Goal: Task Accomplishment & Management: Use online tool/utility

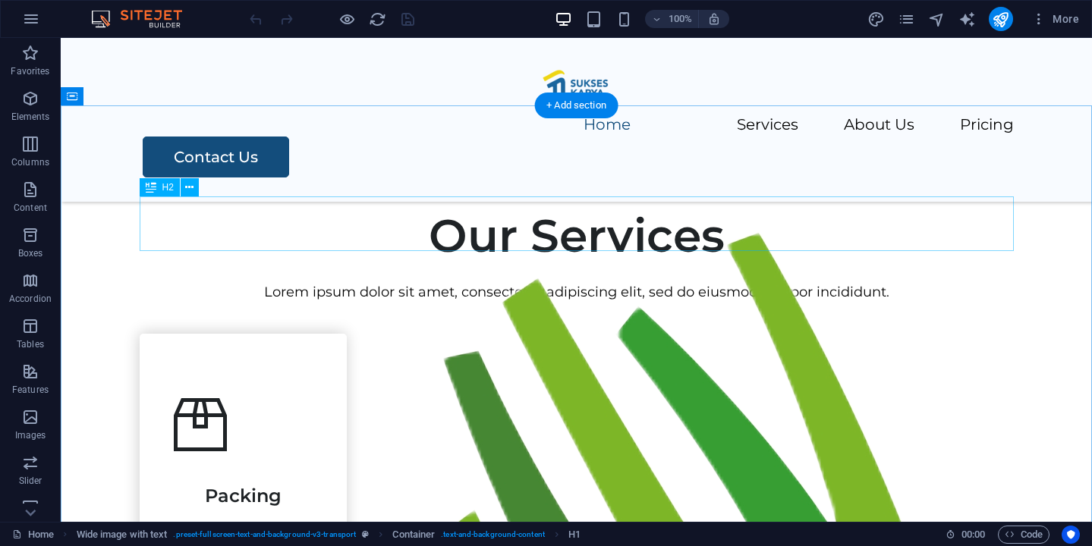
scroll to position [477, 0]
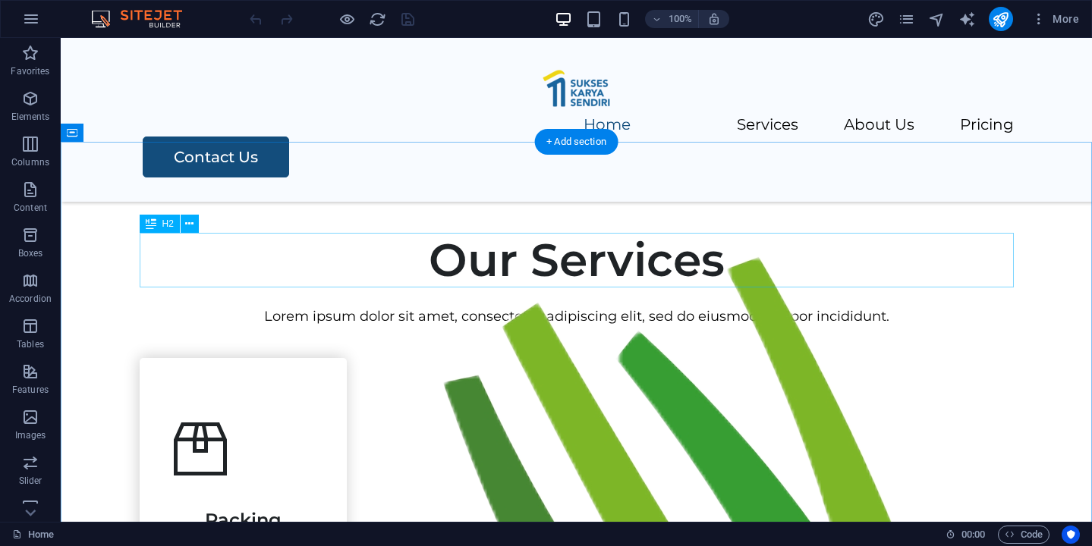
click at [569, 253] on div "Our Services" at bounding box center [577, 260] width 874 height 55
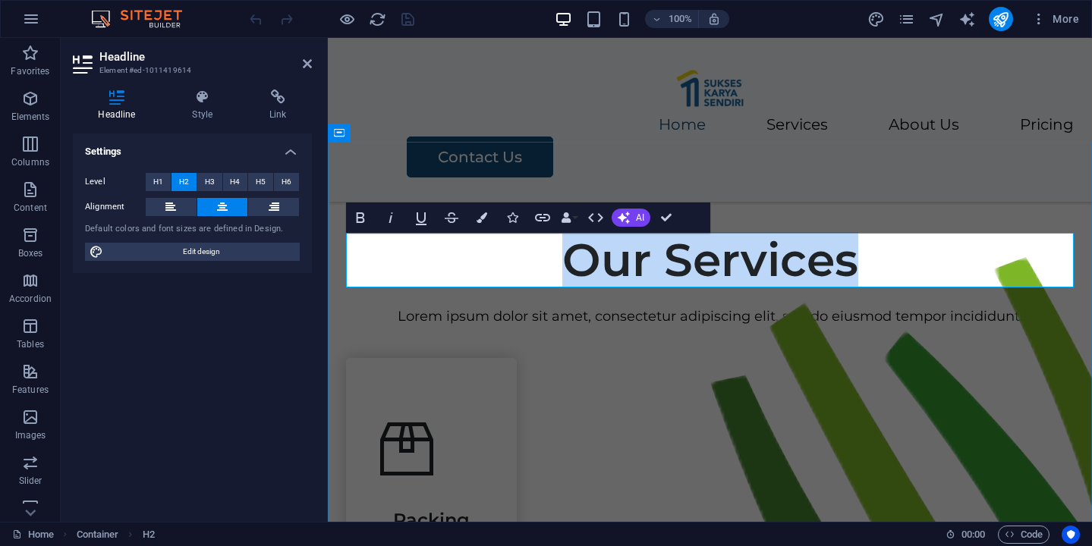
click at [618, 269] on h2 "Our Services" at bounding box center [710, 260] width 728 height 55
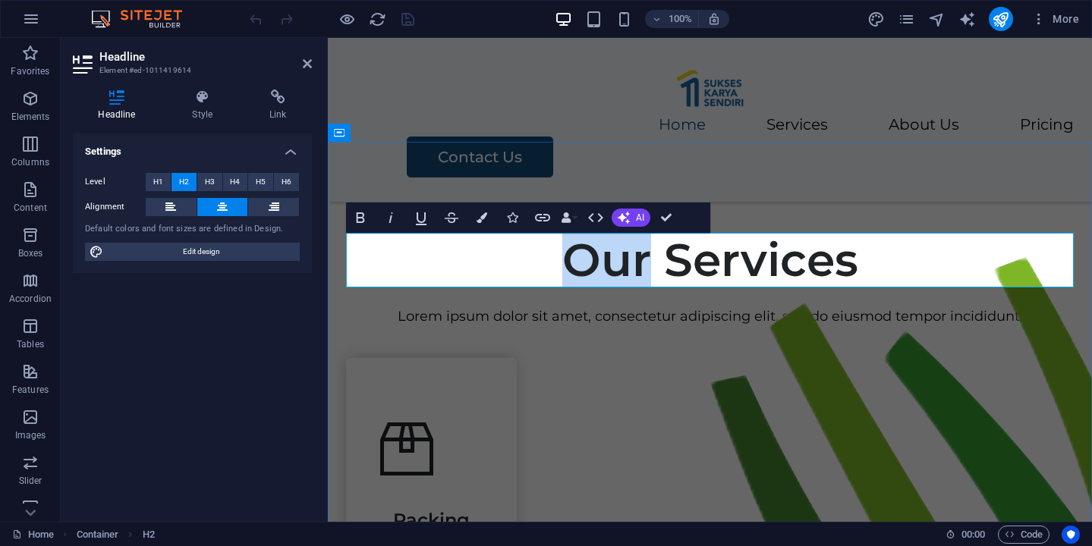
click at [618, 269] on h2 "Our Services" at bounding box center [710, 260] width 728 height 55
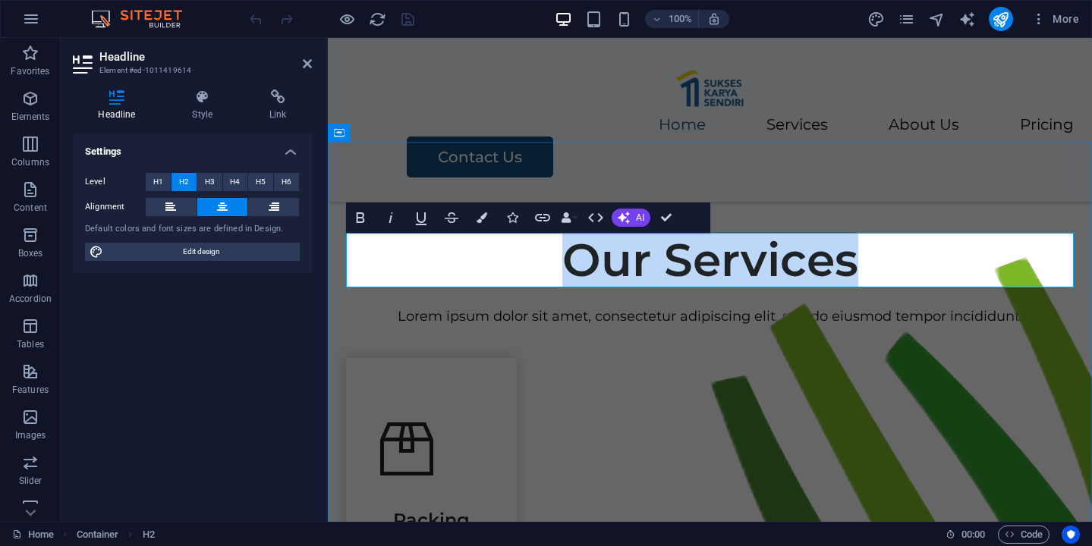
click at [618, 269] on h2 "Our Services" at bounding box center [710, 260] width 728 height 55
click at [626, 322] on div "Lorem ipsum dolor sit amet, consectetur adipiscing elit, sed do eiusmod tempor …" at bounding box center [710, 317] width 728 height 22
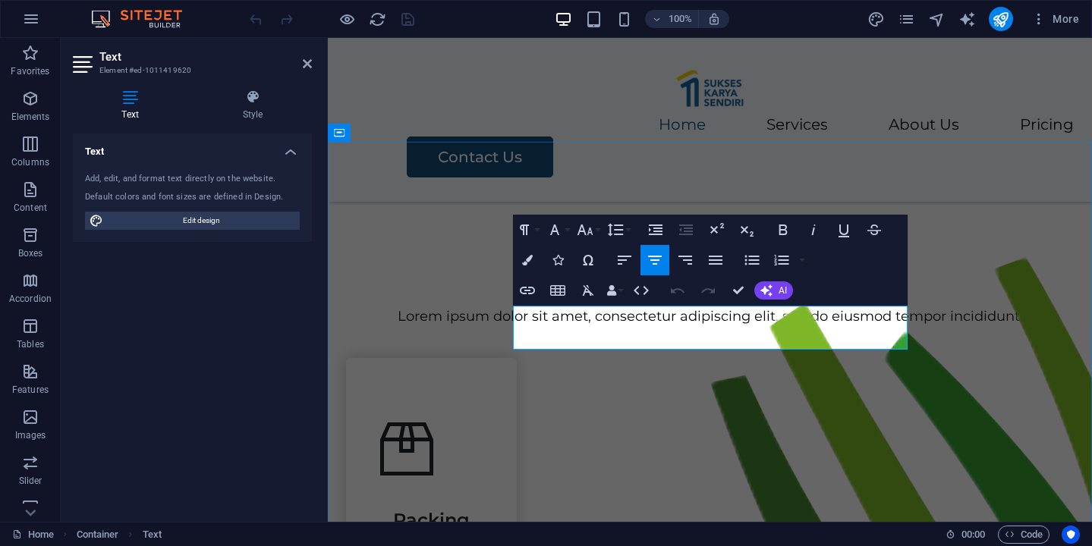
click at [709, 328] on p "Lorem ipsum dolor sit amet, consectetur adipiscing elit, sed do eiusmod tempor …" at bounding box center [710, 317] width 728 height 22
drag, startPoint x: 665, startPoint y: 325, endPoint x: 982, endPoint y: 300, distance: 317.4
click at [665, 325] on p "Lorem ipsum dolor sit amet, consectetur adipiscing elit, sed do eiusmod tempor …" at bounding box center [710, 317] width 728 height 22
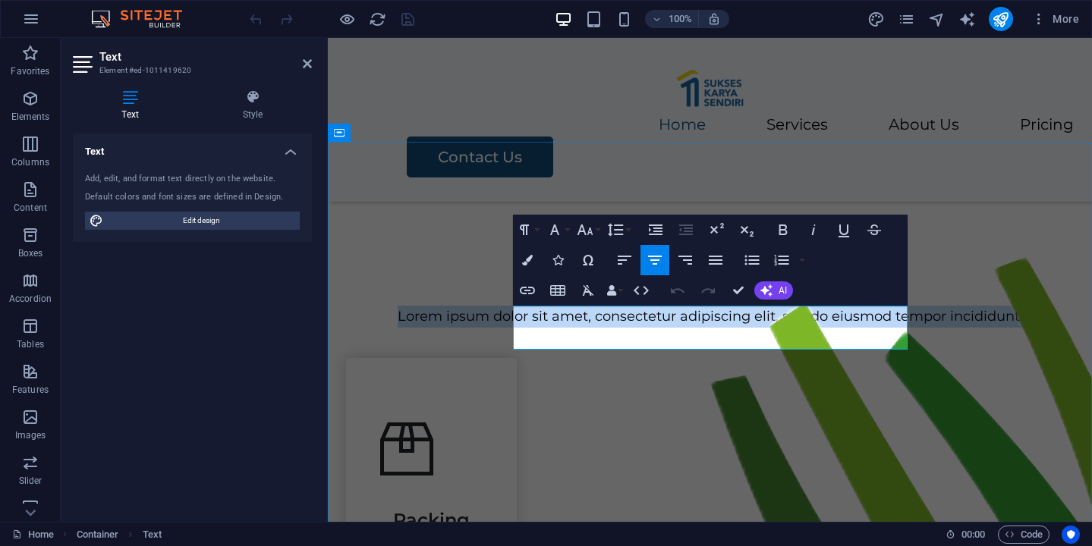
click at [665, 325] on p "Lorem ipsum dolor sit amet, consectetur adipiscing elit, sed do eiusmod tempor …" at bounding box center [710, 317] width 728 height 22
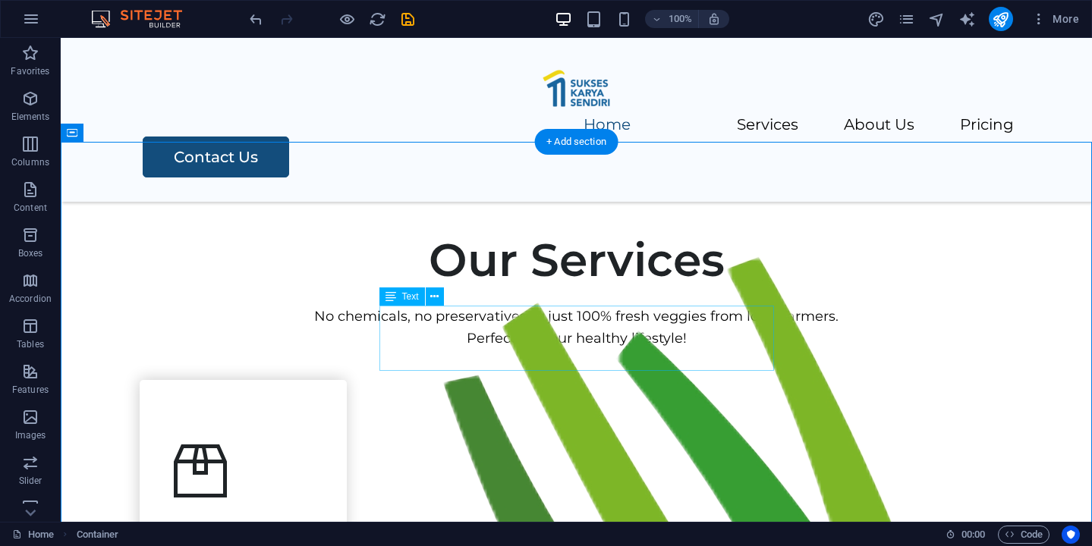
click at [684, 316] on div "No chemicals, no preservatives — just 100% fresh veggies from local farmers. Pe…" at bounding box center [577, 328] width 874 height 44
click at [414, 300] on span "Text" at bounding box center [410, 296] width 17 height 9
click at [435, 298] on icon at bounding box center [434, 297] width 8 height 16
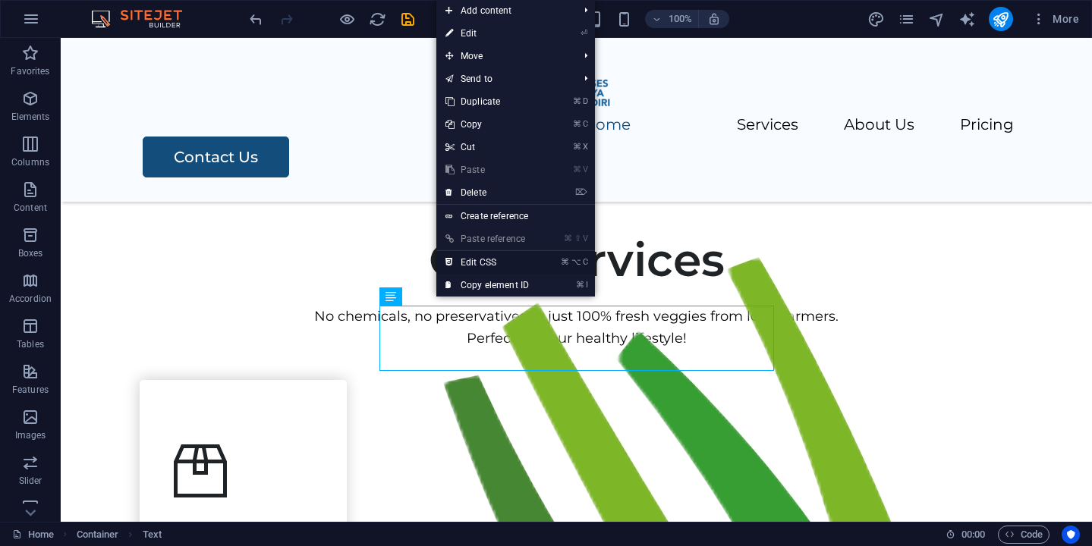
click at [510, 262] on link "⌘ ⌥ C Edit CSS" at bounding box center [487, 262] width 102 height 23
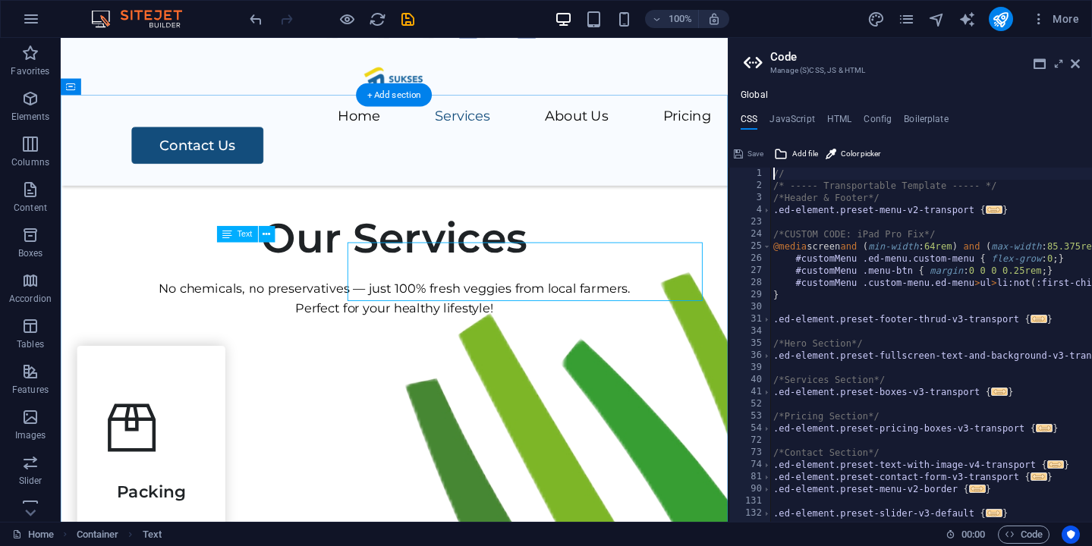
scroll to position [518, 0]
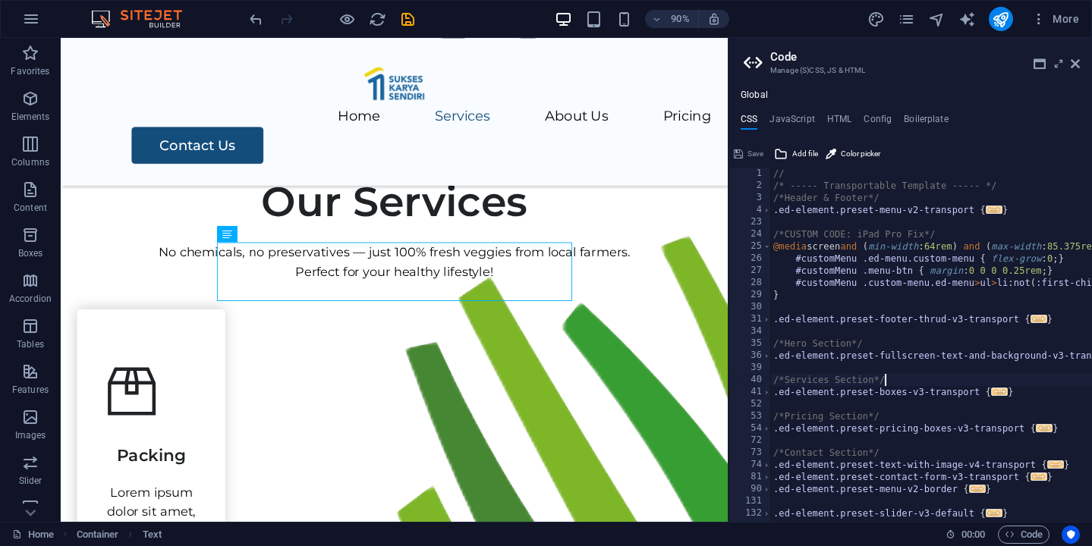
click at [956, 381] on div "// /* ----- Transportable Template ----- */ /*Header & Footer*/ .ed-element.pre…" at bounding box center [1015, 357] width 491 height 379
type textarea "/*Services Section*/"
click at [807, 119] on h4 "JavaScript" at bounding box center [791, 122] width 45 height 17
type textarea "/* JS for preset "Menu V2" */"
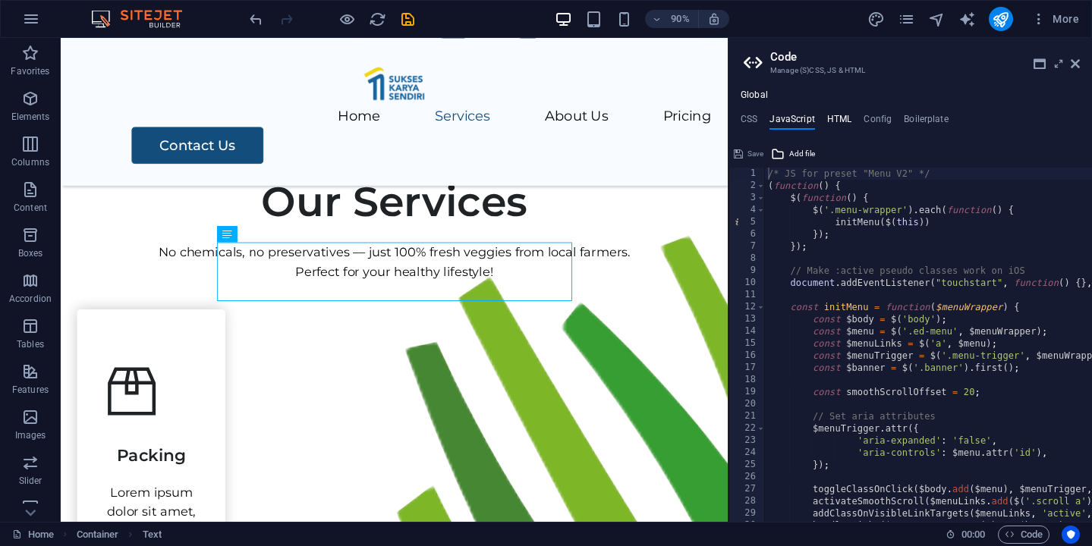
click at [831, 118] on h4 "HTML" at bounding box center [839, 122] width 25 height 17
type textarea "<a href="#main-content" class="wv-link-content button">Skip to main content</a>"
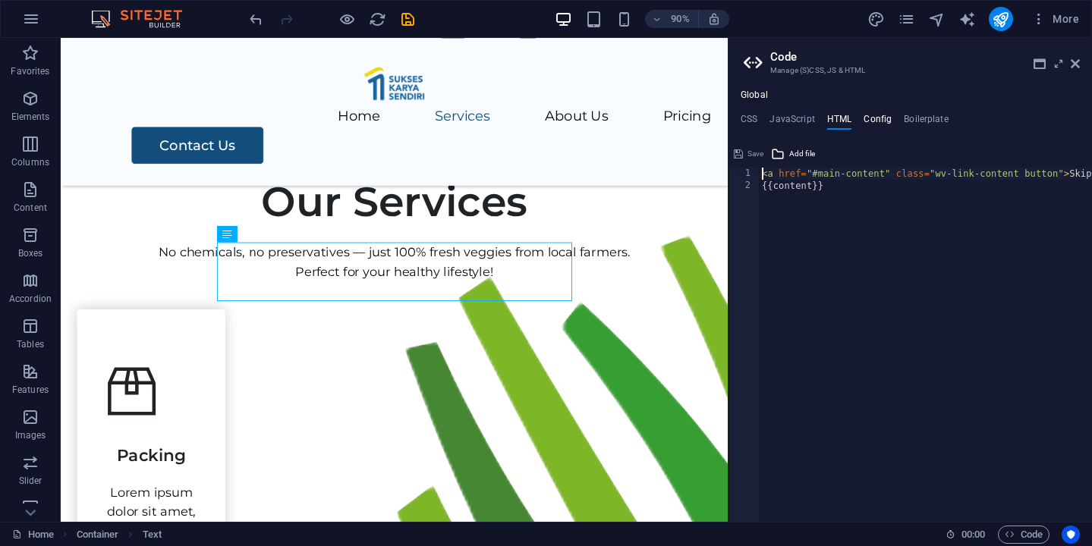
click at [879, 118] on h4 "Config" at bounding box center [877, 122] width 28 height 17
type textarea "$color-background: #ffffff;"
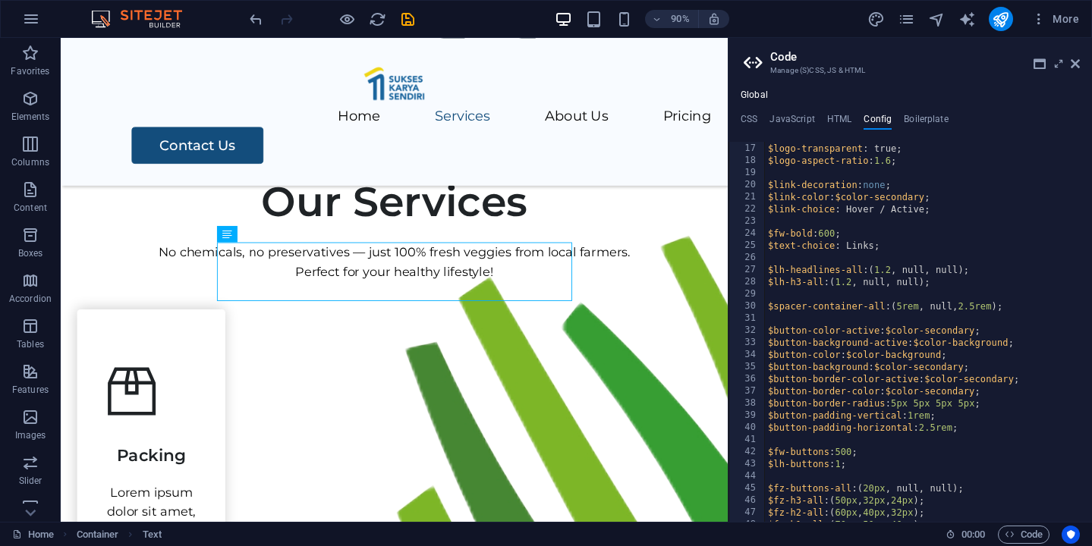
scroll to position [193, 0]
click at [836, 120] on h4 "HTML" at bounding box center [839, 122] width 25 height 17
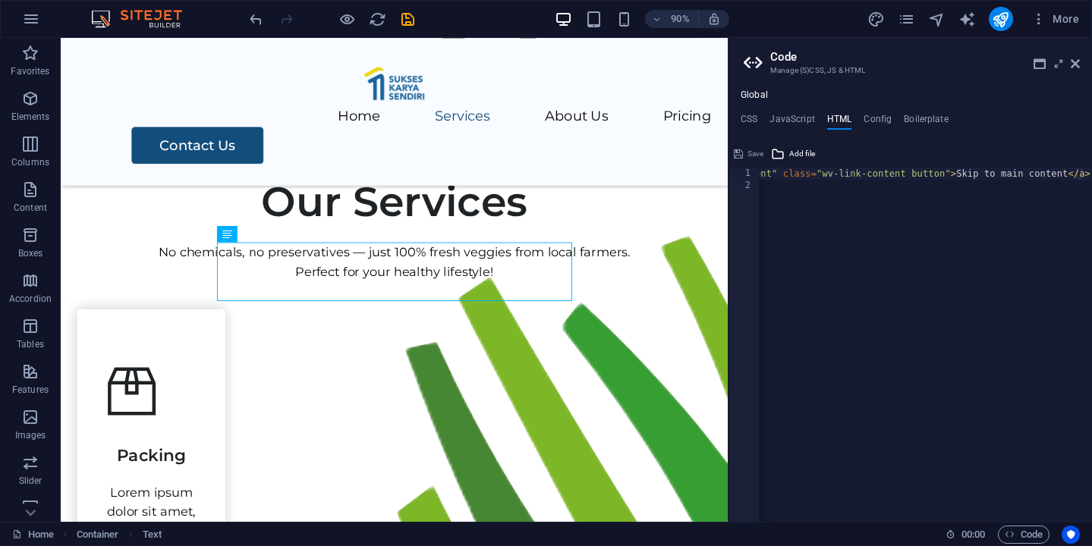
scroll to position [0, 0]
click at [791, 114] on h4 "JavaScript" at bounding box center [791, 122] width 45 height 17
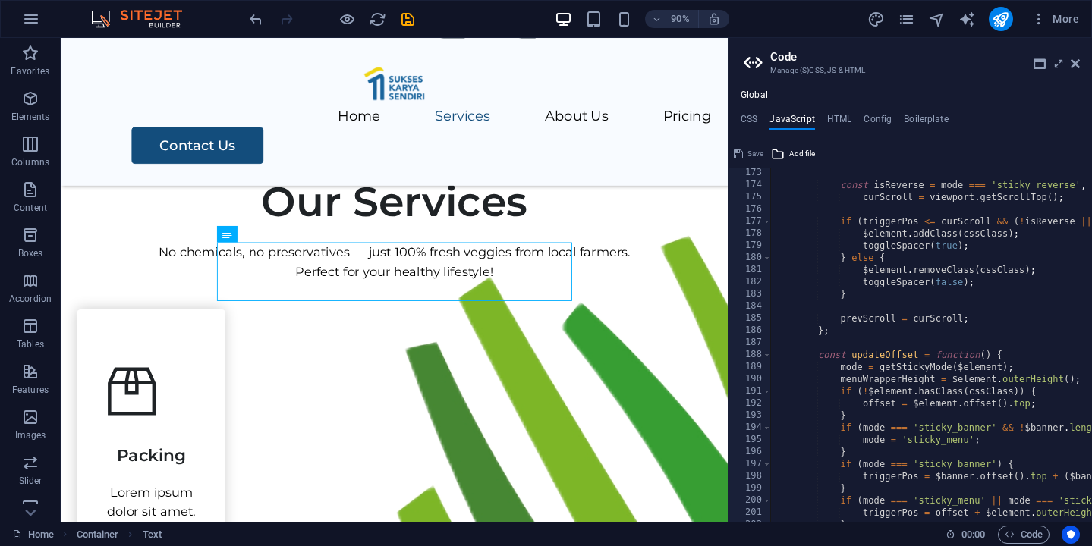
click at [837, 112] on div "Global CSS JavaScript HTML Config Boilerplate /*Services Section*/ 1 2 3 4 23 2…" at bounding box center [909, 306] width 363 height 432
click at [753, 119] on h4 "CSS" at bounding box center [749, 122] width 17 height 17
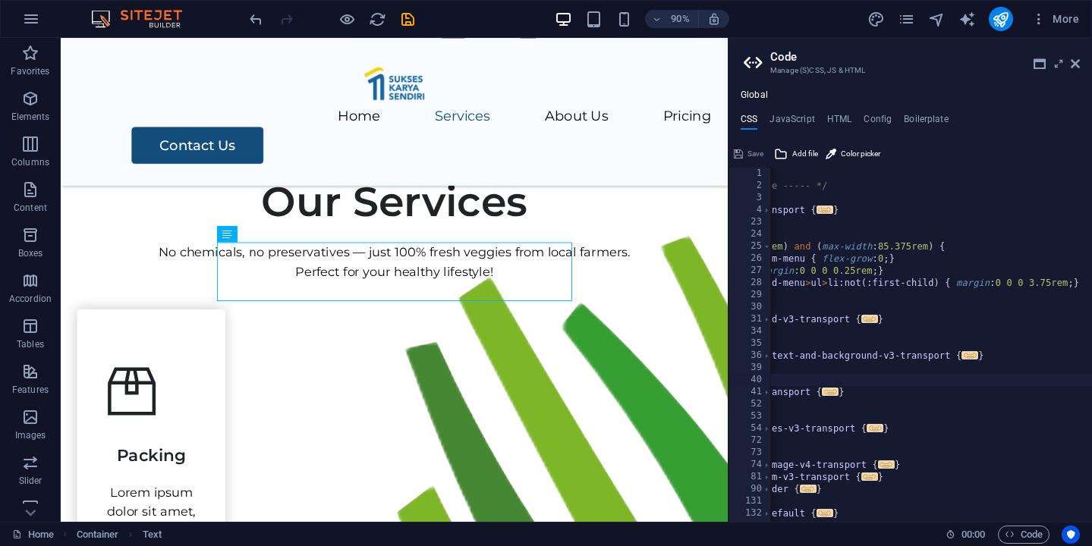
scroll to position [0, 123]
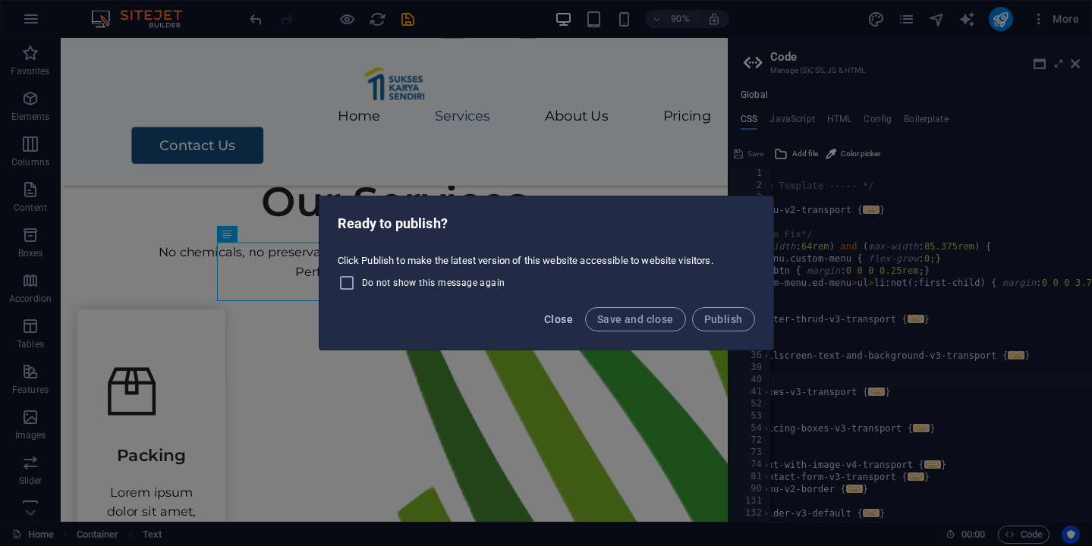
click at [558, 325] on button "Close" at bounding box center [558, 319] width 41 height 24
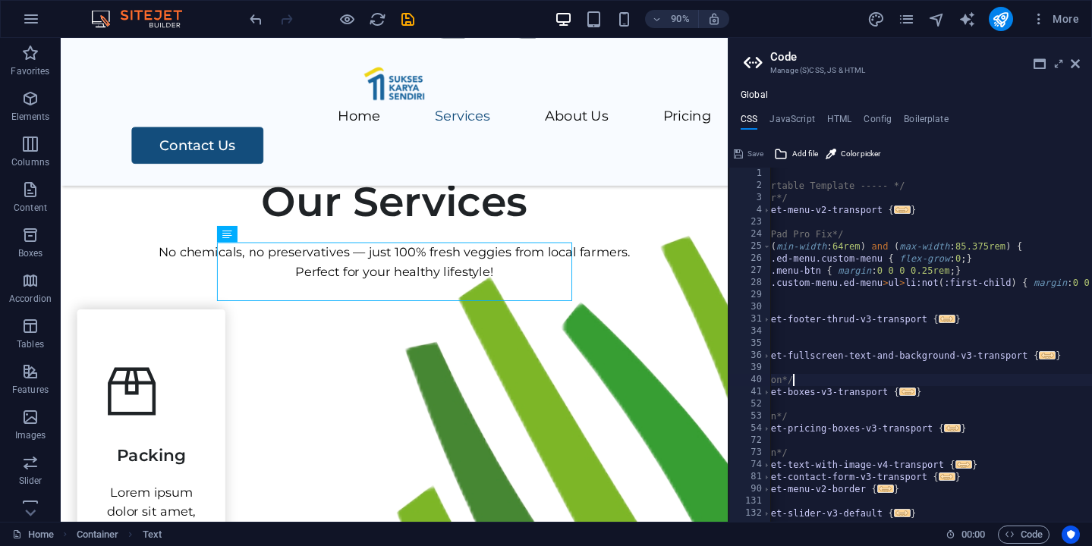
scroll to position [0, 104]
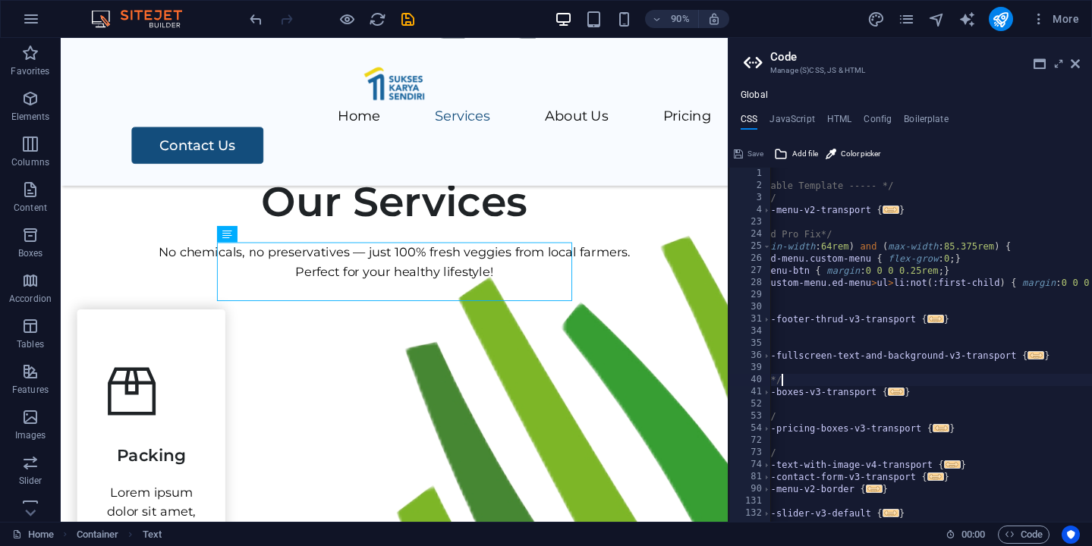
click at [971, 244] on div "// /* ----- Transportable Template ----- */ /*Header & Footer*/ .ed-element.pre…" at bounding box center [912, 357] width 491 height 379
type textarea "@media screen and (min-width: 64rem) and (max-width: 85.375rem) {"
click at [548, 279] on div "No chemicals, no preservatives — just 100% fresh veggies from local farmers. Pe…" at bounding box center [431, 287] width 705 height 44
drag, startPoint x: 1072, startPoint y: 64, endPoint x: 514, endPoint y: 89, distance: 559.0
click at [1072, 64] on icon at bounding box center [1075, 64] width 9 height 12
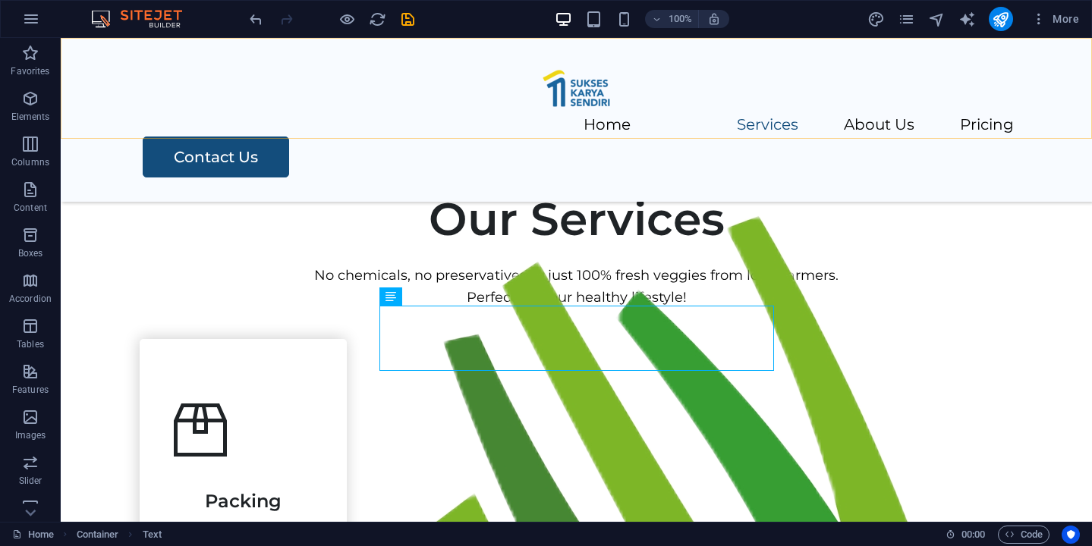
scroll to position [477, 0]
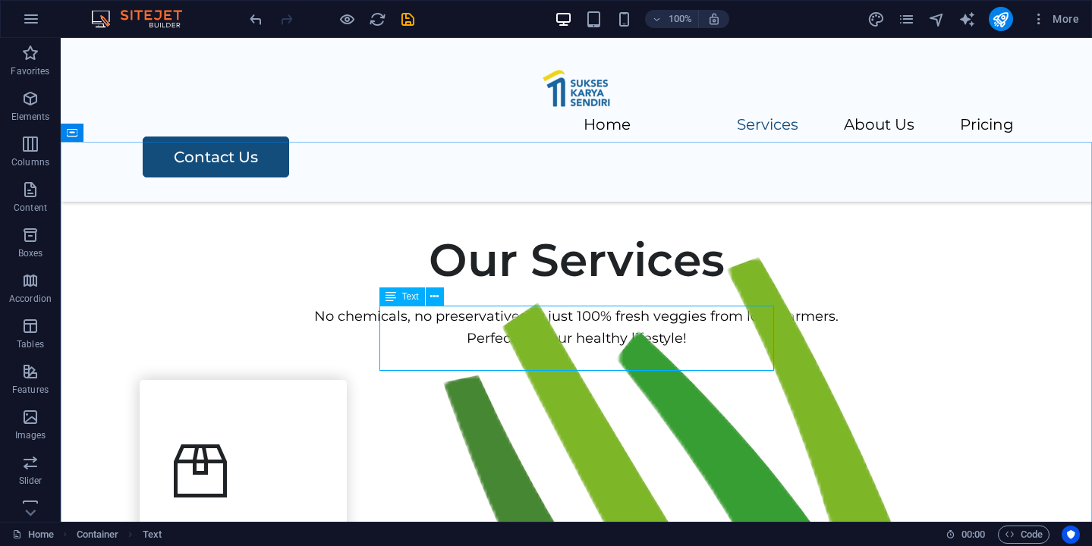
click at [414, 297] on span "Text" at bounding box center [410, 296] width 17 height 9
click at [439, 299] on button at bounding box center [435, 297] width 18 height 18
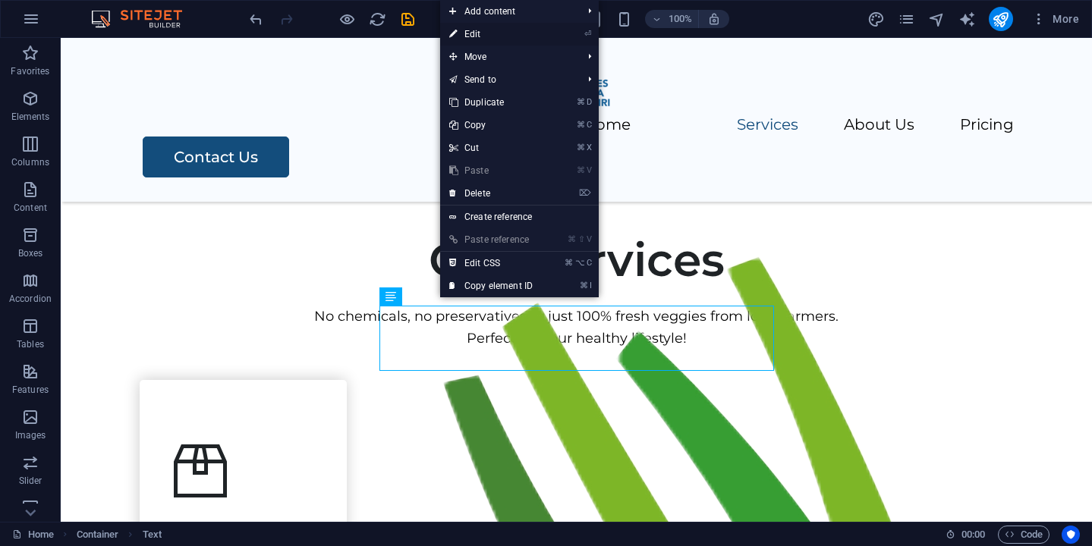
click at [522, 35] on link "⏎ Edit" at bounding box center [491, 34] width 102 height 23
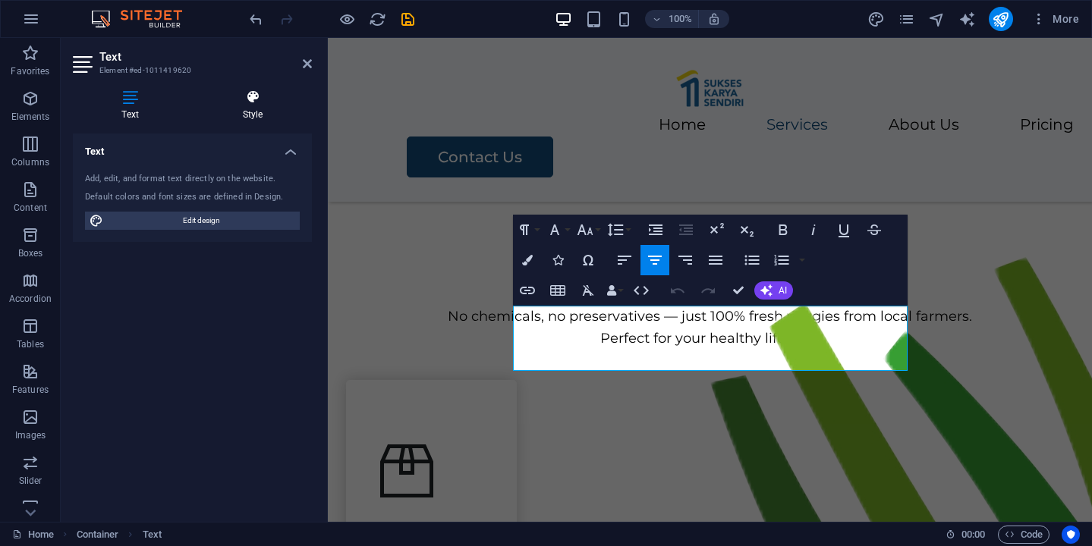
click at [252, 108] on h4 "Style" at bounding box center [252, 106] width 118 height 32
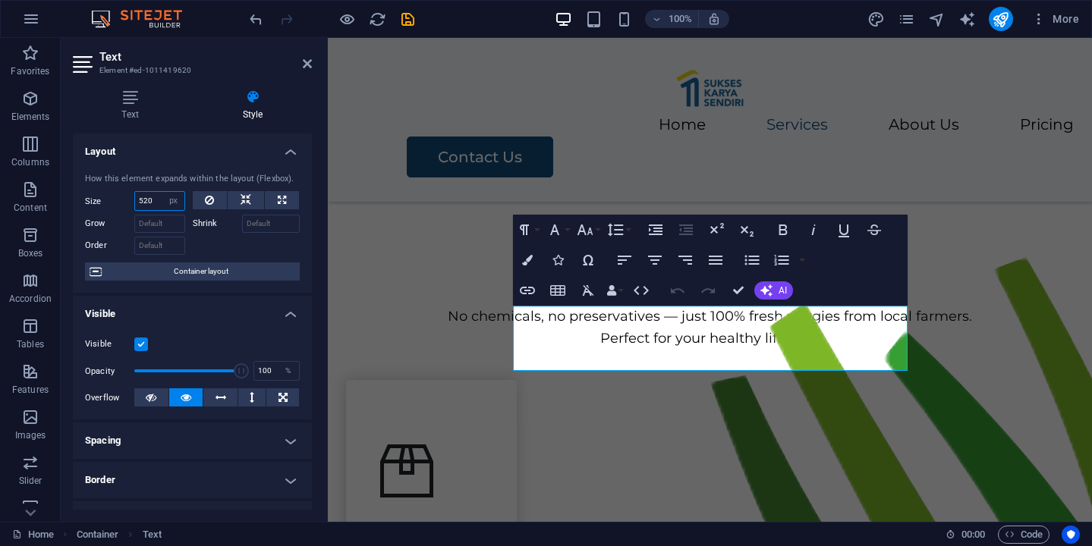
click at [158, 202] on input "520" at bounding box center [159, 201] width 49 height 18
type input "570"
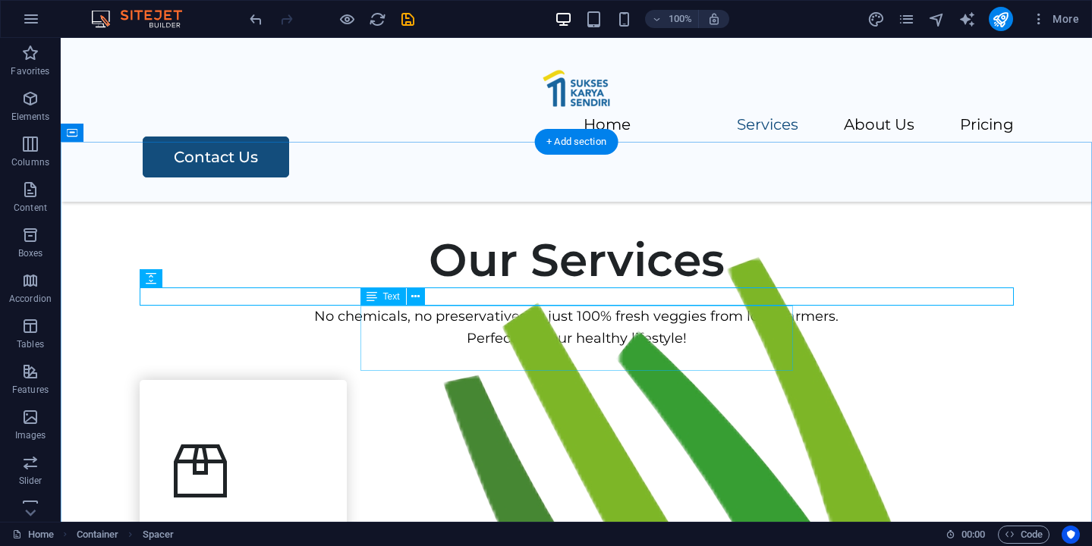
click at [574, 350] on div "No chemicals, no preservatives — just 100% fresh veggies from local farmers. Pe…" at bounding box center [577, 328] width 874 height 44
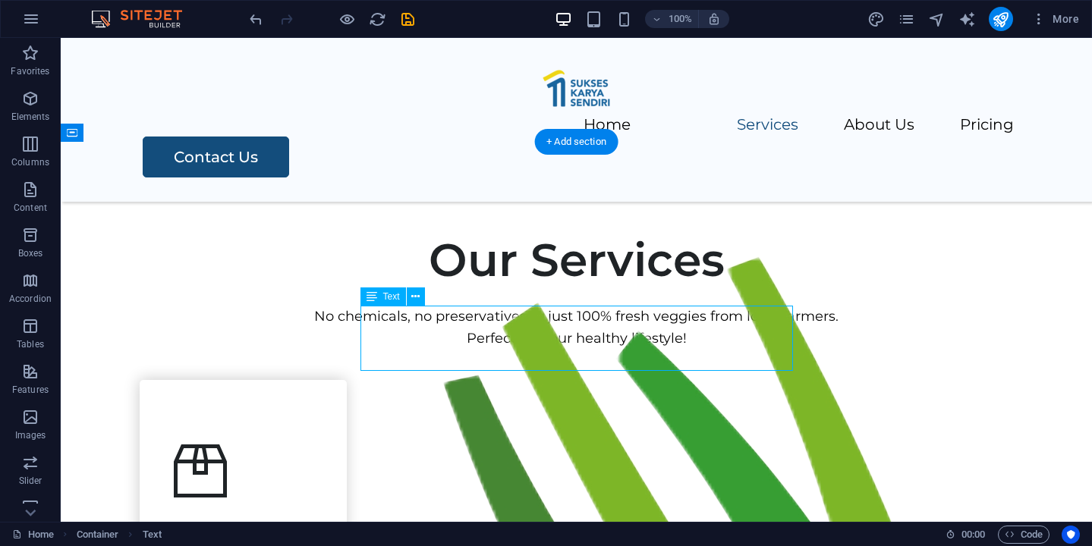
click at [574, 350] on div "No chemicals, no preservatives — just 100% fresh veggies from local farmers. Pe…" at bounding box center [577, 328] width 874 height 44
select select "px"
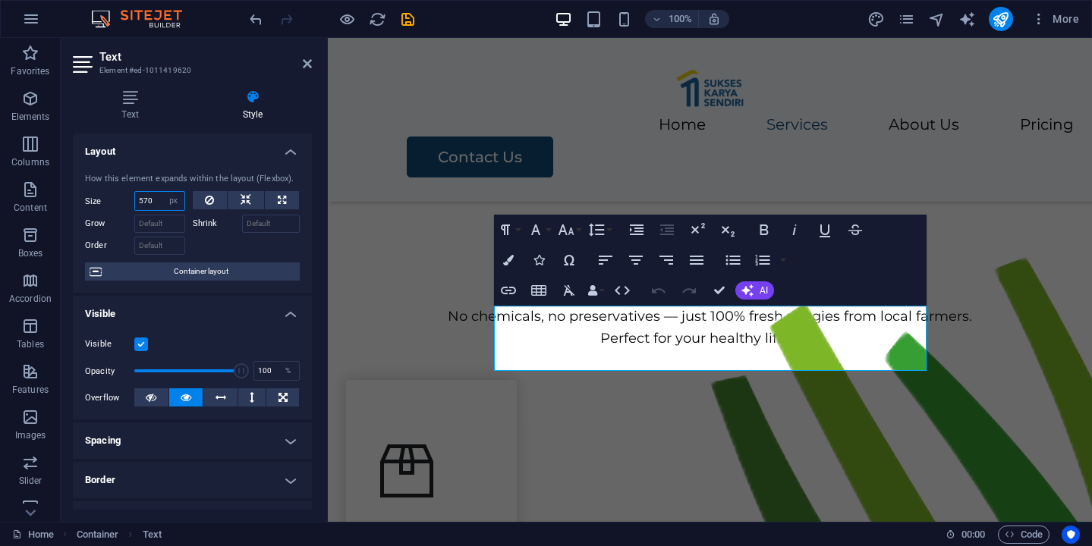
click at [157, 200] on input "570" at bounding box center [159, 201] width 49 height 18
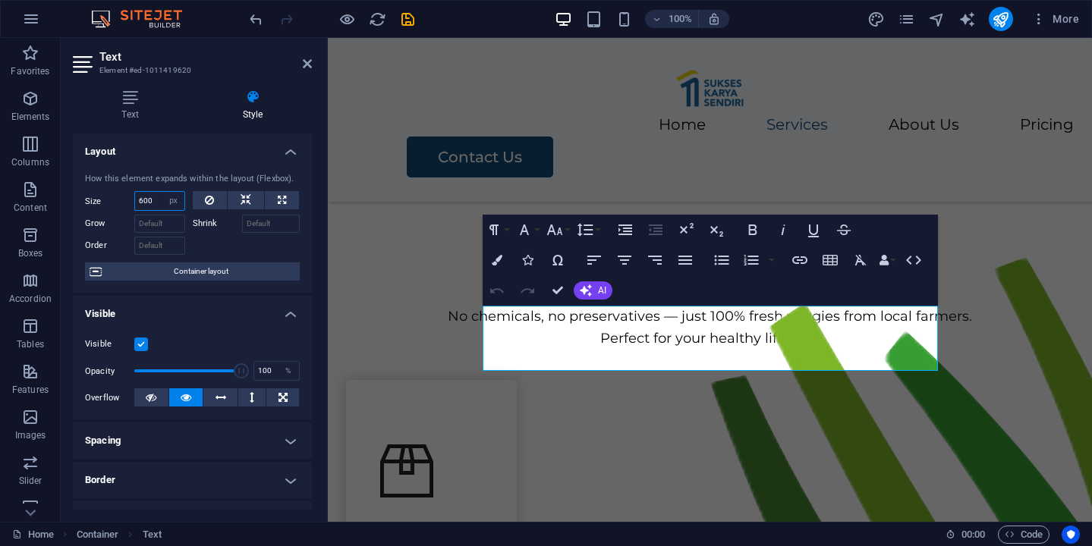
click at [144, 201] on input "600" at bounding box center [159, 201] width 49 height 18
type input "1000"
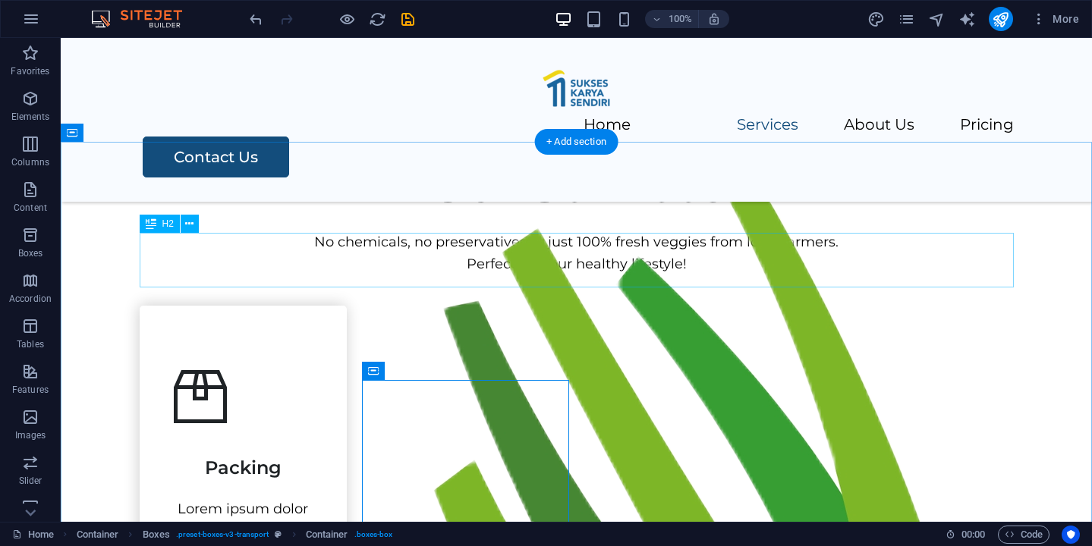
scroll to position [560, 0]
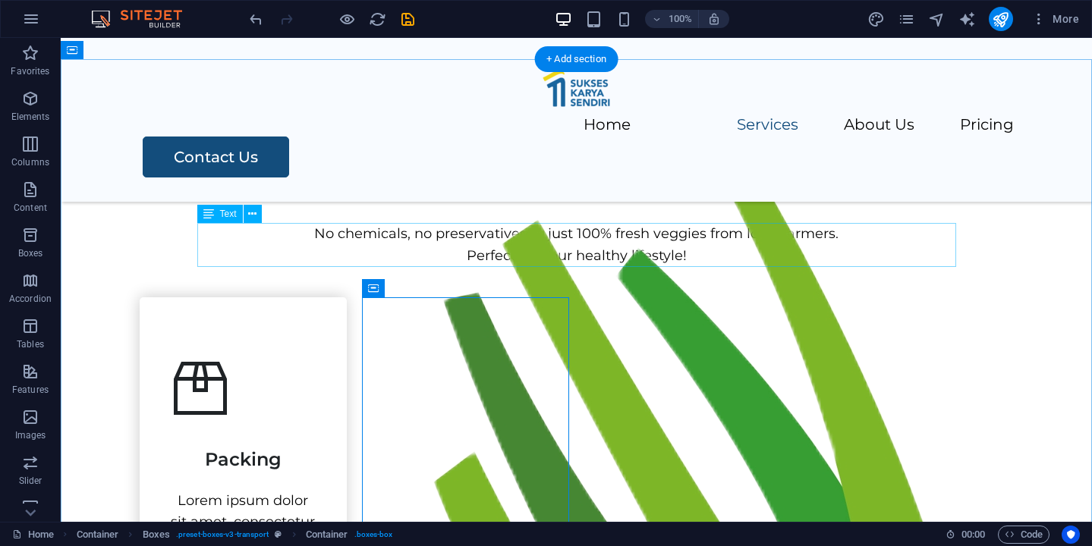
click at [742, 234] on div "No chemicals, no preservatives — just 100% fresh veggies from local farmers. Pe…" at bounding box center [577, 245] width 874 height 44
select select "px"
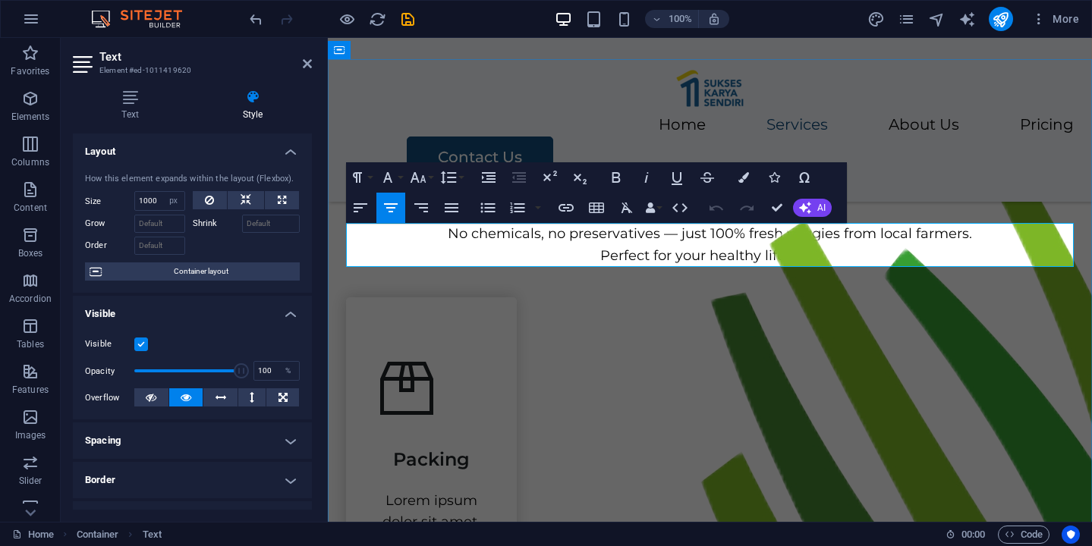
click at [678, 232] on p "No chemicals, no preservatives — just 100% fresh veggies from local farmers. Pe…" at bounding box center [710, 245] width 728 height 44
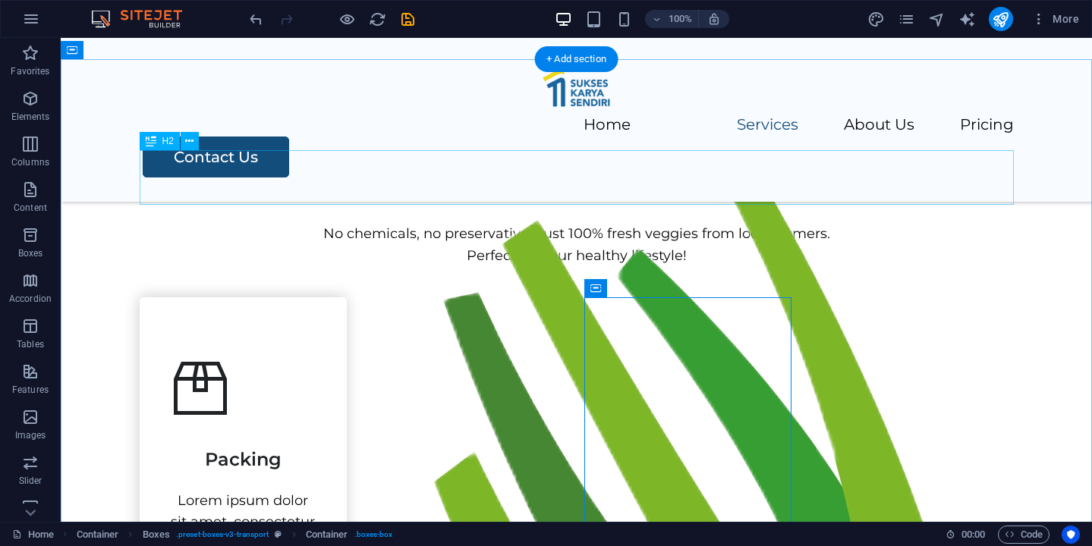
click at [607, 184] on div "Our Services" at bounding box center [577, 177] width 874 height 55
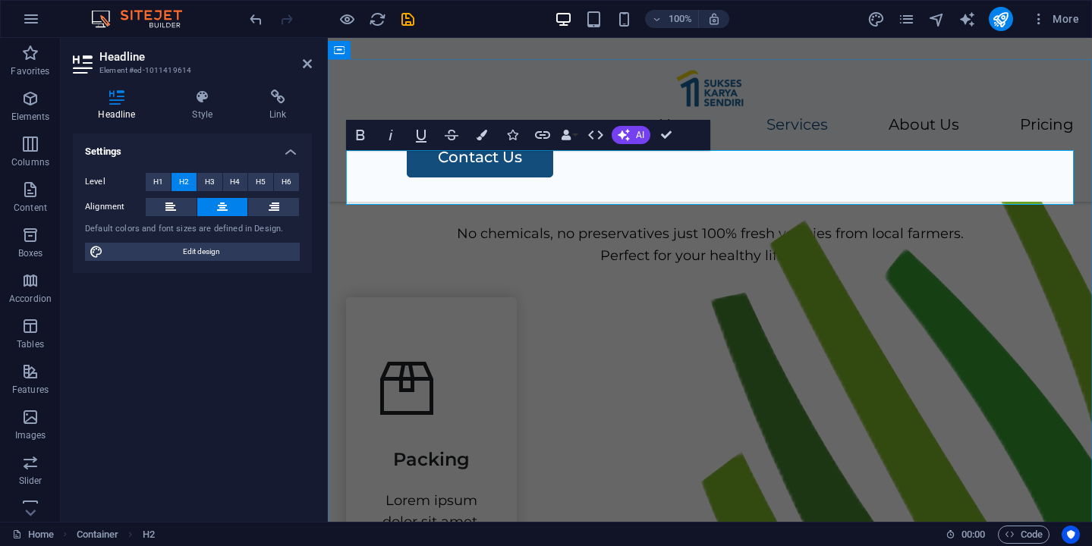
click at [628, 181] on h2 "Our Services" at bounding box center [710, 177] width 728 height 55
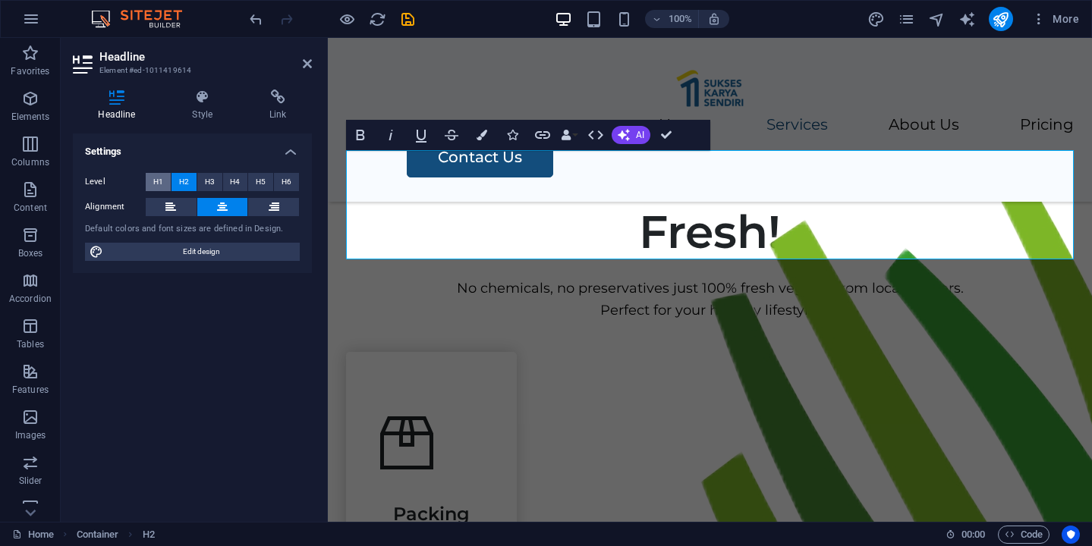
click at [154, 181] on span "H1" at bounding box center [158, 182] width 10 height 18
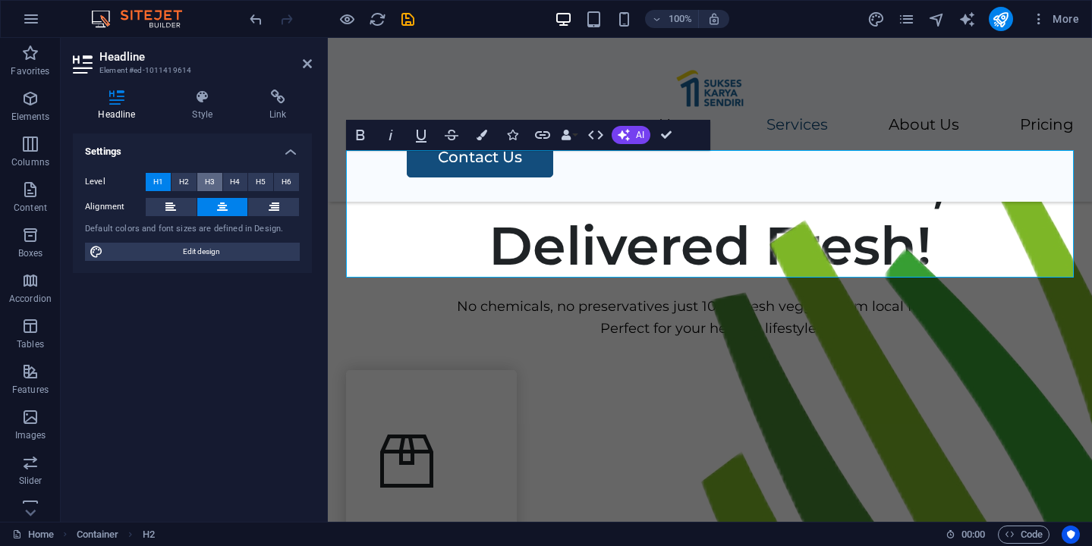
click at [212, 178] on span "H3" at bounding box center [210, 182] width 10 height 18
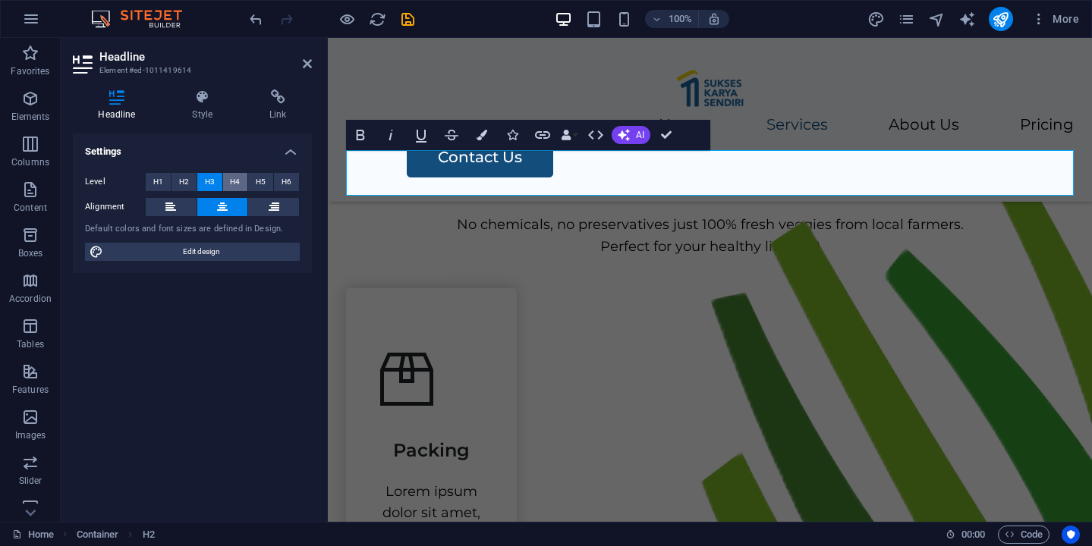
click at [232, 176] on span "H4" at bounding box center [235, 182] width 10 height 18
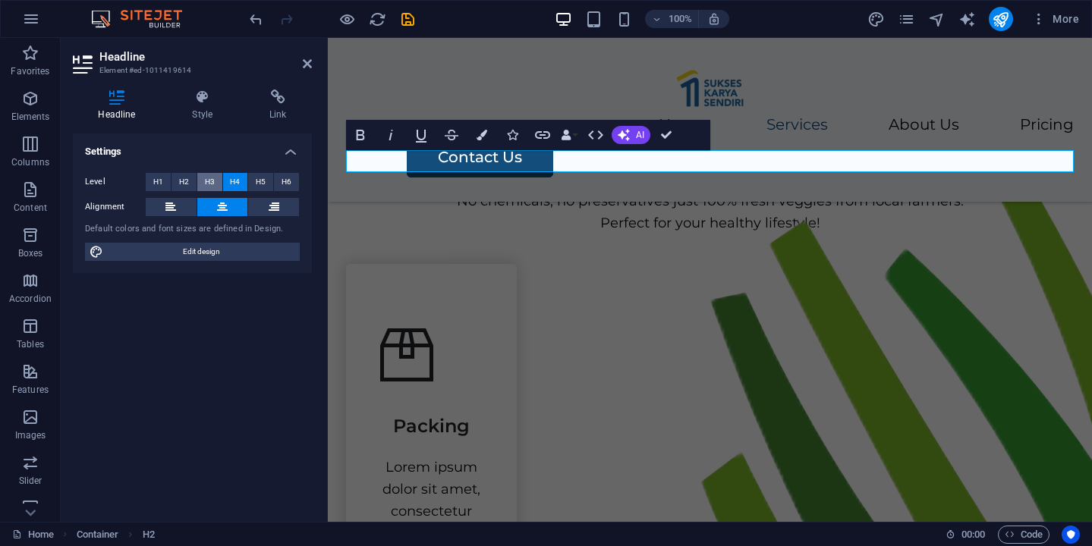
click at [208, 175] on span "H3" at bounding box center [210, 182] width 10 height 18
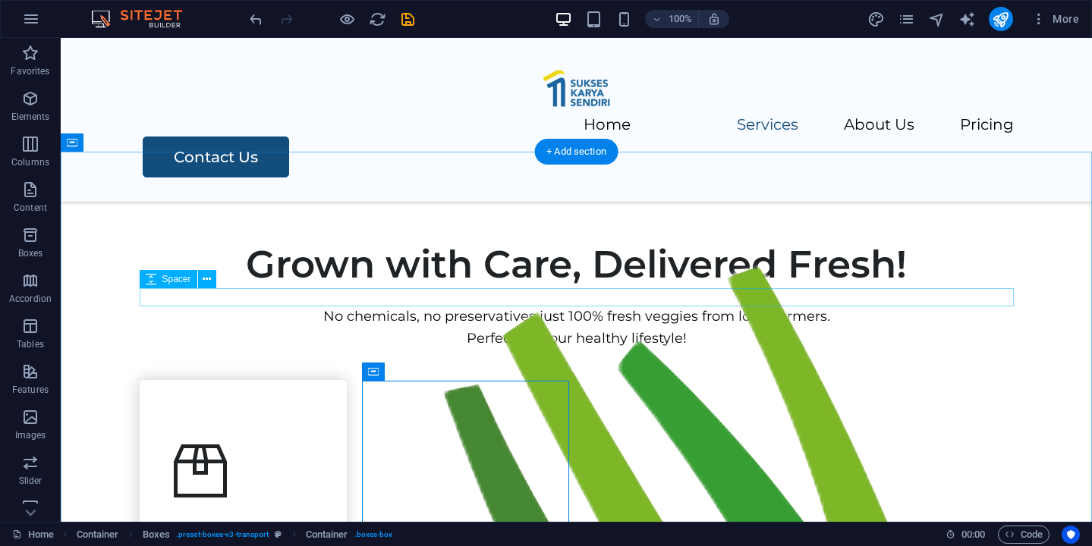
scroll to position [467, 0]
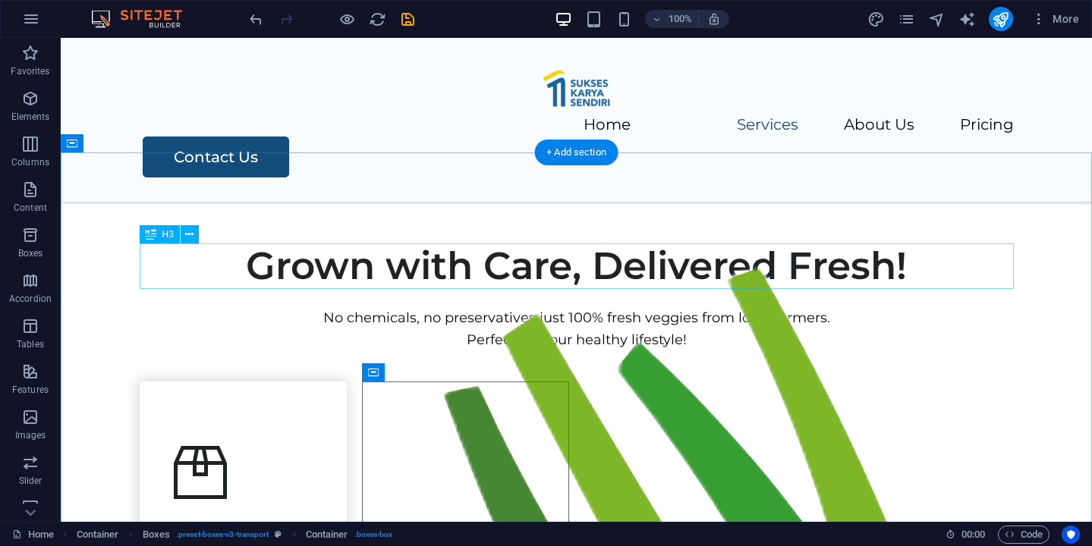
click at [615, 257] on div "Grown with Care, Delivered Fresh!" at bounding box center [577, 267] width 874 height 46
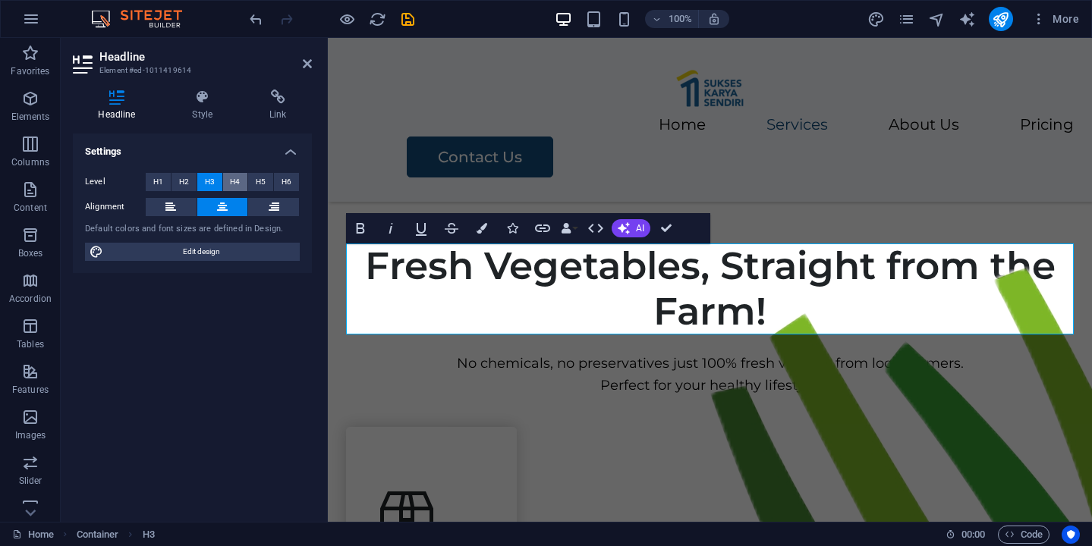
click at [227, 180] on button "H4" at bounding box center [235, 182] width 25 height 18
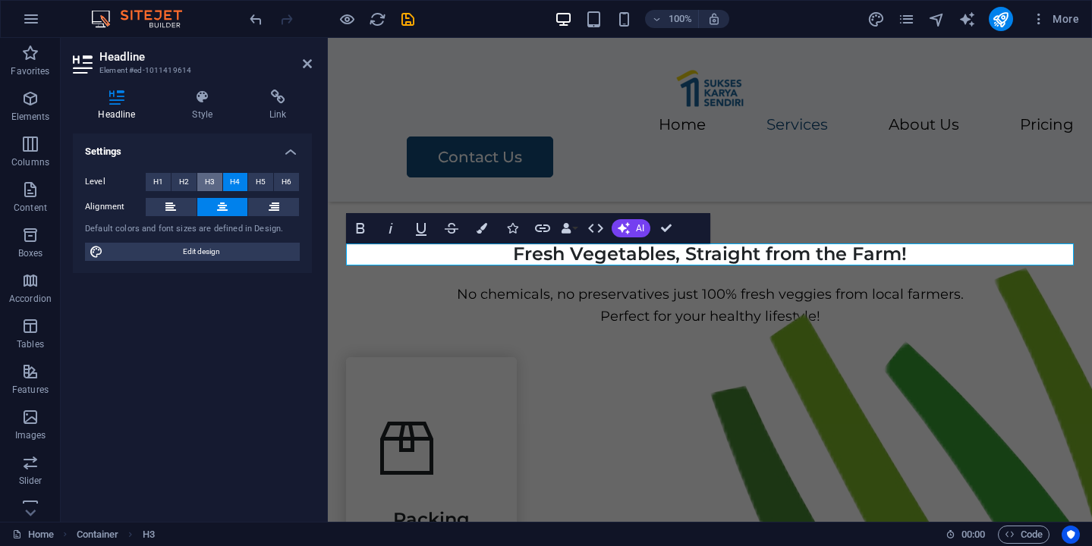
click at [203, 180] on button "H3" at bounding box center [209, 182] width 25 height 18
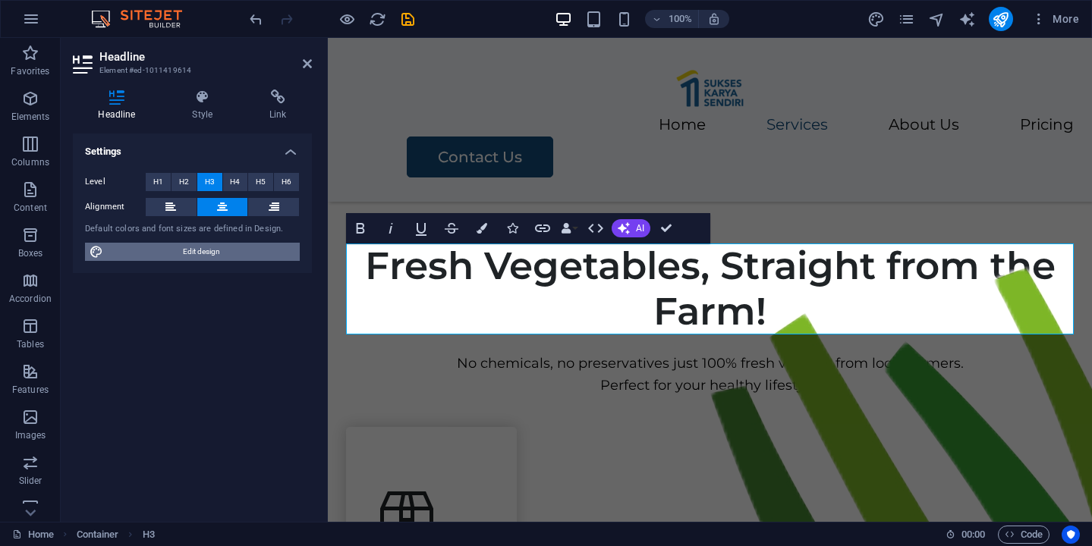
click at [237, 254] on span "Edit design" at bounding box center [201, 252] width 187 height 18
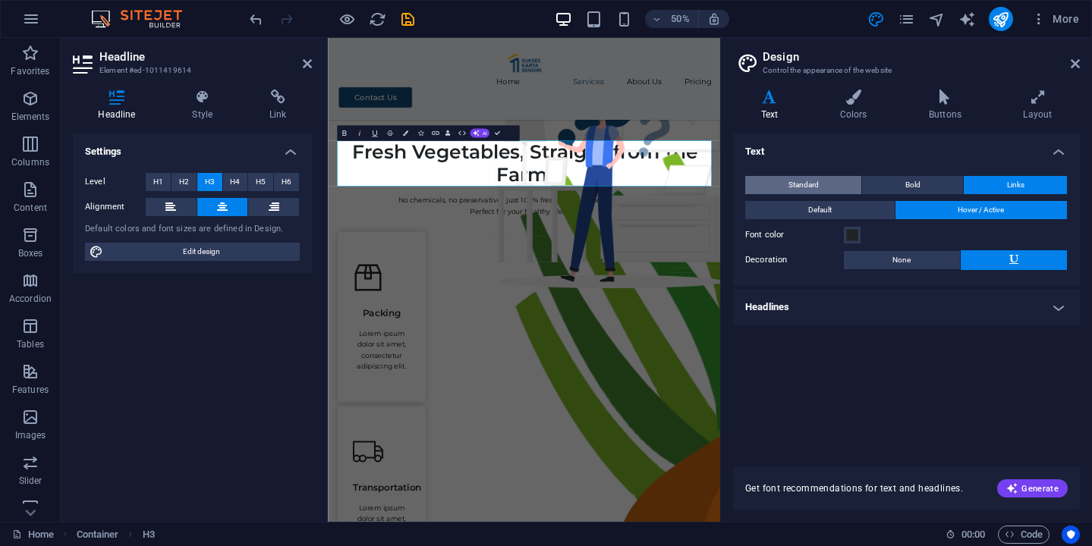
click at [835, 185] on button "Standard" at bounding box center [803, 185] width 116 height 18
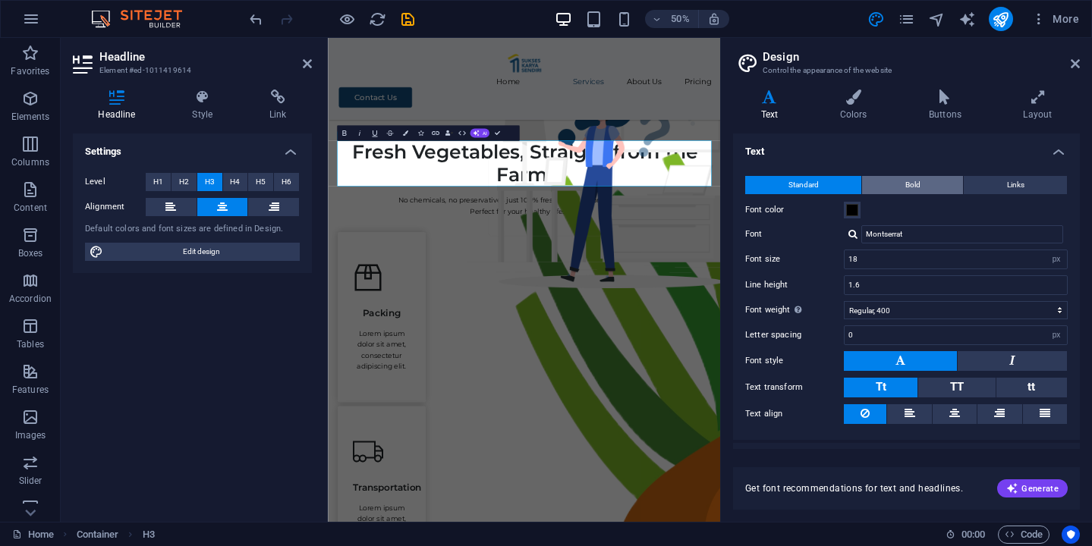
click at [916, 184] on span "Bold" at bounding box center [912, 185] width 15 height 18
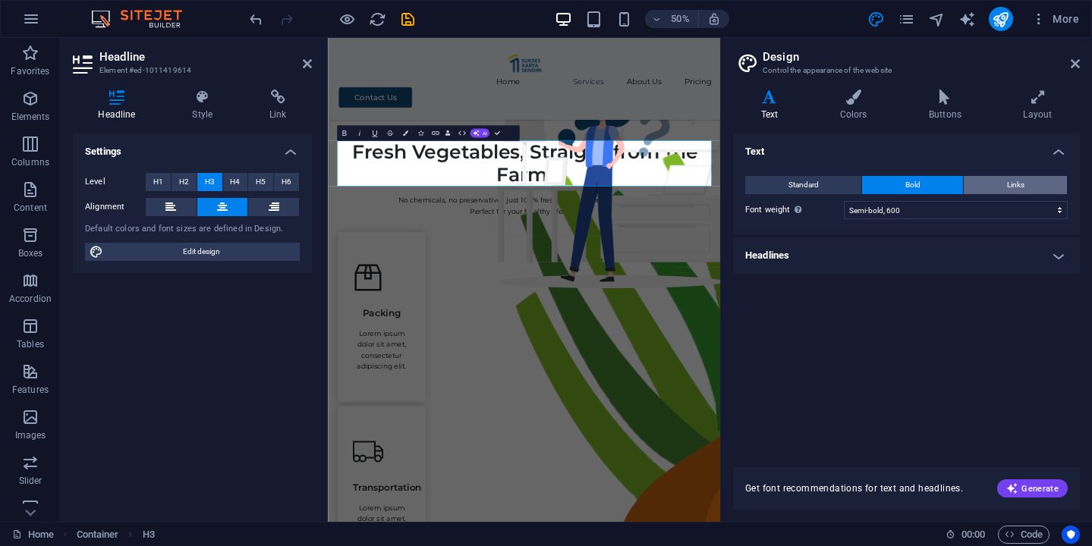
click at [996, 181] on button "Links" at bounding box center [1015, 185] width 103 height 18
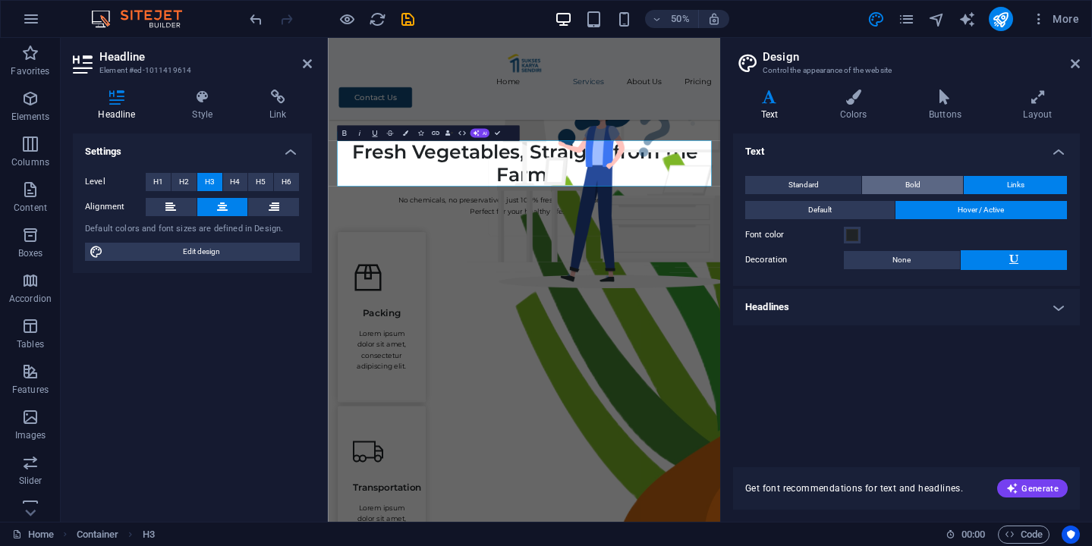
click at [917, 180] on span "Bold" at bounding box center [912, 185] width 15 height 18
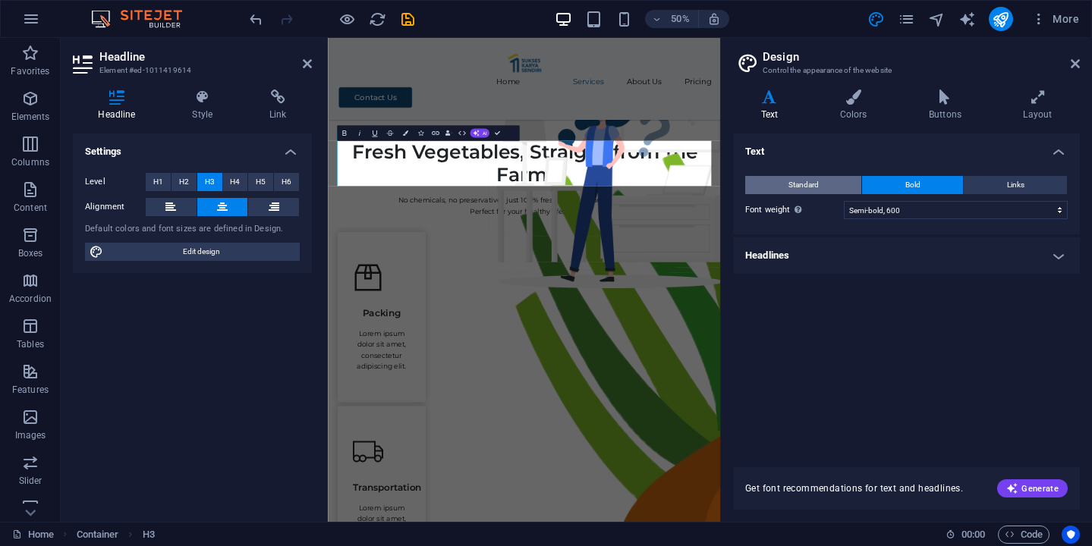
click at [821, 180] on button "Standard" at bounding box center [803, 185] width 116 height 18
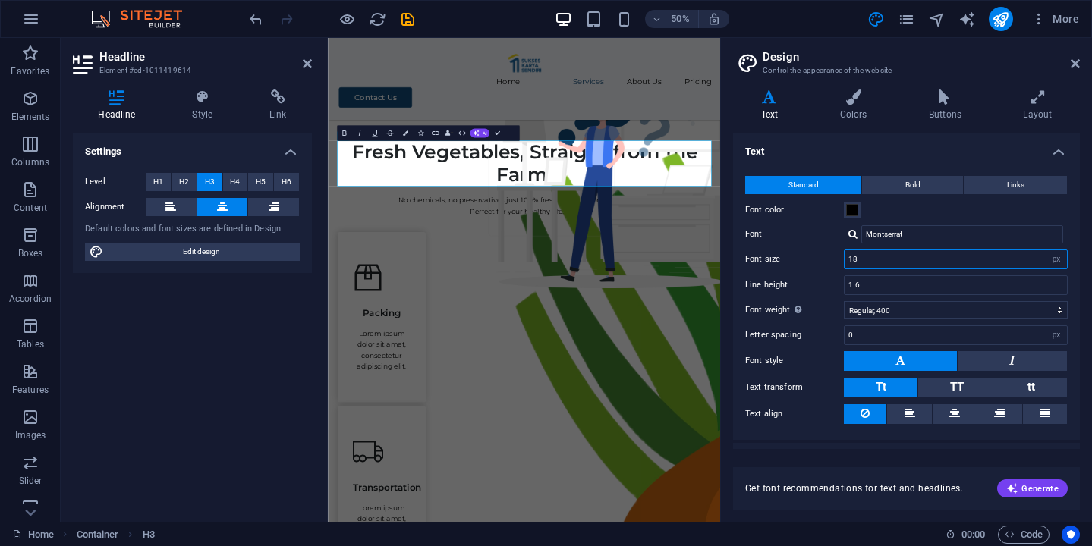
click at [980, 256] on input "18" at bounding box center [955, 259] width 222 height 18
type input "16"
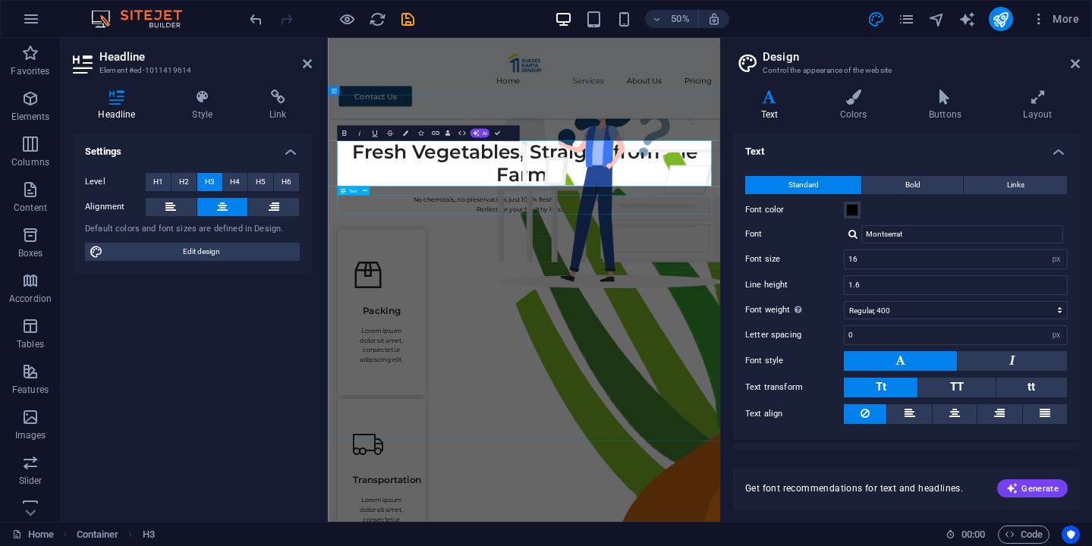
click at [903, 353] on div "No chemicals, no preservatives just 100% fresh veggies from local farmers. Perf…" at bounding box center [720, 372] width 748 height 39
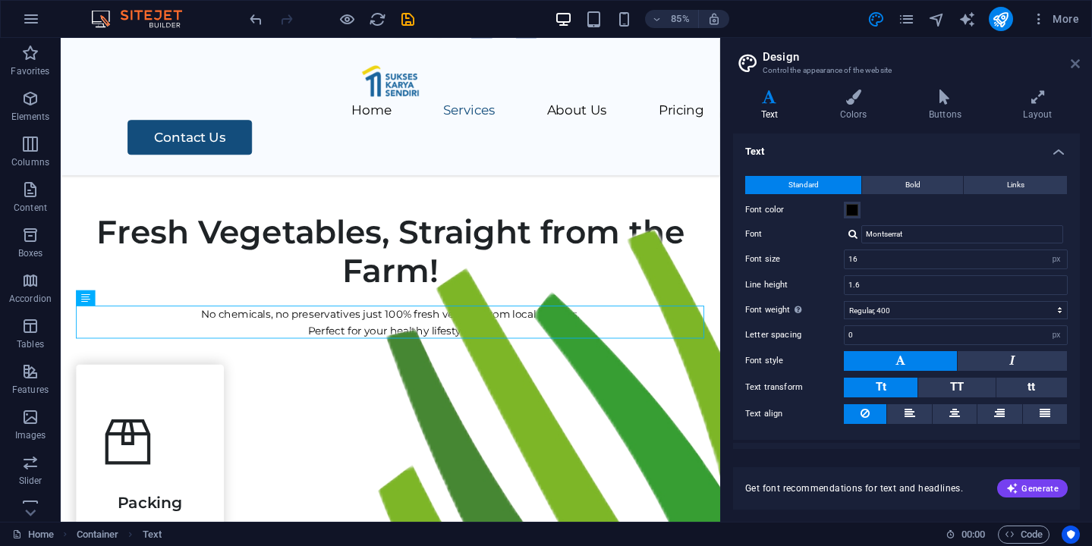
click at [1074, 67] on icon at bounding box center [1075, 64] width 9 height 12
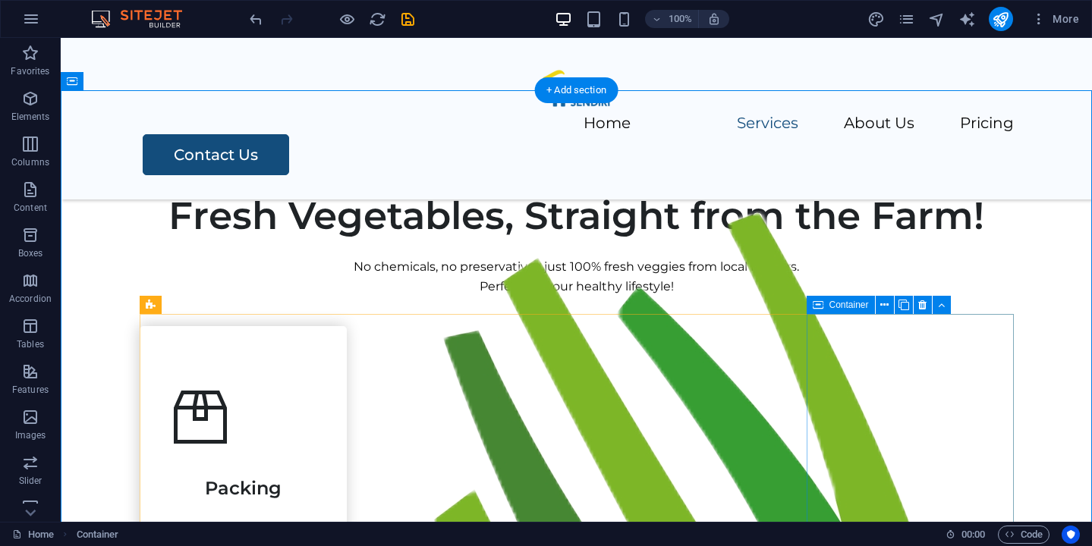
scroll to position [489, 0]
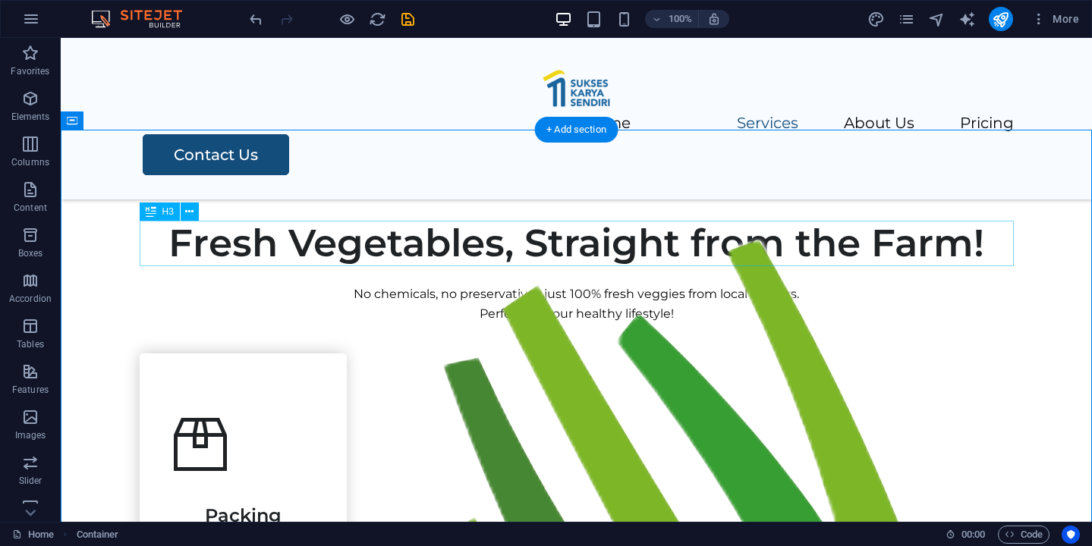
click at [637, 228] on div "Fresh Vegetables, Straight from the Farm!" at bounding box center [577, 244] width 874 height 46
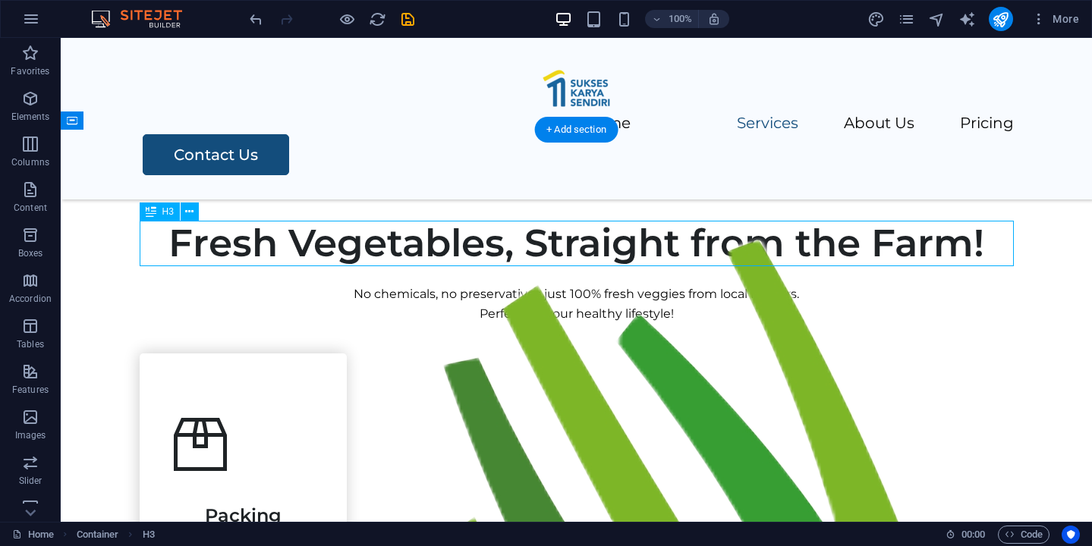
click at [637, 228] on div "Fresh Vegetables, Straight from the Farm!" at bounding box center [577, 244] width 874 height 46
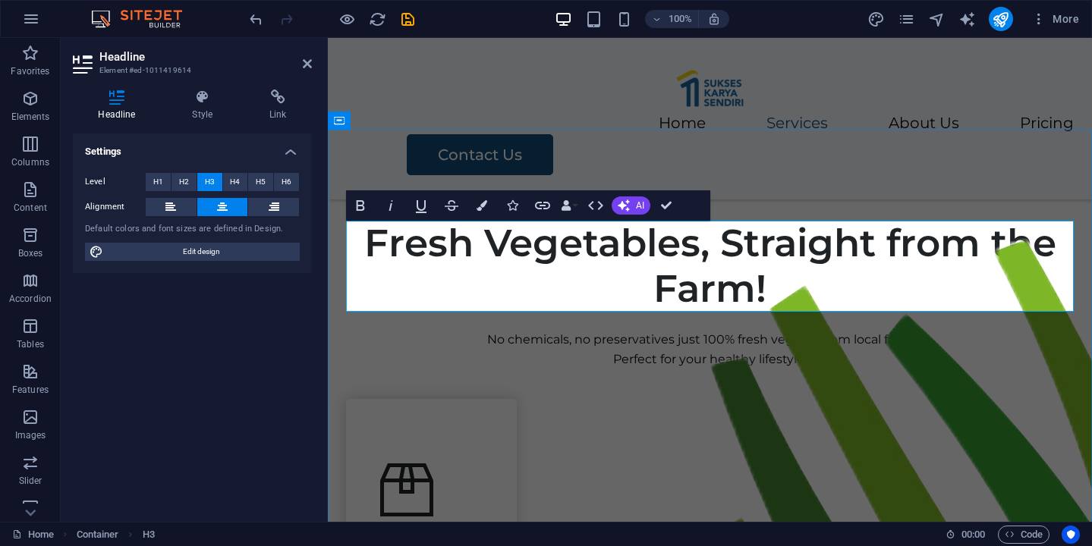
click at [720, 247] on h3 "Fresh Vegetables, Straight from the Farm!" at bounding box center [710, 266] width 728 height 91
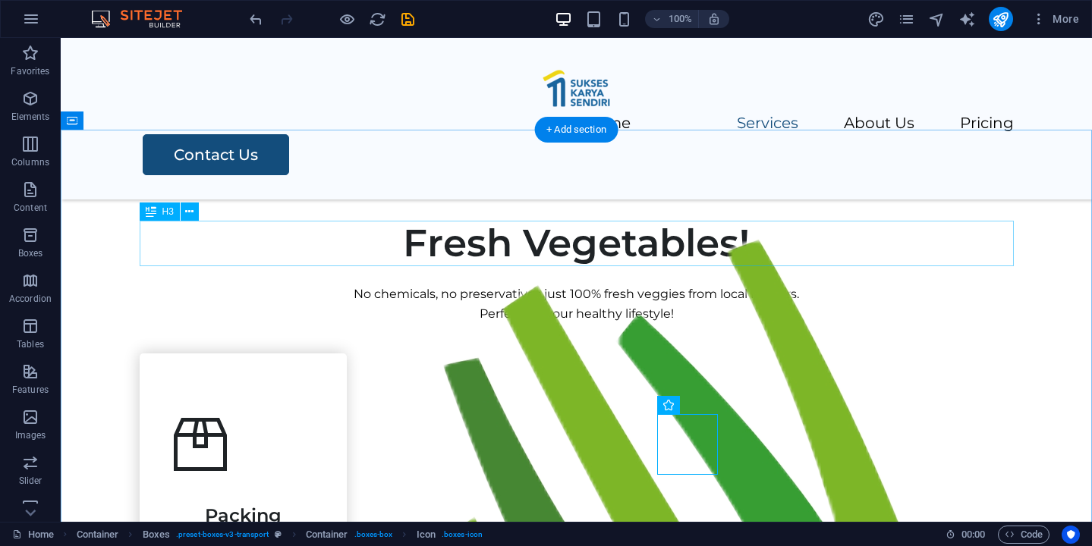
click at [822, 244] on div "Fresh Vegetables!" at bounding box center [577, 244] width 874 height 46
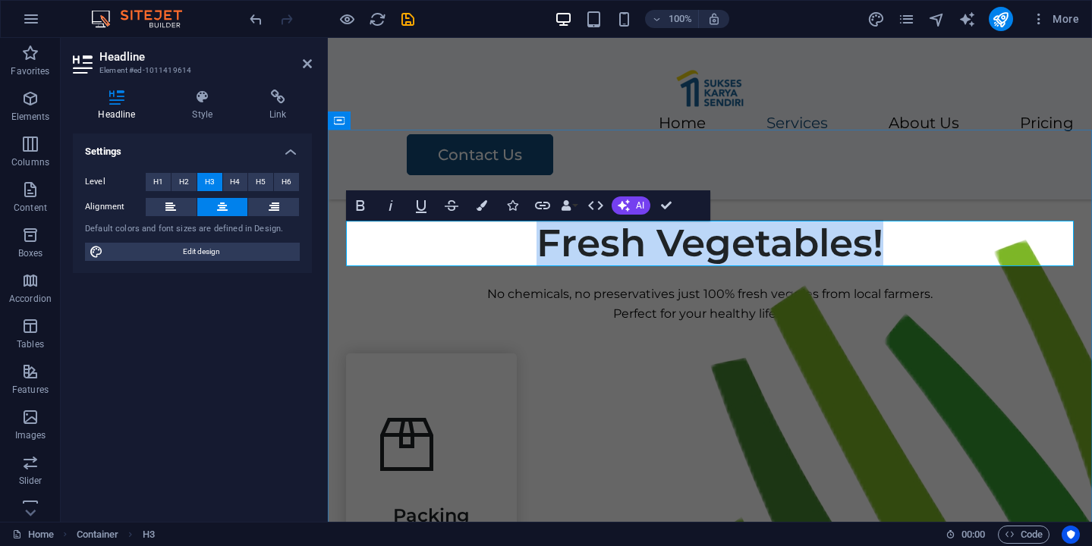
click at [895, 244] on h3 "Fresh Vegetables!" at bounding box center [710, 244] width 728 height 46
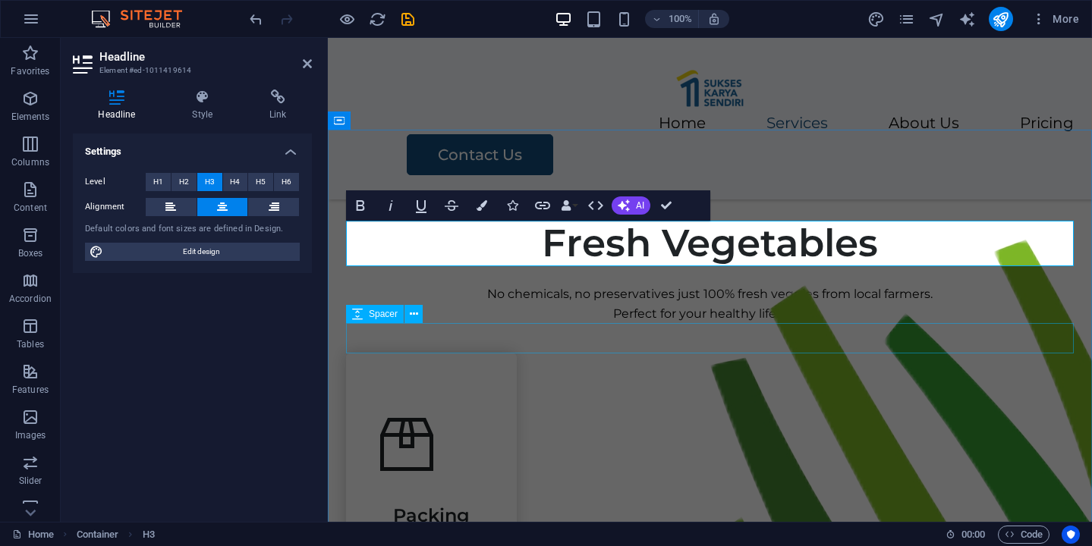
click at [880, 342] on div at bounding box center [710, 338] width 728 height 30
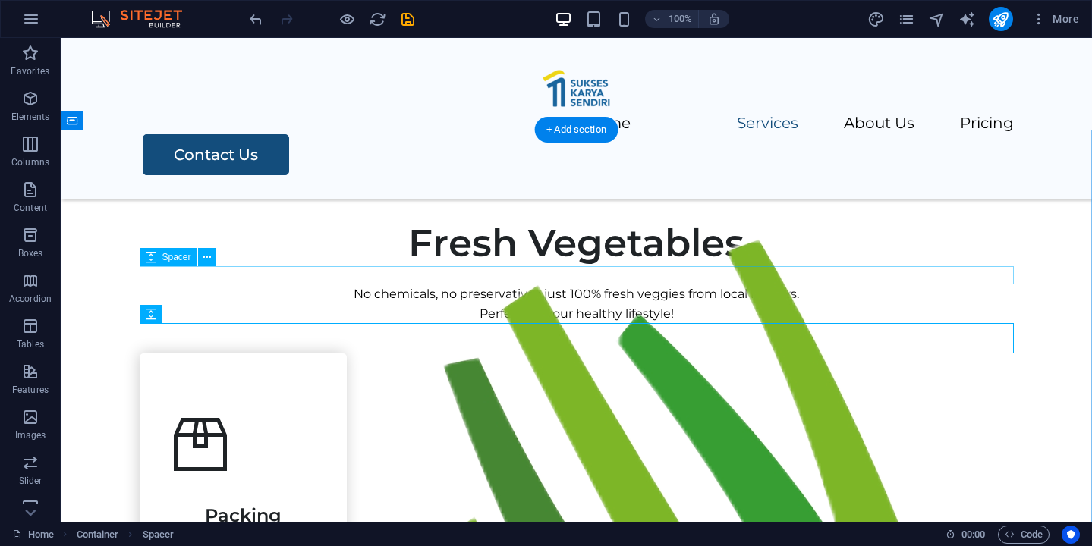
click at [889, 279] on div at bounding box center [577, 275] width 874 height 18
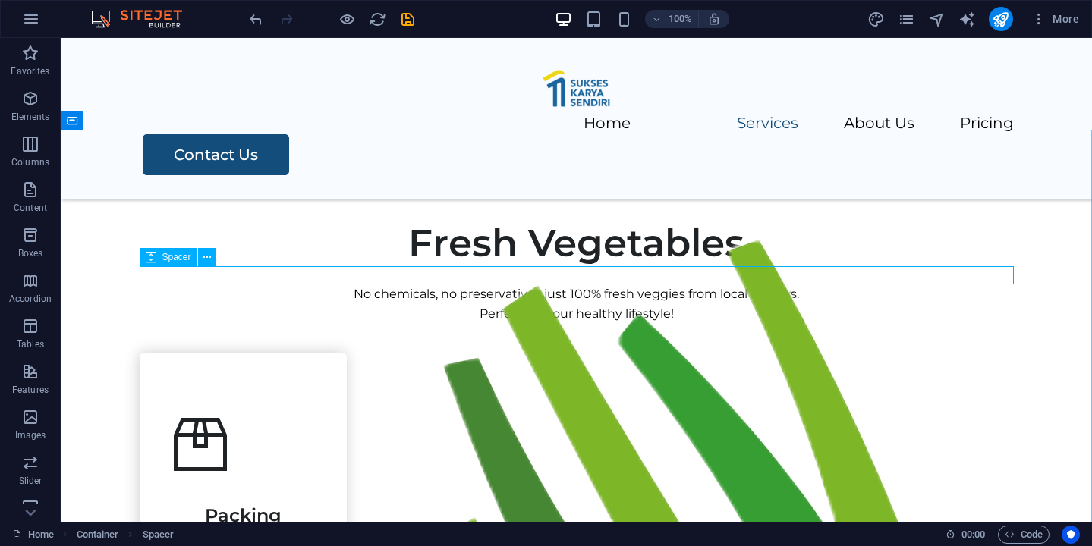
click at [153, 260] on icon at bounding box center [151, 257] width 11 height 18
select select "px"
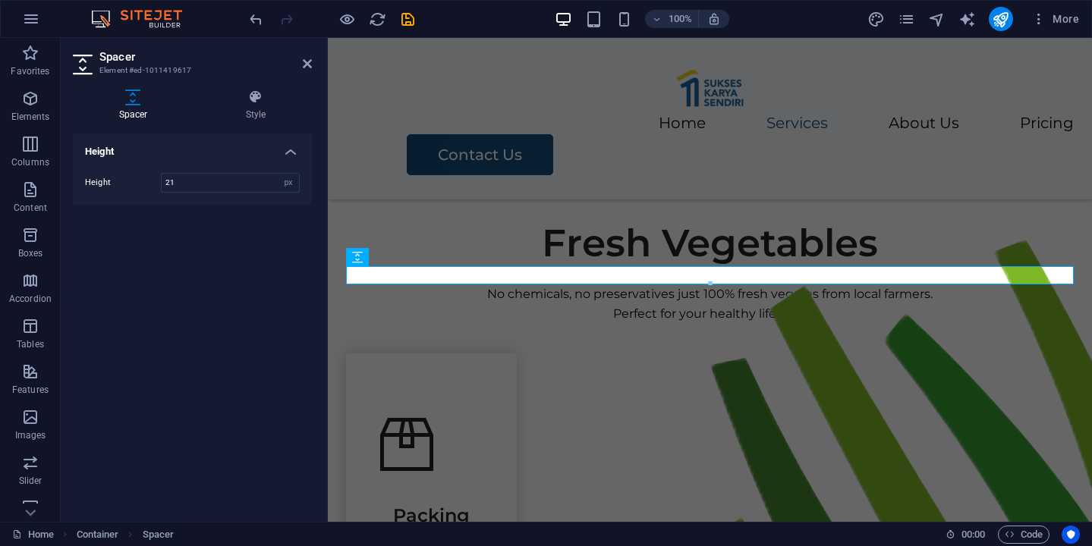
type input "20"
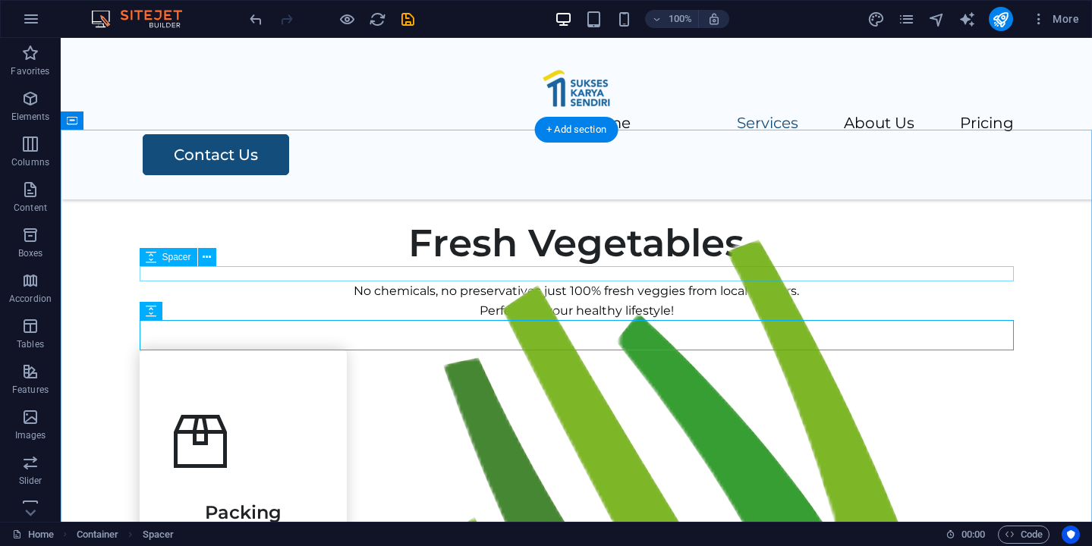
click at [411, 269] on div at bounding box center [577, 273] width 874 height 15
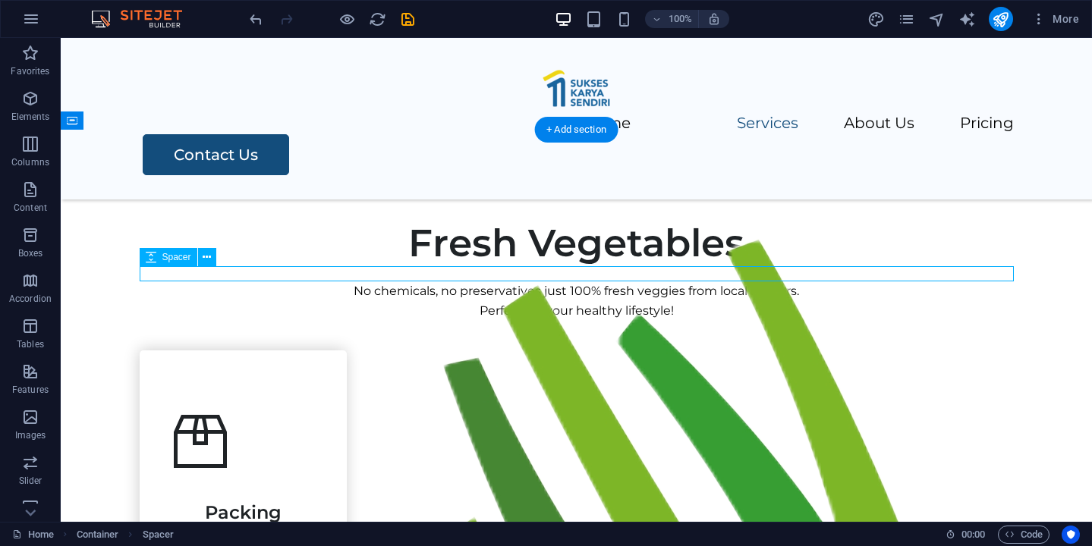
click at [411, 269] on div at bounding box center [577, 273] width 874 height 15
select select "px"
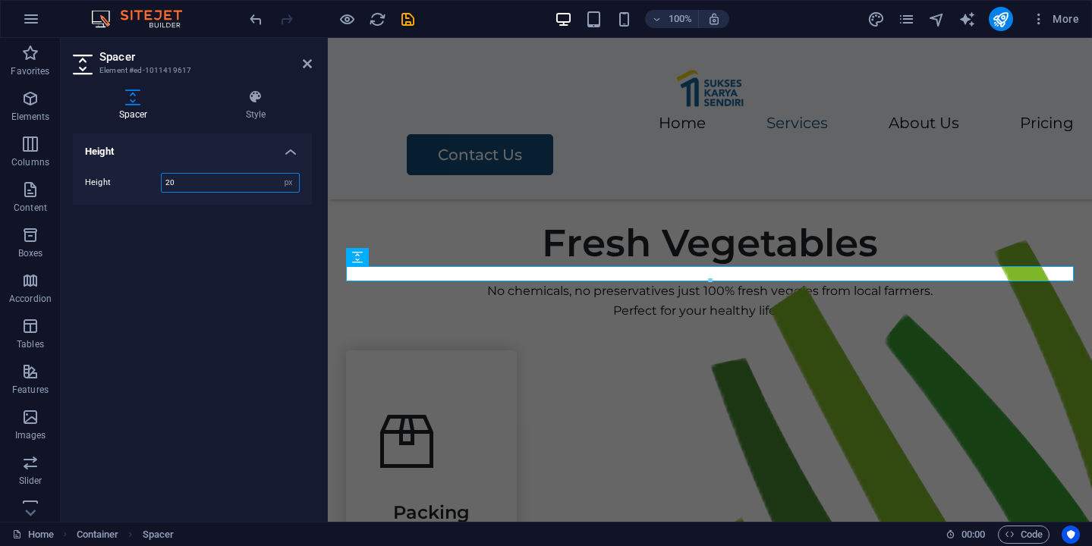
click at [270, 184] on input "20" at bounding box center [230, 183] width 137 height 18
type input "18"
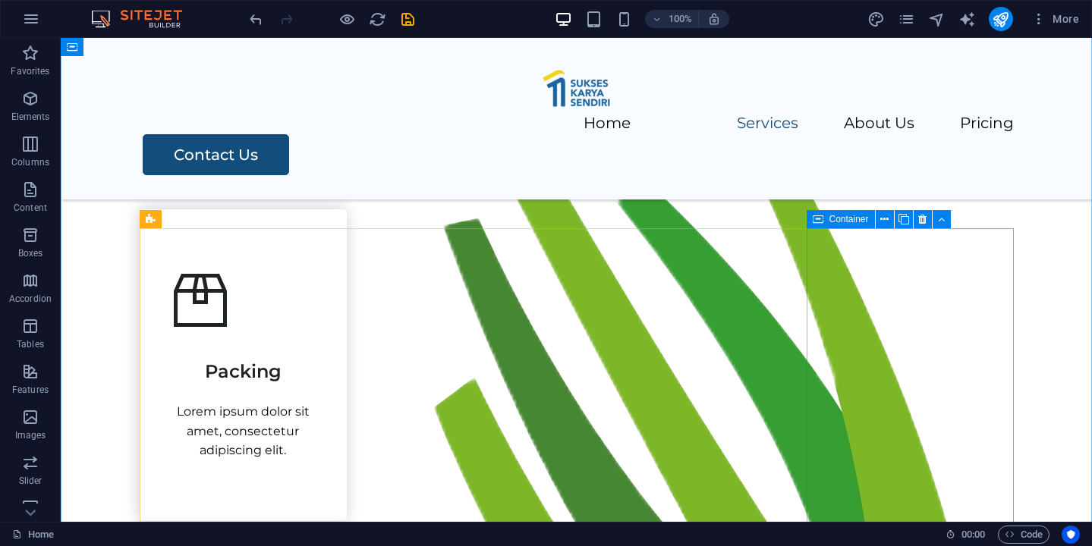
scroll to position [647, 0]
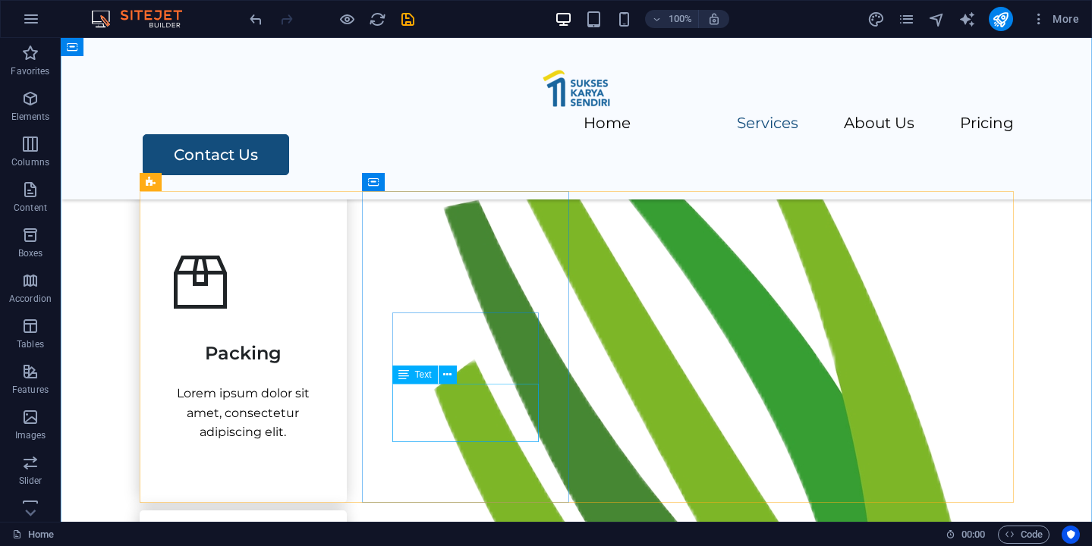
click at [170, 414] on div "Lorem ipsum dolor sit amet, consectetur adipiscing elit." at bounding box center [243, 413] width 146 height 58
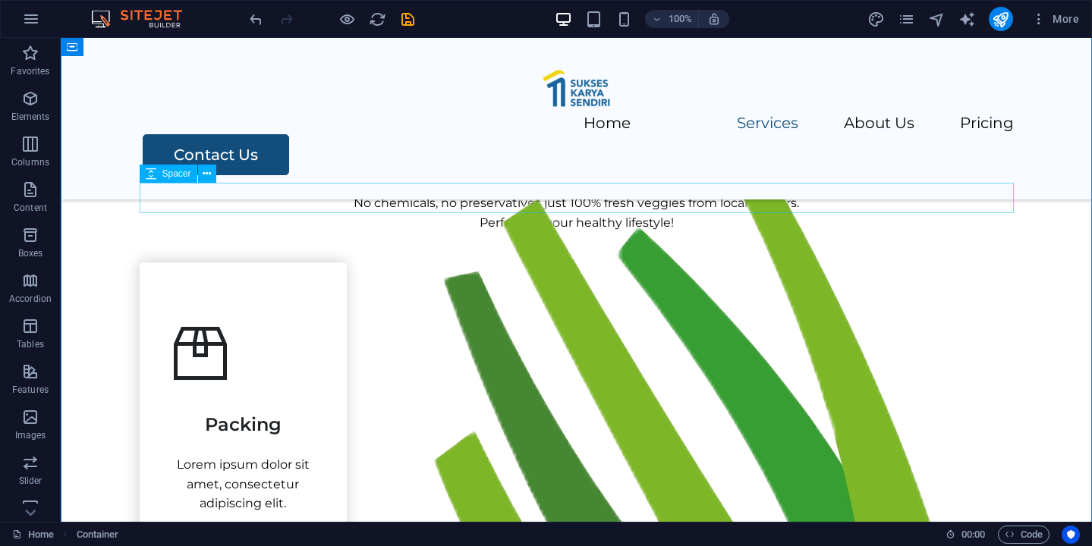
scroll to position [625, 0]
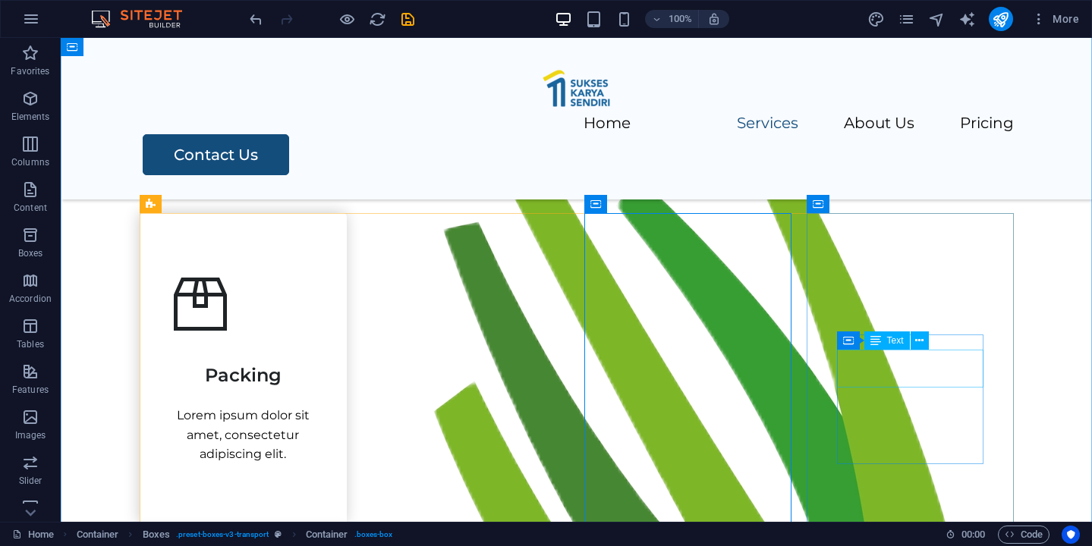
scroll to position [687, 0]
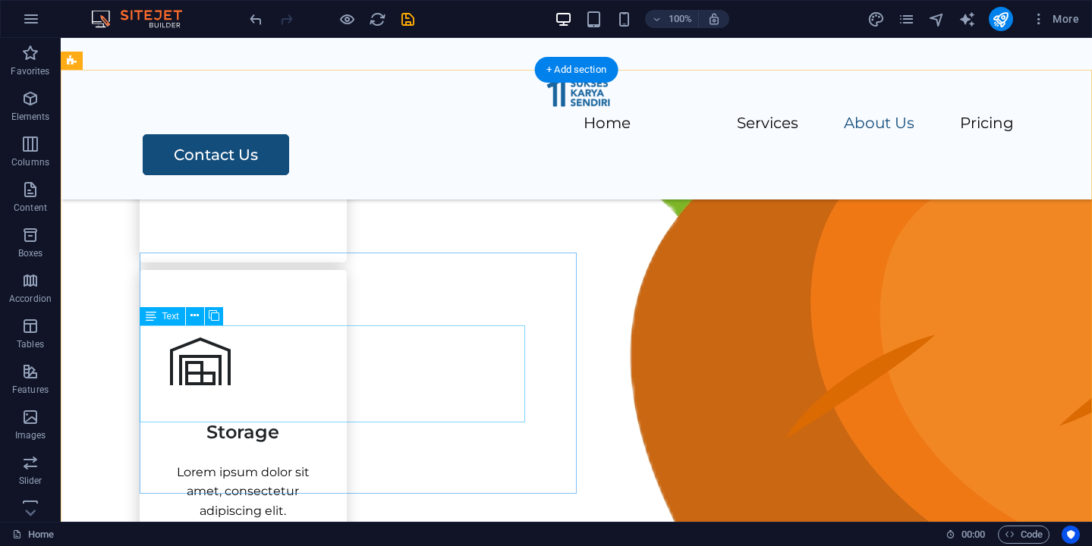
scroll to position [1209, 0]
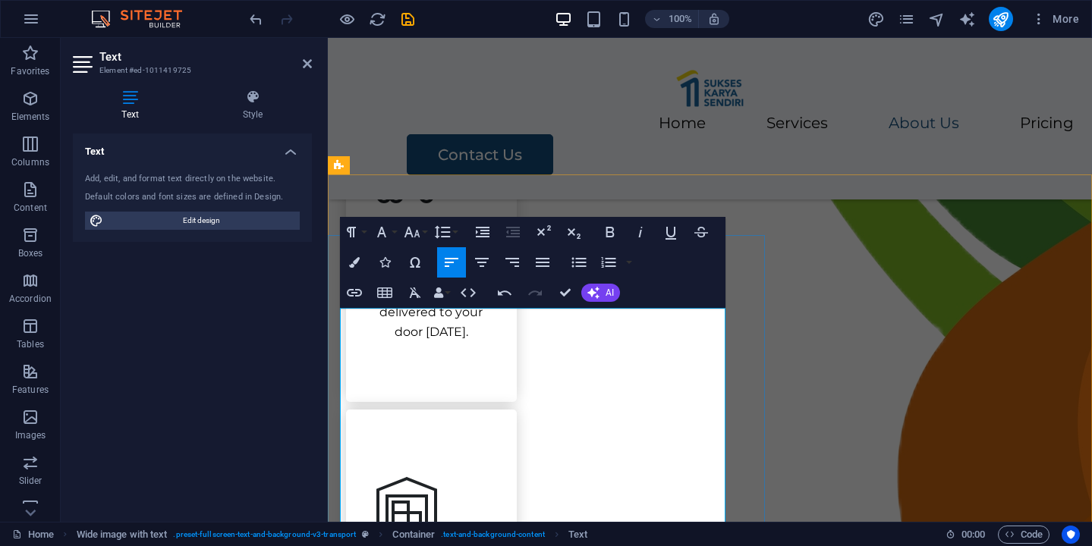
scroll to position [11041, 2]
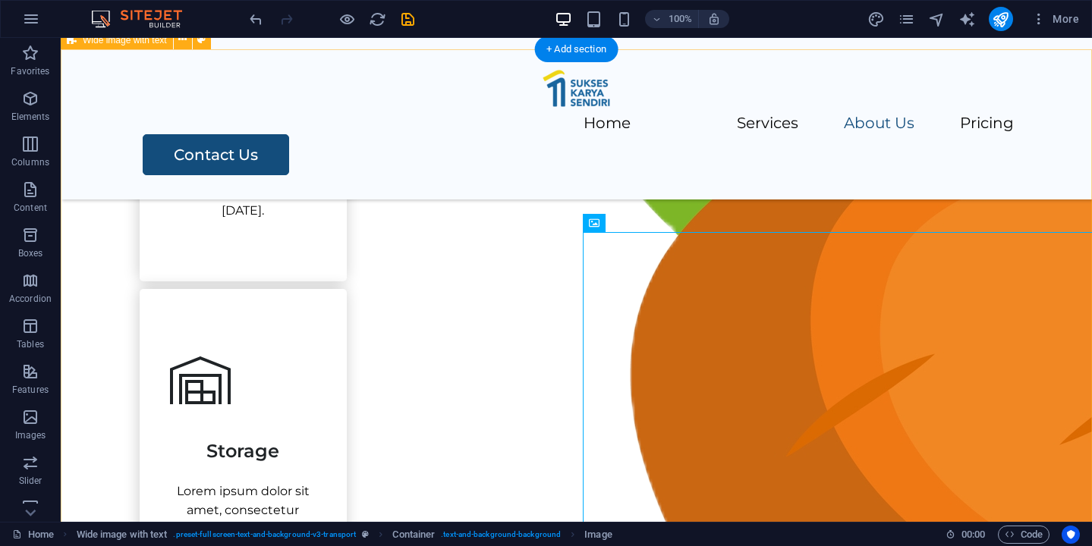
scroll to position [1173, 0]
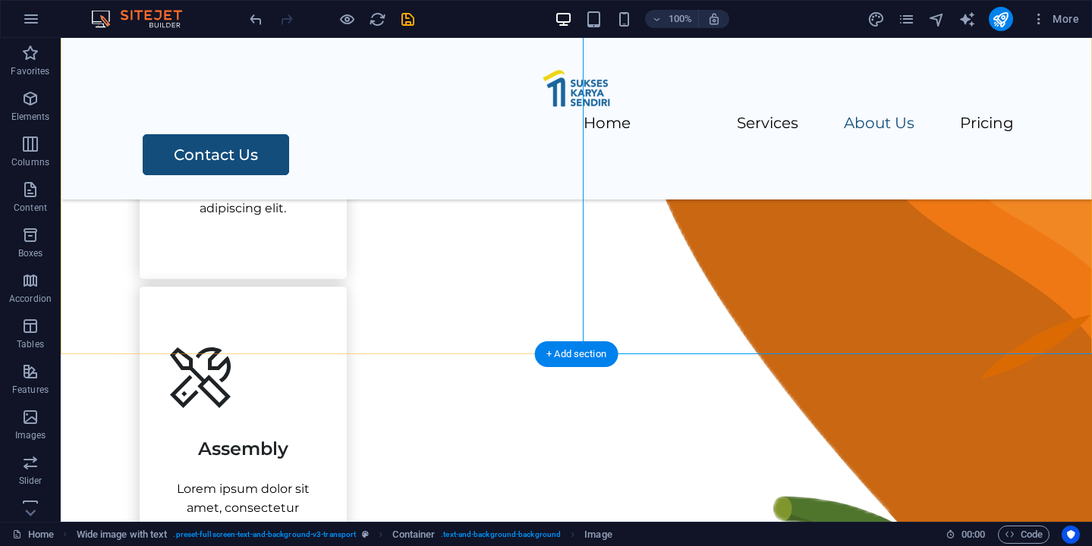
scroll to position [1512, 0]
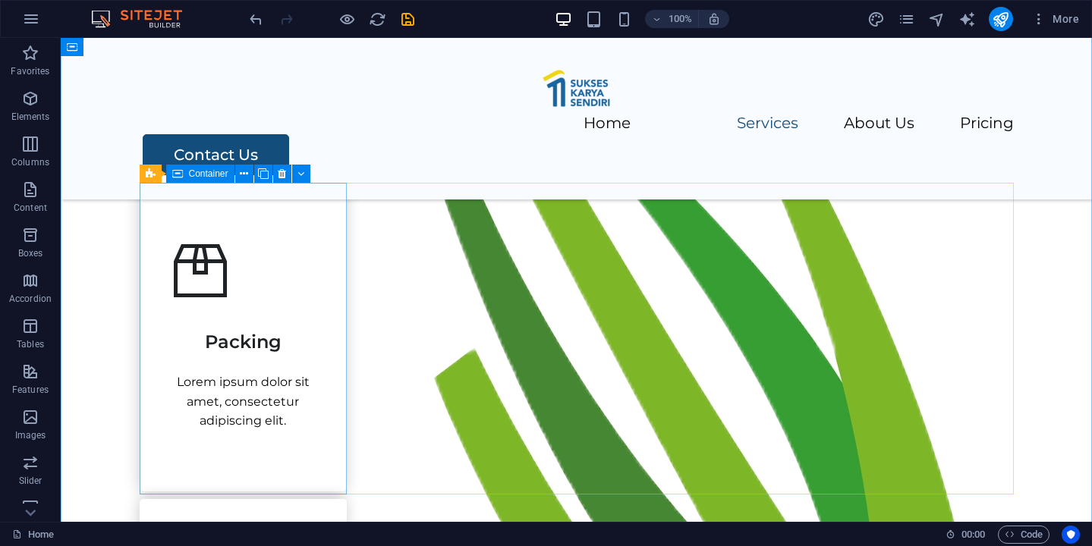
scroll to position [659, 0]
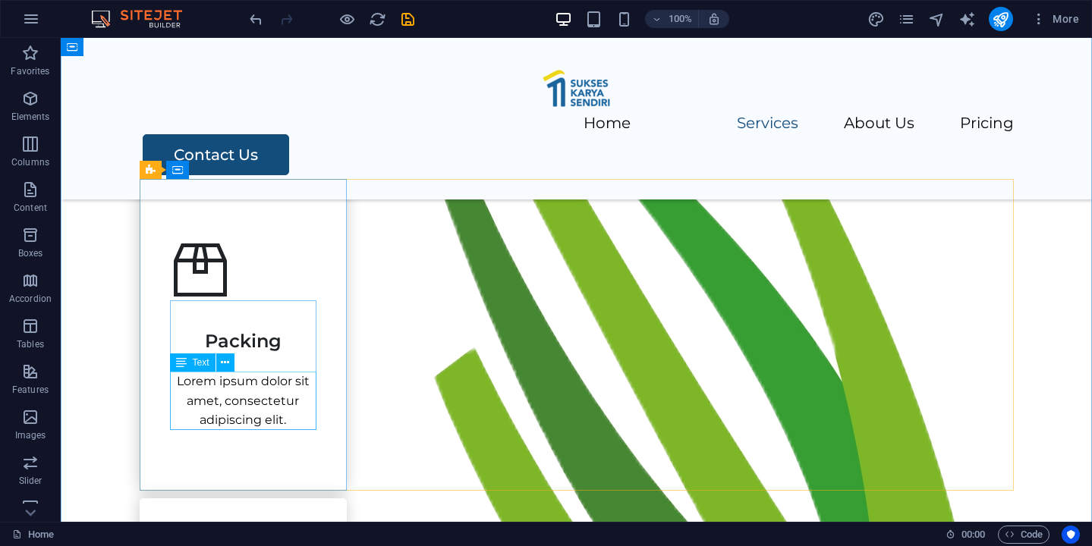
click at [256, 388] on div "Lorem ipsum dolor sit amet, consectetur adipiscing elit." at bounding box center [243, 401] width 146 height 58
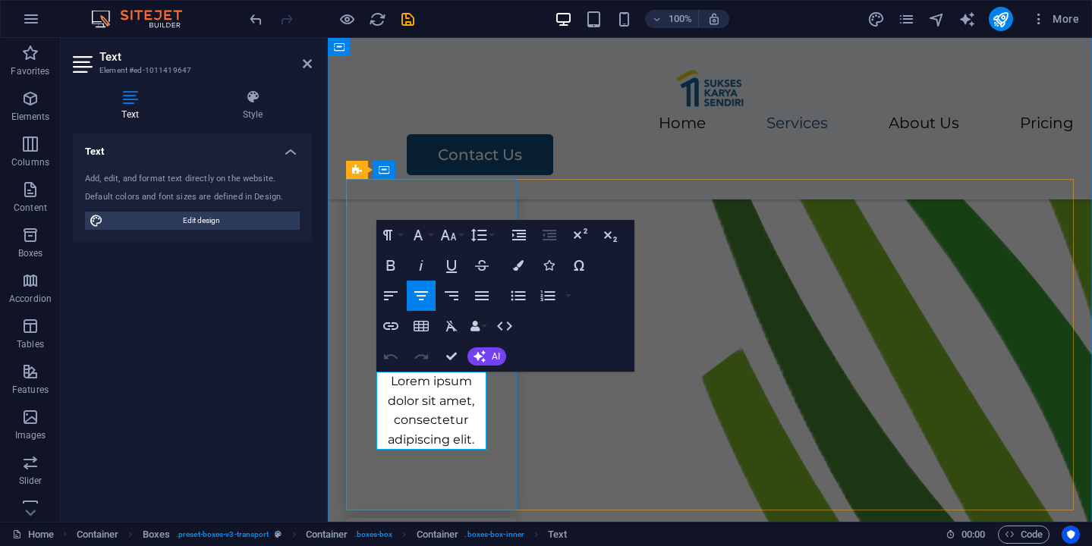
drag, startPoint x: 420, startPoint y: 398, endPoint x: 615, endPoint y: 422, distance: 195.7
click at [420, 398] on p "Lorem ipsum dolor sit amet, consectetur adipiscing elit." at bounding box center [431, 410] width 110 height 77
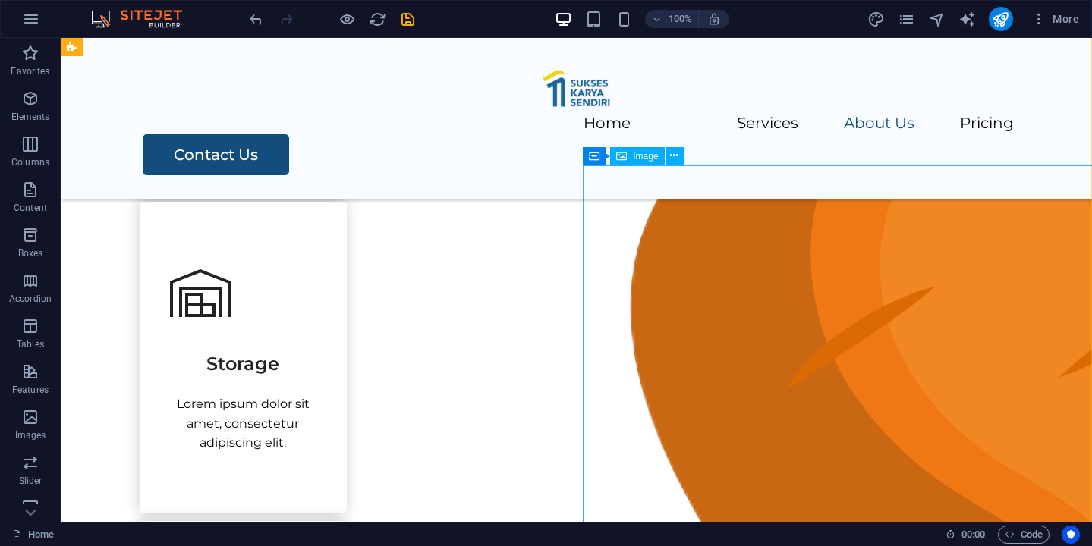
scroll to position [1263, 0]
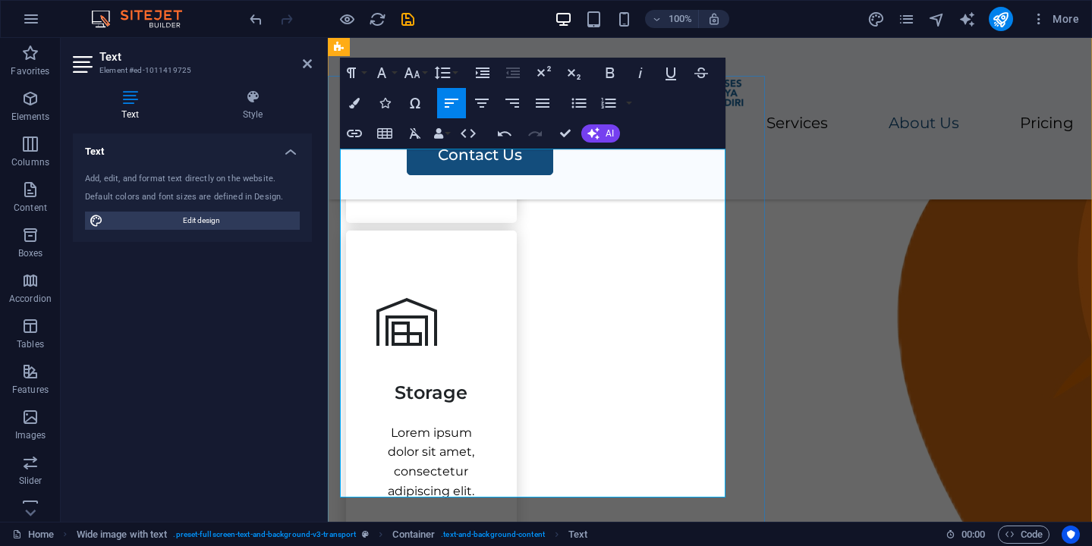
scroll to position [1246, 0]
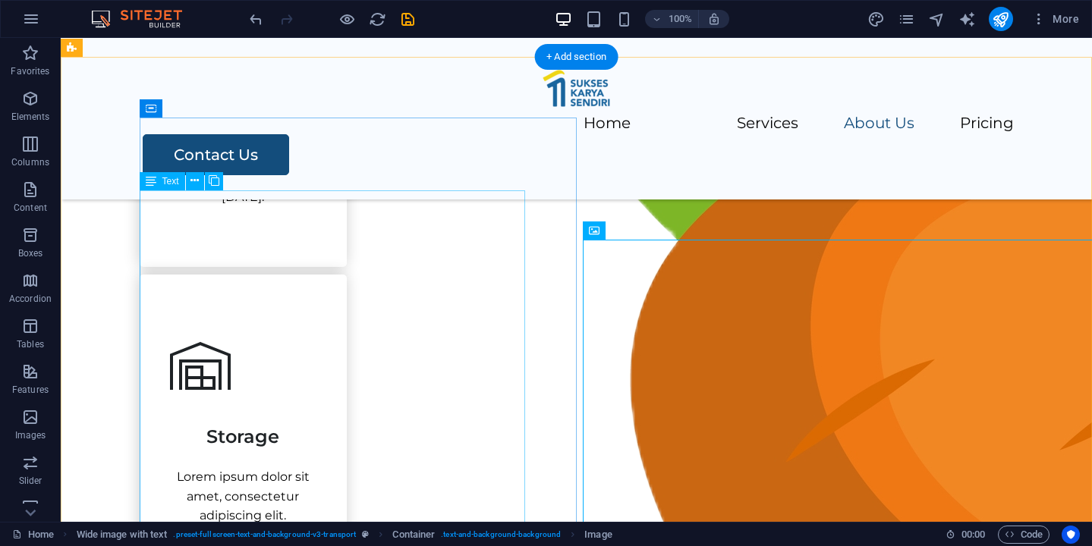
scroll to position [1184, 0]
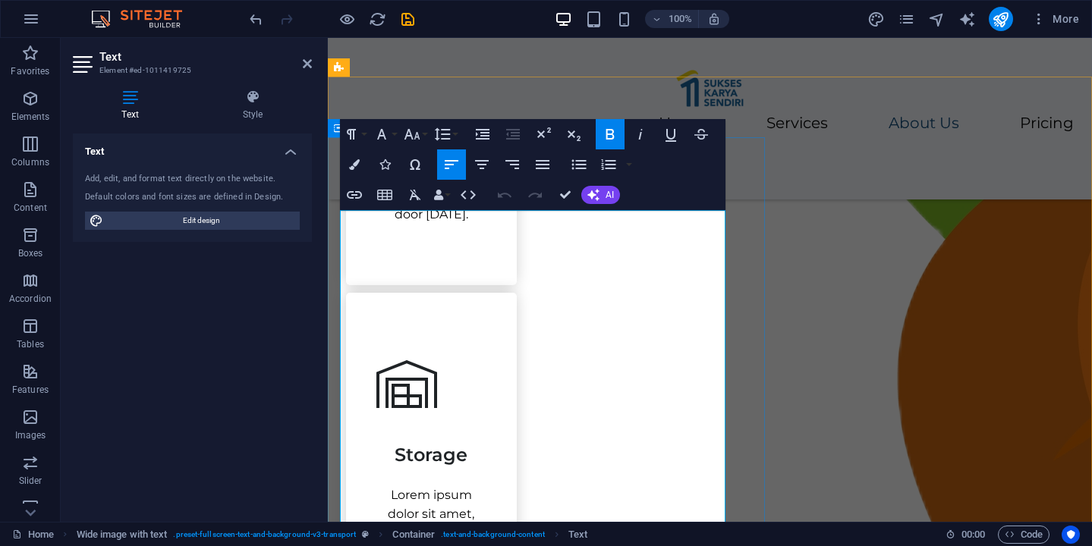
copy div "Sukses Karya Sendiri , we believe that fresh, healthy food starts with the best…"
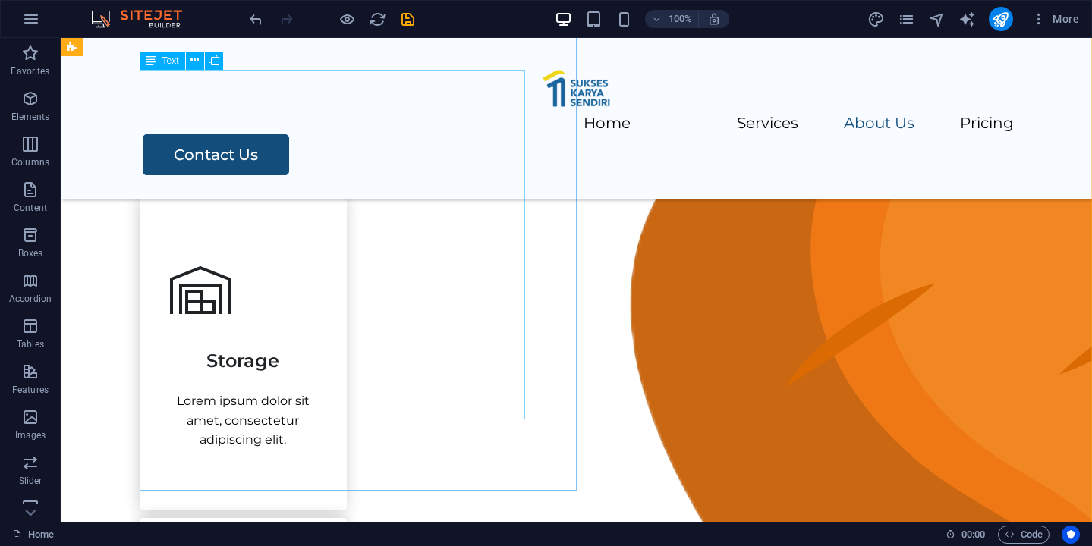
scroll to position [1250, 0]
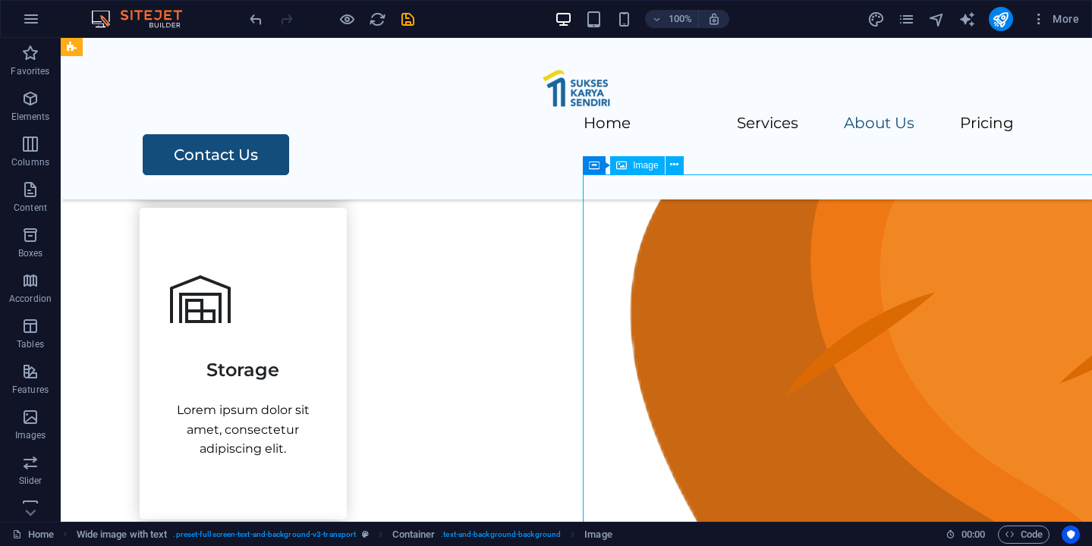
select select "px"
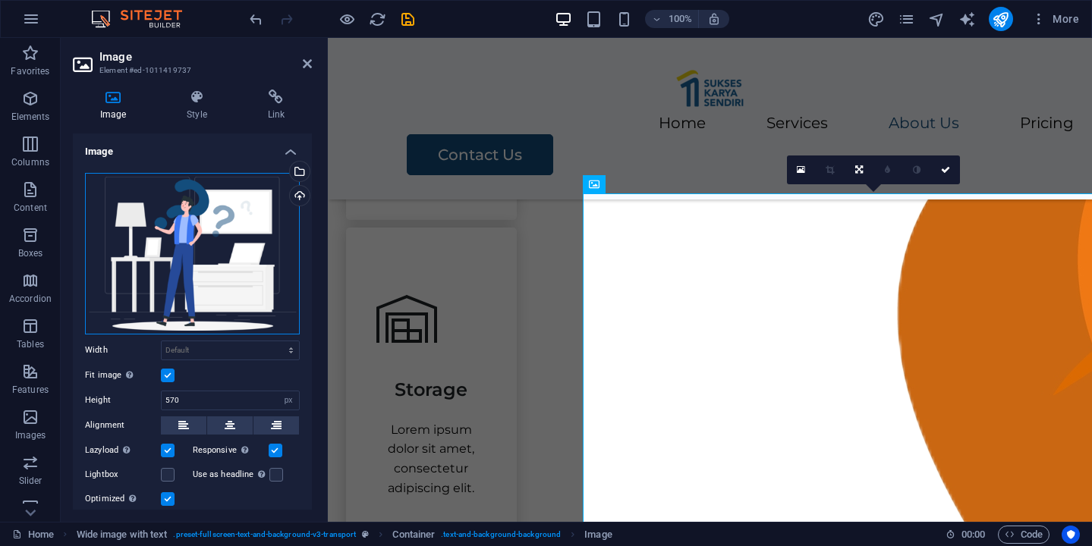
click at [229, 258] on div "Drag files here, click to choose files or select files from Files or our free s…" at bounding box center [192, 254] width 215 height 162
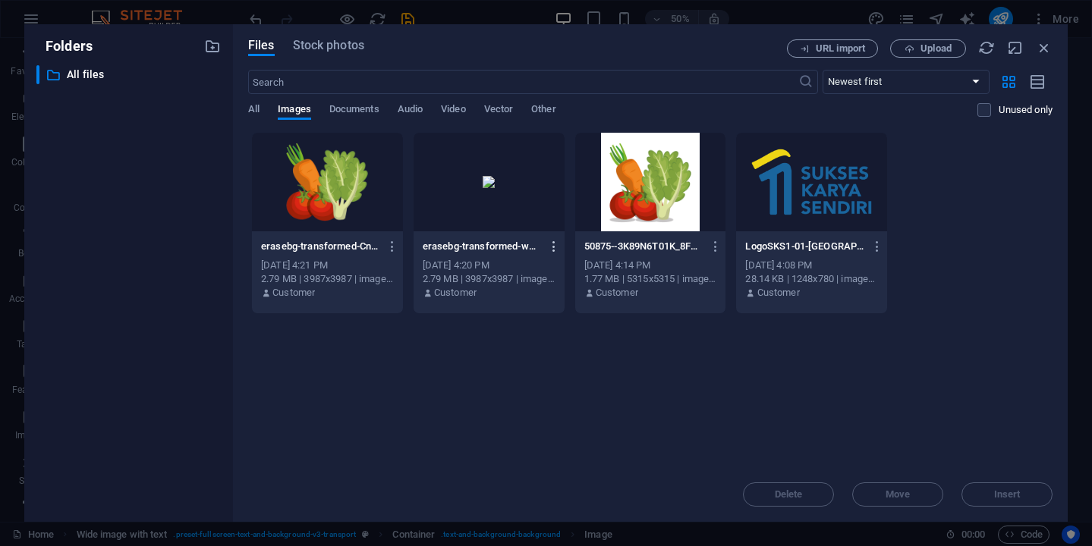
click at [552, 244] on icon "button" at bounding box center [554, 247] width 14 height 14
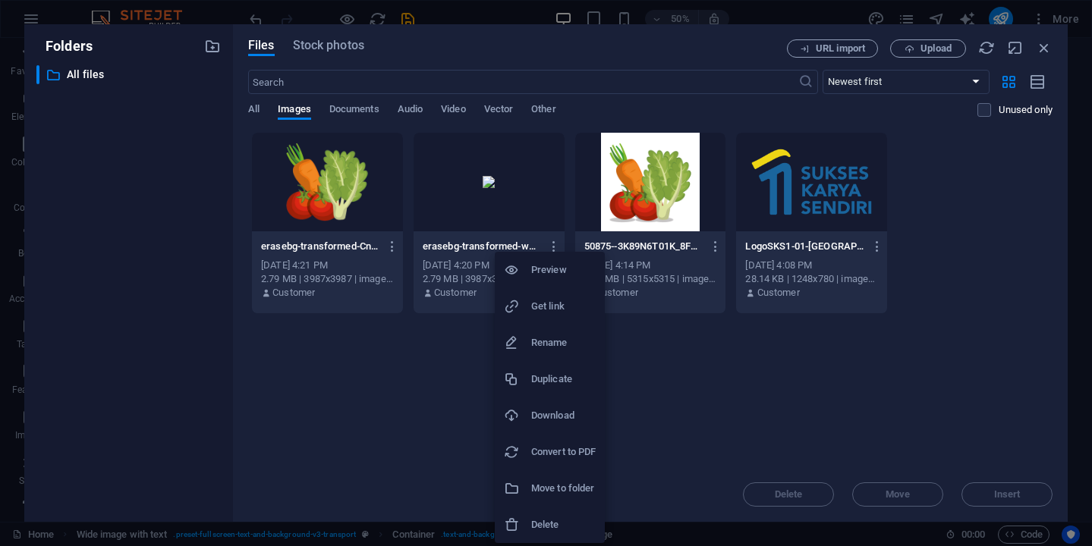
click at [390, 375] on div at bounding box center [546, 273] width 1092 height 546
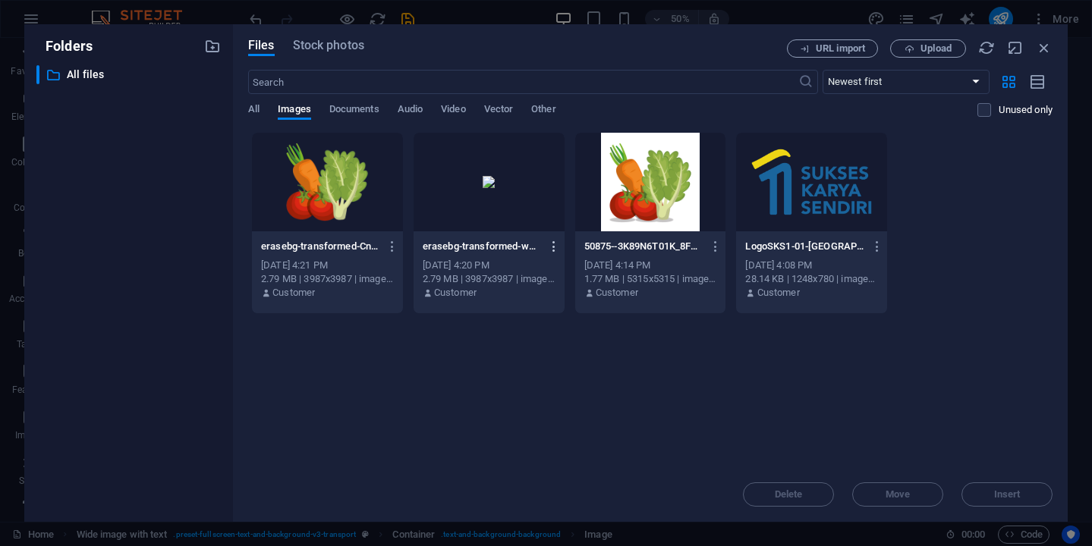
click at [554, 244] on icon "button" at bounding box center [554, 247] width 14 height 14
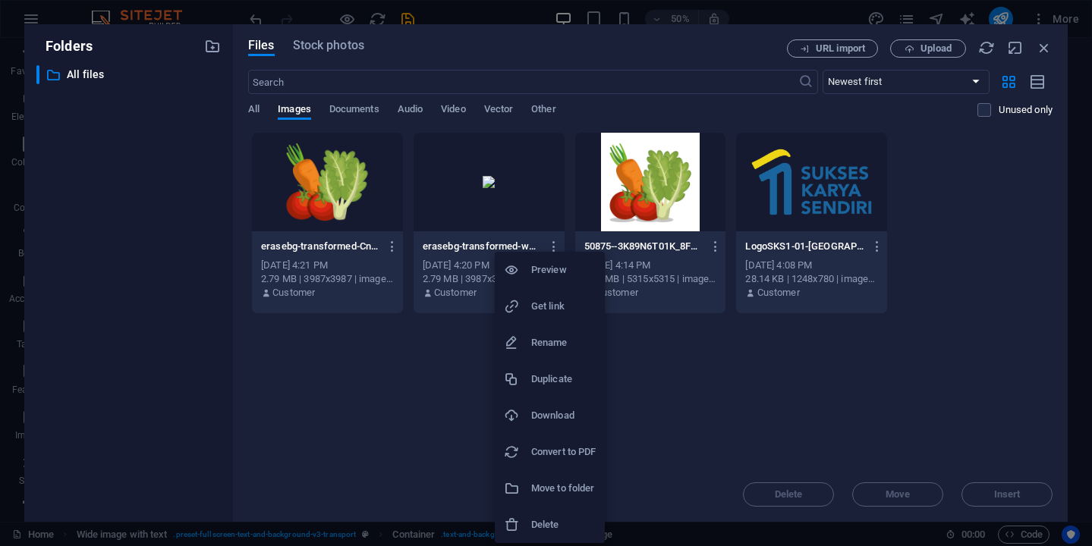
click at [373, 381] on div at bounding box center [546, 273] width 1092 height 546
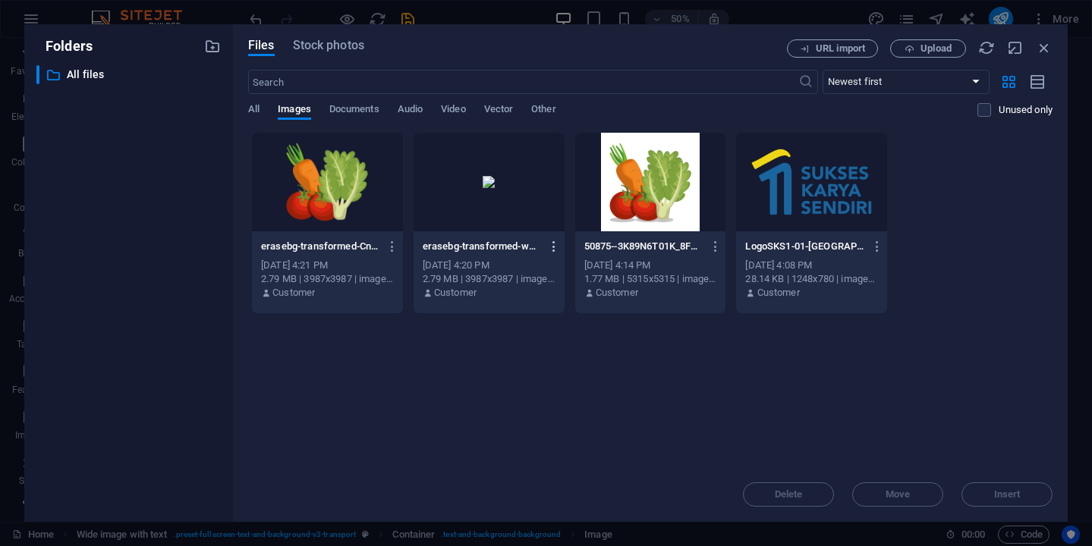
click at [556, 247] on icon "button" at bounding box center [554, 247] width 14 height 14
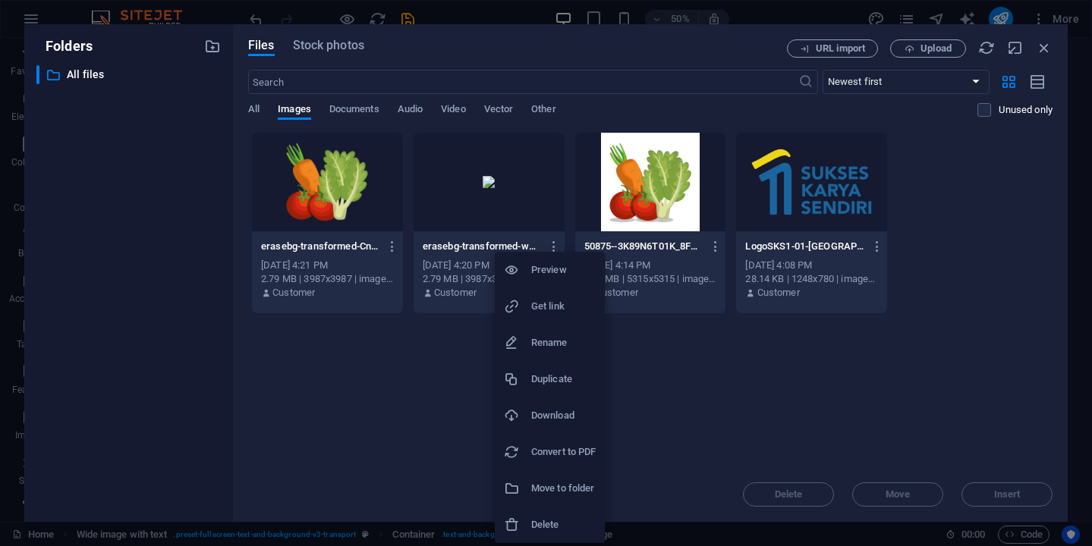
click at [534, 520] on h6 "Delete" at bounding box center [563, 525] width 64 height 18
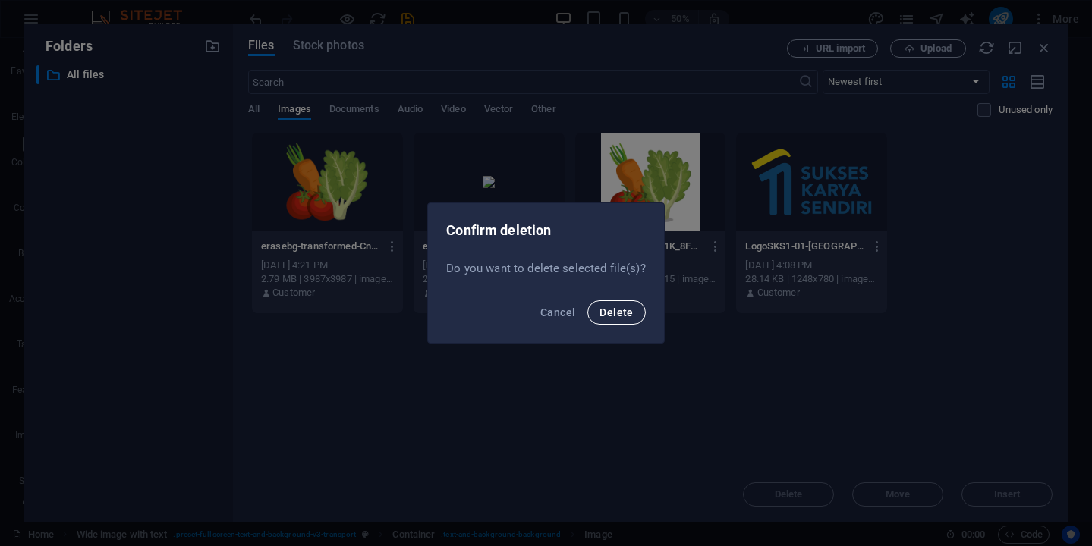
click at [626, 321] on button "Delete" at bounding box center [616, 312] width 58 height 24
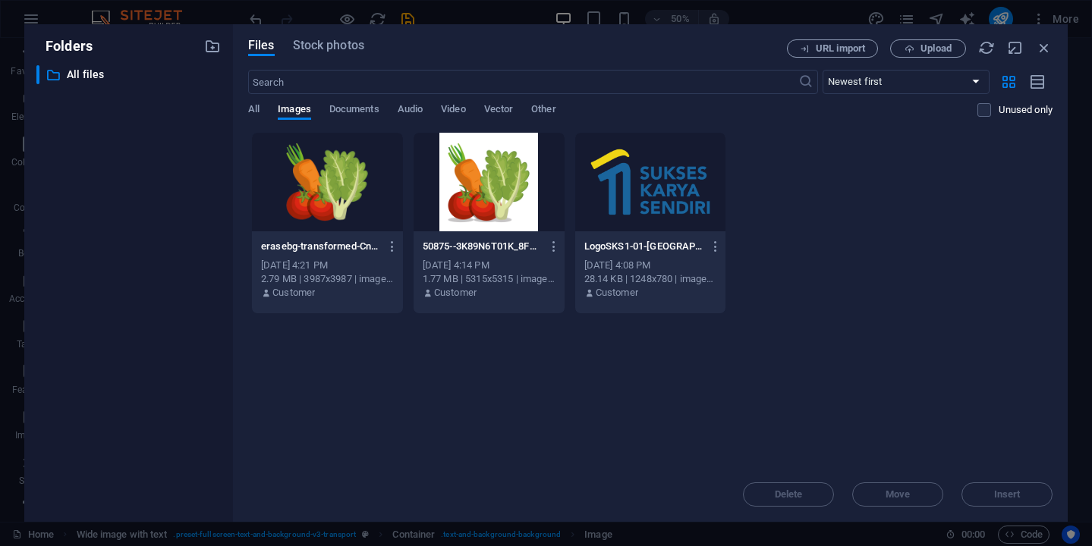
click at [470, 19] on div "Folders ​ All files All files Files Stock photos URL import Upload ​ Newest fir…" at bounding box center [546, 273] width 1092 height 546
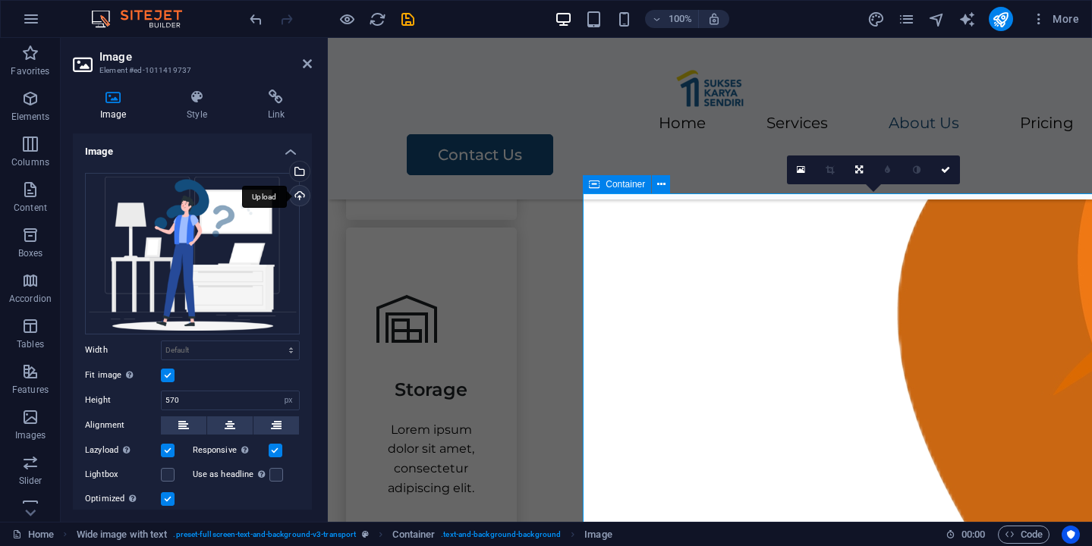
click at [295, 193] on div "Upload" at bounding box center [298, 197] width 23 height 23
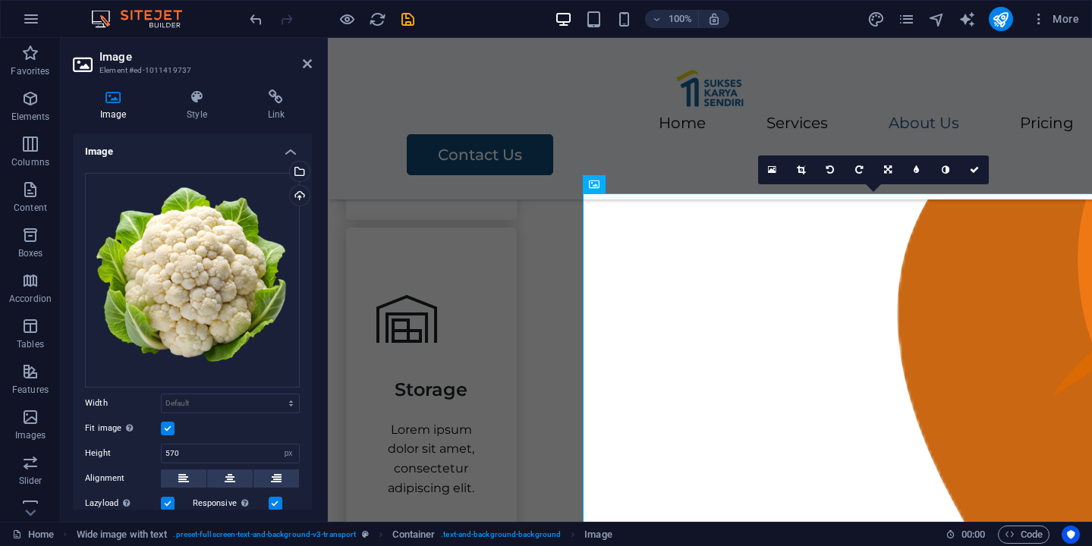
click at [251, 426] on div "Fit image Automatically fit image to a fixed width and height" at bounding box center [192, 429] width 215 height 18
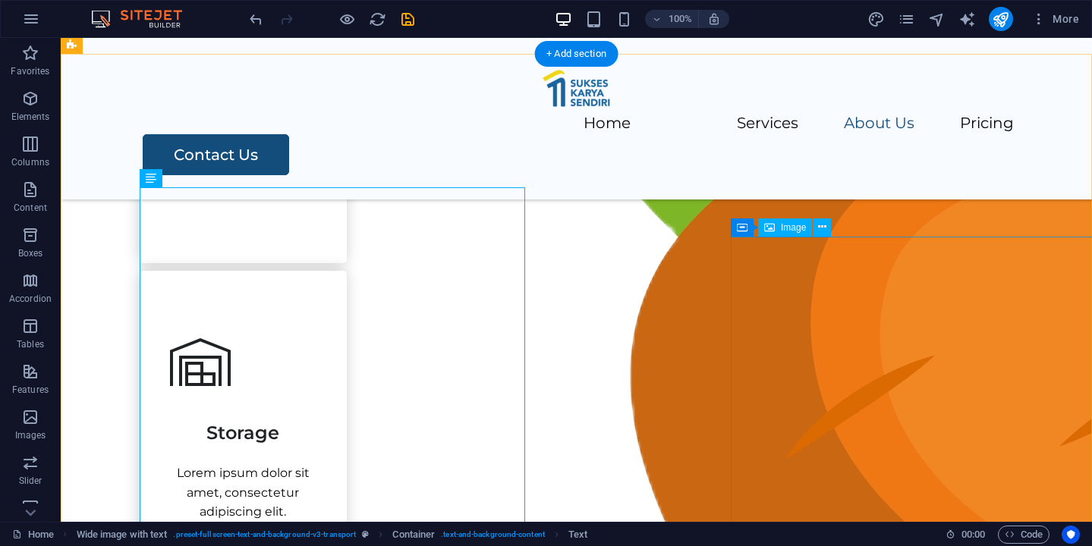
scroll to position [1194, 0]
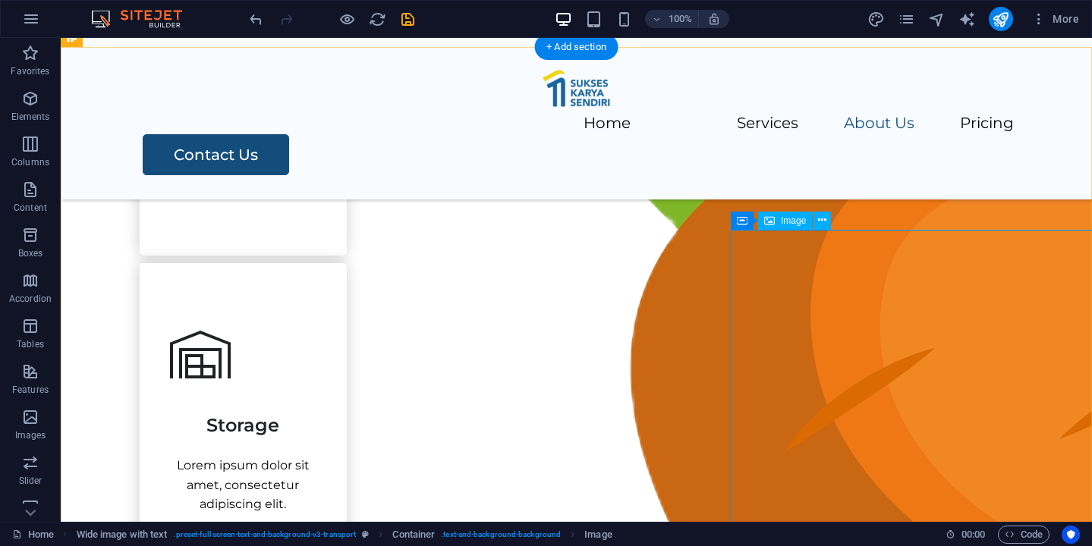
select select "px"
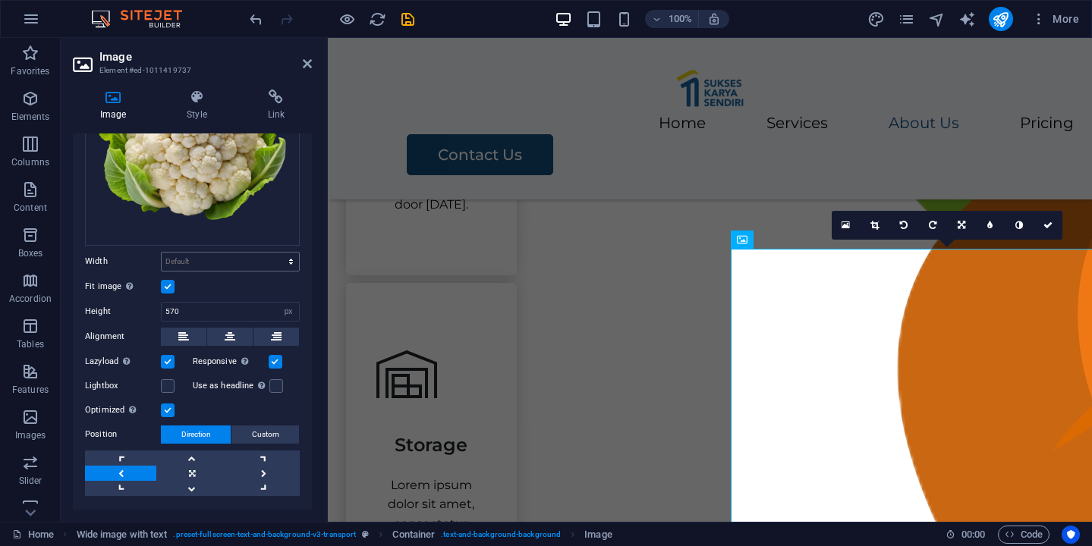
scroll to position [147, 0]
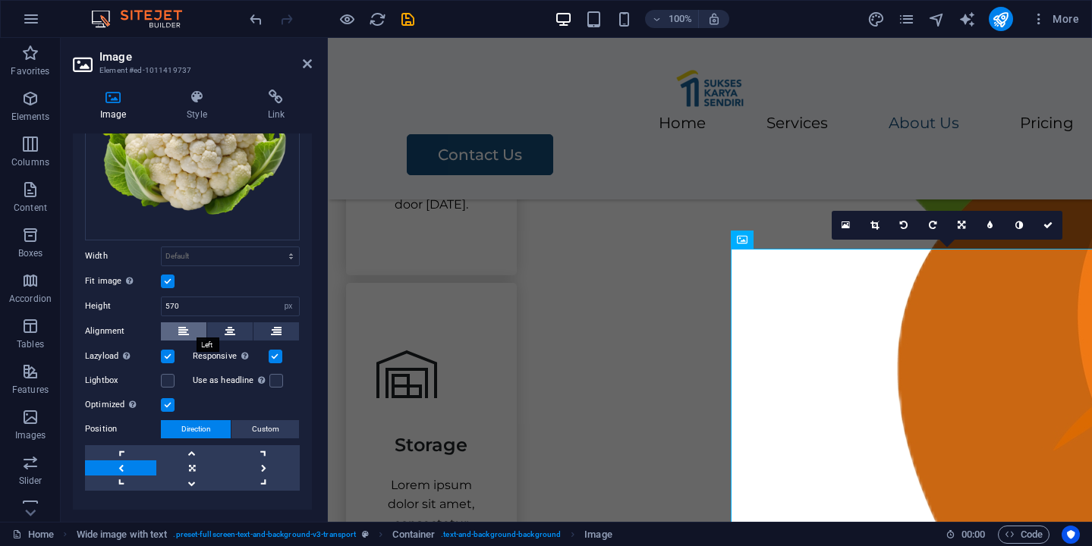
click at [191, 329] on button at bounding box center [184, 331] width 46 height 18
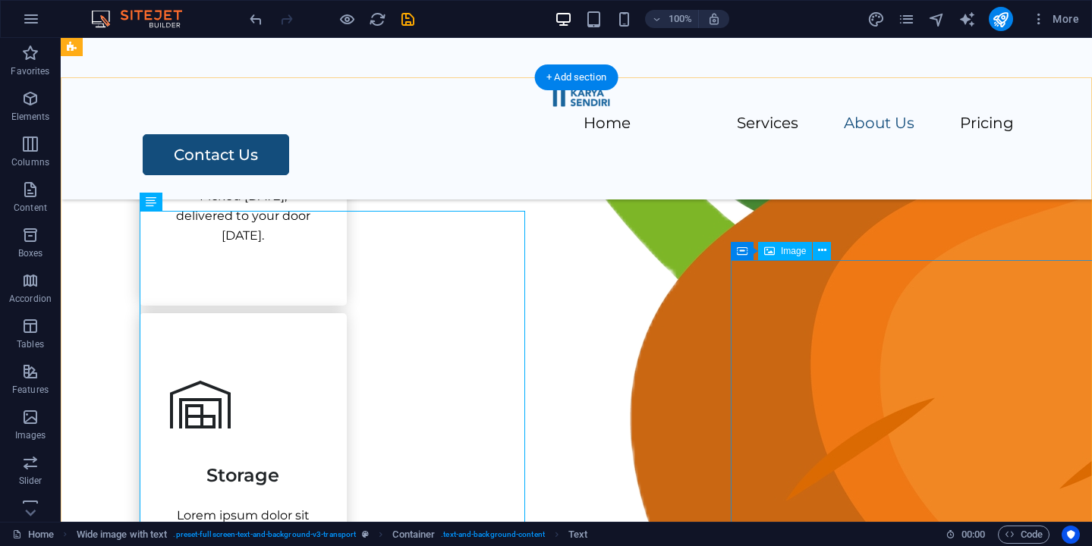
scroll to position [1135, 0]
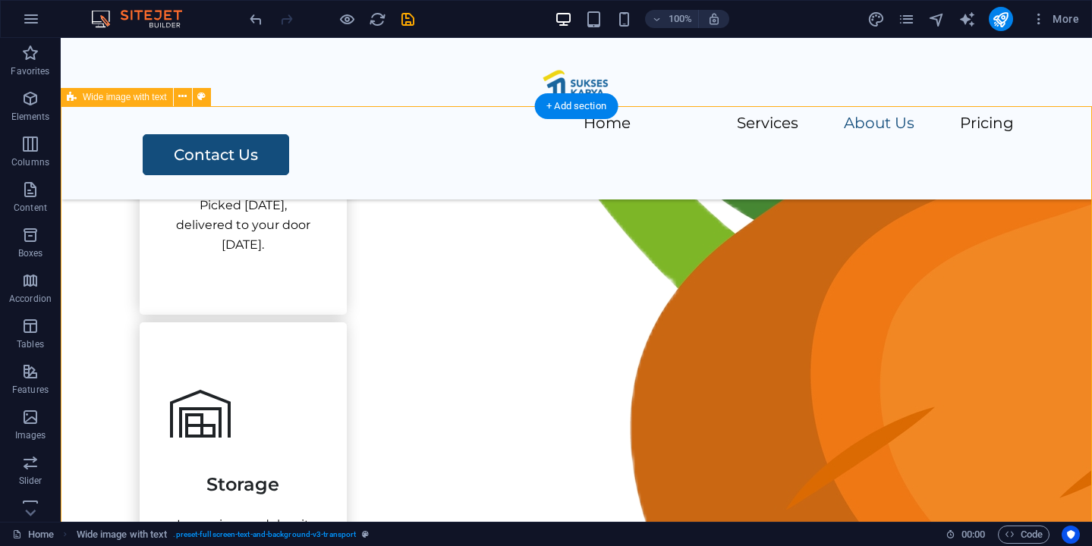
select select "px"
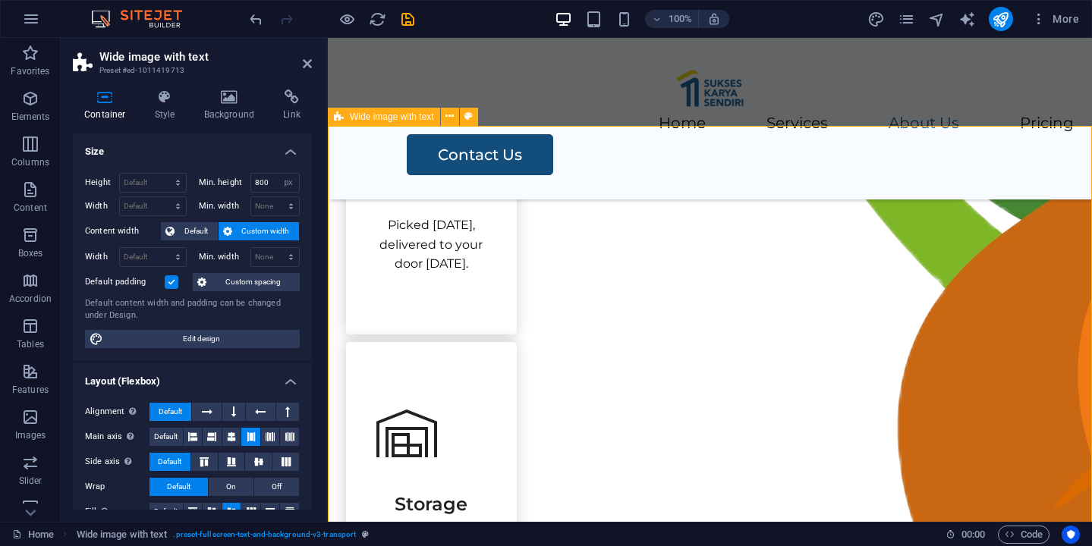
click at [271, 186] on input "800" at bounding box center [275, 183] width 49 height 18
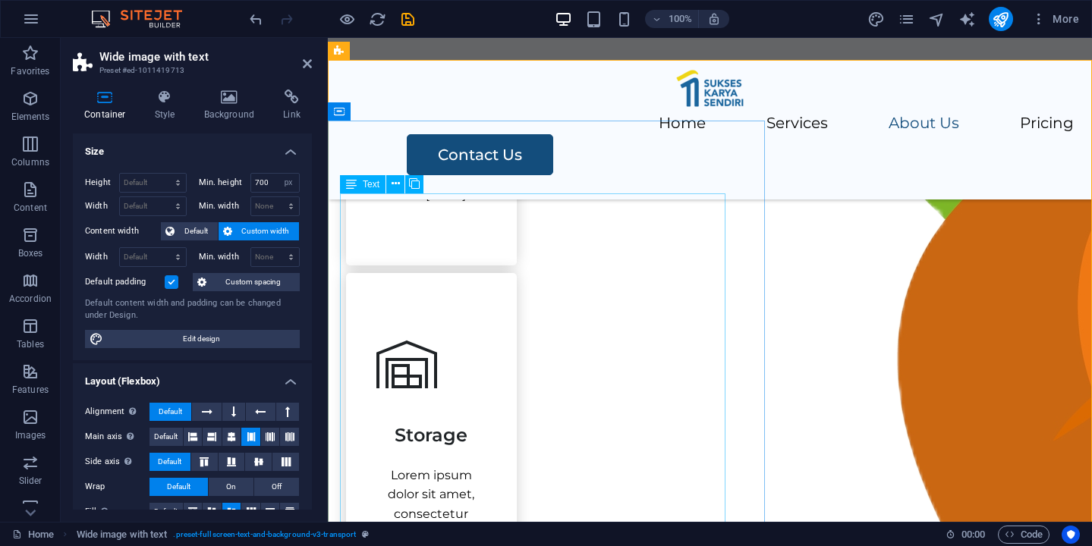
scroll to position [1215, 0]
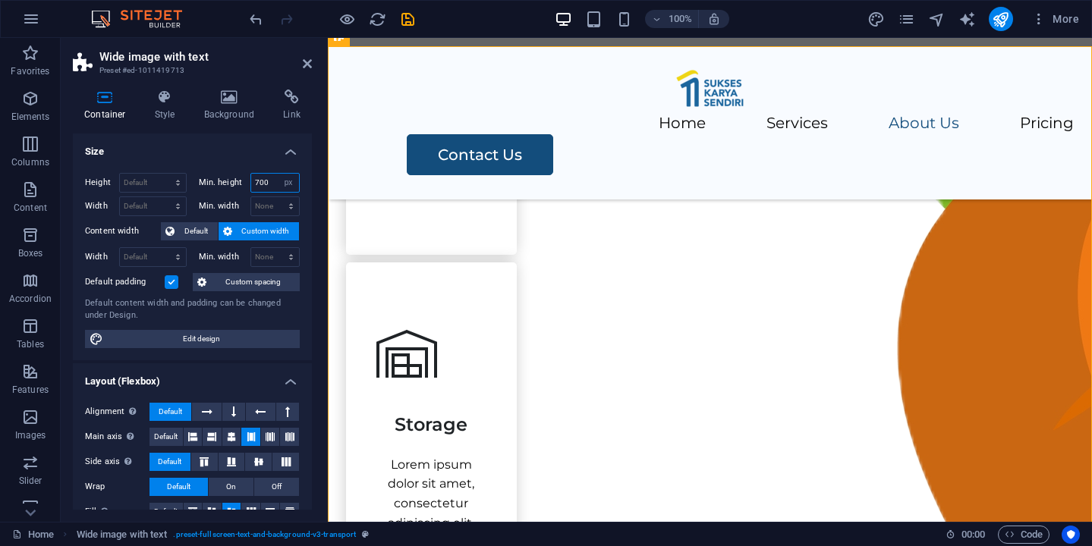
click at [257, 181] on input "700" at bounding box center [275, 183] width 49 height 18
type input "800"
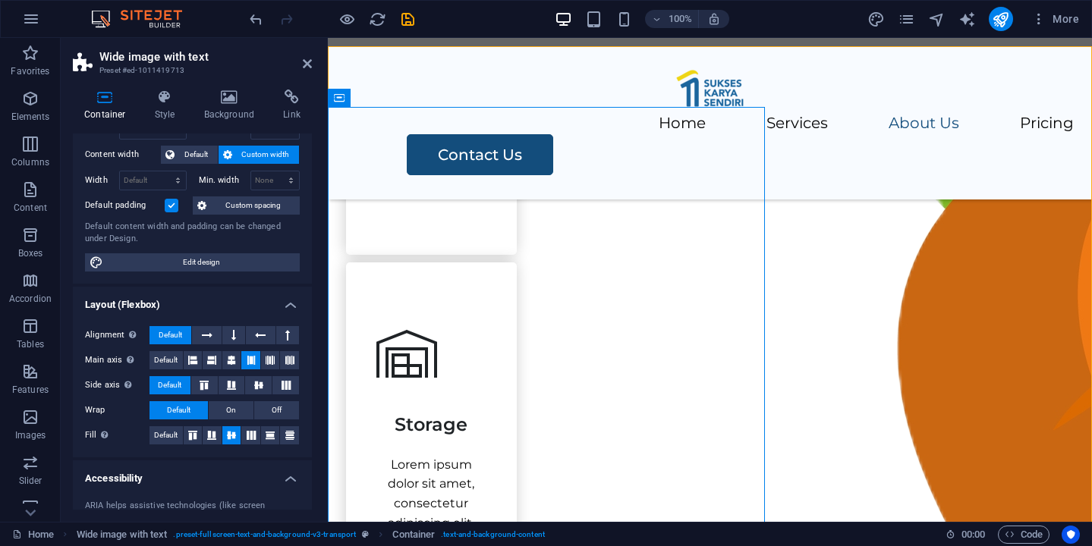
scroll to position [0, 0]
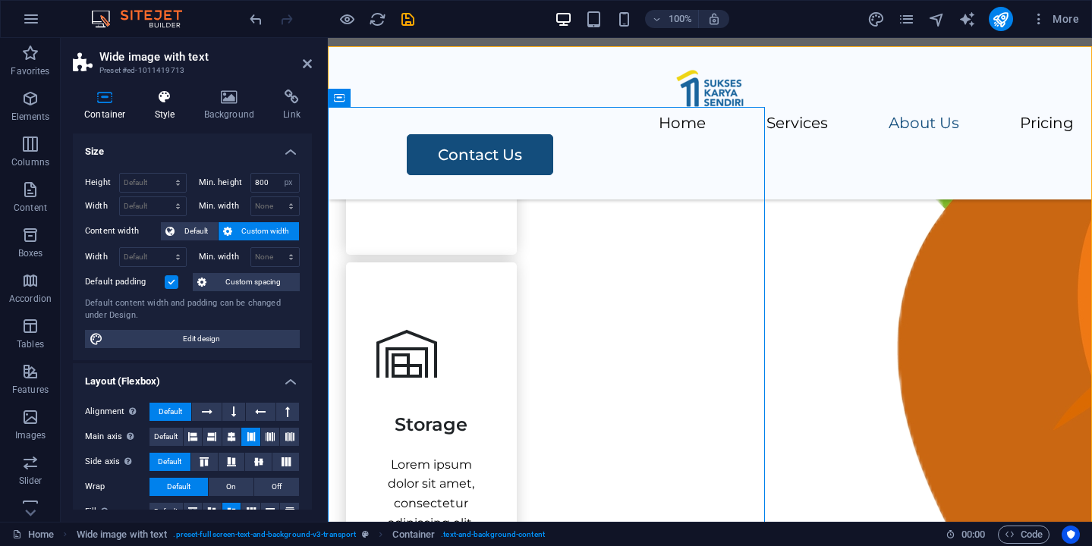
click at [163, 97] on icon at bounding box center [164, 97] width 43 height 15
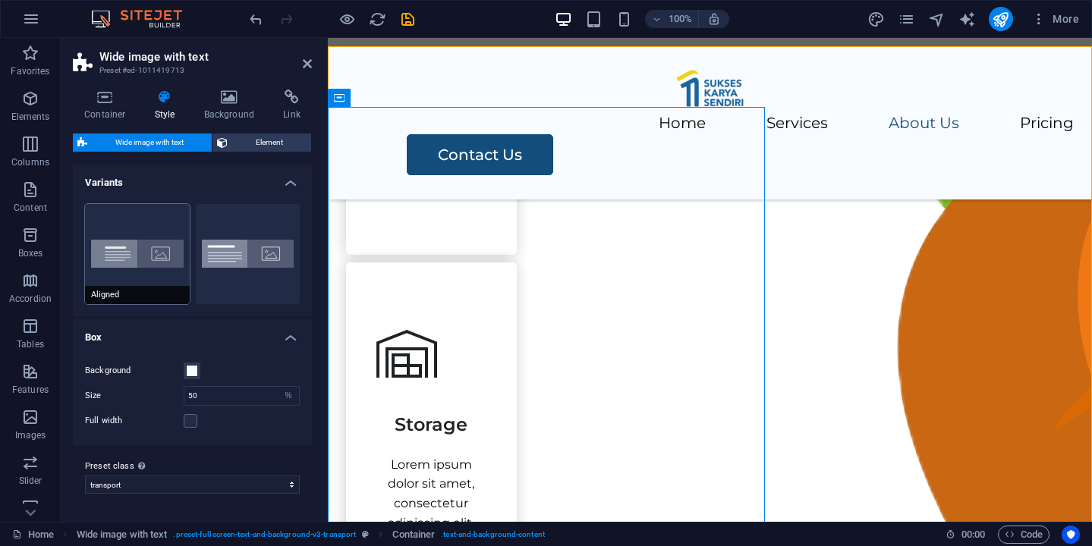
click at [161, 249] on button "Aligned" at bounding box center [137, 254] width 105 height 100
click at [261, 259] on button "Default" at bounding box center [248, 254] width 105 height 100
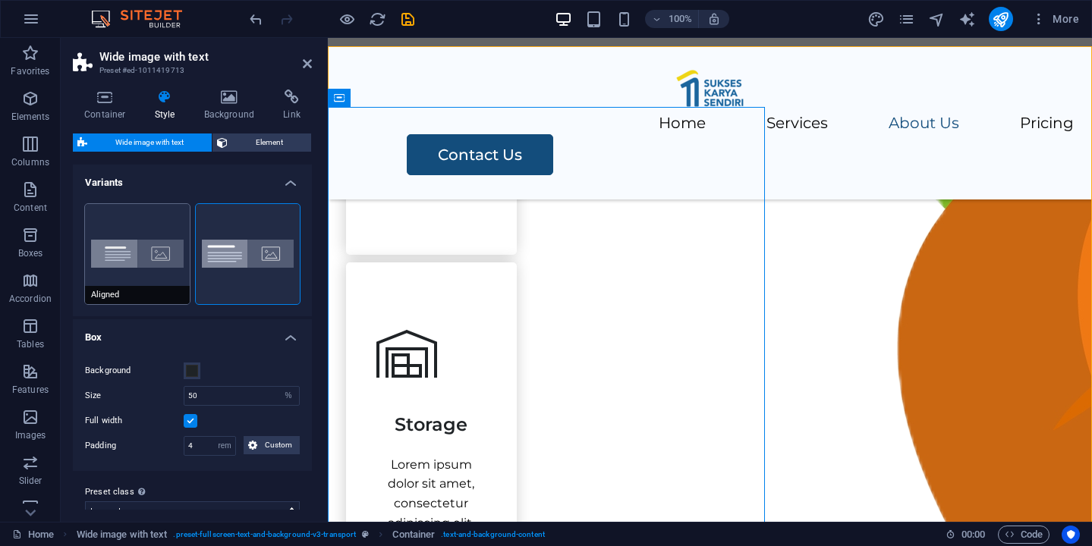
click at [171, 272] on button "Aligned" at bounding box center [137, 254] width 105 height 100
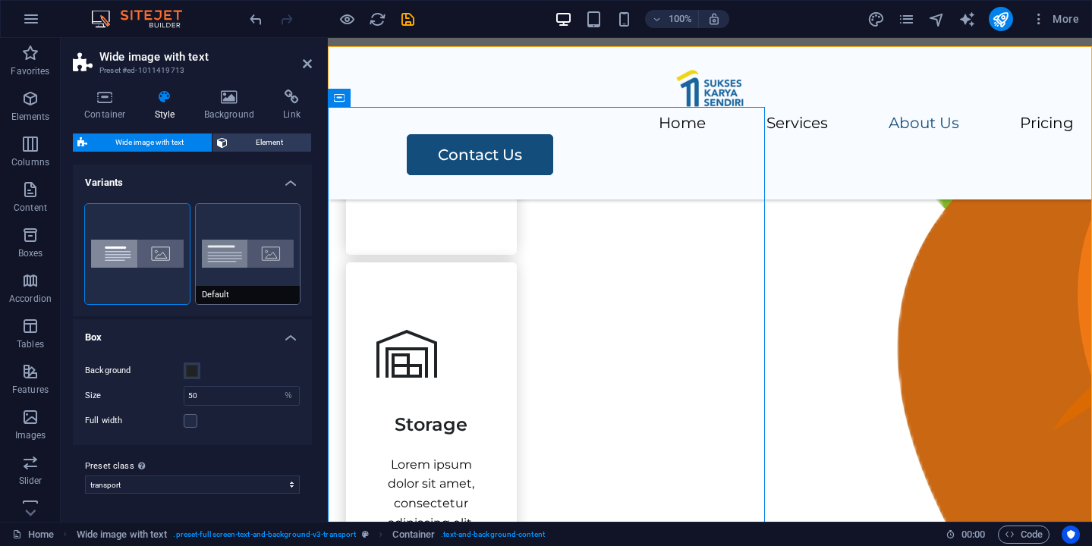
click at [262, 288] on span "Default" at bounding box center [248, 295] width 105 height 18
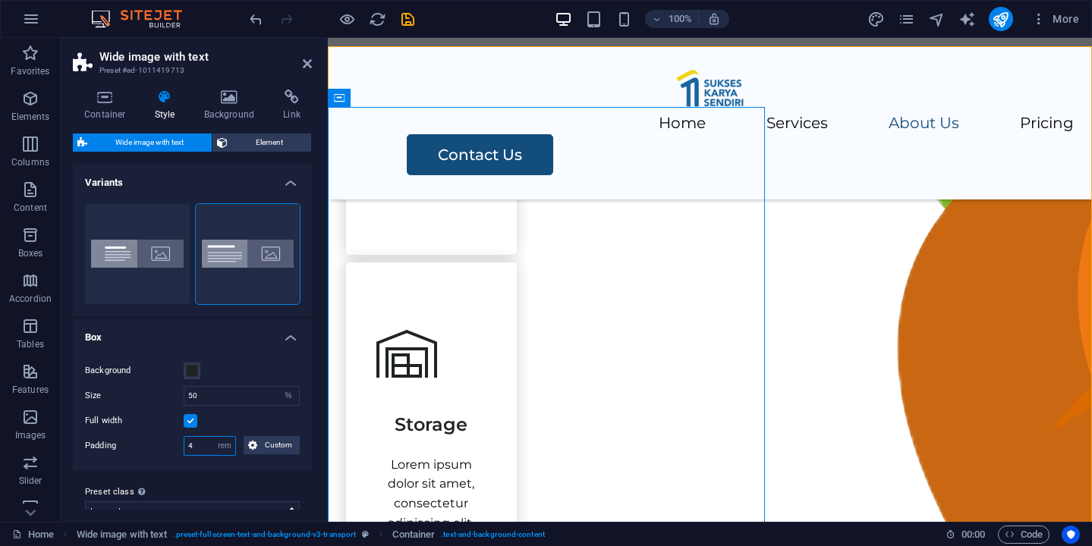
click at [206, 450] on input "4" at bounding box center [209, 446] width 51 height 18
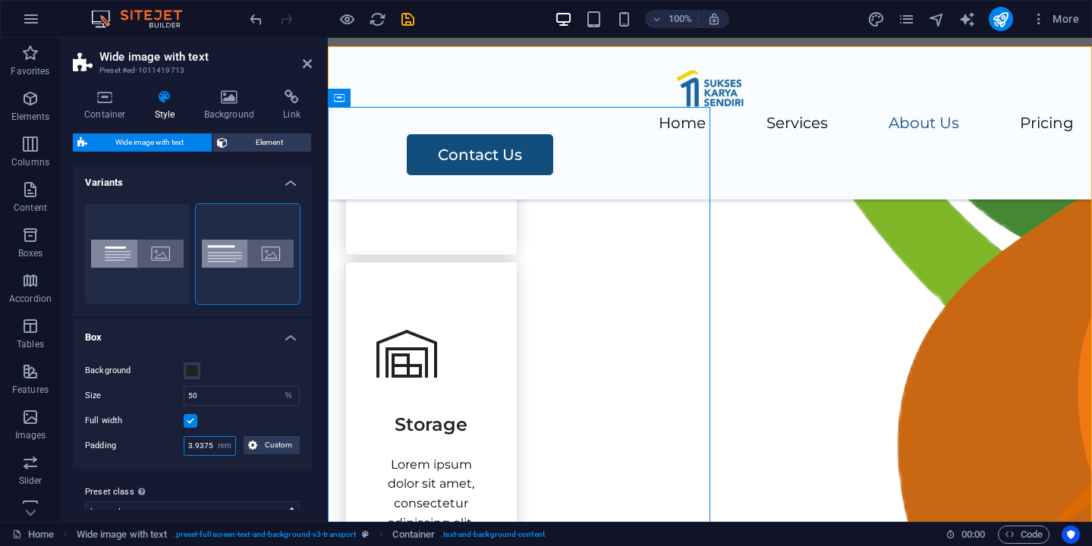
type input "4"
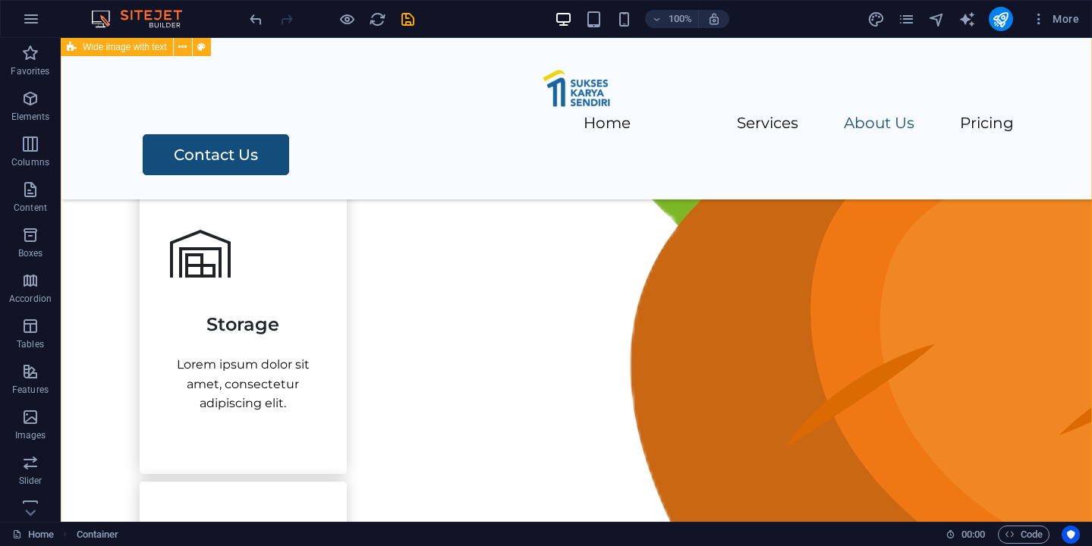
scroll to position [1294, 0]
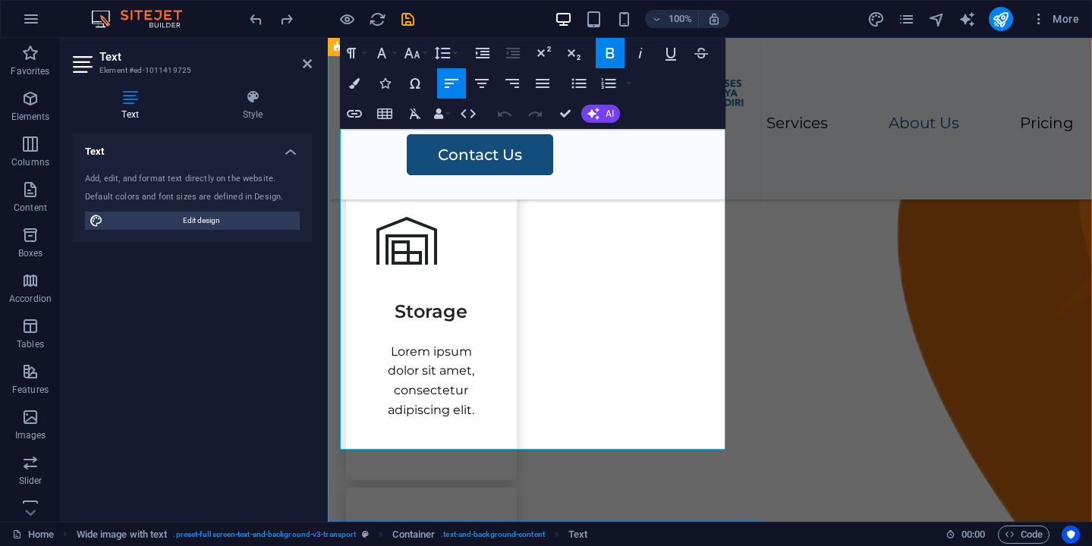
scroll to position [1329, 0]
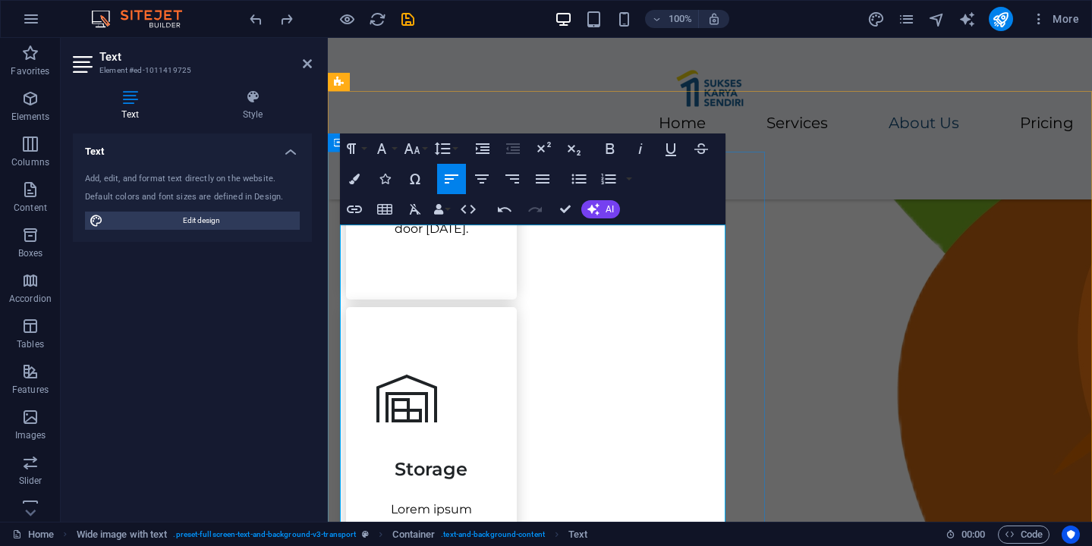
scroll to position [1190, 0]
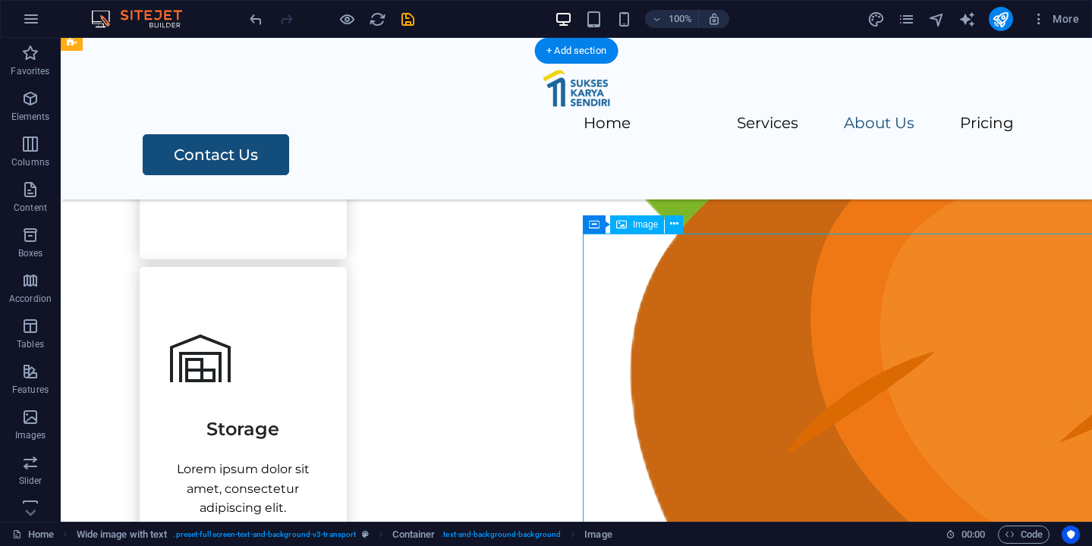
select select "px"
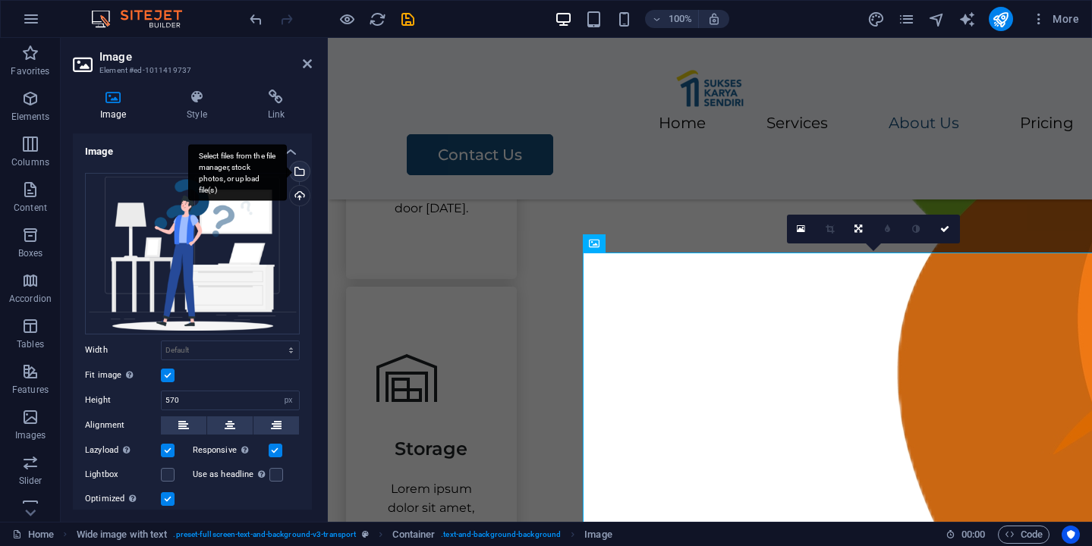
click at [297, 177] on div "Select files from the file manager, stock photos, or upload file(s)" at bounding box center [298, 173] width 23 height 23
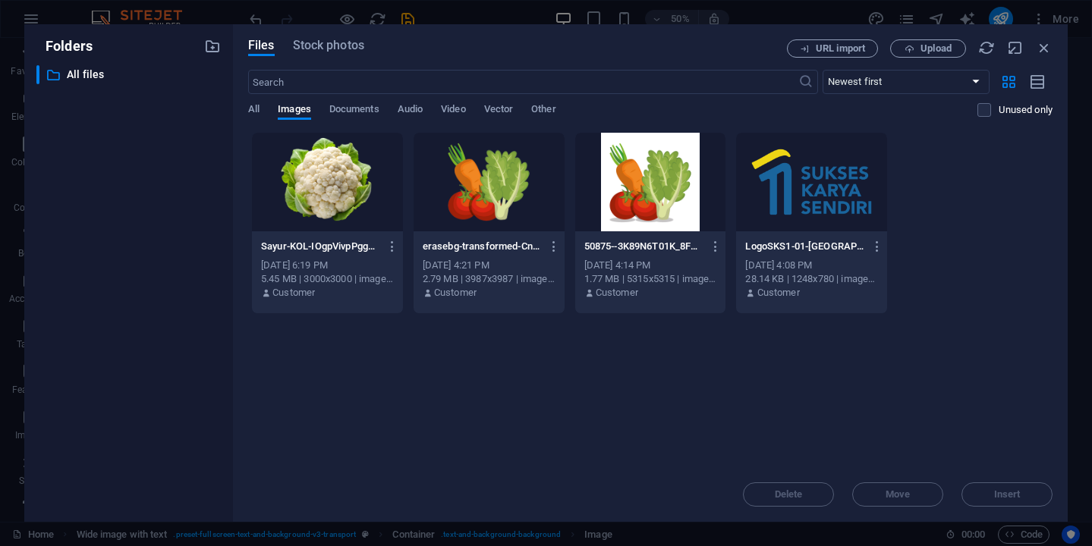
click at [303, 170] on div at bounding box center [327, 182] width 151 height 99
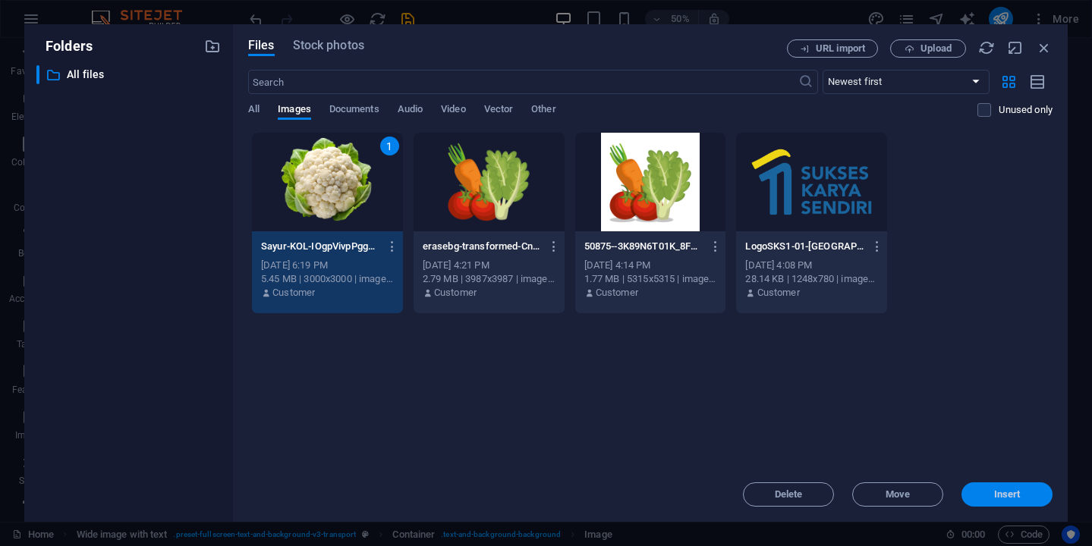
click at [997, 490] on span "Insert" at bounding box center [1007, 494] width 27 height 9
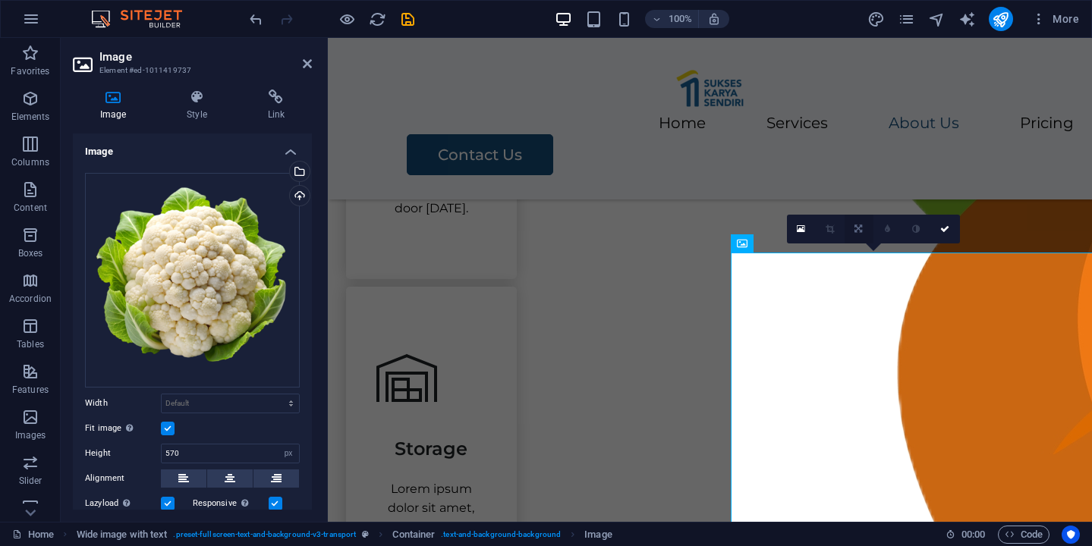
click at [862, 230] on icon at bounding box center [858, 229] width 8 height 9
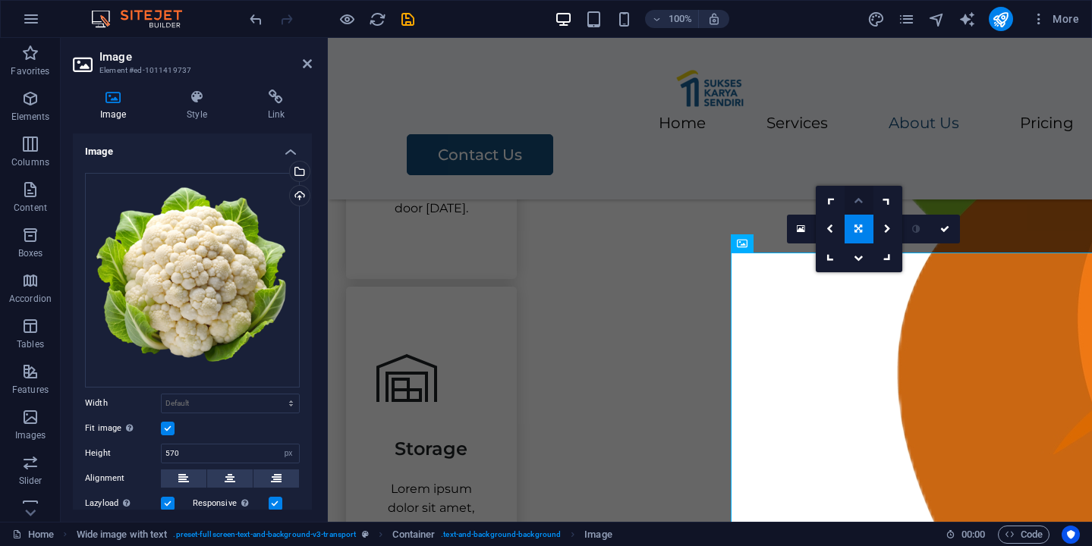
click at [862, 202] on icon at bounding box center [858, 200] width 9 height 9
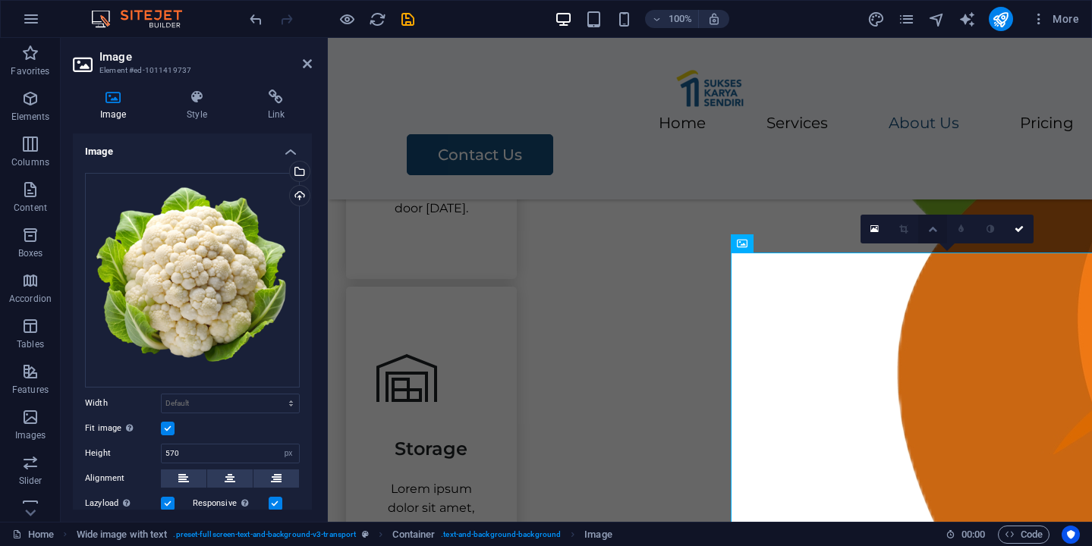
click at [930, 228] on icon at bounding box center [932, 229] width 9 height 9
click at [933, 199] on icon at bounding box center [932, 200] width 9 height 9
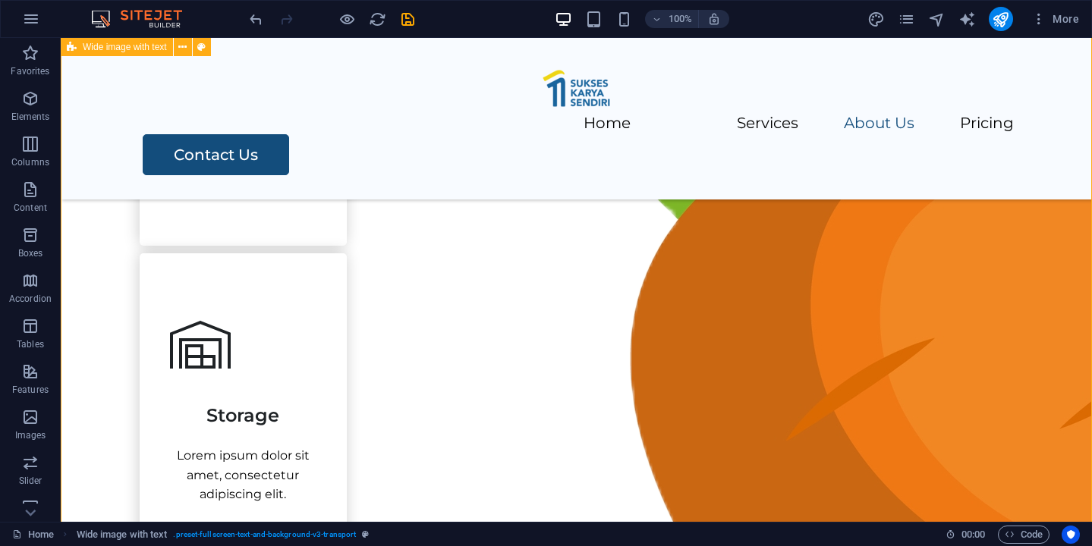
scroll to position [1194, 0]
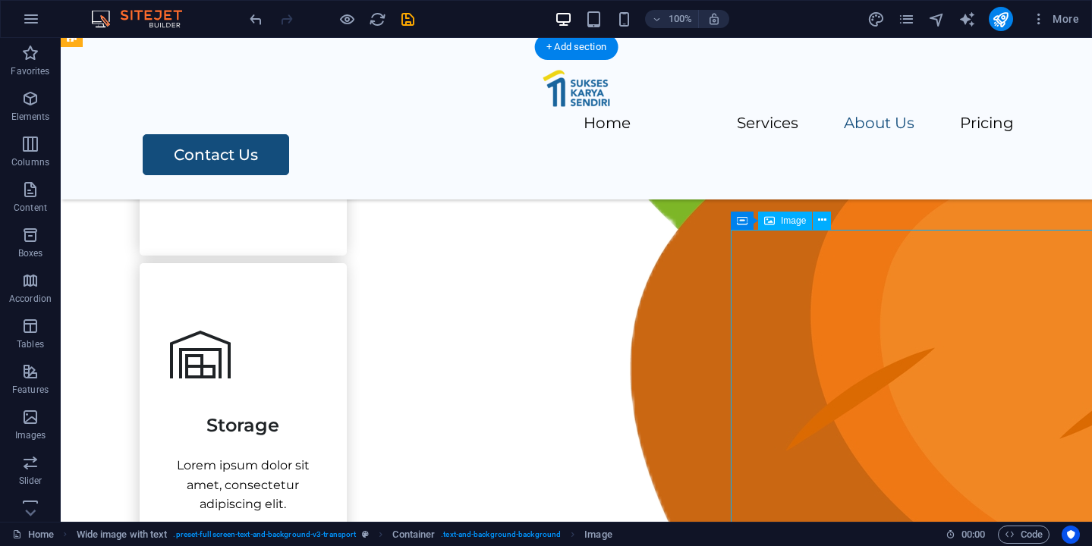
select select "px"
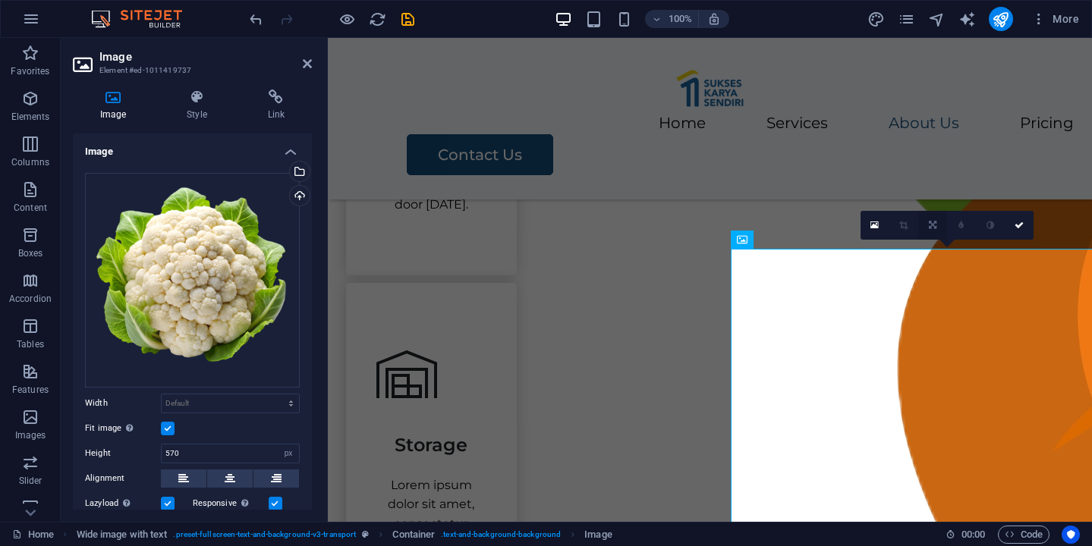
click at [936, 218] on link at bounding box center [932, 225] width 29 height 29
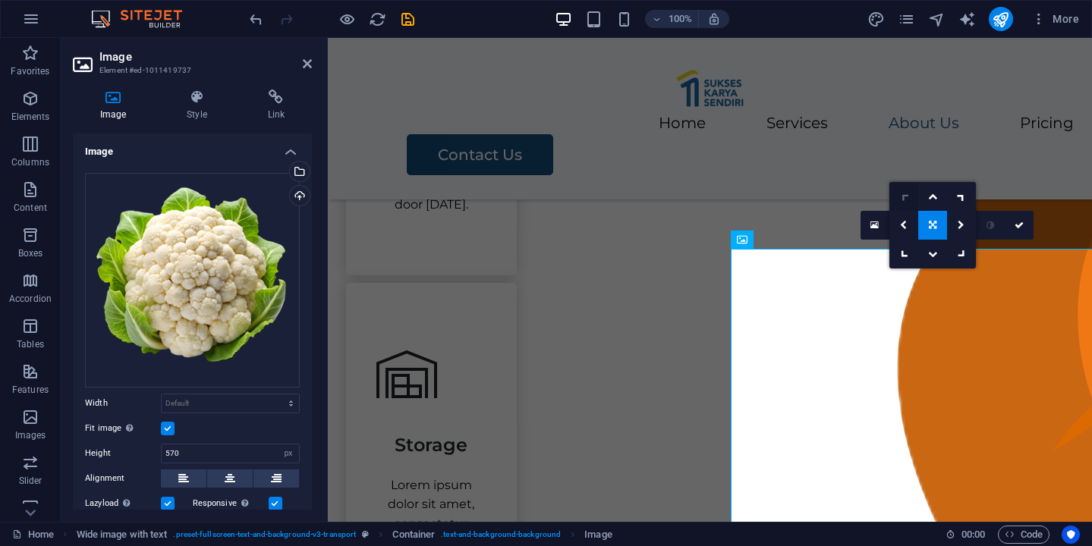
click at [904, 200] on icon at bounding box center [903, 196] width 13 height 13
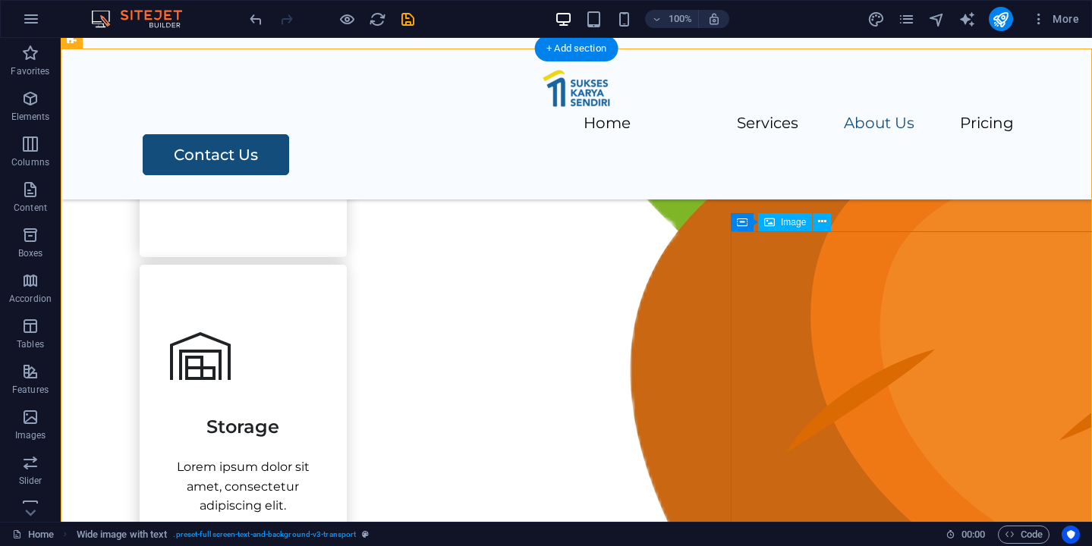
scroll to position [1153, 0]
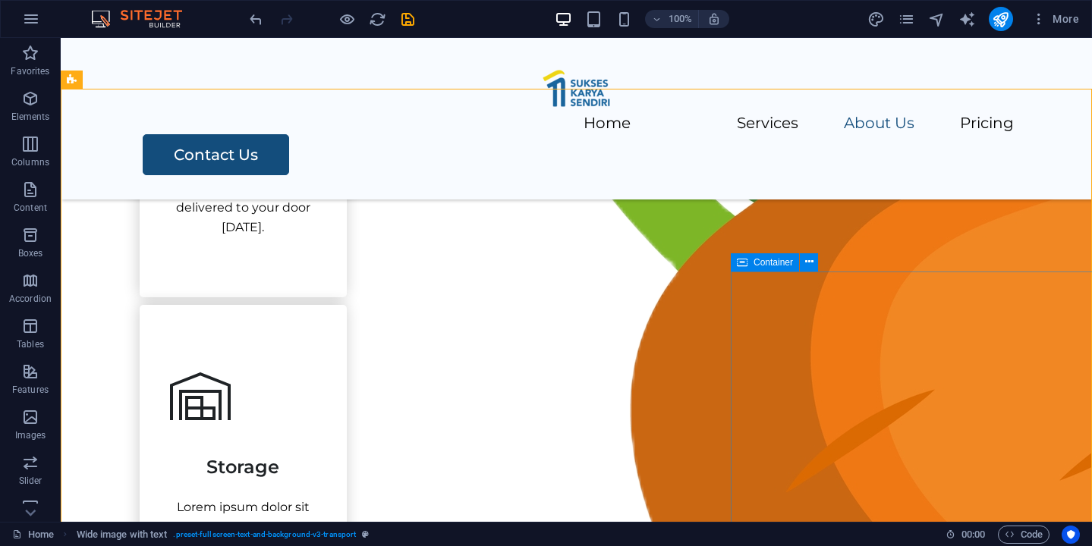
click at [739, 263] on icon at bounding box center [742, 262] width 11 height 18
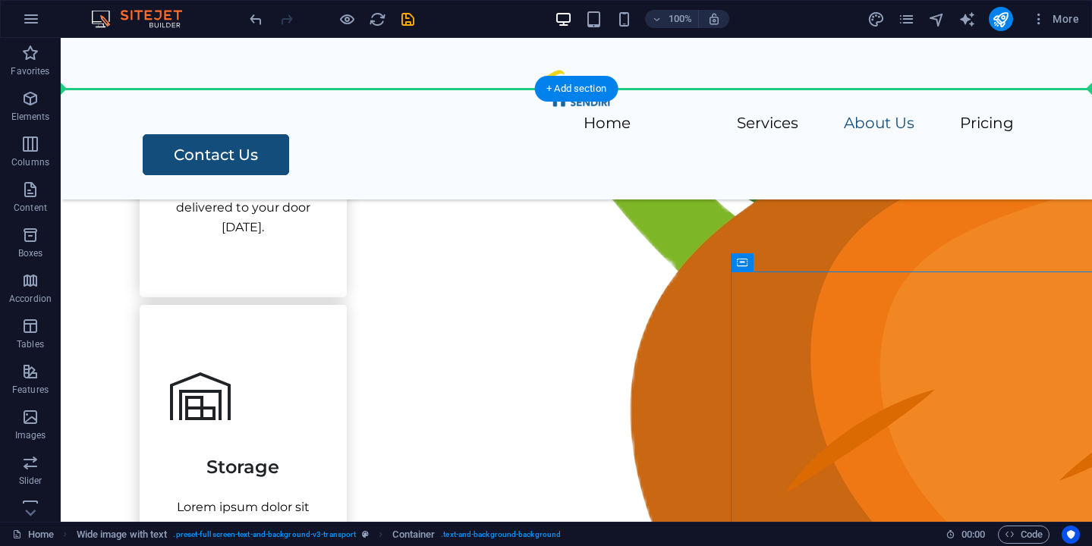
drag, startPoint x: 800, startPoint y: 301, endPoint x: 634, endPoint y: 200, distance: 193.8
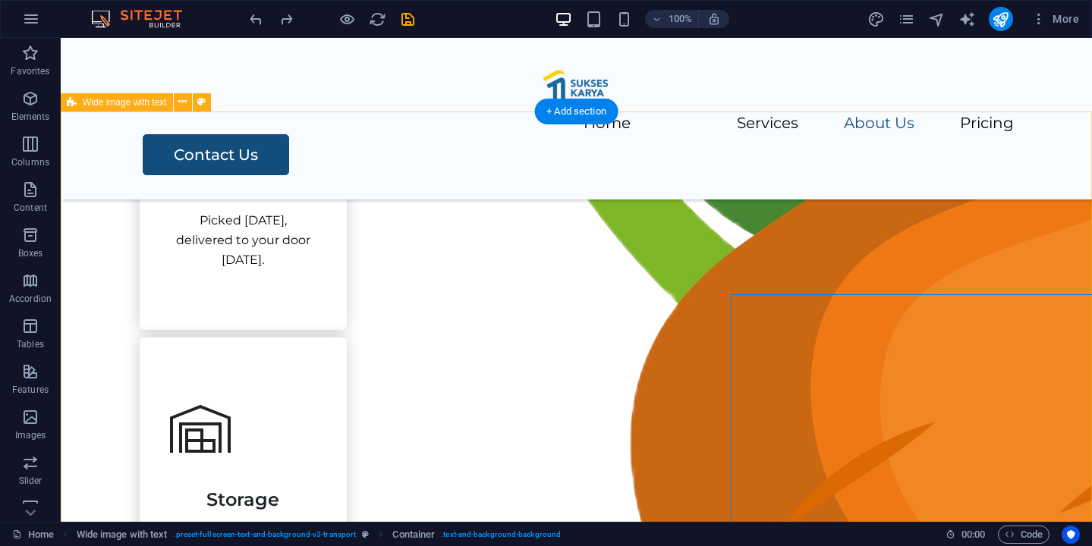
scroll to position [1118, 0]
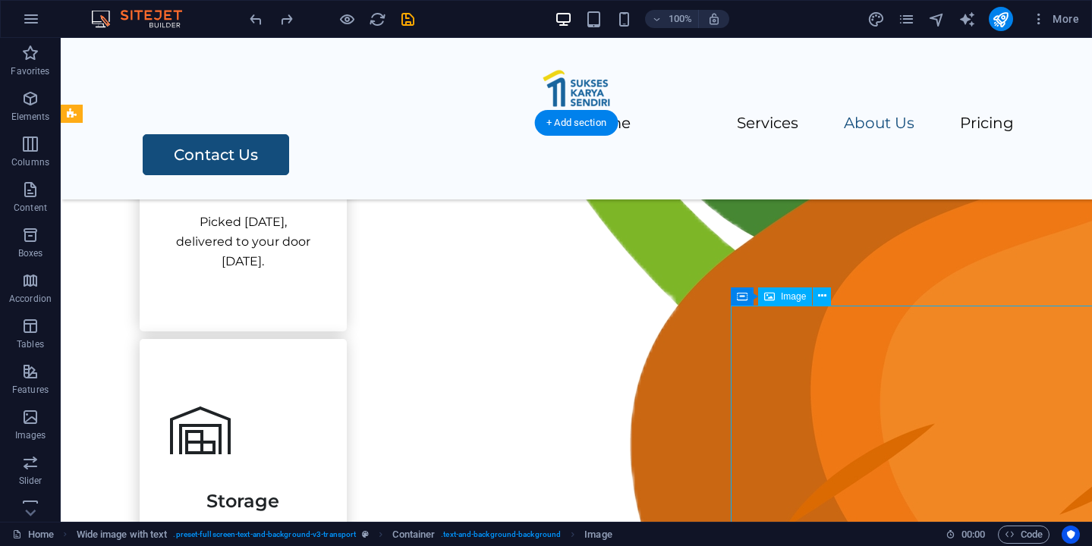
select select "px"
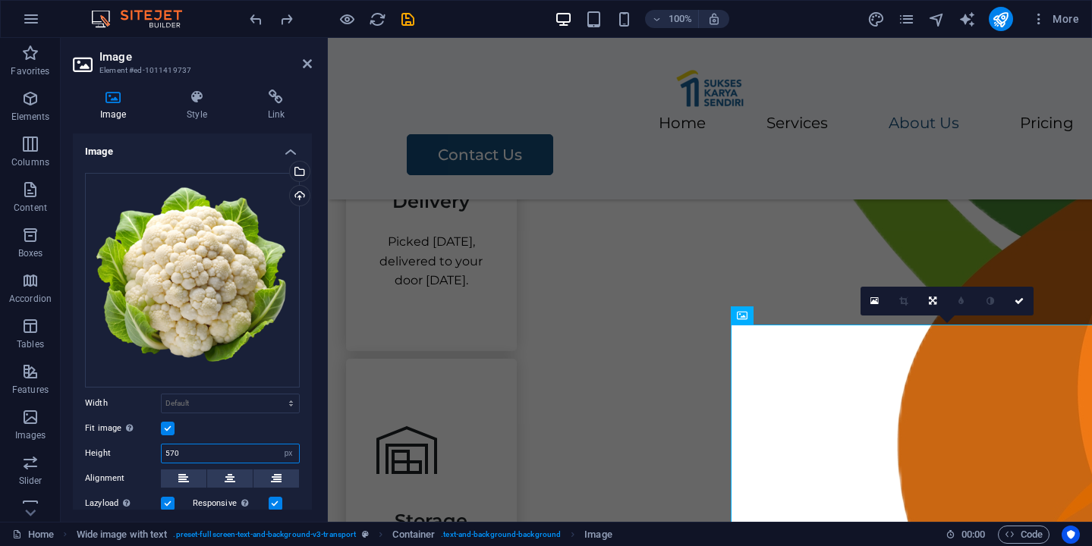
click at [256, 459] on input "570" at bounding box center [230, 454] width 137 height 18
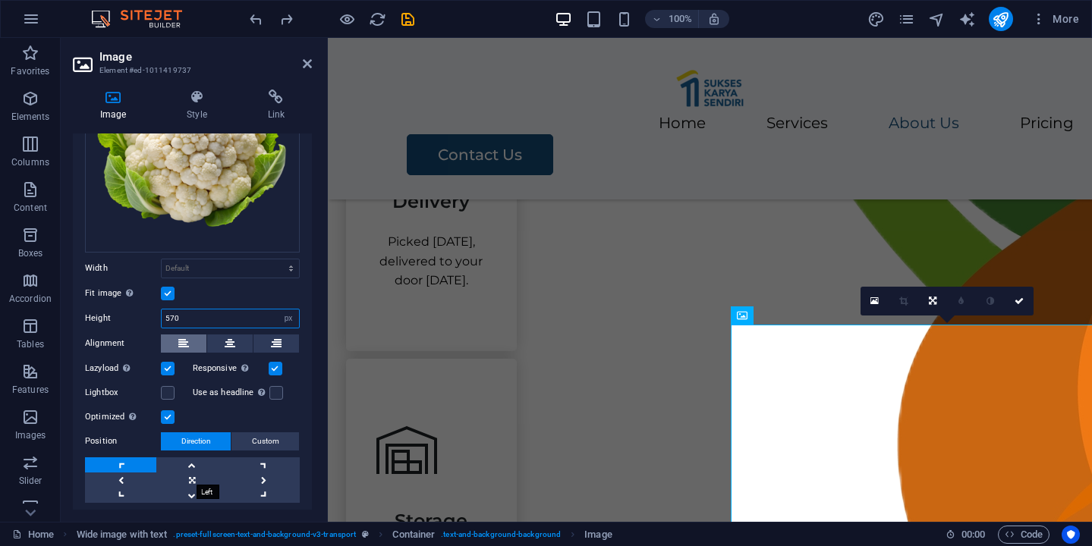
scroll to position [142, 0]
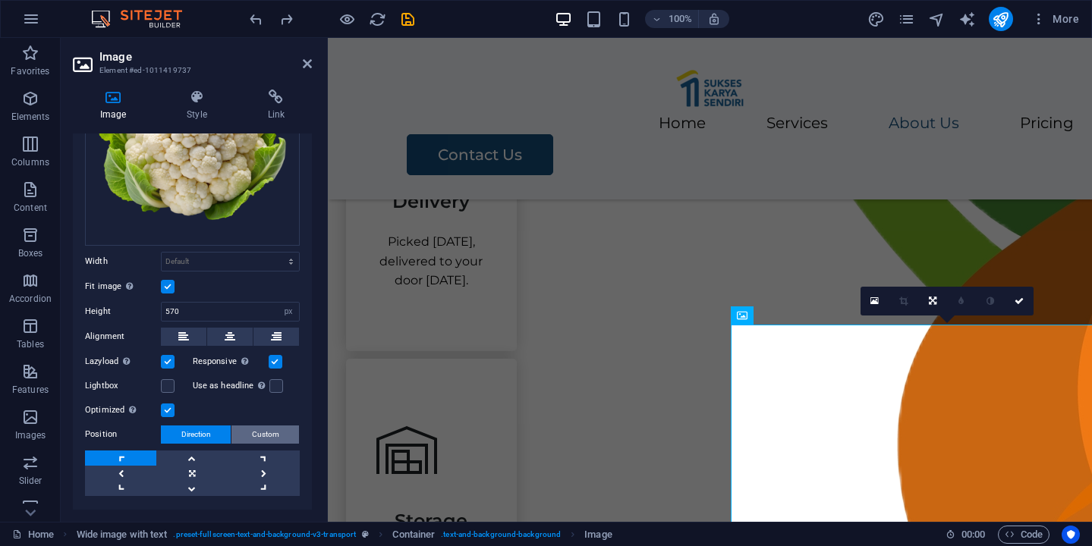
click at [240, 432] on button "Custom" at bounding box center [265, 435] width 68 height 18
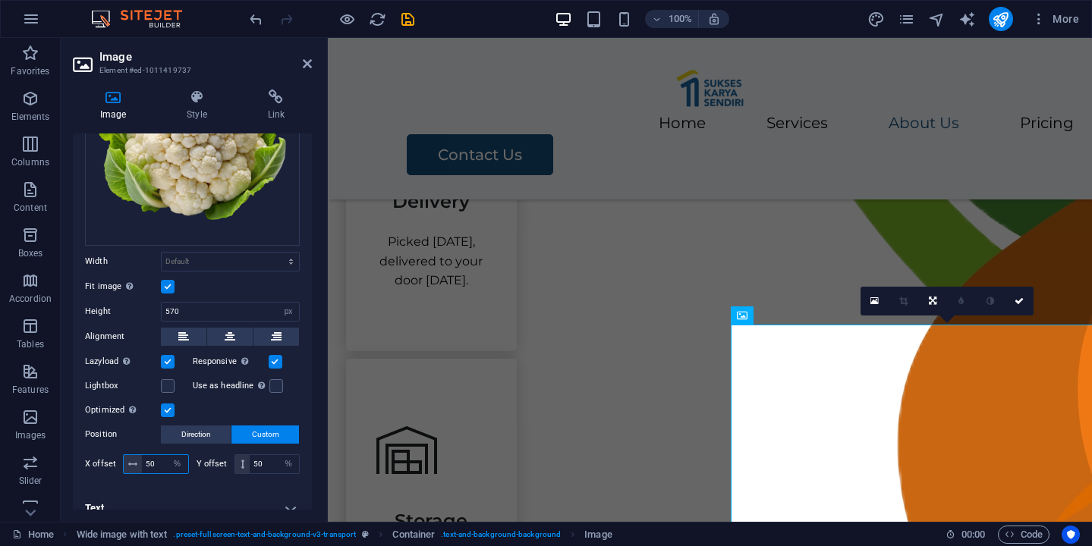
click at [158, 463] on input "50" at bounding box center [165, 464] width 46 height 18
type input "30"
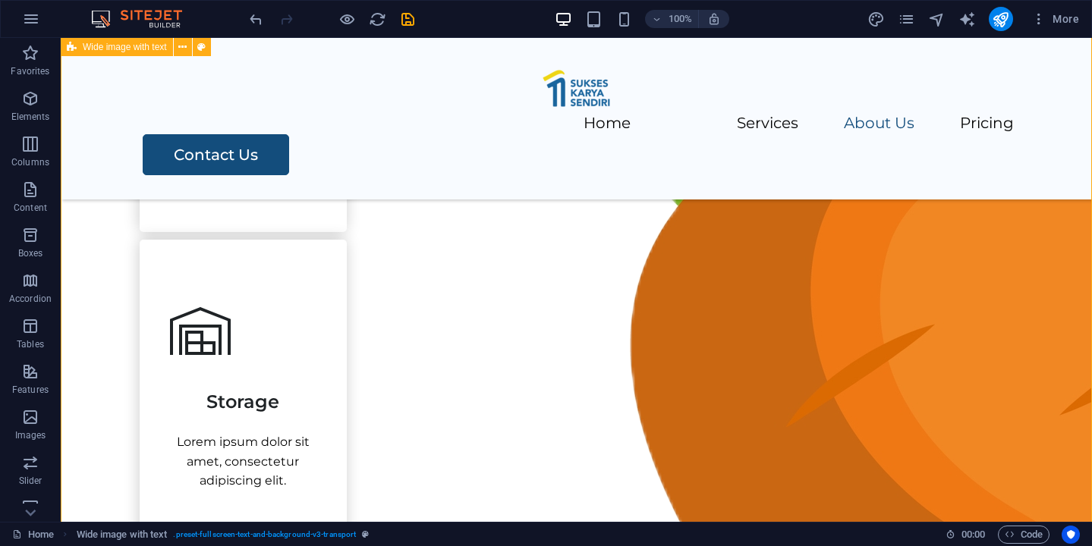
scroll to position [1208, 0]
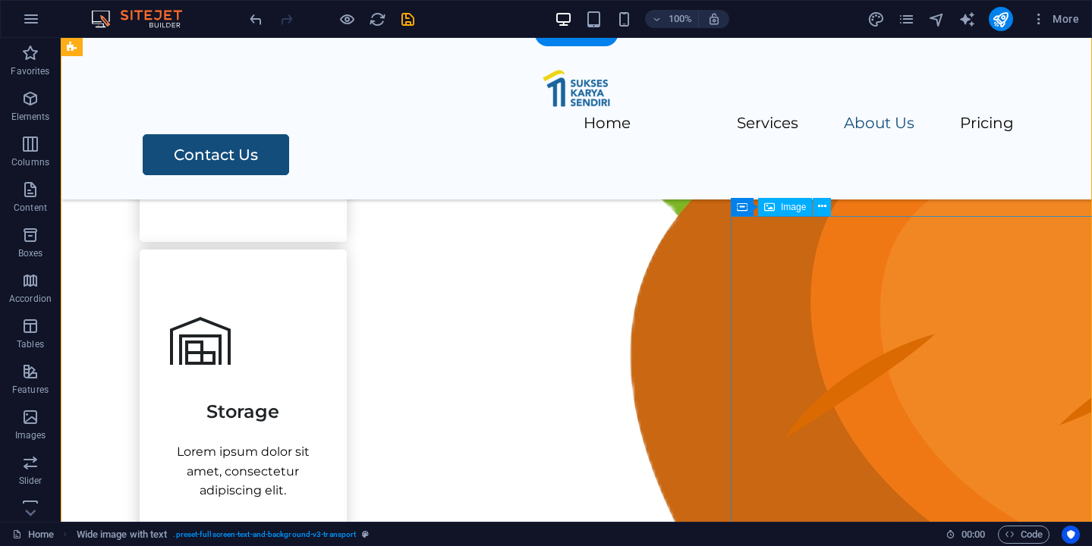
select select "px"
select select "%"
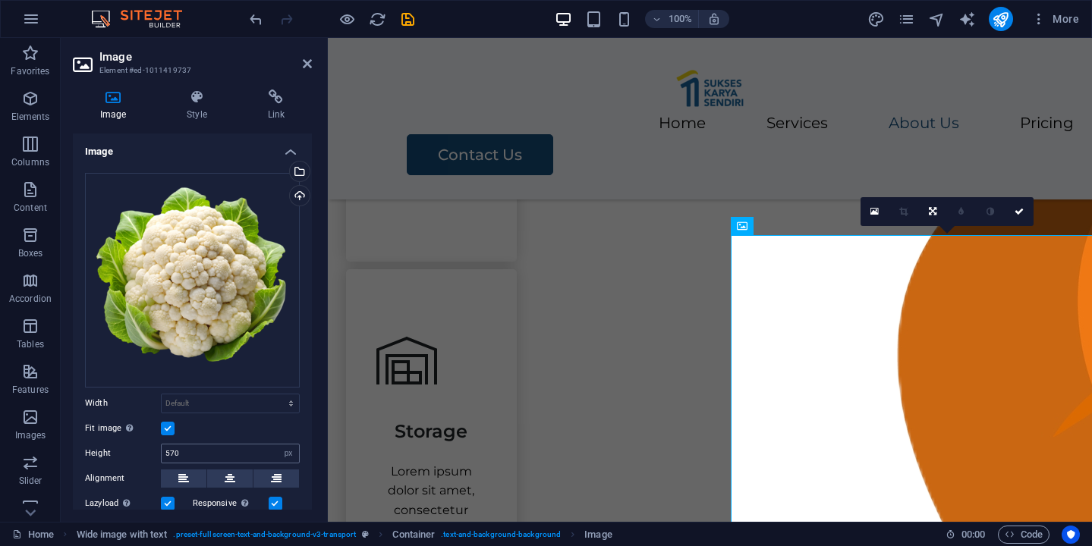
scroll to position [156, 0]
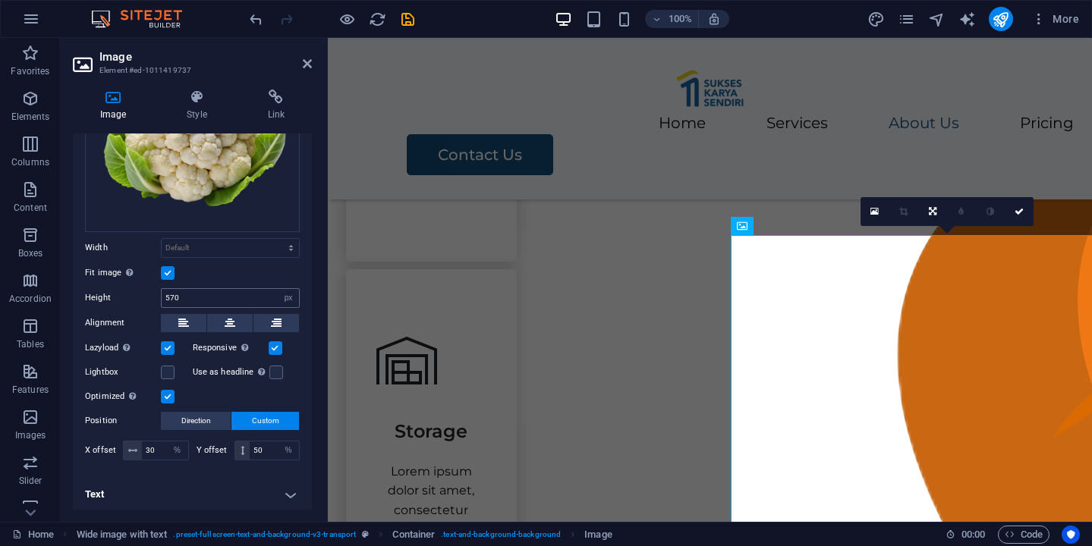
type input "50"
click at [171, 271] on label at bounding box center [168, 273] width 14 height 14
click at [0, 0] on input "Fit image Automatically fit image to a fixed width and height" at bounding box center [0, 0] width 0 height 0
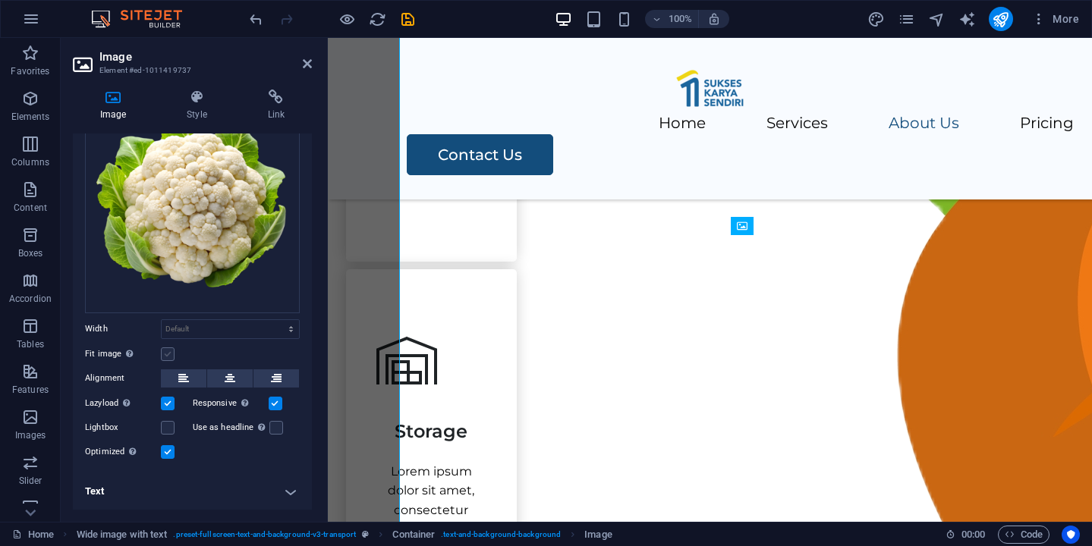
scroll to position [71, 0]
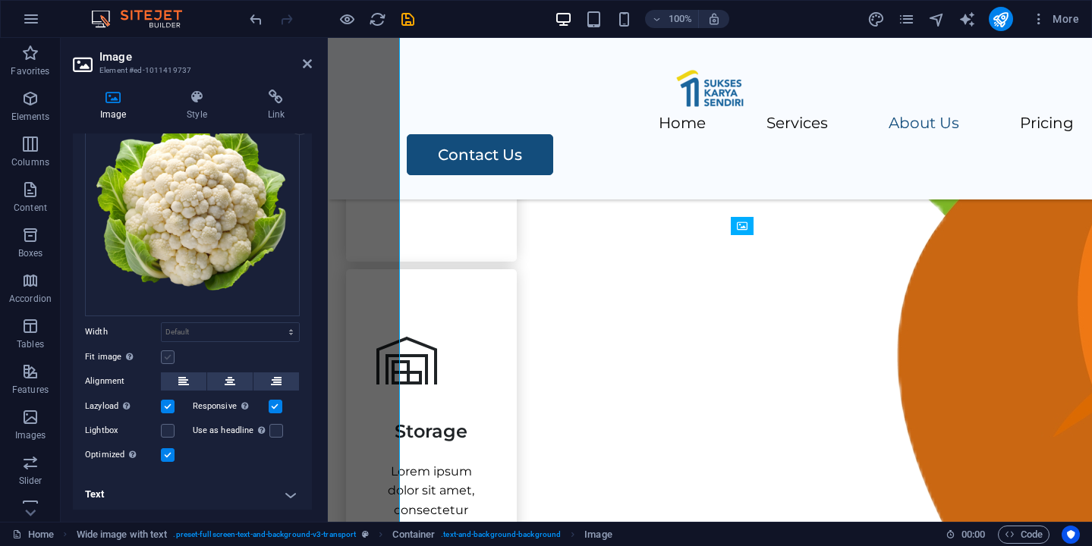
click at [170, 356] on label at bounding box center [168, 358] width 14 height 14
click at [0, 0] on input "Fit image Automatically fit image to a fixed width and height" at bounding box center [0, 0] width 0 height 0
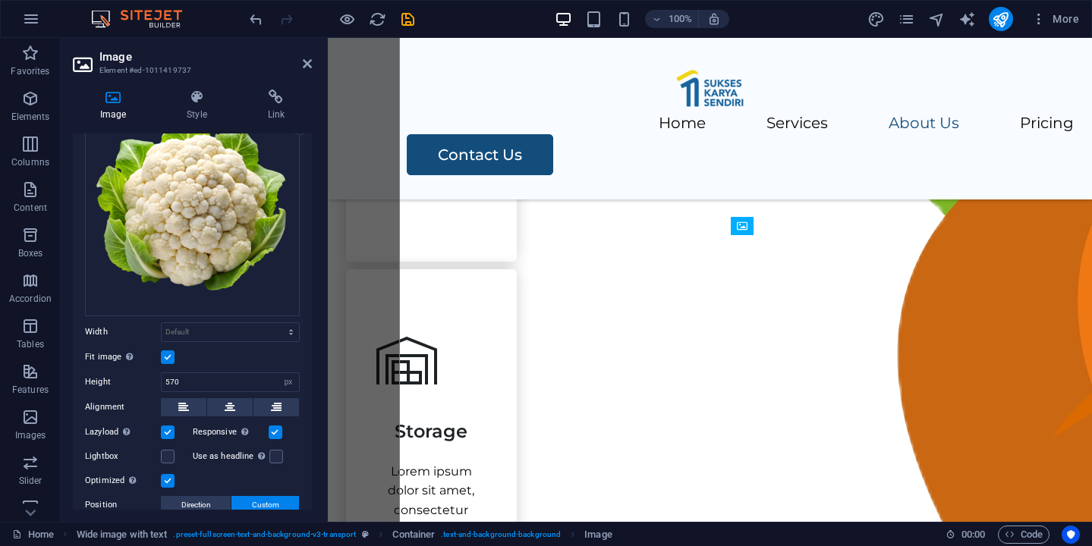
scroll to position [156, 0]
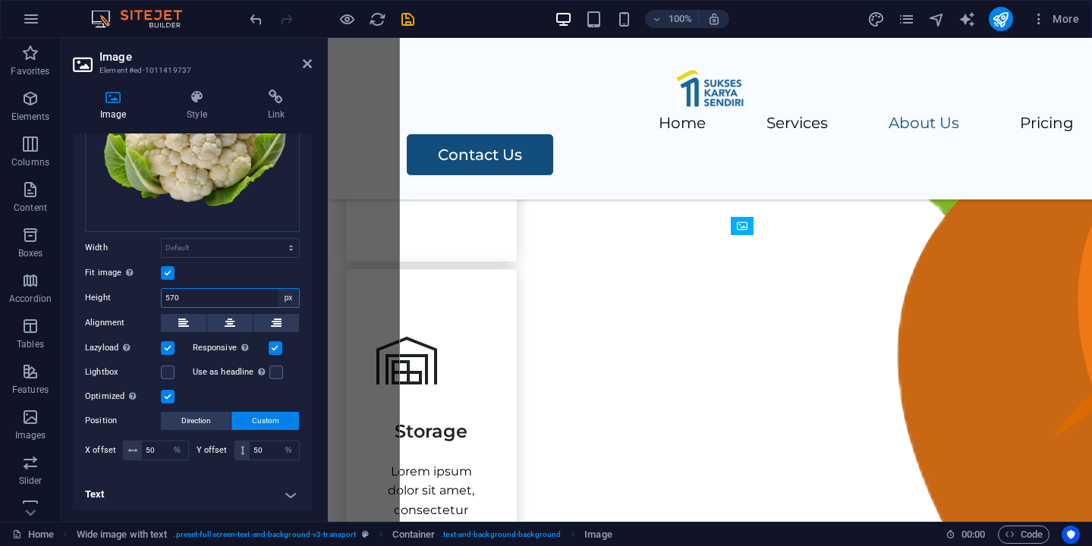
click at [281, 295] on select "Default auto px" at bounding box center [288, 298] width 21 height 18
select select "auto"
click at [278, 289] on select "Default auto px" at bounding box center [288, 298] width 21 height 18
select select "DISABLED_OPTION_VALUE"
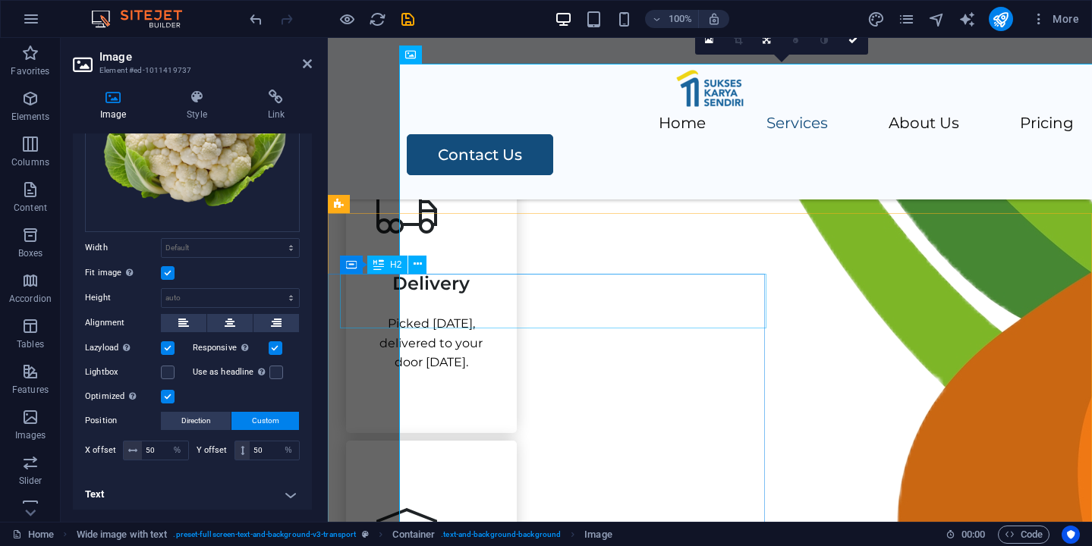
scroll to position [1032, 0]
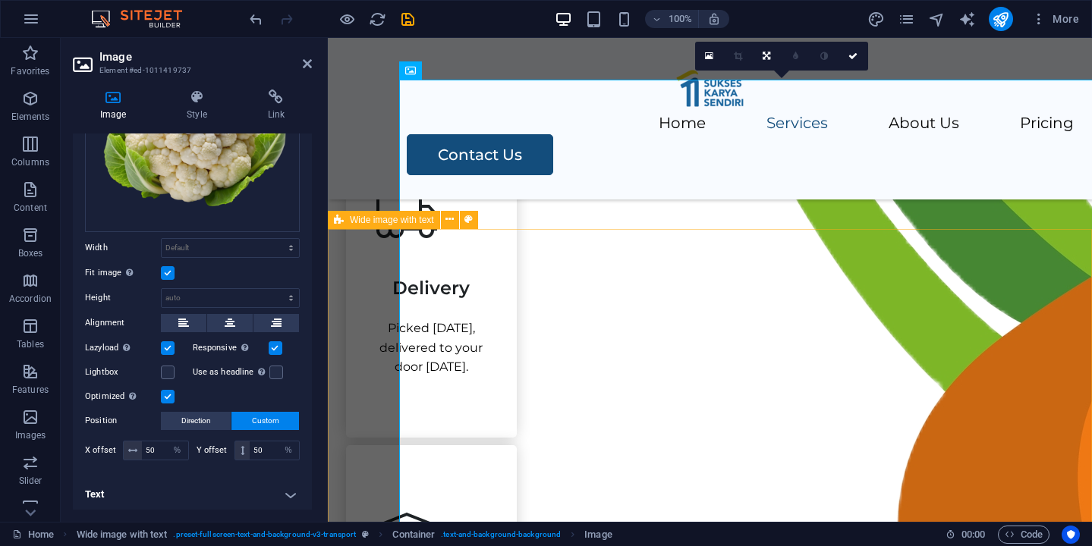
click at [360, 220] on span "Wide image with text" at bounding box center [392, 219] width 84 height 9
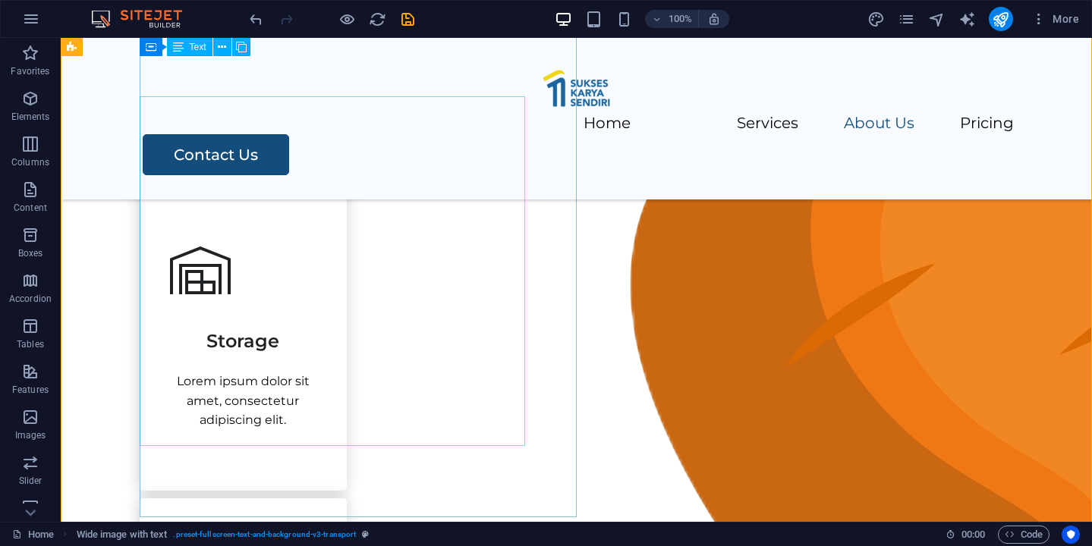
scroll to position [1257, 0]
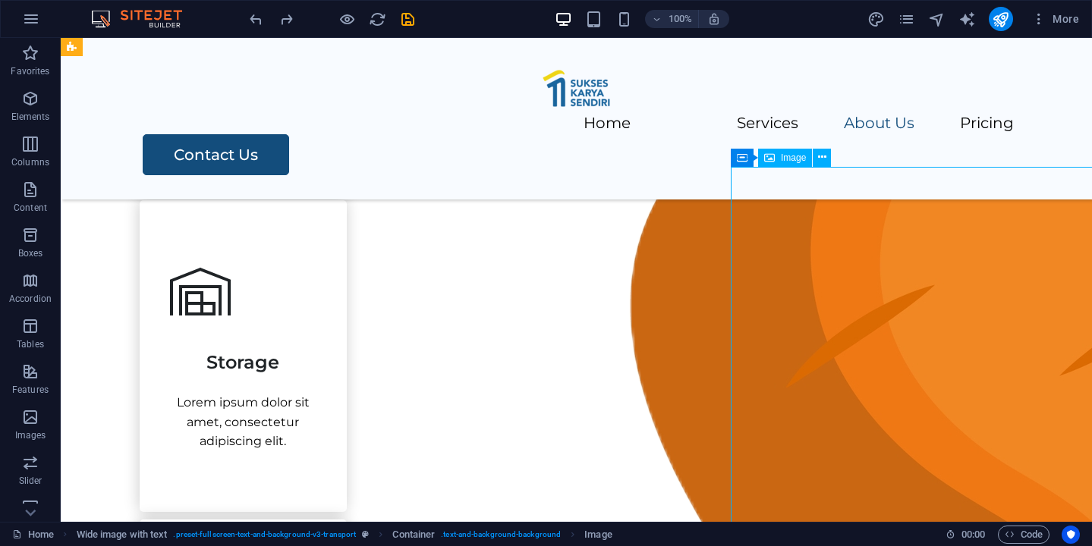
select select "px"
select select "%"
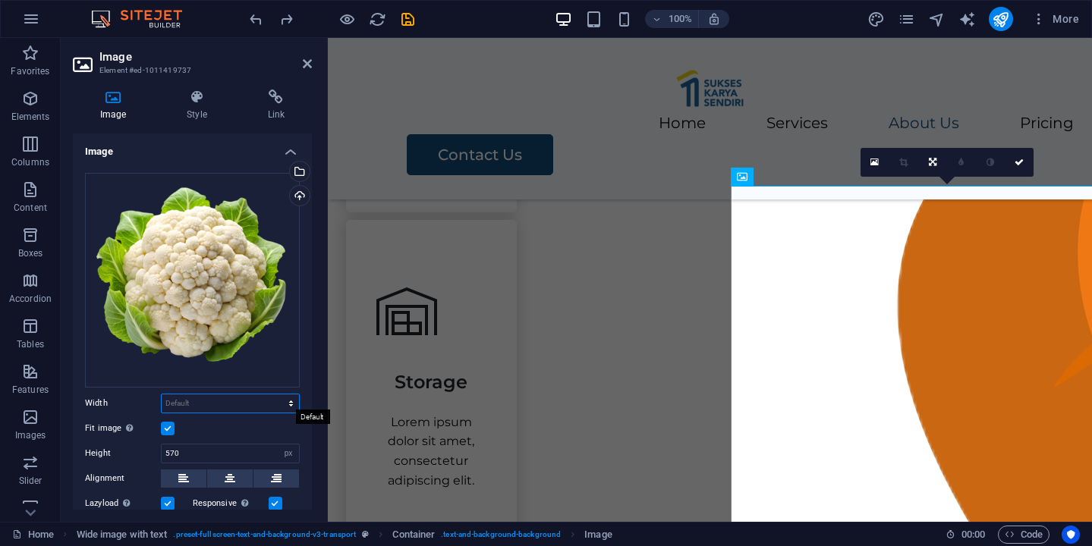
click at [204, 404] on select "Default auto px rem % em vh vw" at bounding box center [230, 404] width 137 height 18
click at [203, 395] on select "Default auto px rem % em vh vw" at bounding box center [230, 404] width 137 height 18
click at [162, 395] on select "Default auto px rem % em vh vw" at bounding box center [230, 404] width 137 height 18
select select "DISABLED_OPTION_VALUE"
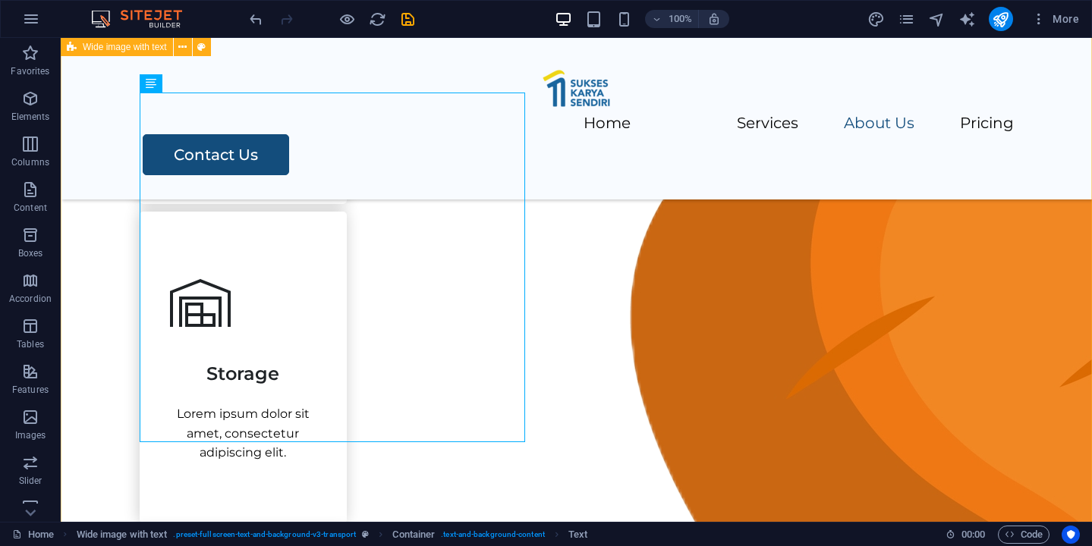
scroll to position [1242, 0]
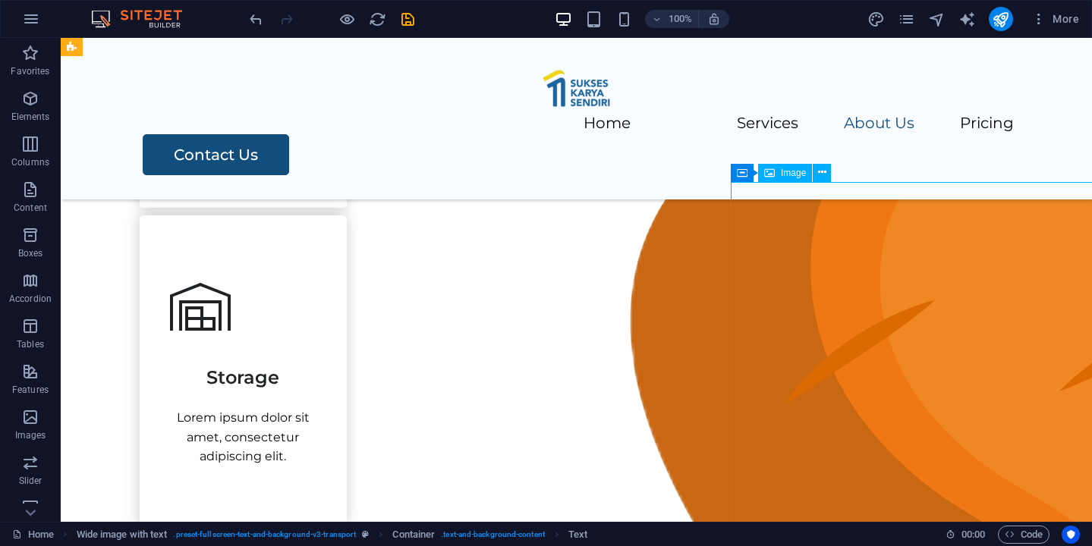
select select "px"
select select "%"
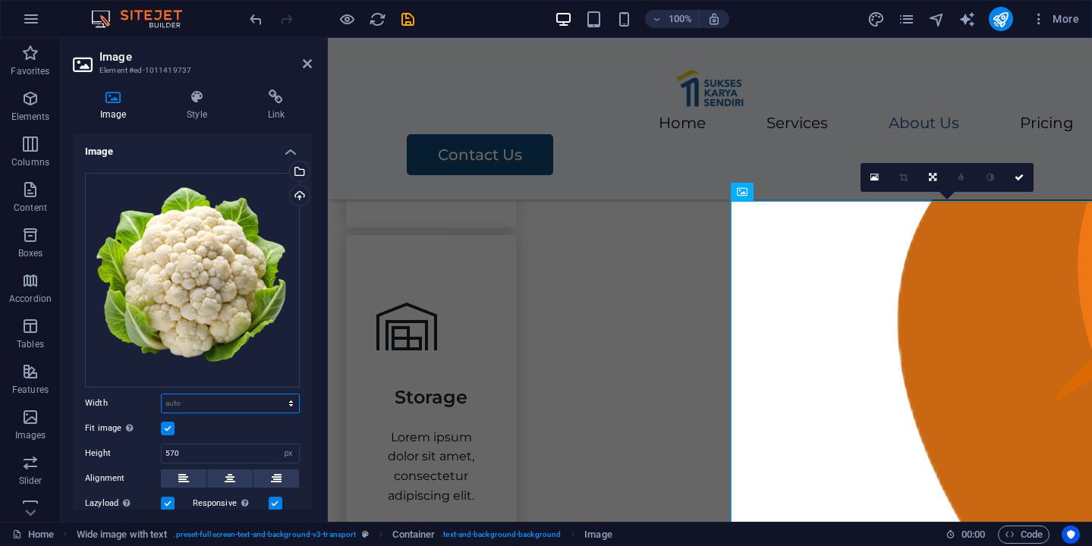
click at [219, 404] on select "Default auto px rem % em vh vw" at bounding box center [230, 404] width 137 height 18
select select "px"
click at [275, 395] on select "Default auto px rem % em vh vw" at bounding box center [230, 404] width 137 height 18
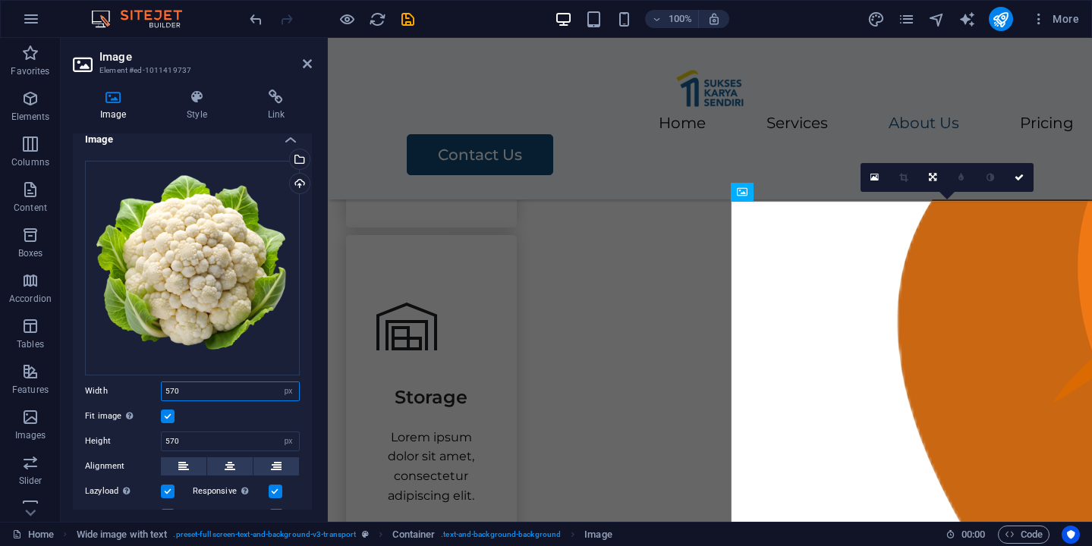
scroll to position [8, 0]
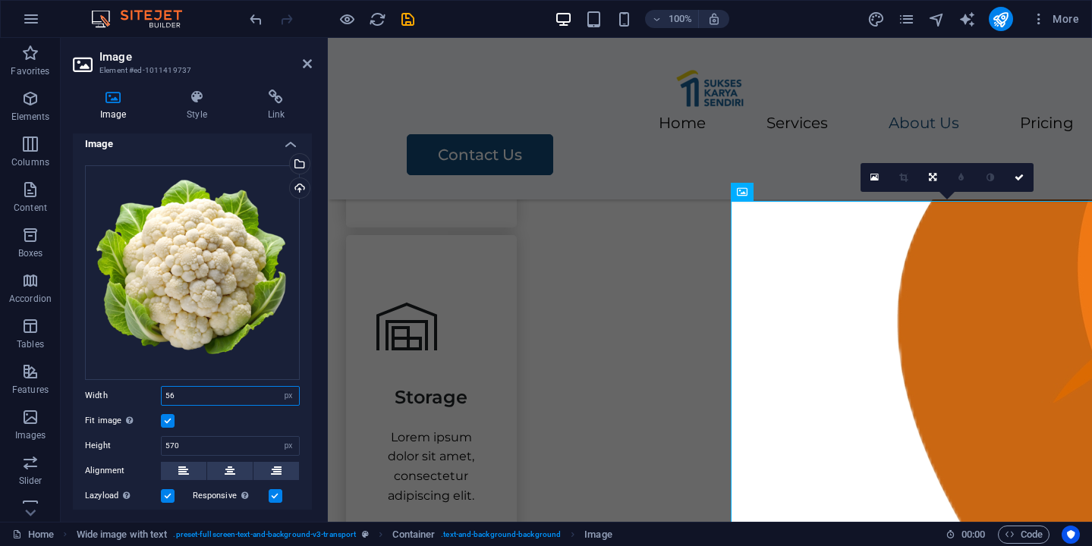
type input "5"
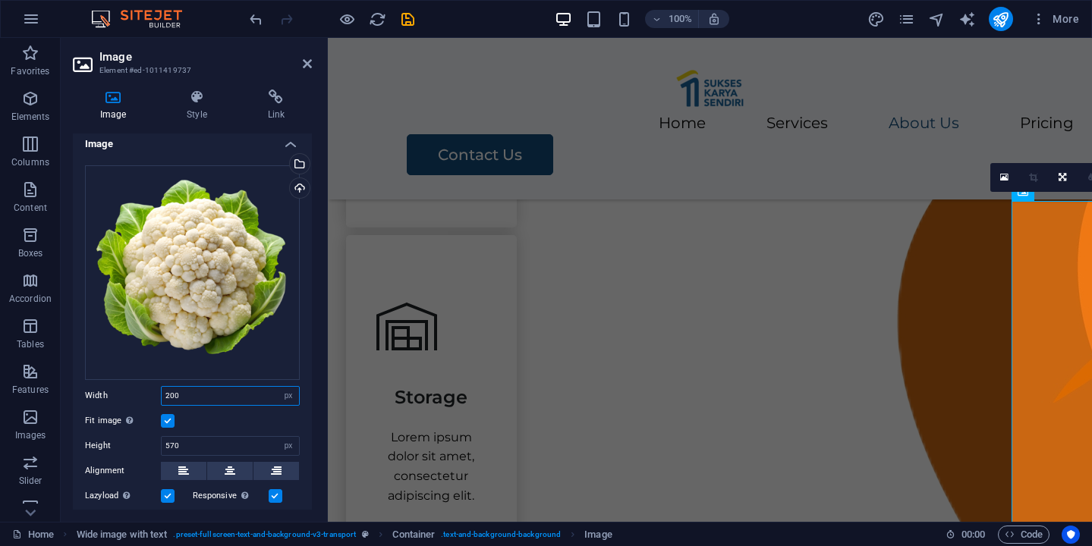
click at [234, 395] on input "200" at bounding box center [230, 396] width 137 height 18
click at [169, 392] on input "200" at bounding box center [230, 396] width 137 height 18
type input "600"
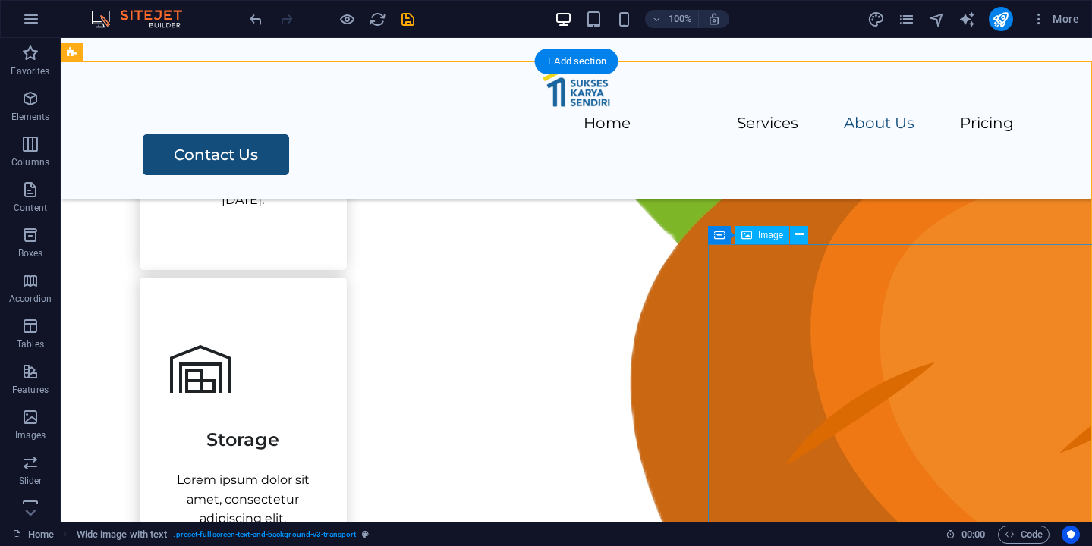
scroll to position [1193, 0]
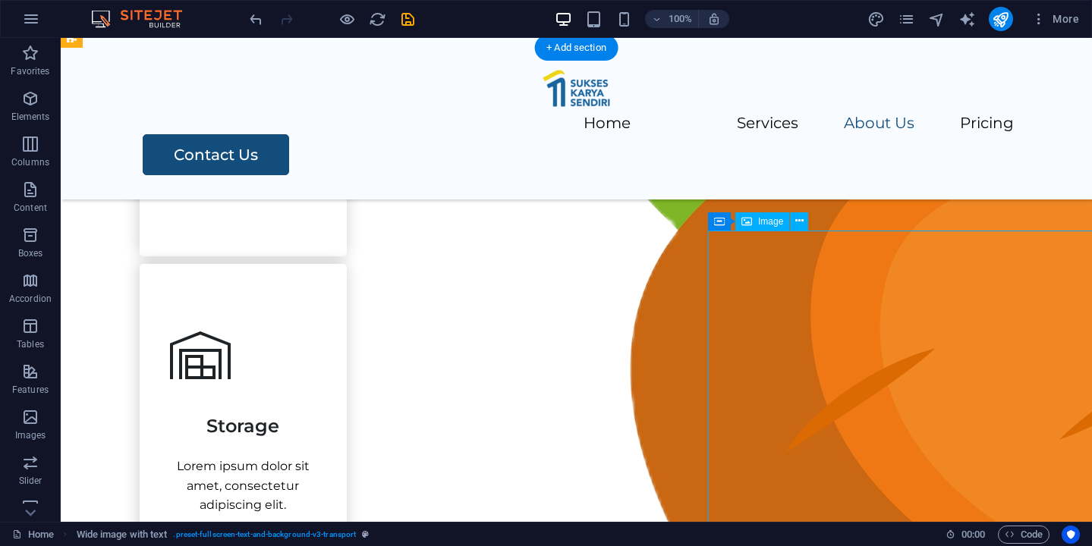
select select "px"
select select "%"
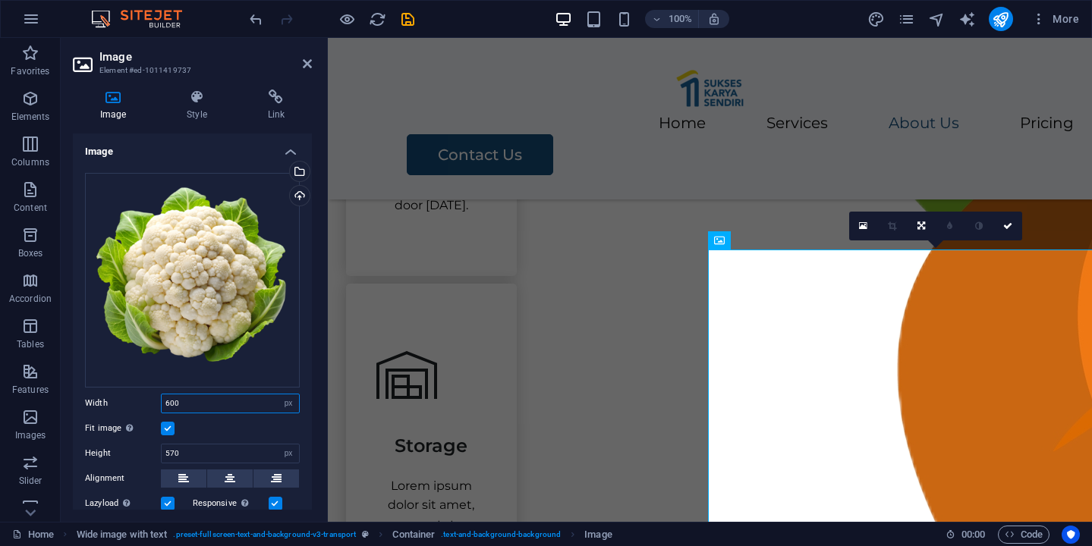
click at [168, 401] on input "600" at bounding box center [230, 404] width 137 height 18
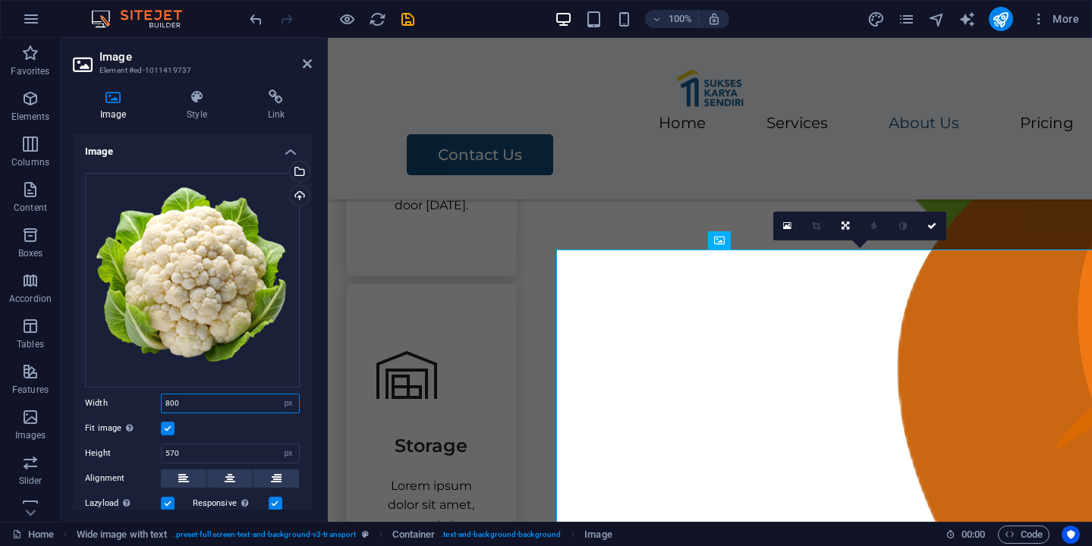
click at [171, 403] on input "800" at bounding box center [230, 404] width 137 height 18
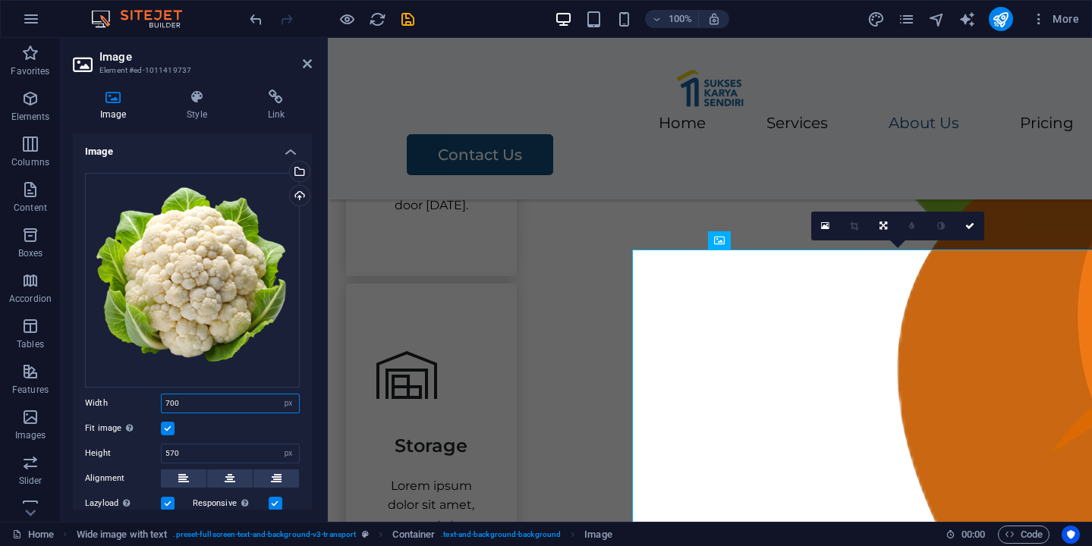
click at [168, 400] on input "700" at bounding box center [230, 404] width 137 height 18
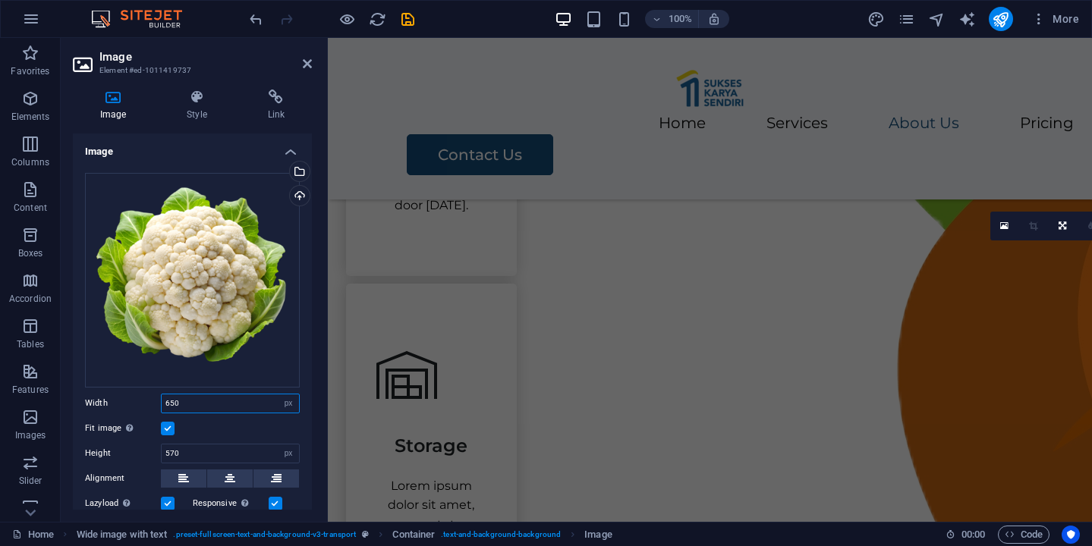
type input "650"
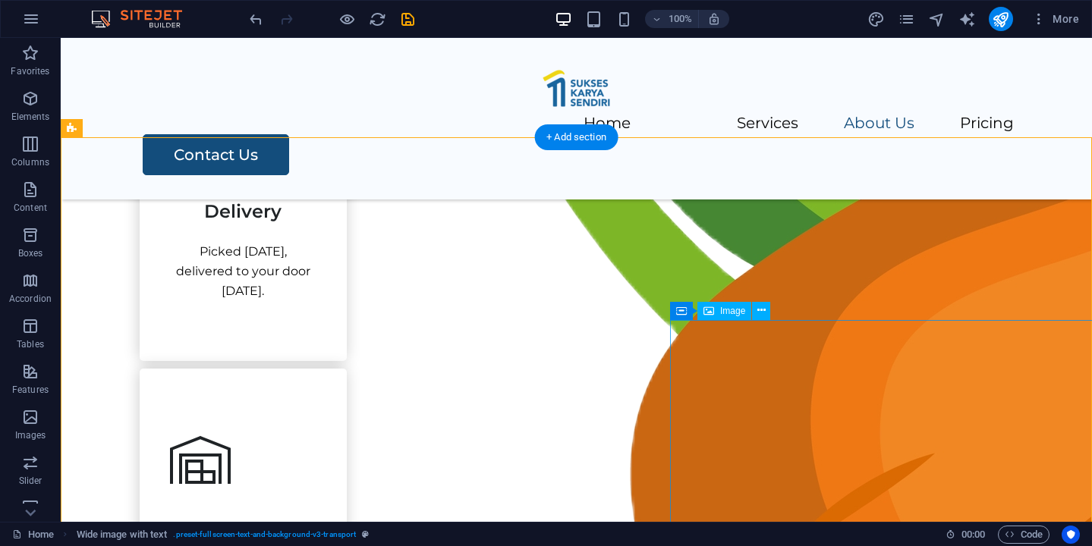
scroll to position [1241, 0]
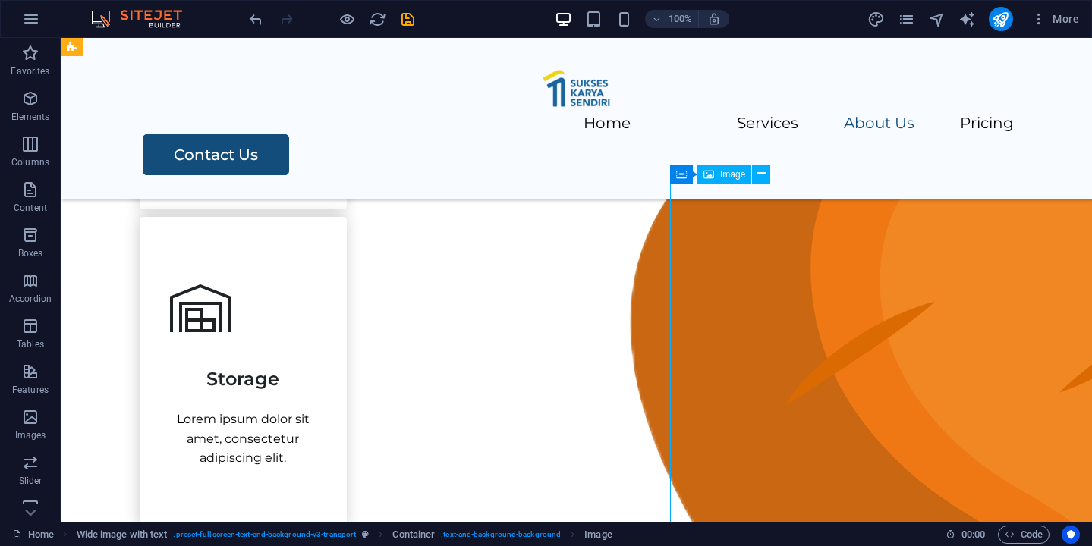
select select "px"
select select "%"
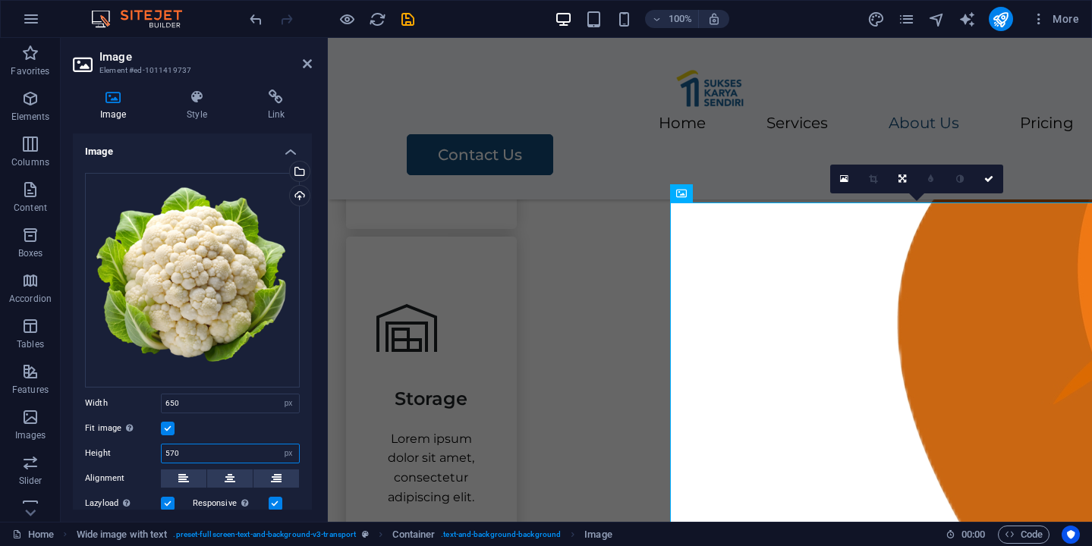
click at [176, 452] on input "570" at bounding box center [230, 454] width 137 height 18
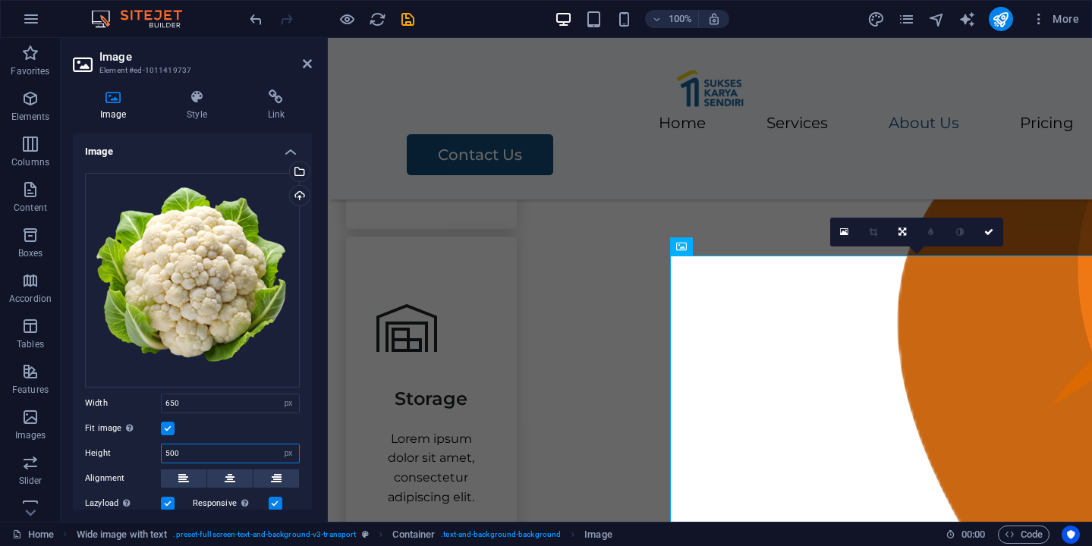
click at [168, 452] on input "500" at bounding box center [230, 454] width 137 height 18
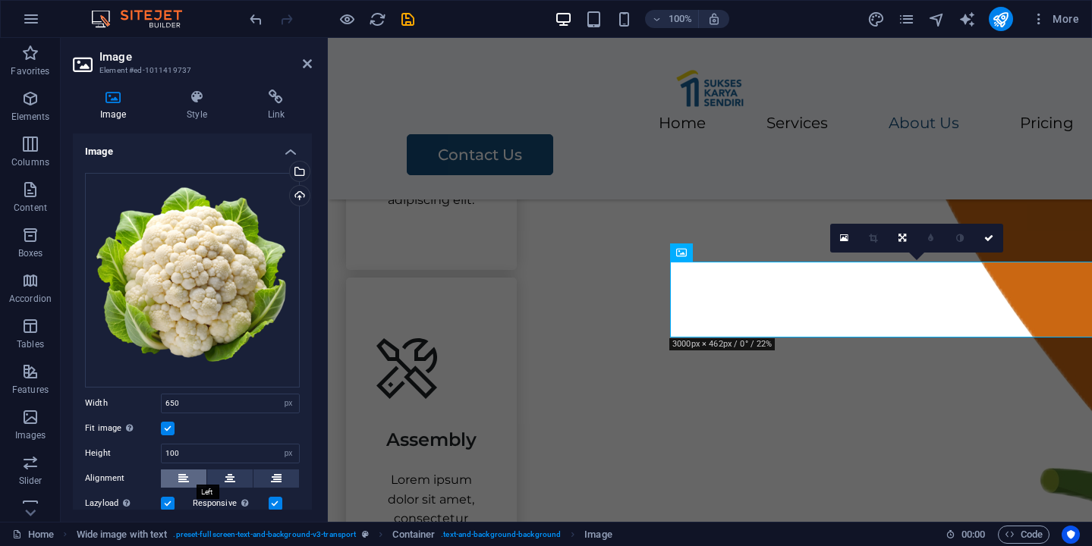
scroll to position [1558, 0]
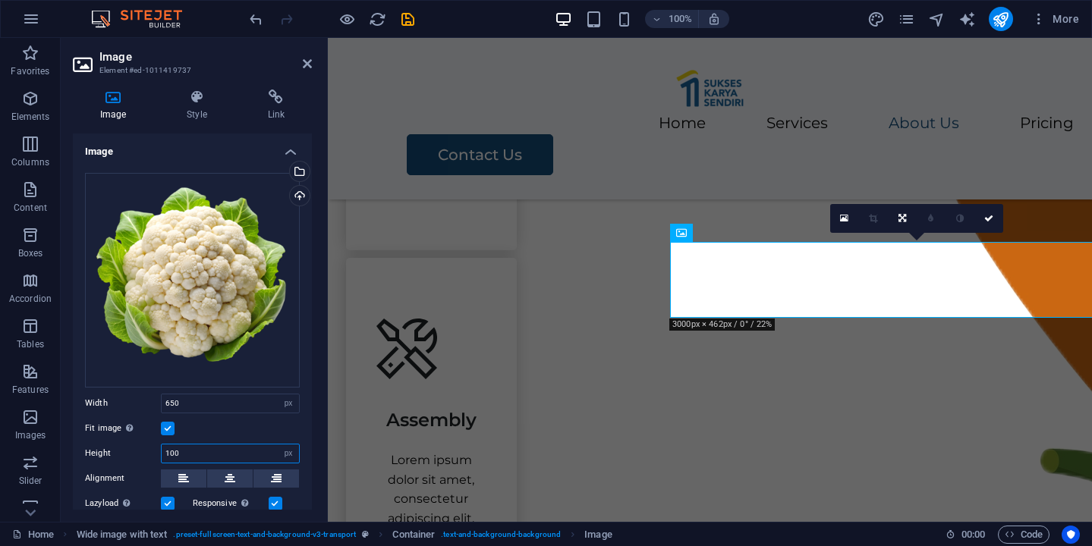
click at [174, 450] on input "100" at bounding box center [230, 454] width 137 height 18
type input "1000"
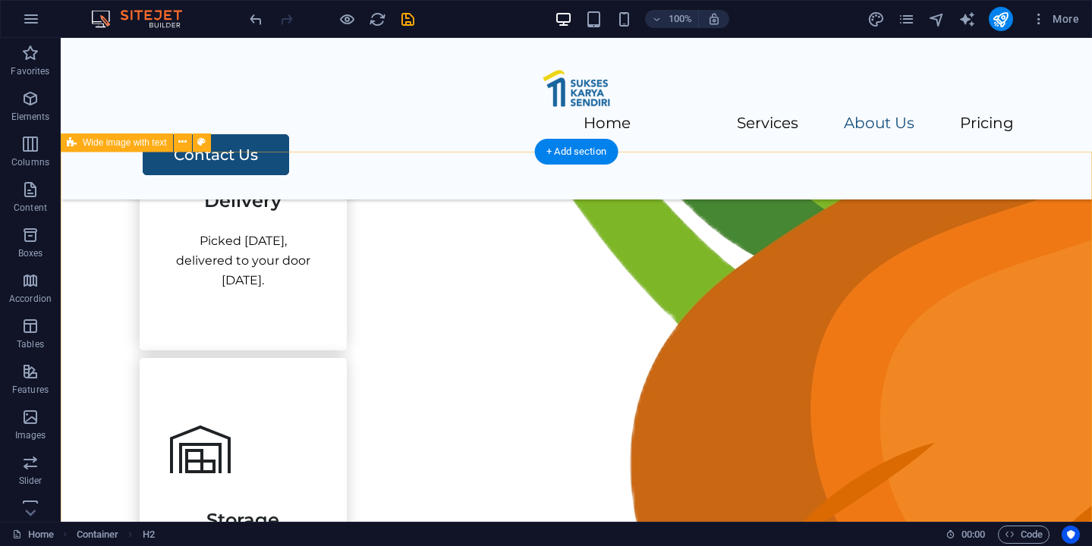
scroll to position [1103, 0]
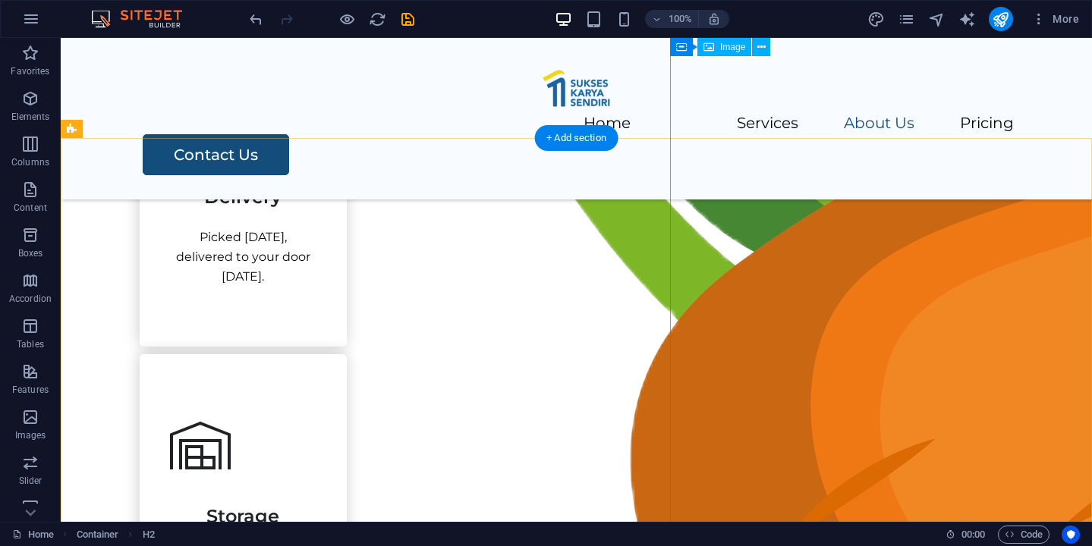
select select "px"
select select "%"
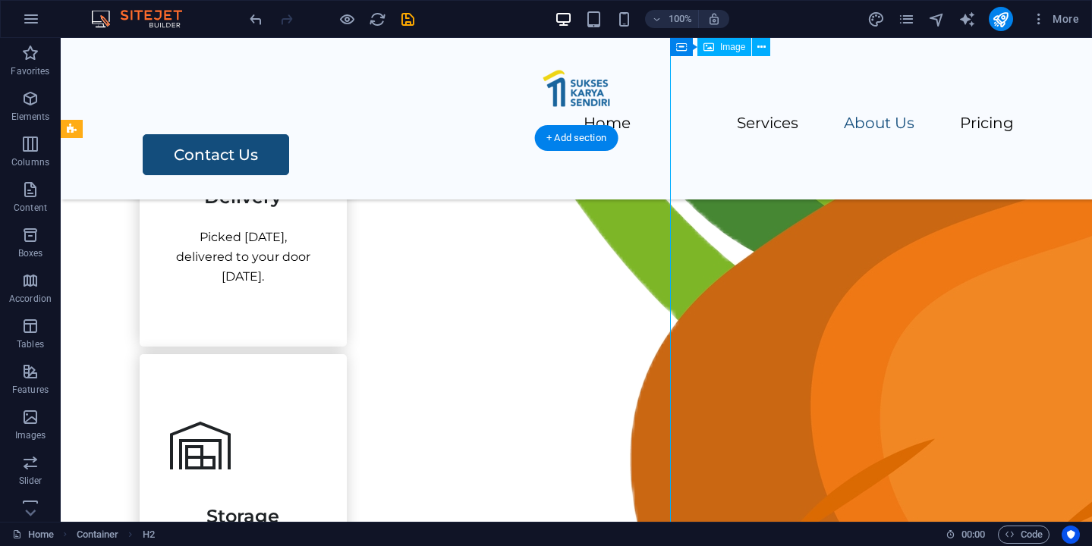
select select "%"
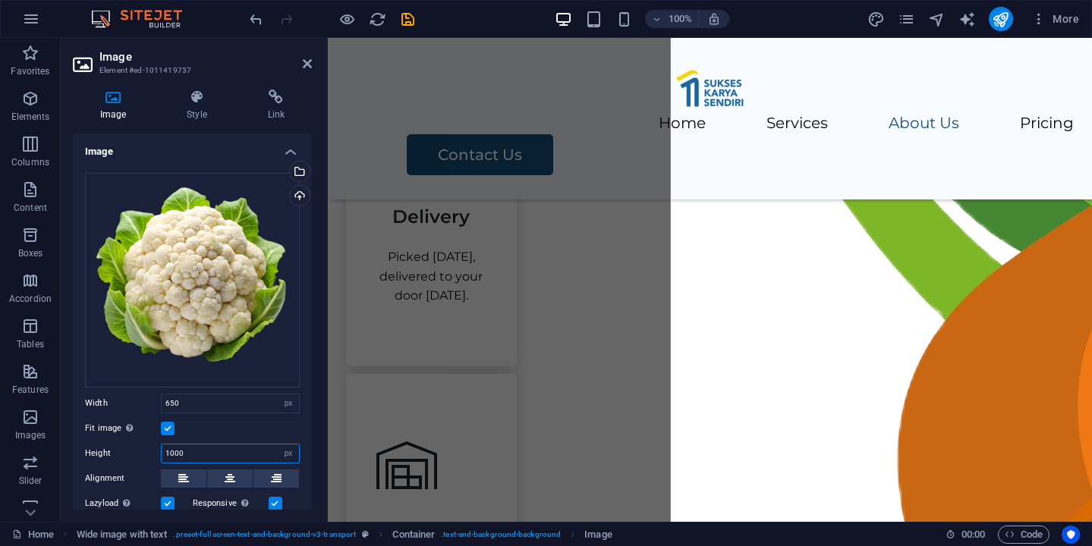
click at [174, 451] on input "1000" at bounding box center [230, 454] width 137 height 18
type input "800"
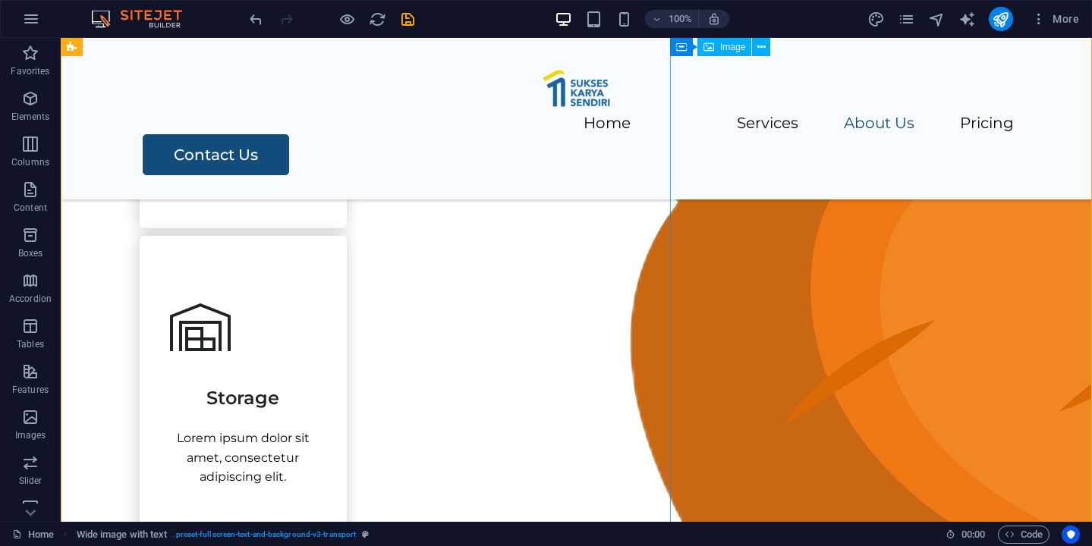
scroll to position [1219, 0]
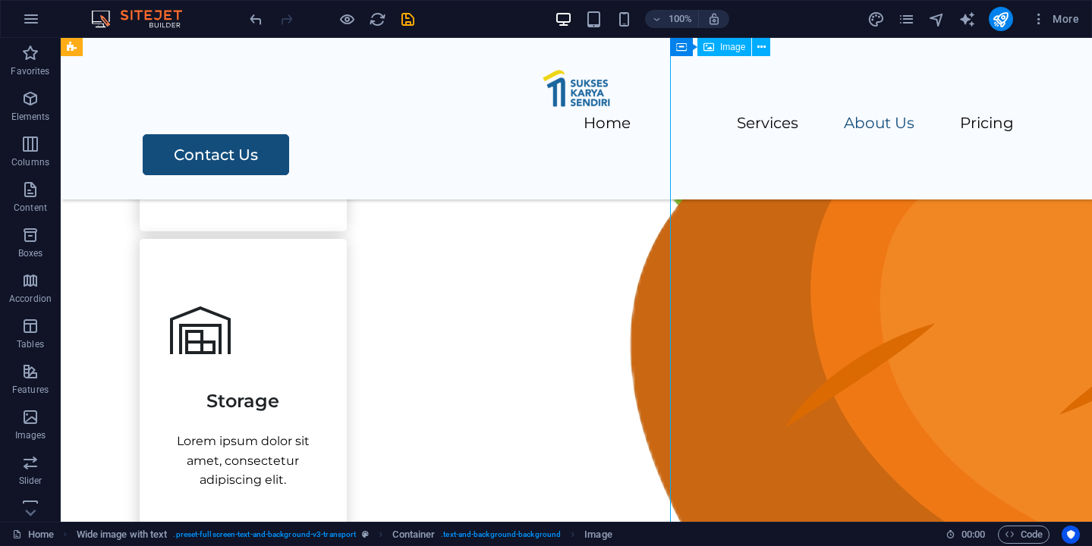
select select "px"
select select "%"
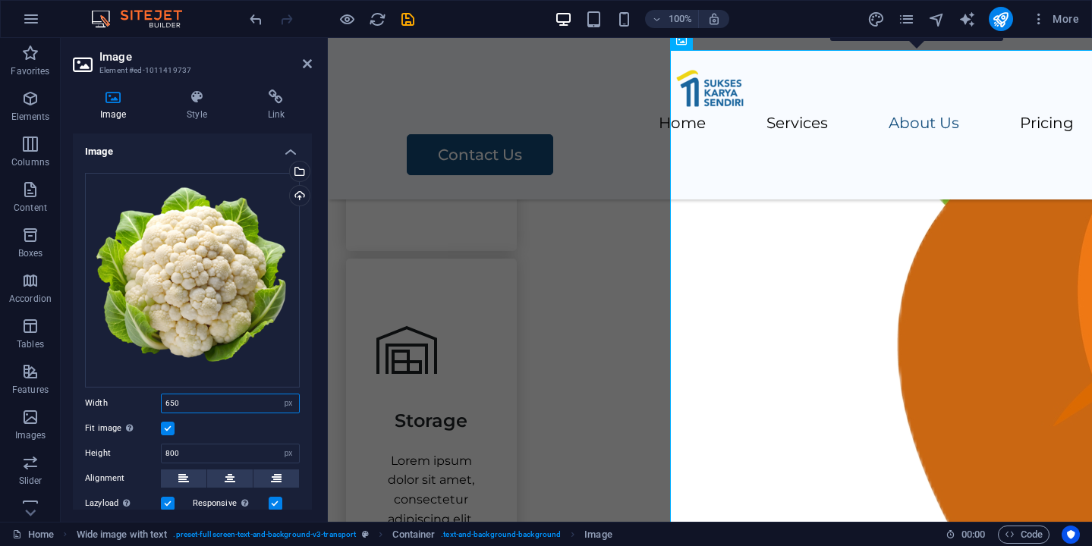
click at [174, 398] on input "650" at bounding box center [230, 404] width 137 height 18
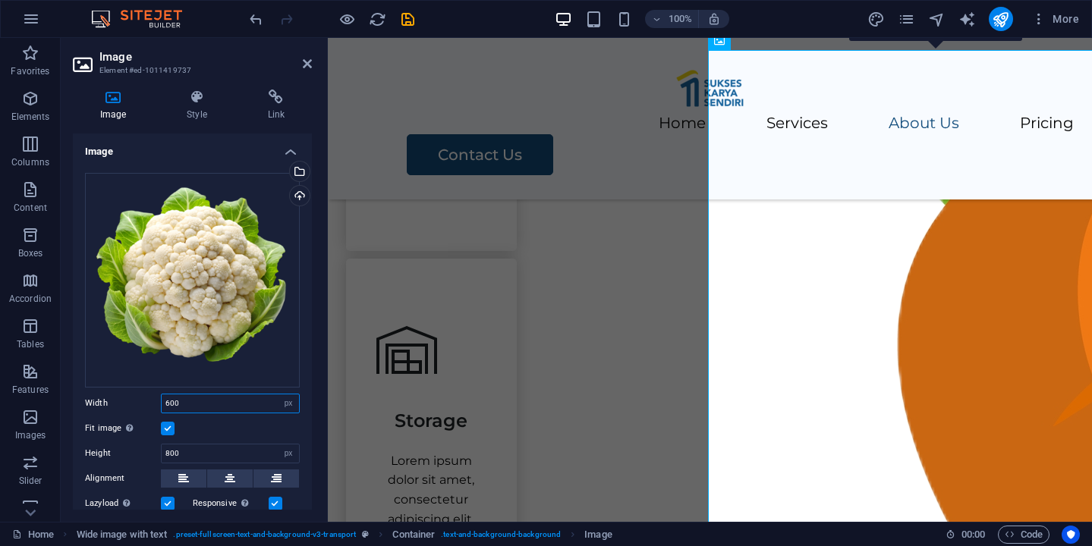
click at [176, 402] on input "600" at bounding box center [230, 404] width 137 height 18
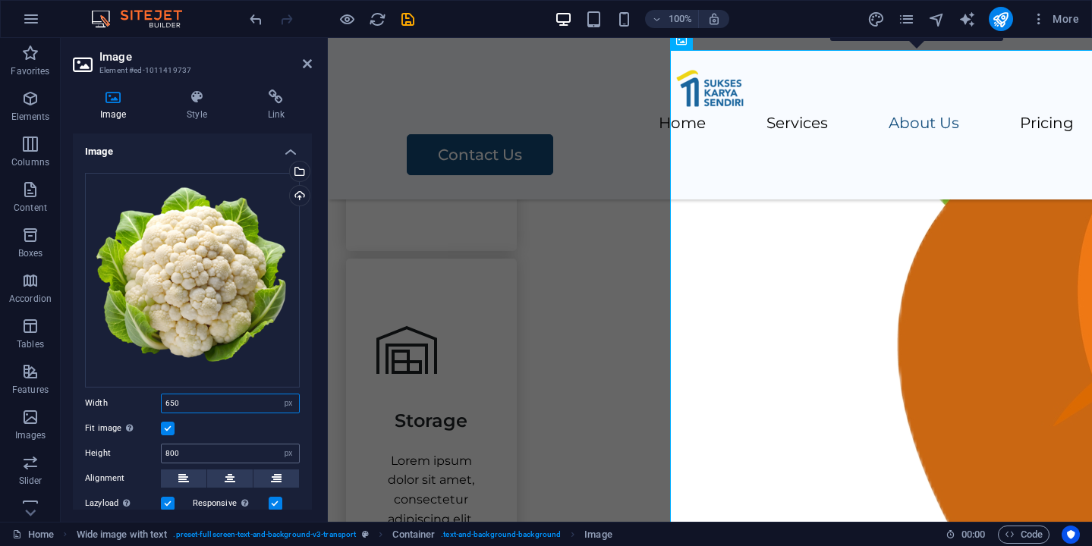
type input "650"
click at [168, 448] on input "800" at bounding box center [230, 454] width 137 height 18
type input "600"
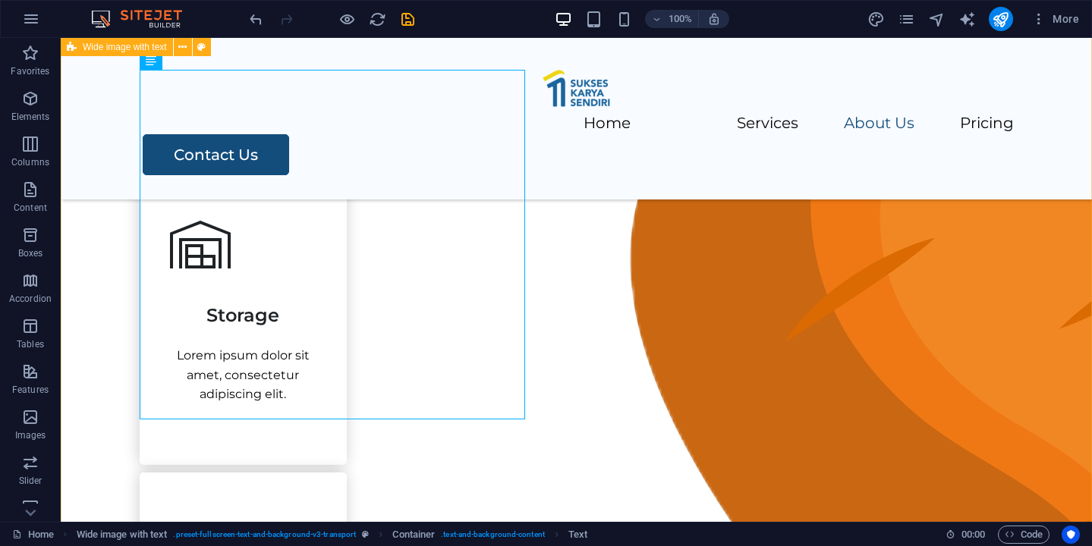
scroll to position [1305, 0]
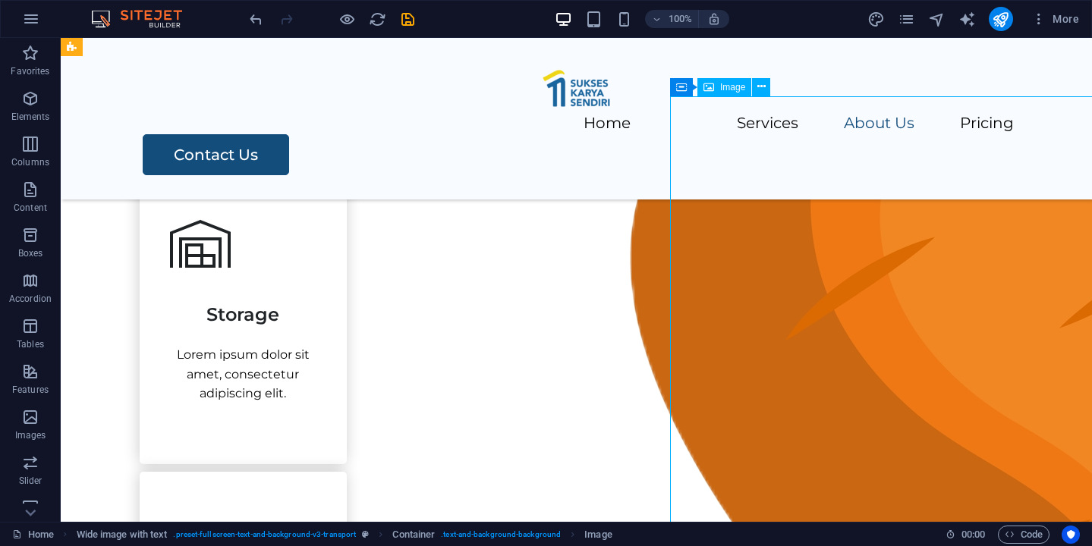
select select "px"
select select "%"
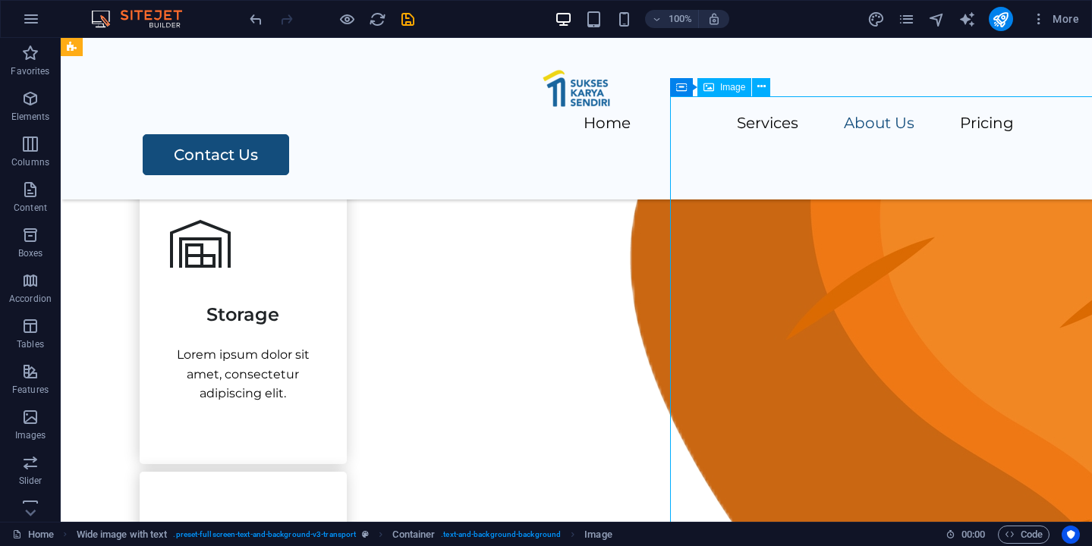
select select "%"
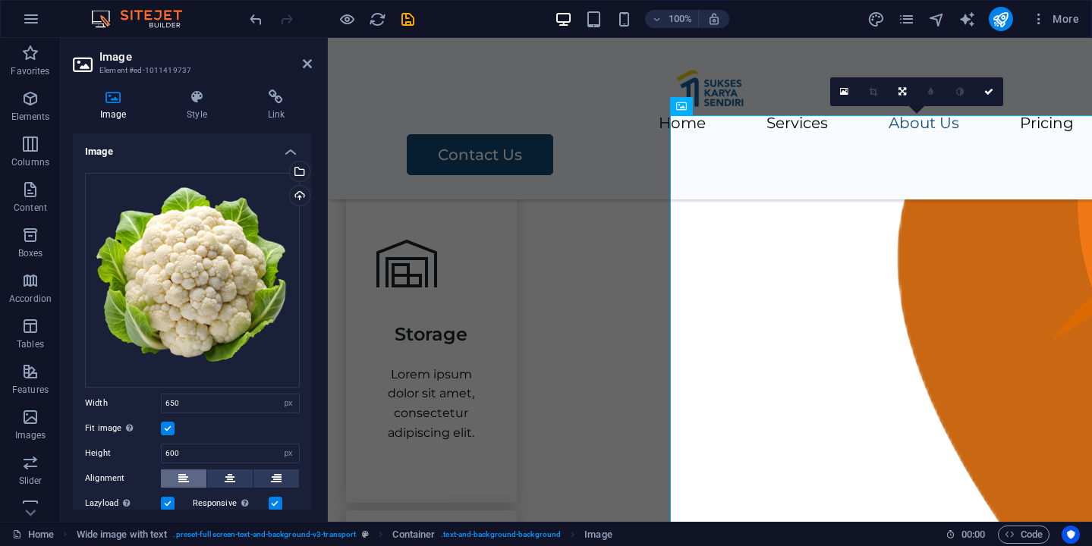
click at [188, 475] on icon at bounding box center [183, 479] width 11 height 18
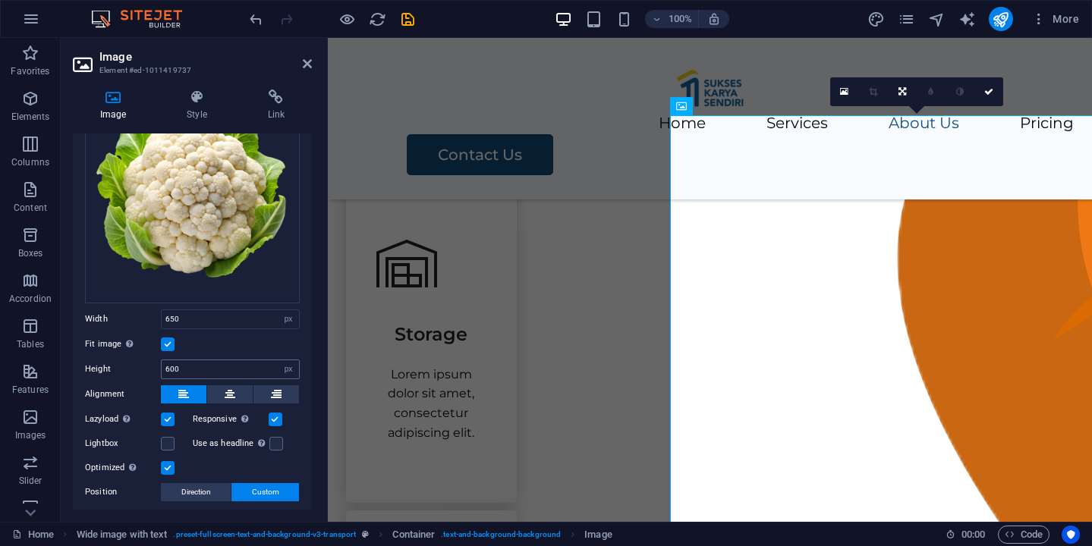
scroll to position [95, 0]
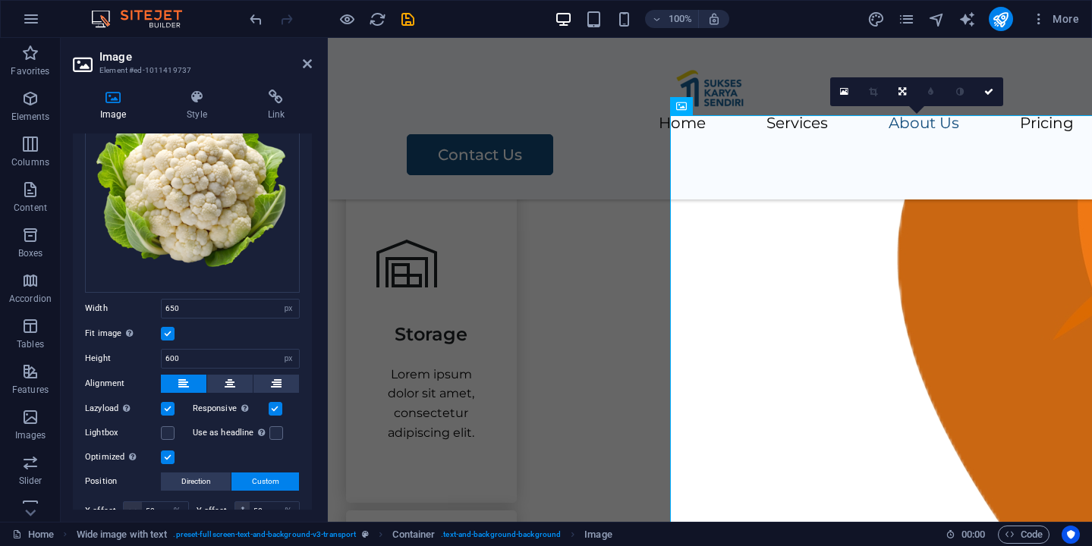
click at [172, 405] on label at bounding box center [168, 409] width 14 height 14
click at [0, 0] on input "Lazyload Loading images after the page loads improves page speed." at bounding box center [0, 0] width 0 height 0
click at [171, 405] on label at bounding box center [168, 409] width 14 height 14
click at [0, 0] on input "Lazyload Loading images after the page loads improves page speed." at bounding box center [0, 0] width 0 height 0
click at [275, 410] on label at bounding box center [276, 409] width 14 height 14
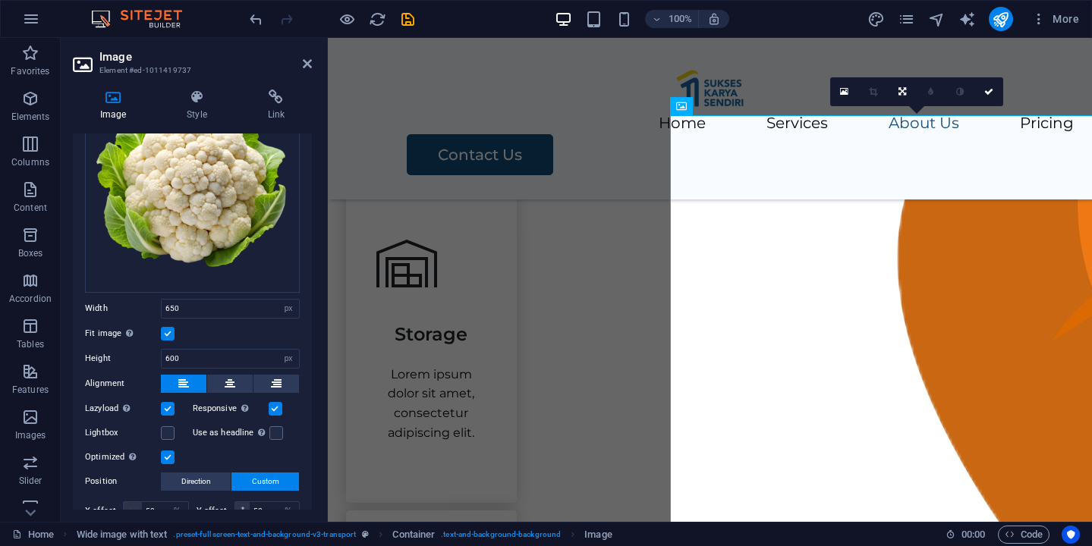
click at [0, 0] on input "Responsive Automatically load retina image and smartphone optimized sizes." at bounding box center [0, 0] width 0 height 0
click at [275, 410] on label at bounding box center [276, 409] width 14 height 14
click at [0, 0] on input "Responsive Automatically load retina image and smartphone optimized sizes." at bounding box center [0, 0] width 0 height 0
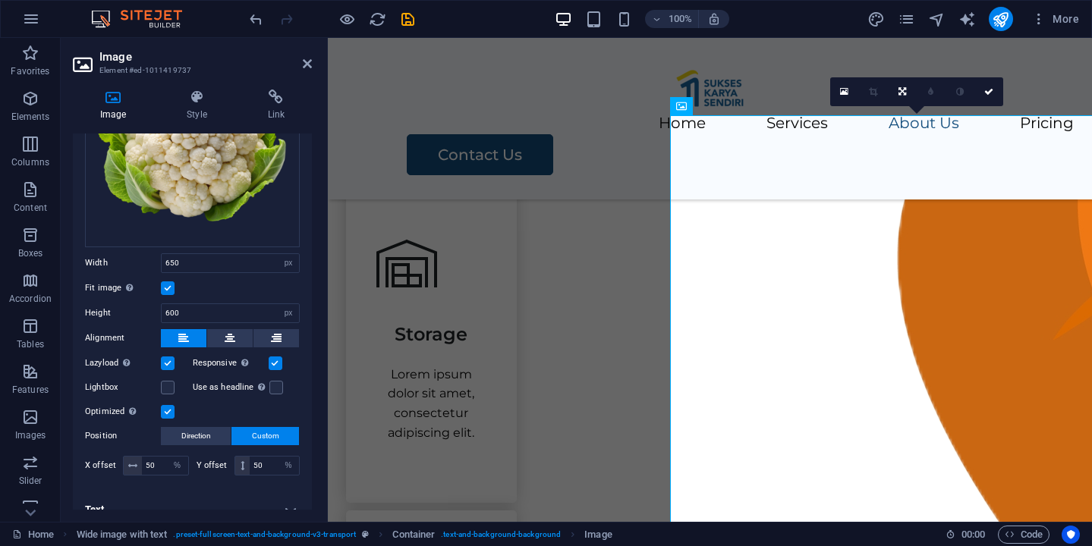
scroll to position [156, 0]
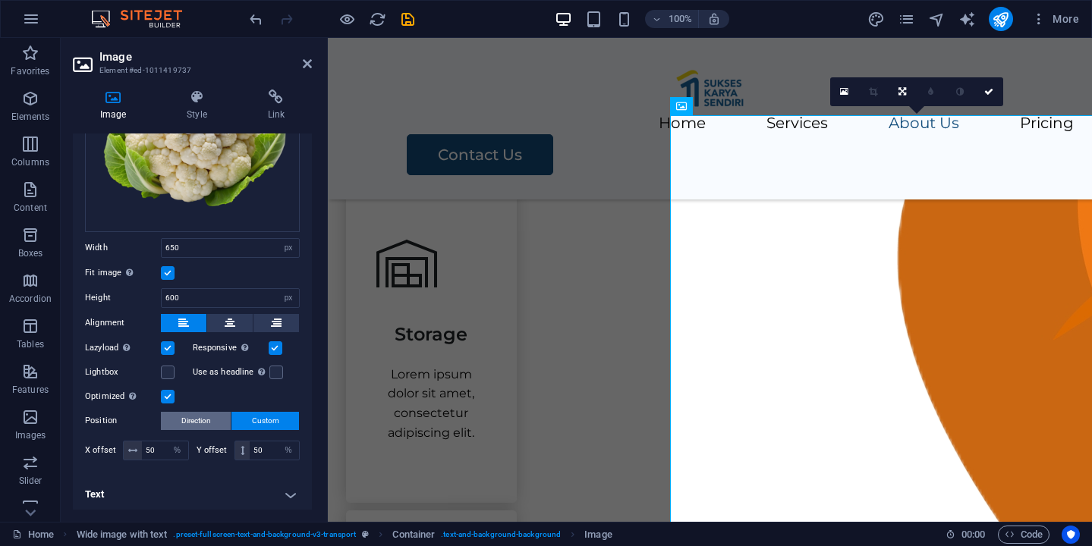
click at [202, 417] on span "Direction" at bounding box center [196, 421] width 30 height 18
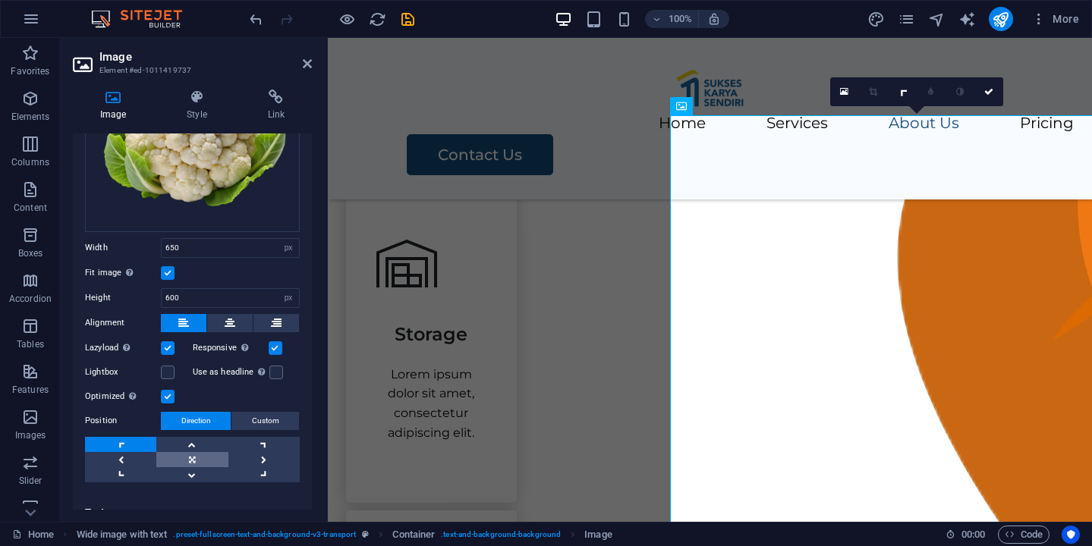
click at [186, 454] on link at bounding box center [191, 459] width 71 height 15
click at [201, 442] on link at bounding box center [191, 444] width 71 height 15
click at [185, 467] on link at bounding box center [191, 474] width 71 height 15
click at [144, 473] on link at bounding box center [120, 474] width 71 height 15
click at [259, 467] on link at bounding box center [263, 474] width 71 height 15
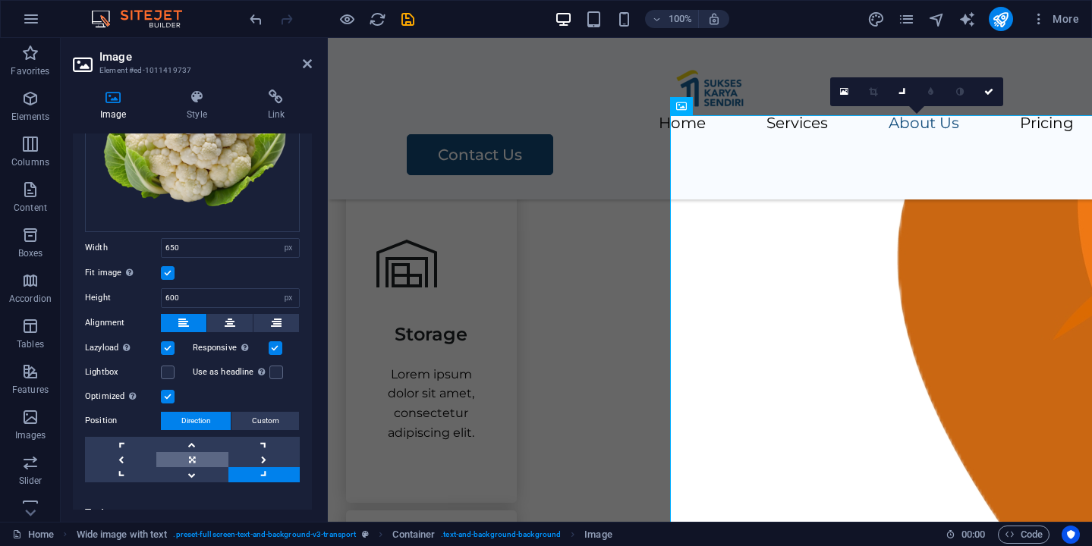
click at [212, 456] on link at bounding box center [191, 459] width 71 height 15
click at [208, 467] on link at bounding box center [191, 474] width 71 height 15
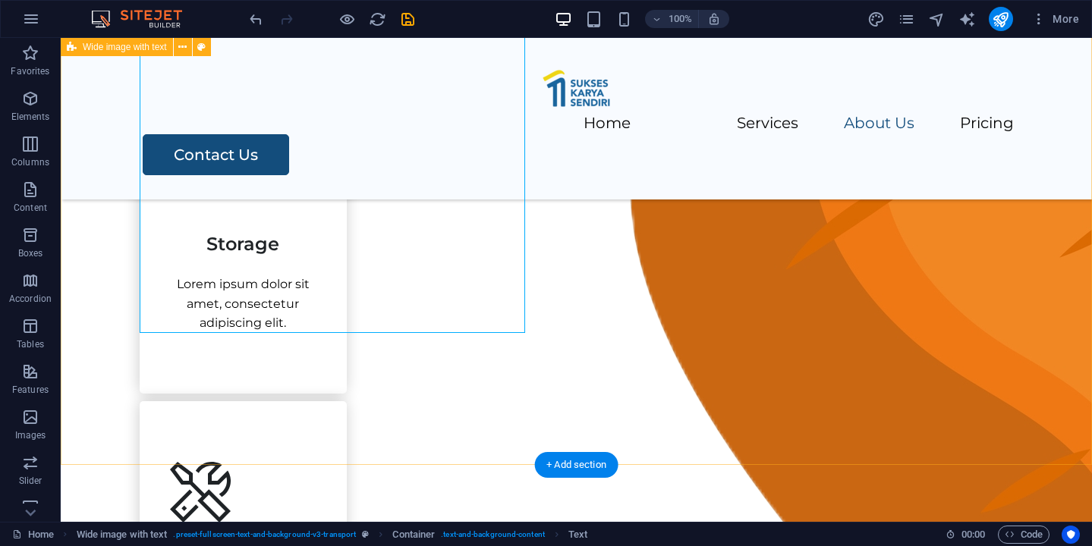
scroll to position [1359, 0]
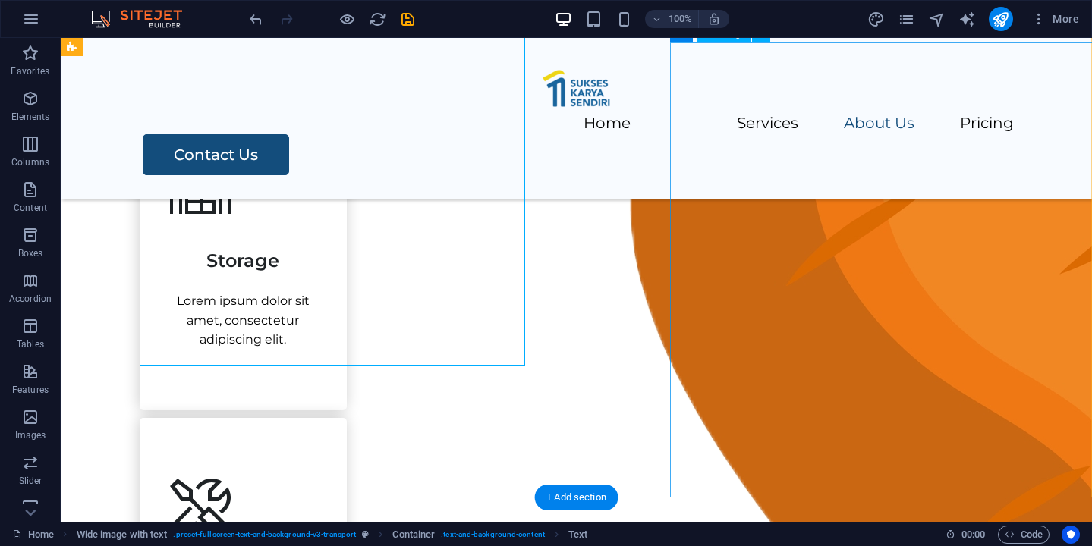
select select "px"
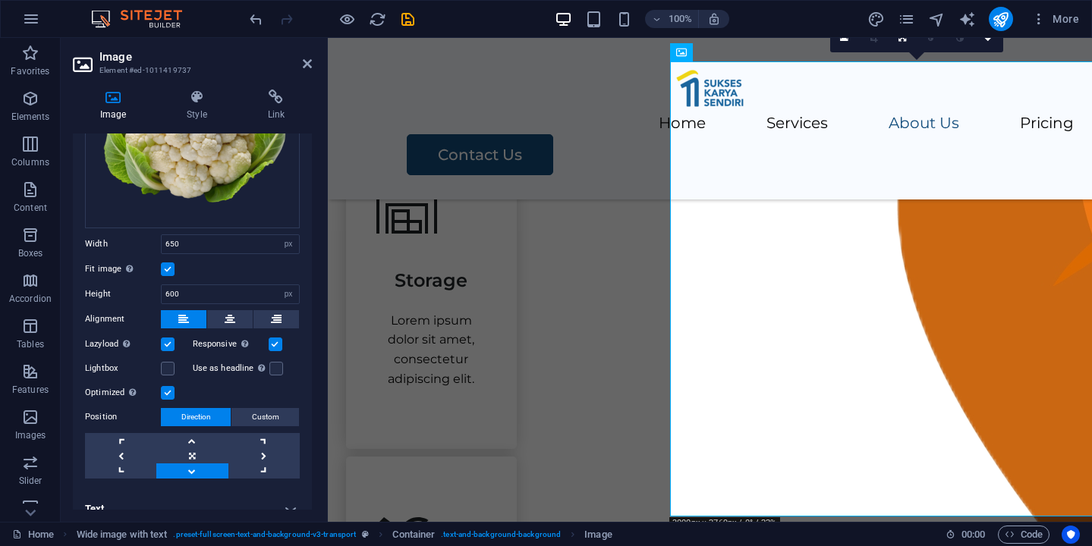
scroll to position [174, 0]
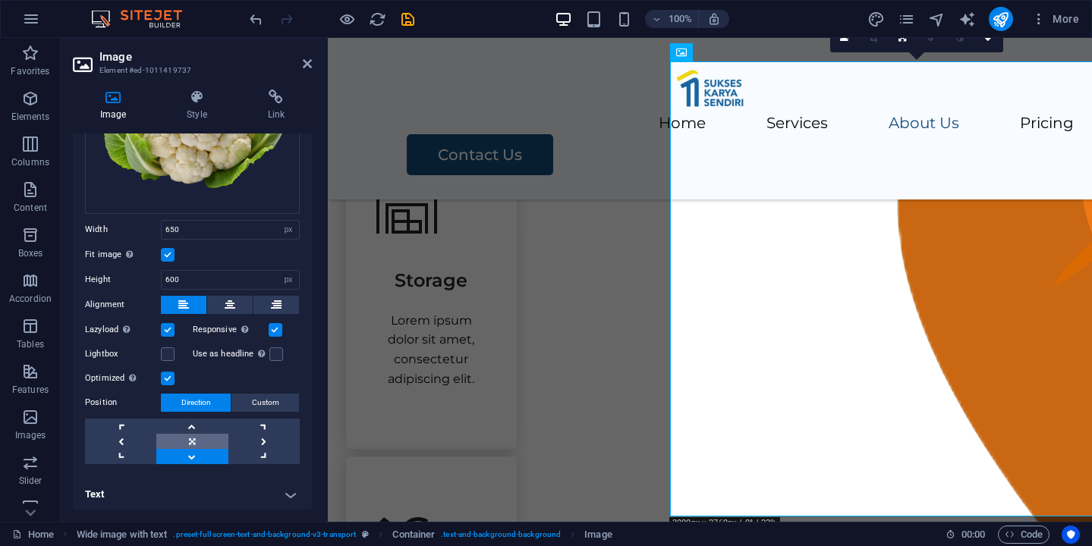
click at [193, 442] on link at bounding box center [191, 441] width 71 height 15
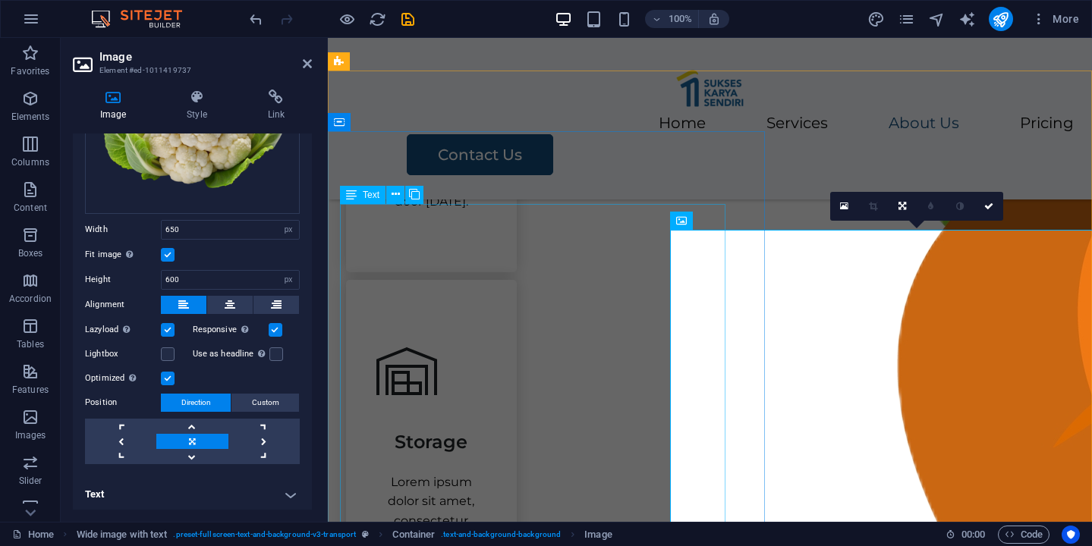
scroll to position [1199, 0]
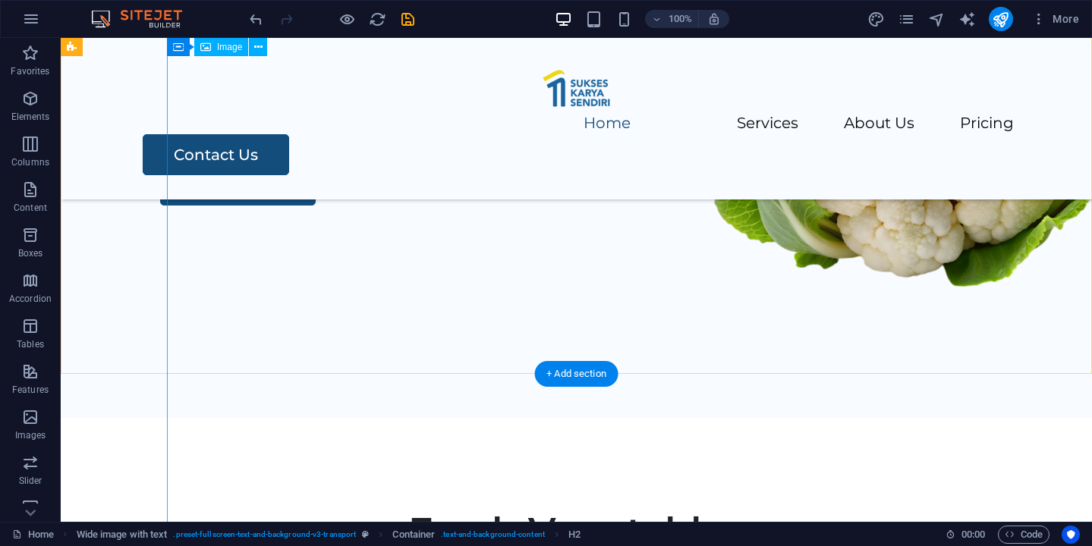
scroll to position [61, 0]
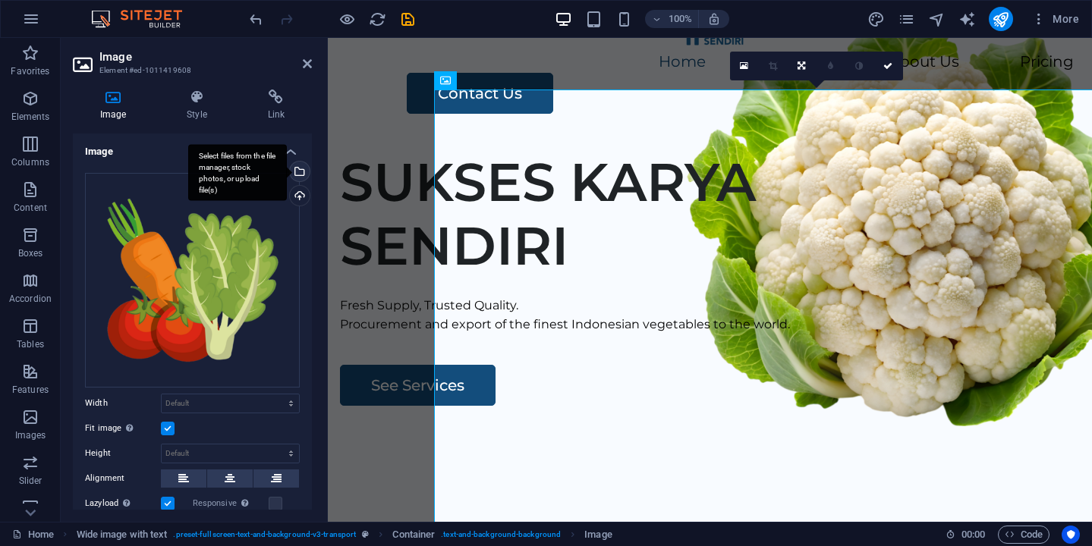
click at [287, 170] on div "Select files from the file manager, stock photos, or upload file(s)" at bounding box center [237, 172] width 99 height 57
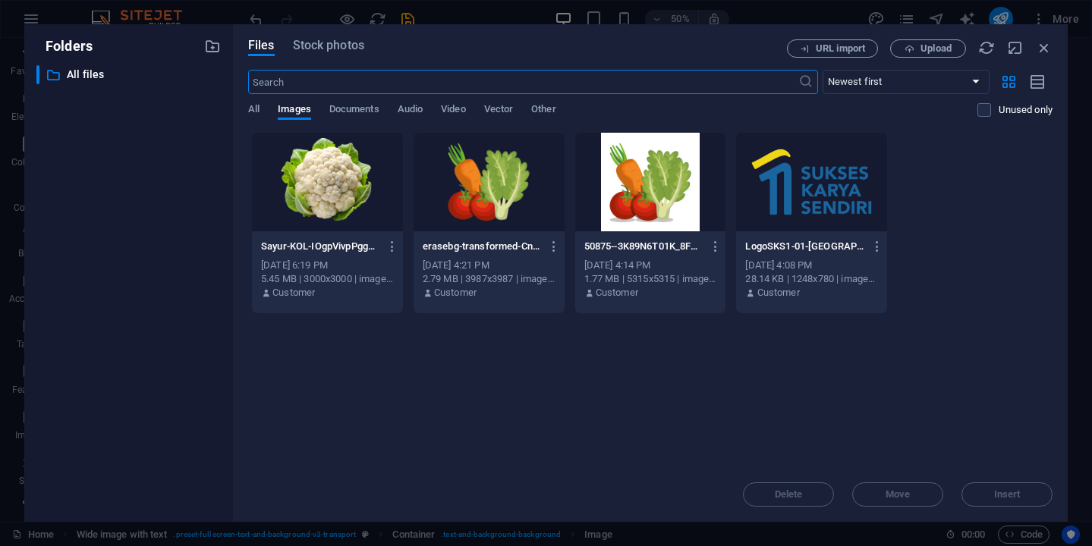
click at [323, 196] on div at bounding box center [327, 182] width 151 height 99
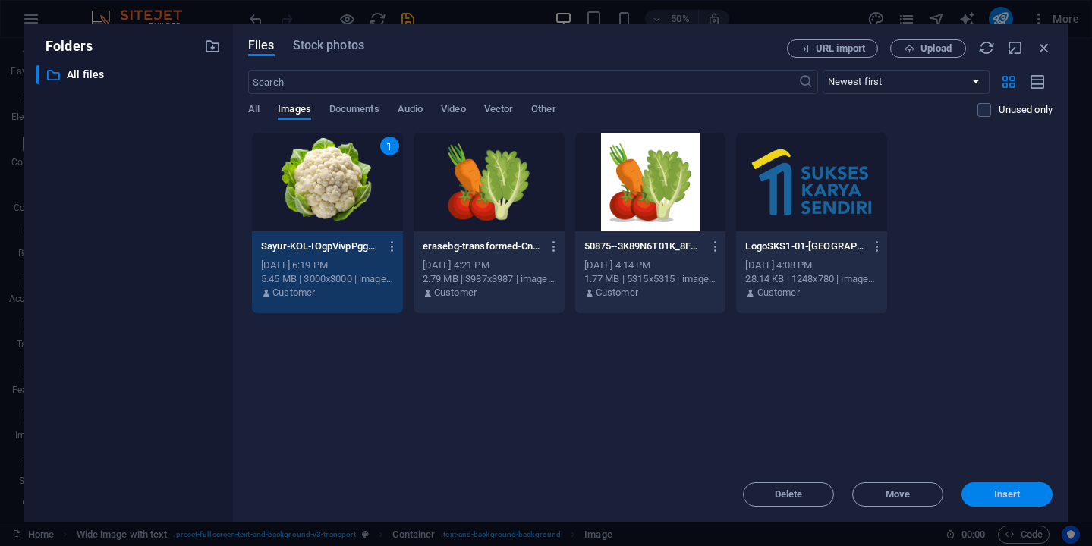
click at [1001, 490] on span "Insert" at bounding box center [1007, 494] width 27 height 9
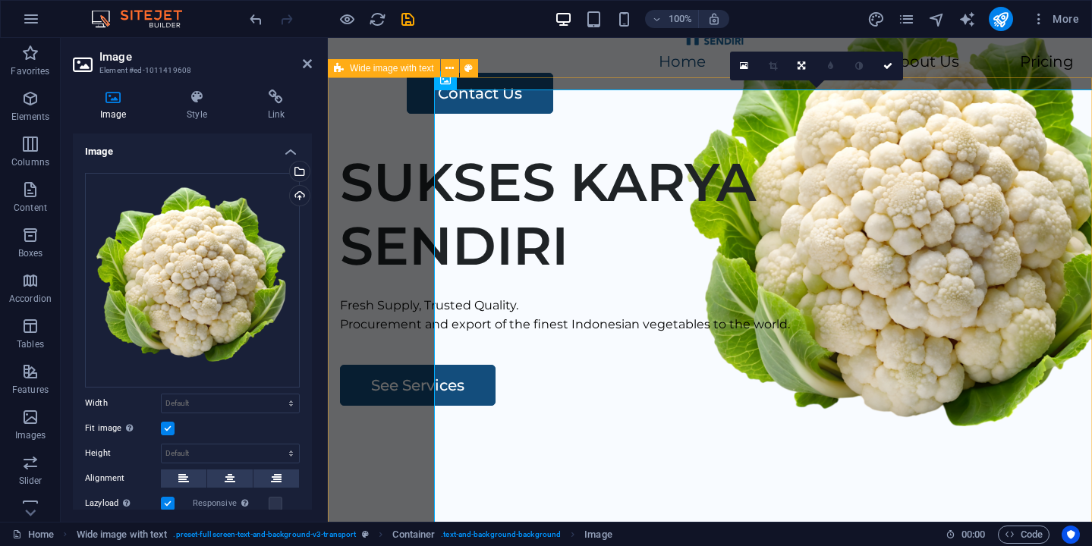
click at [400, 142] on div "SUKSES KARYA SENDIRI Fresh Supply, Trusted Quality. Procurement and export of t…" at bounding box center [710, 428] width 764 height 581
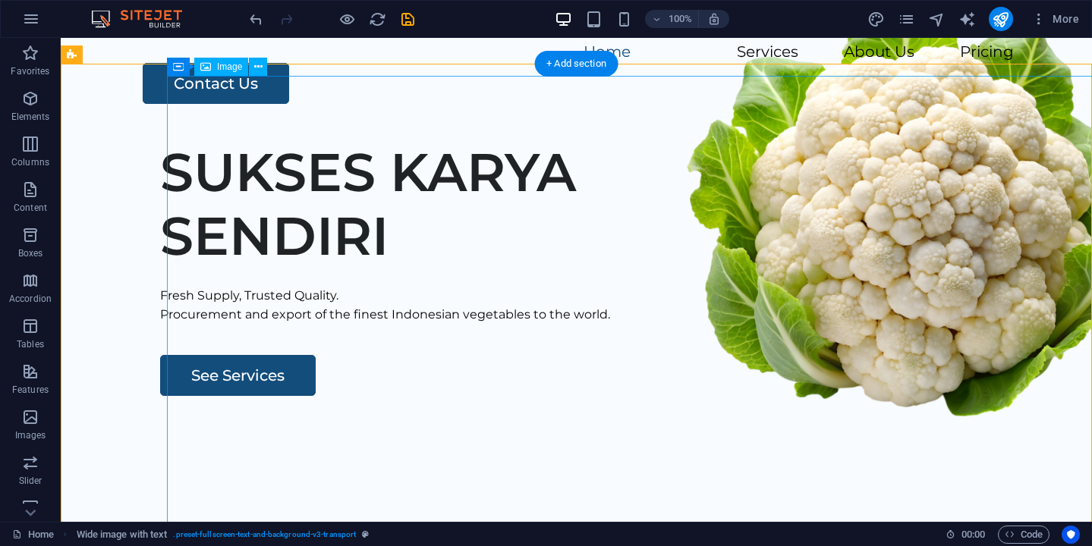
scroll to position [75, 0]
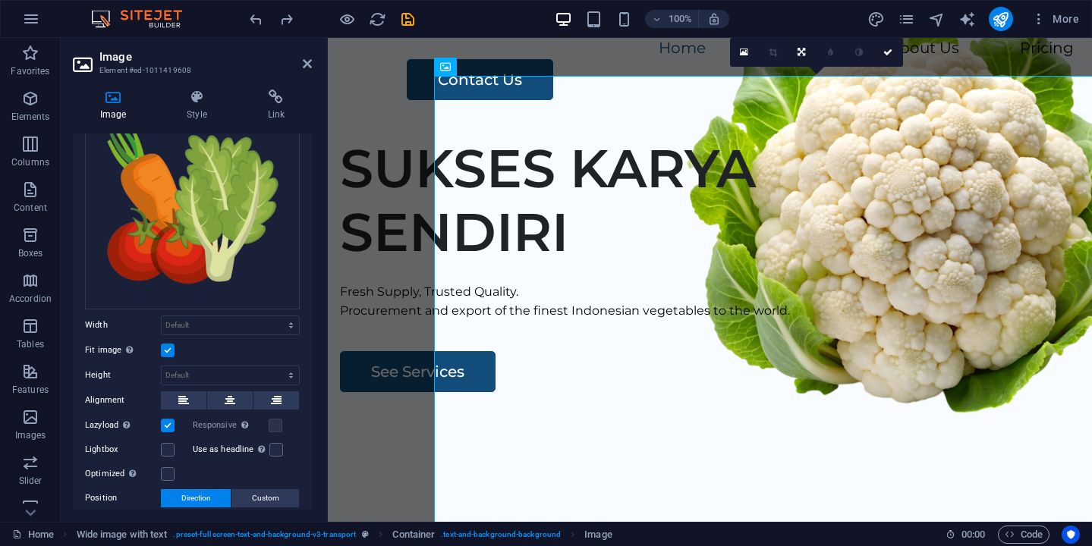
scroll to position [105, 0]
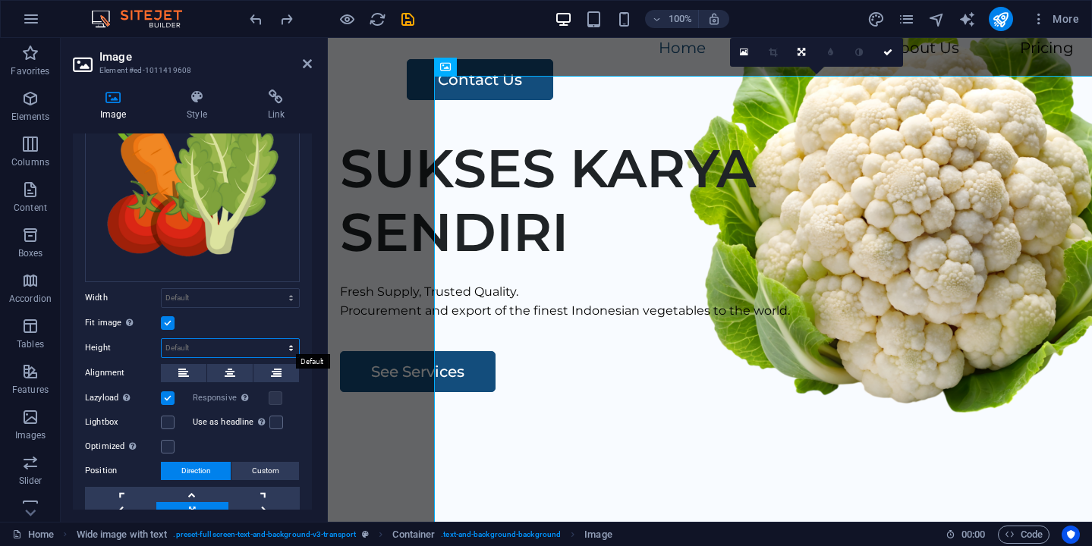
click at [257, 342] on select "Default auto px" at bounding box center [230, 348] width 137 height 18
select select "px"
click at [275, 339] on select "Default auto px" at bounding box center [230, 348] width 137 height 18
click at [197, 347] on input "1007" at bounding box center [230, 348] width 137 height 18
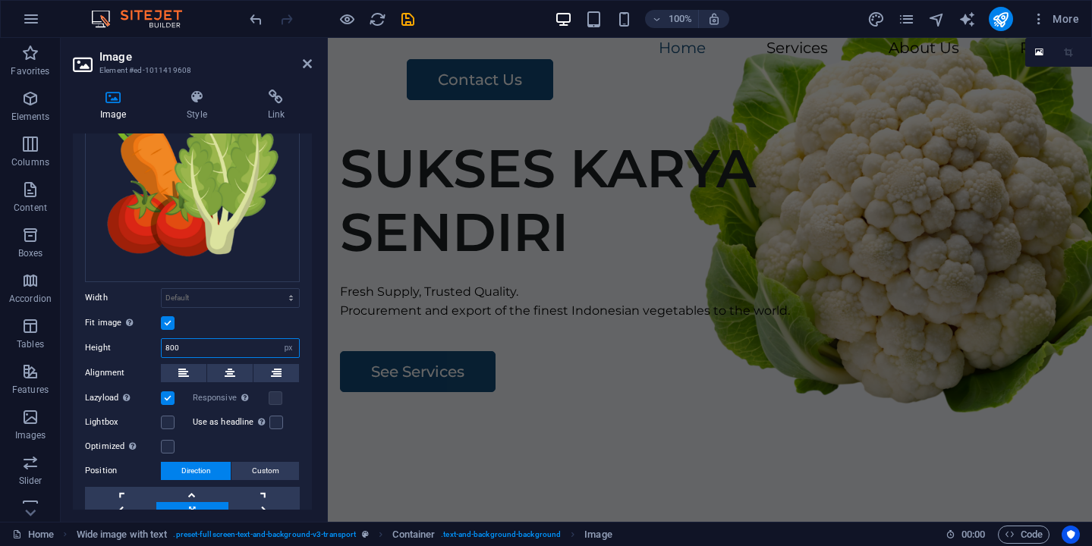
type input "800"
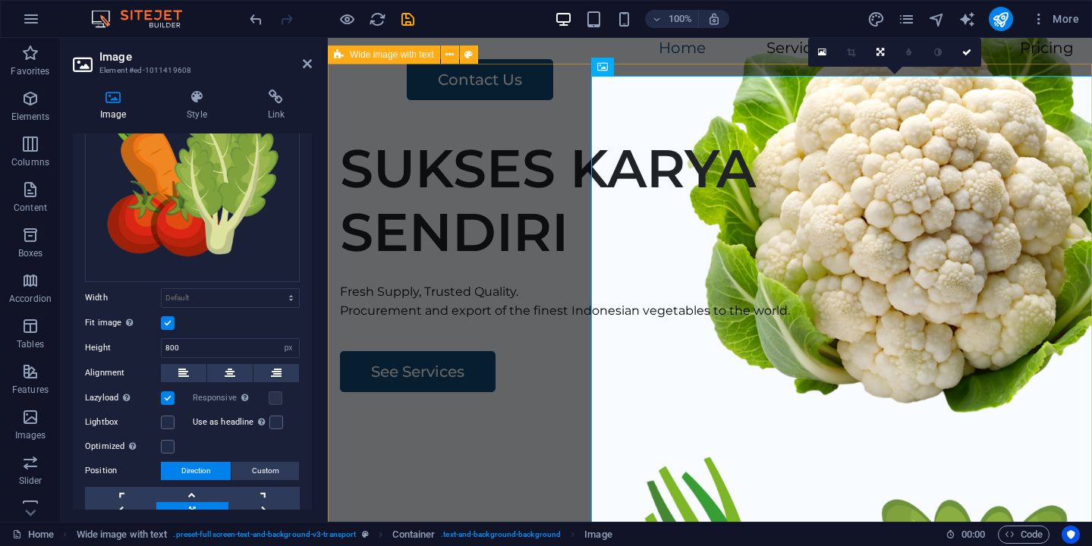
click at [439, 124] on div "SUKSES KARYA SENDIRI Fresh Supply, Trusted Quality. Procurement and export of t…" at bounding box center [710, 414] width 764 height 581
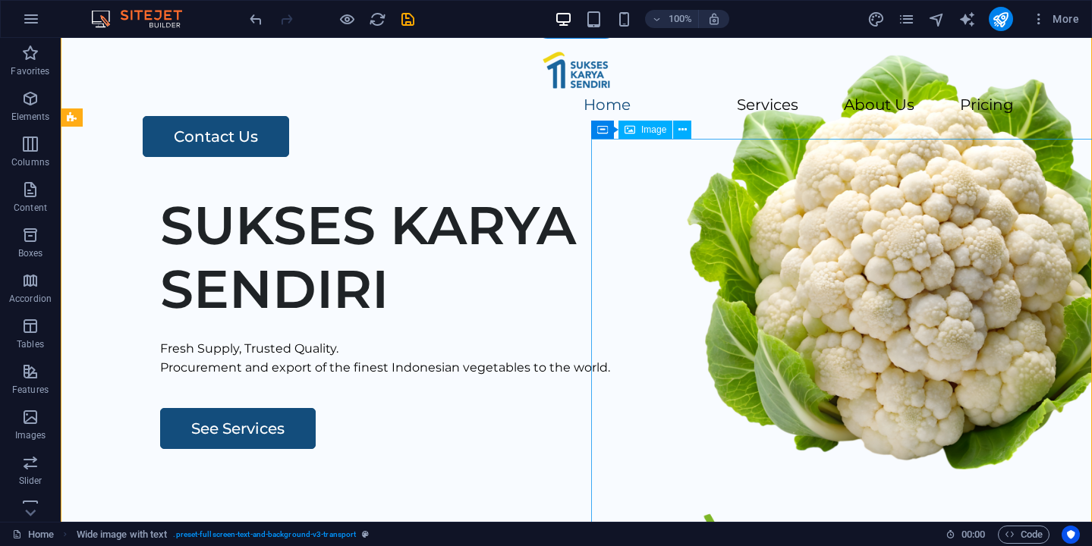
scroll to position [22, 0]
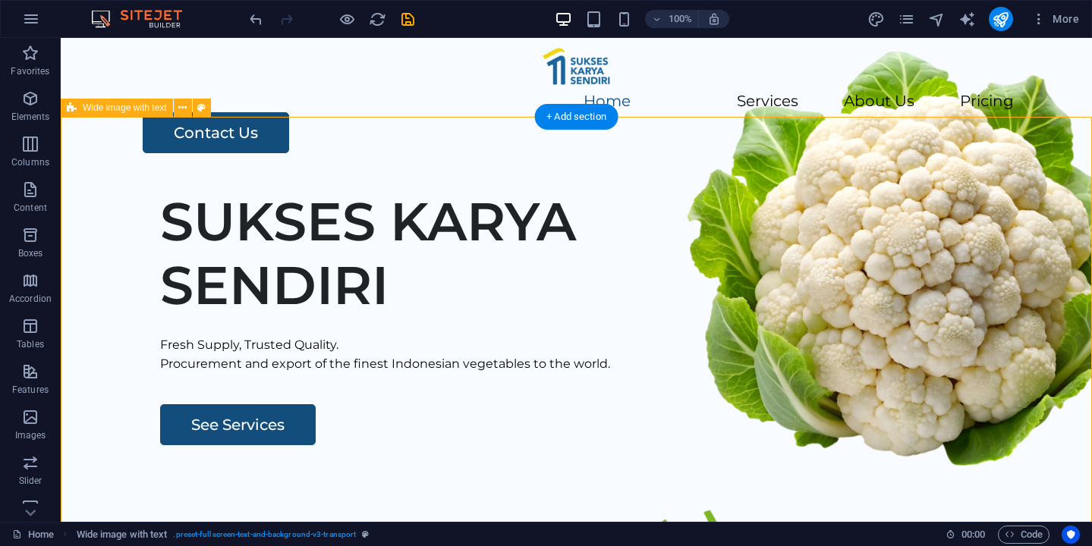
click at [403, 206] on div "SUKSES KARYA SENDIRI Fresh Supply, Trusted Quality. Procurement and export of t…" at bounding box center [576, 468] width 1031 height 581
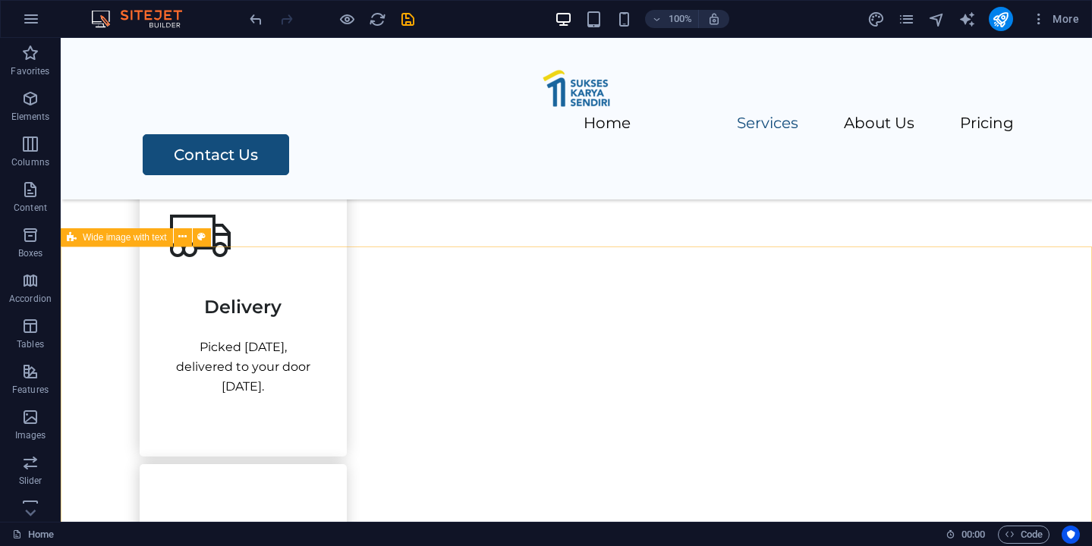
scroll to position [992, 0]
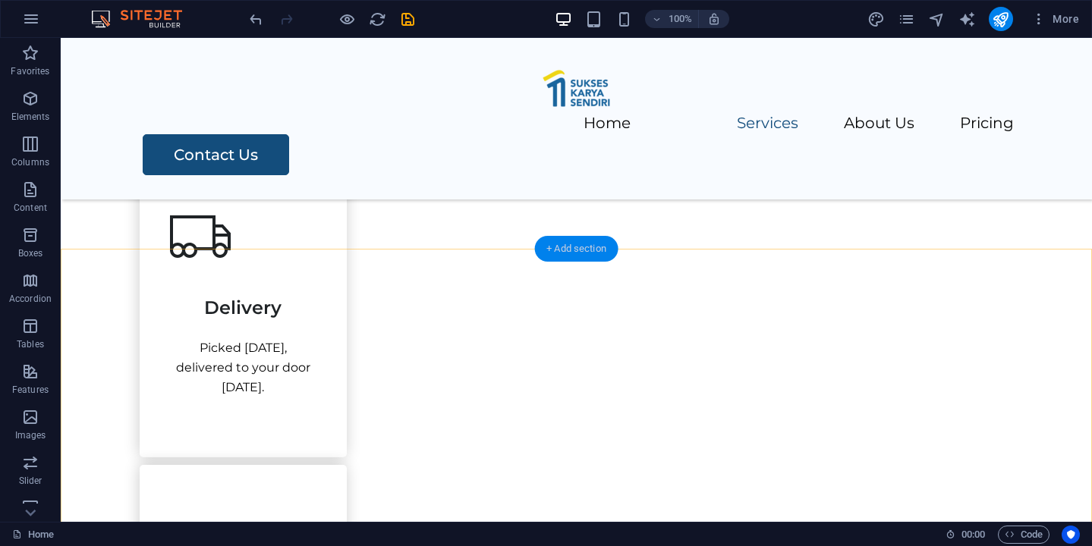
click at [575, 253] on div "+ Add section" at bounding box center [576, 249] width 84 height 26
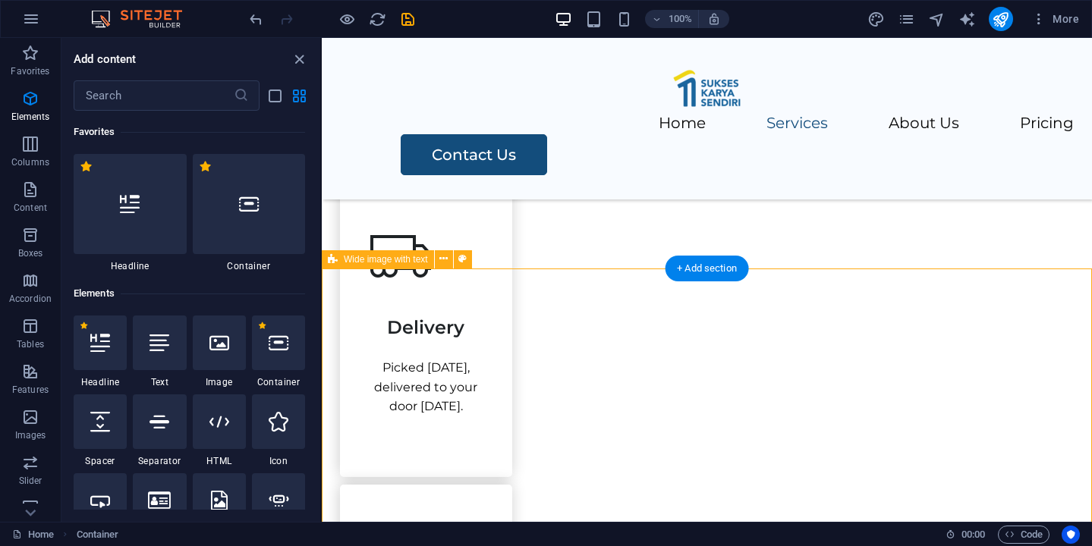
scroll to position [2655, 0]
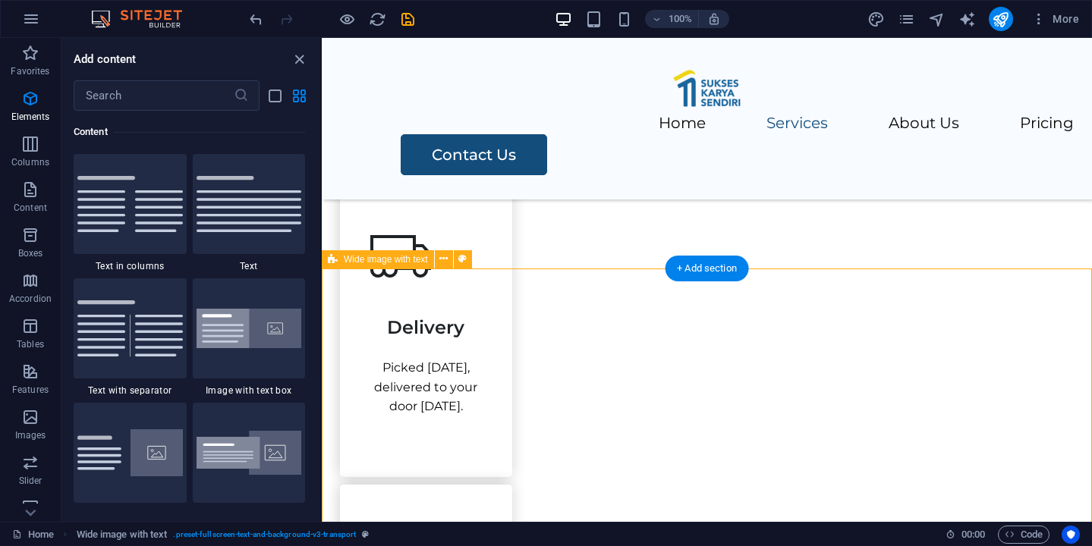
select select "%"
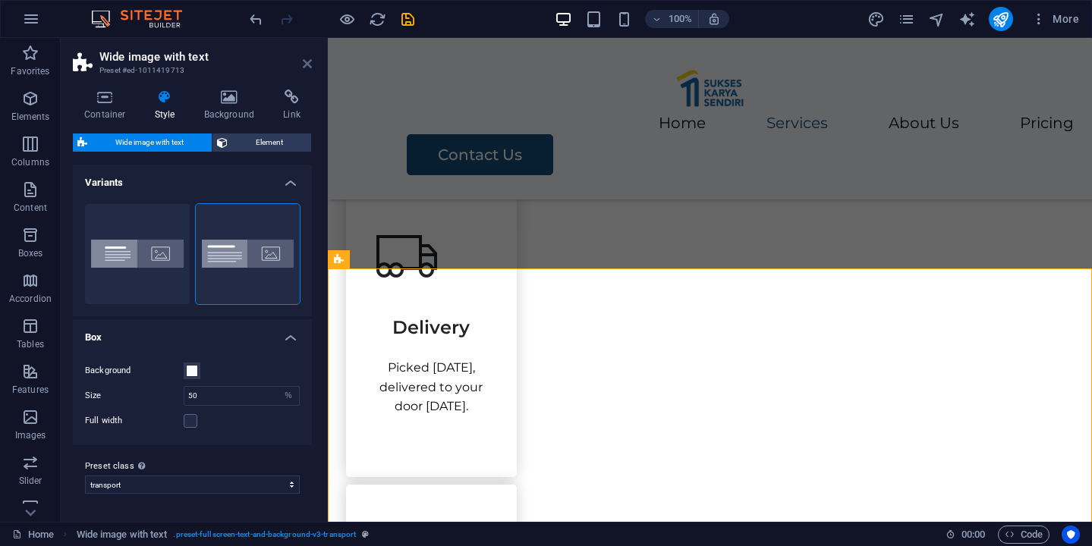
click at [310, 61] on icon at bounding box center [307, 64] width 9 height 12
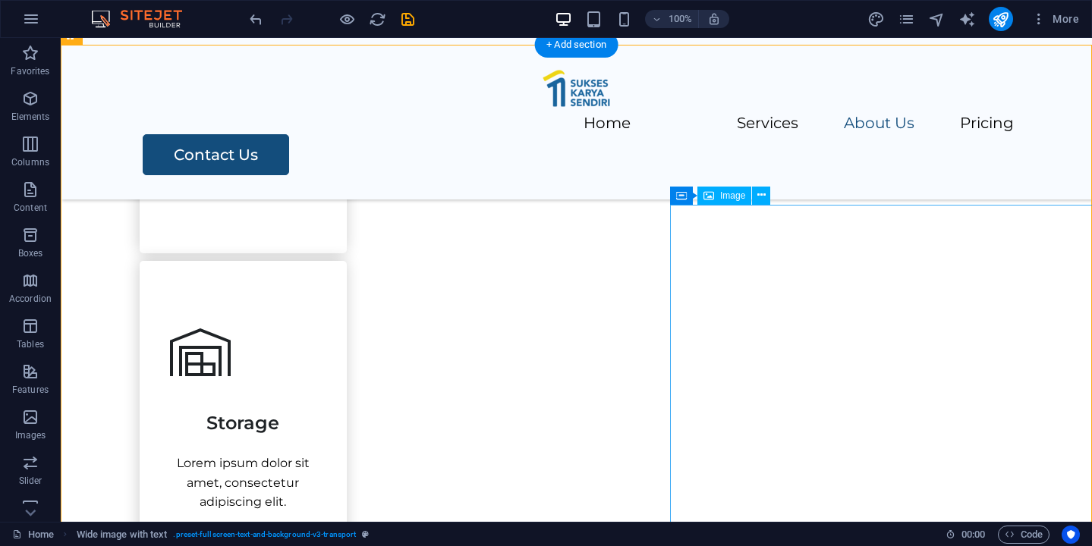
scroll to position [1185, 0]
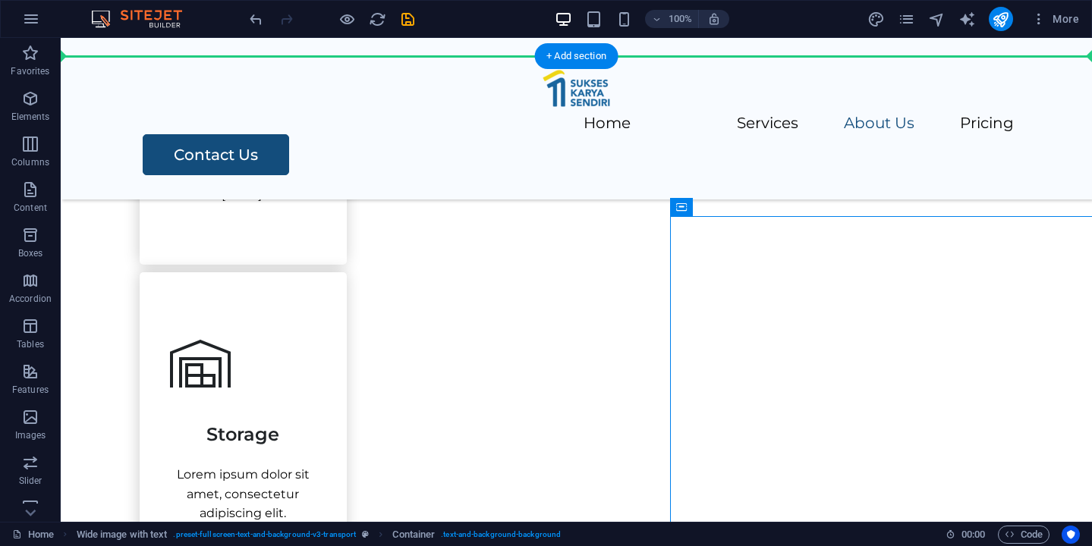
drag, startPoint x: 747, startPoint y: 245, endPoint x: 687, endPoint y: 184, distance: 85.3
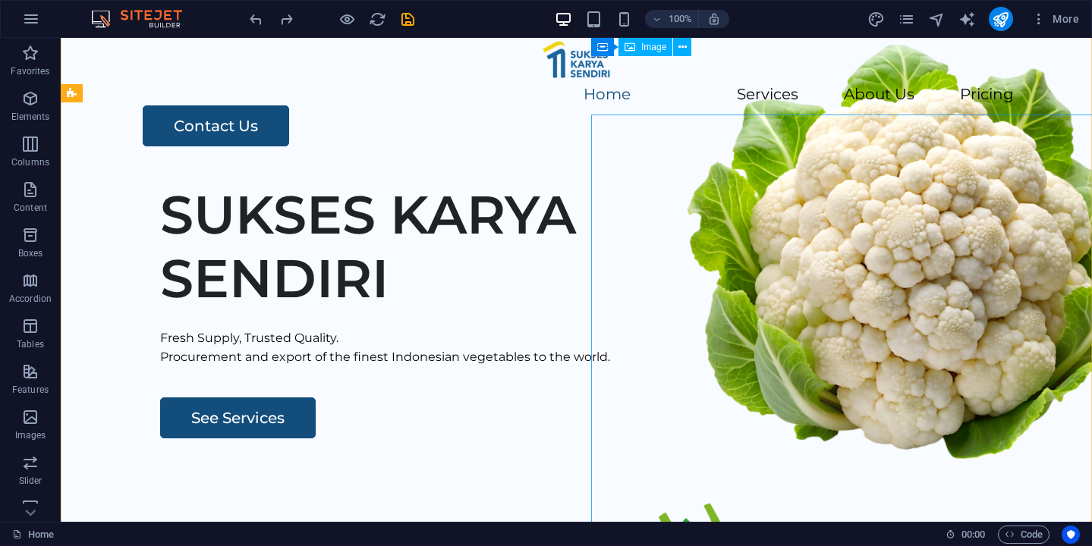
scroll to position [20, 0]
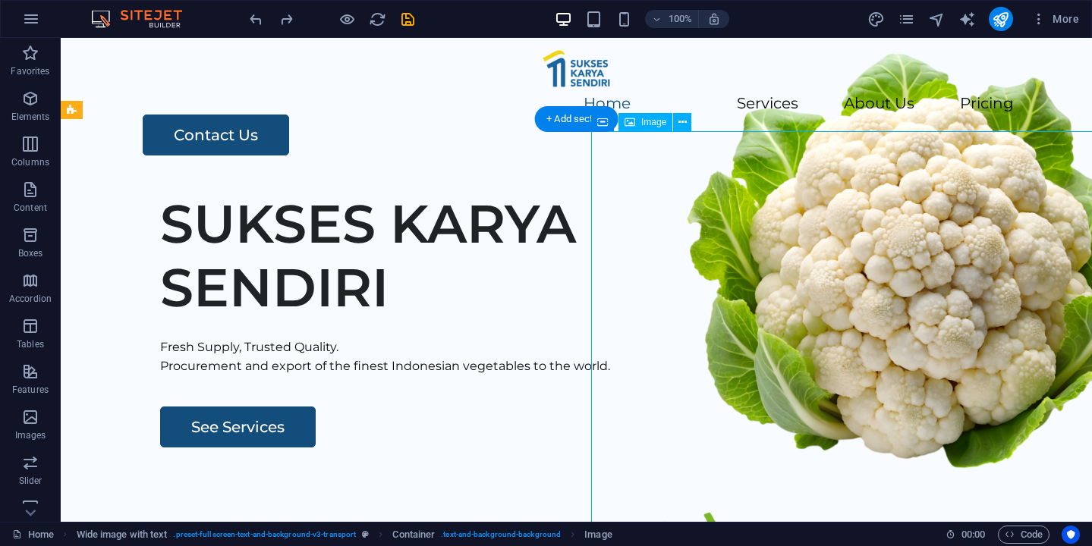
select select "px"
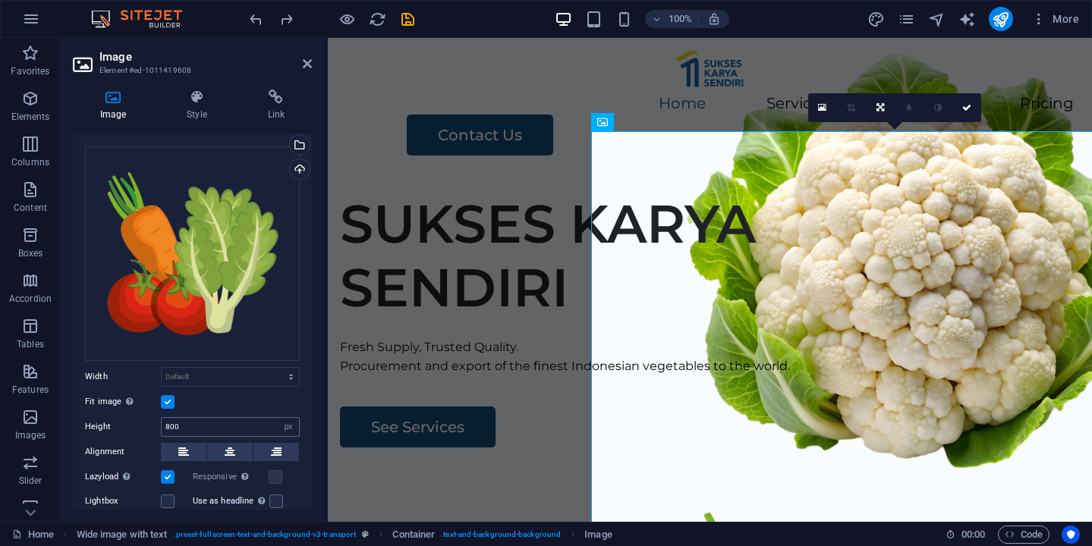
scroll to position [28, 0]
click at [171, 421] on input "800" at bounding box center [230, 426] width 137 height 18
type input "700"
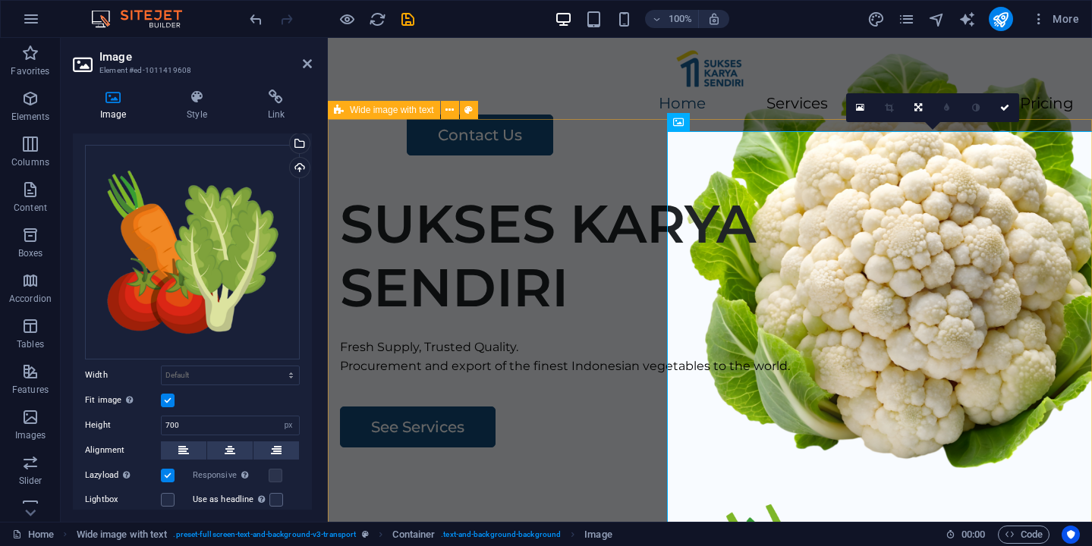
click at [502, 180] on div "SUKSES KARYA SENDIRI Fresh Supply, Trusted Quality. Procurement and export of t…" at bounding box center [710, 470] width 764 height 581
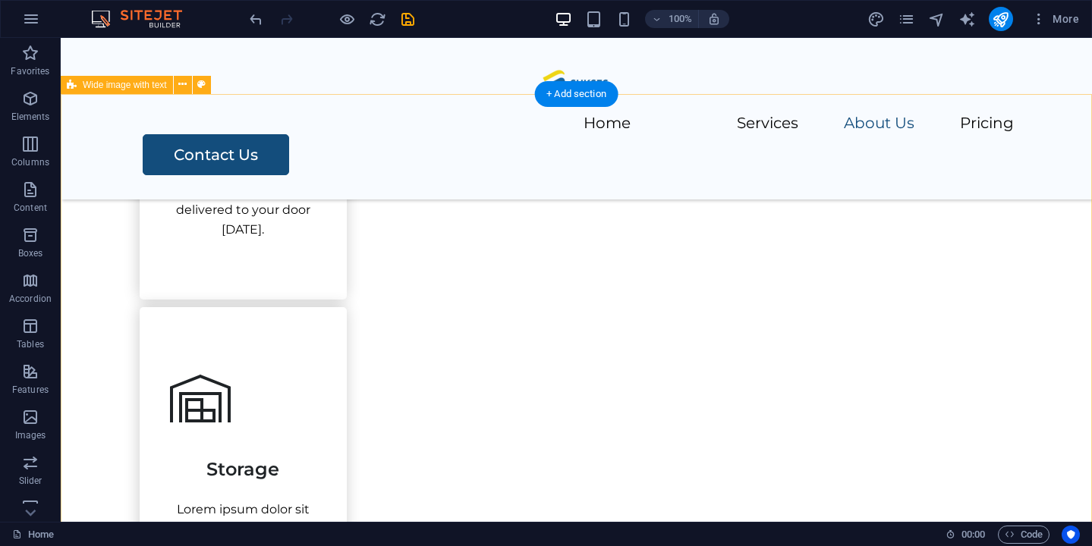
scroll to position [1146, 0]
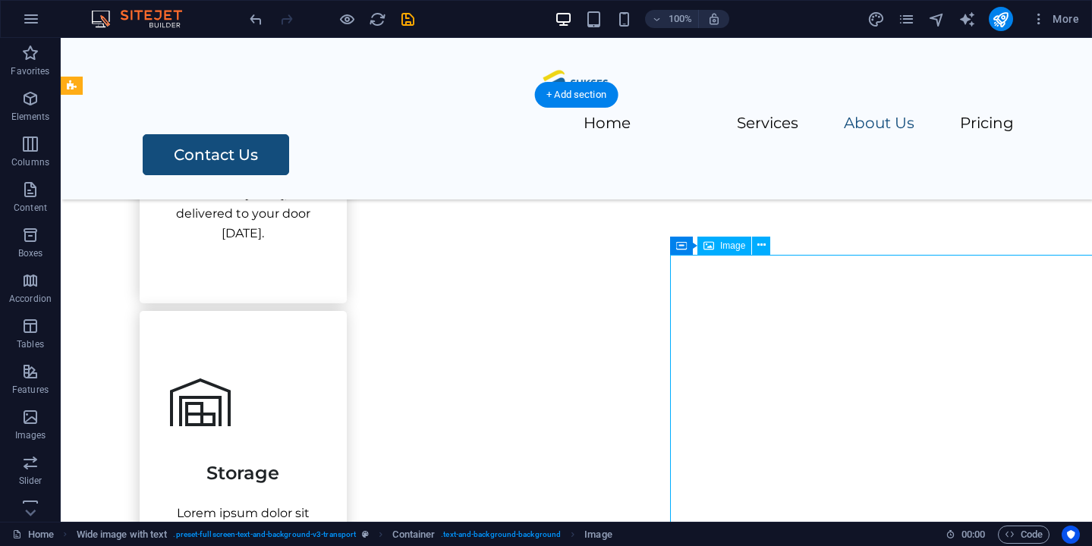
select select "px"
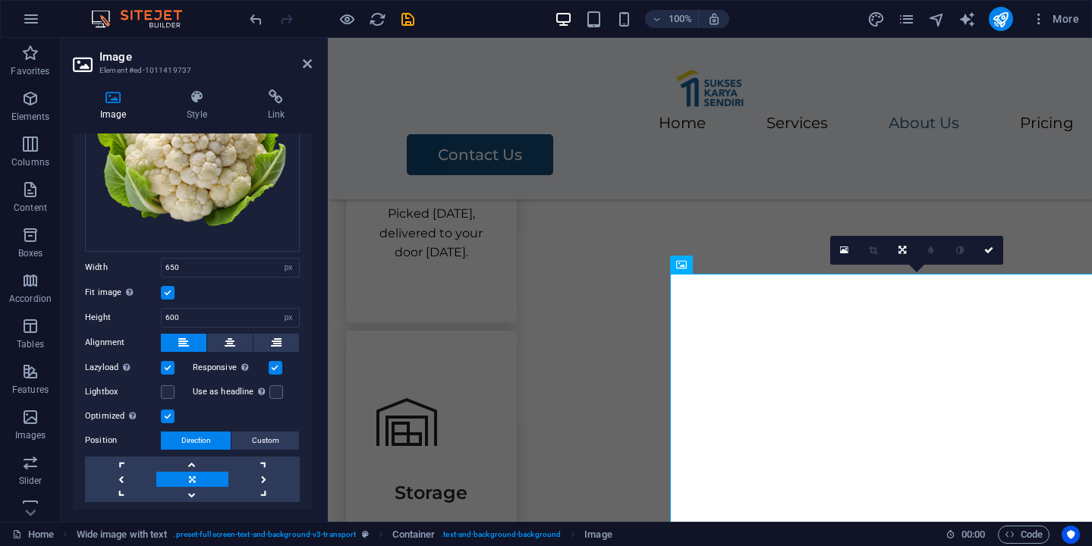
scroll to position [133, 0]
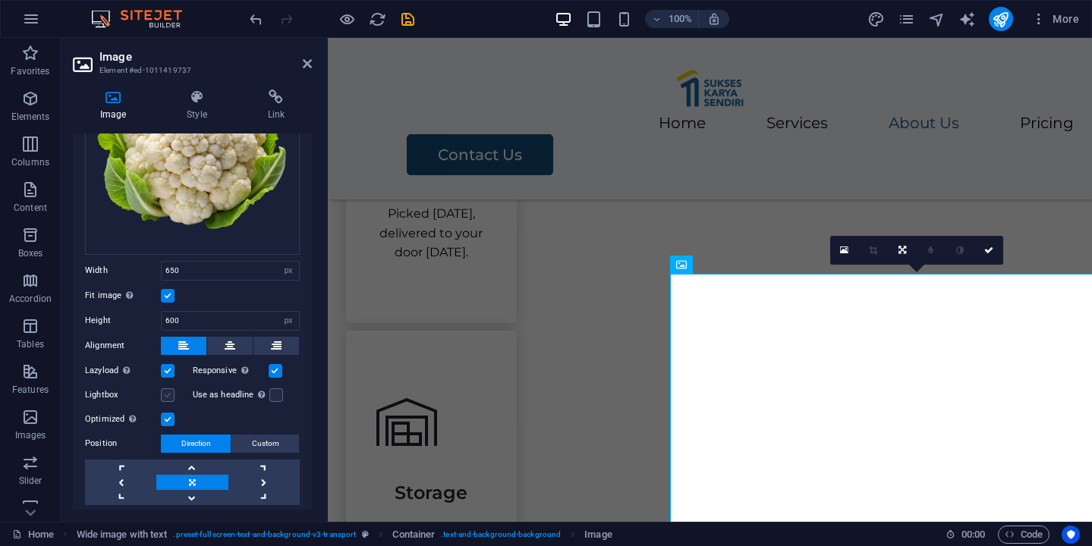
click at [168, 393] on label at bounding box center [168, 395] width 14 height 14
click at [0, 0] on input "Lightbox" at bounding box center [0, 0] width 0 height 0
click at [168, 393] on label at bounding box center [168, 395] width 14 height 14
click at [0, 0] on input "Lightbox" at bounding box center [0, 0] width 0 height 0
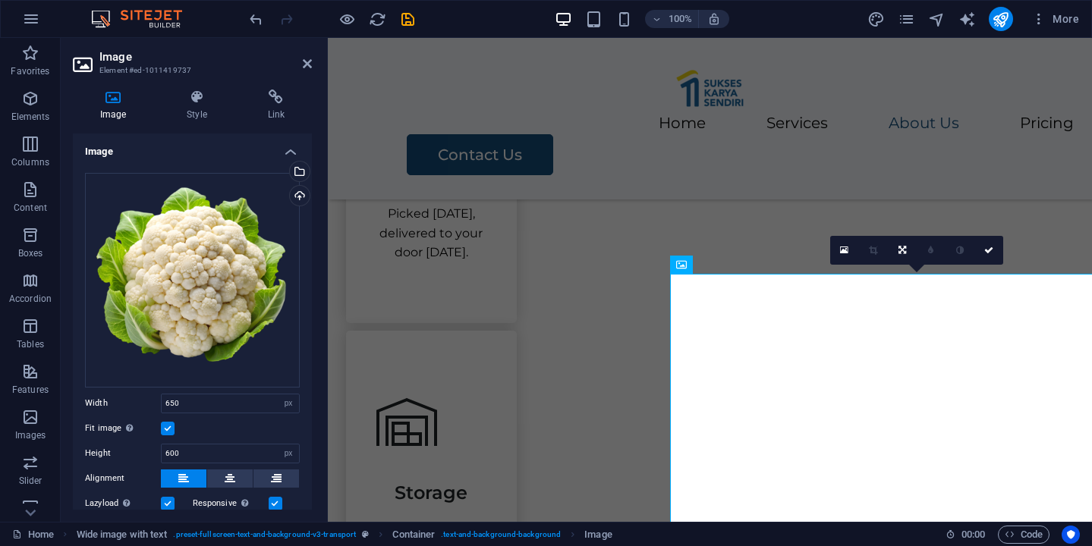
click at [209, 87] on div "Image Style Link Image Drag files here, click to choose files or select files f…" at bounding box center [192, 299] width 263 height 445
click at [200, 99] on icon at bounding box center [196, 97] width 74 height 15
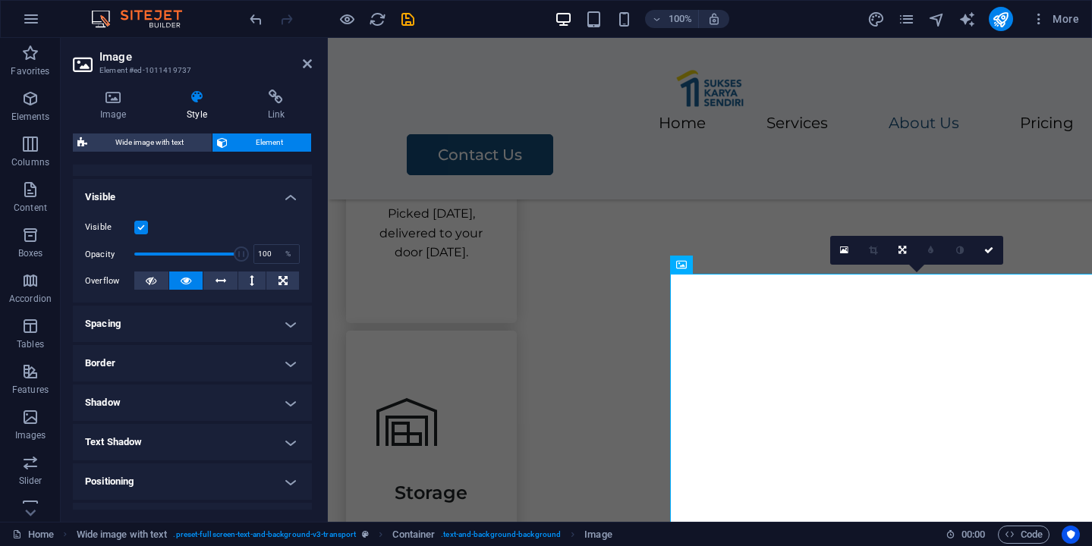
scroll to position [149, 0]
click at [262, 327] on h4 "Spacing" at bounding box center [192, 322] width 239 height 36
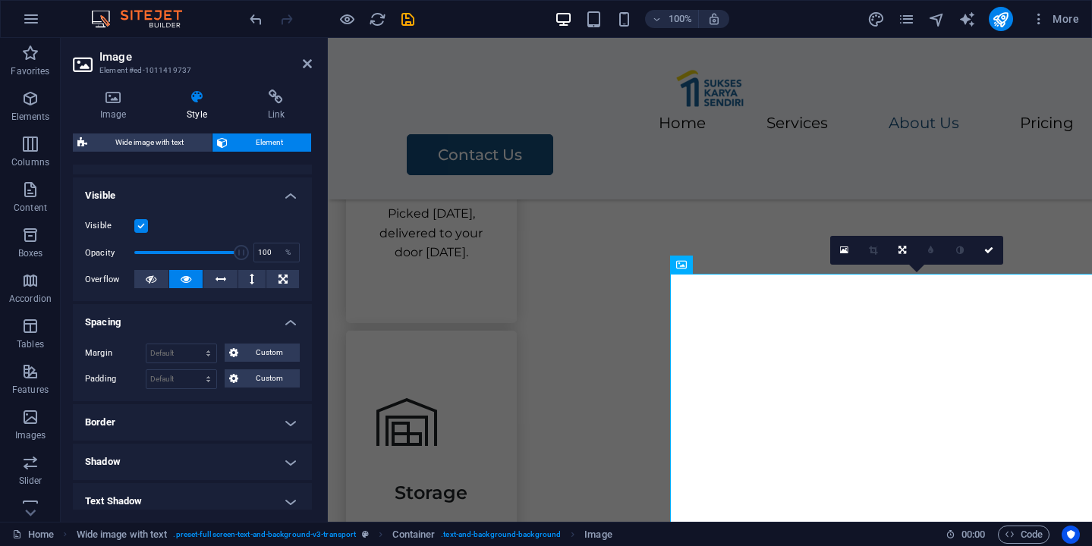
click at [281, 421] on h4 "Border" at bounding box center [192, 422] width 239 height 36
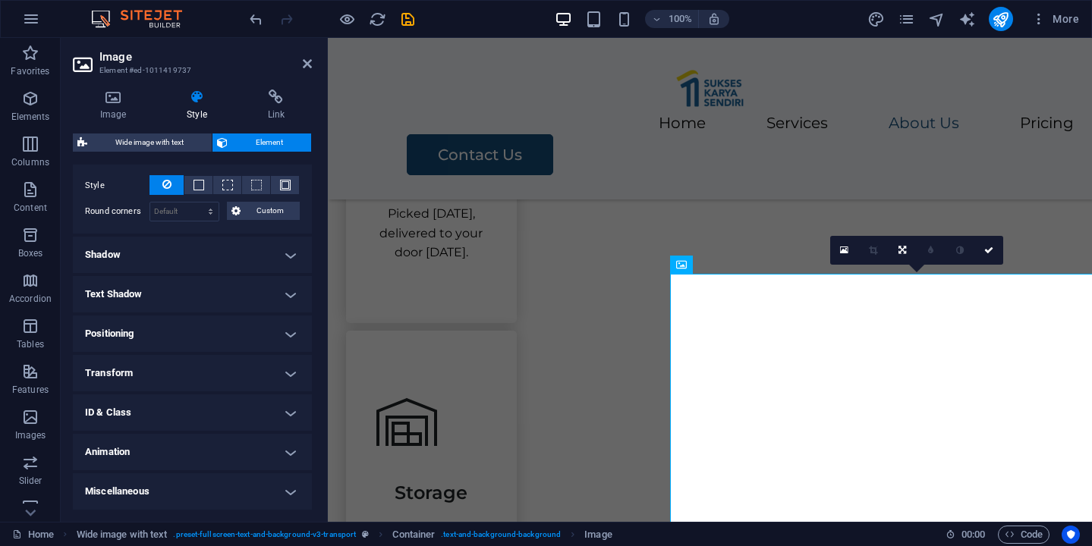
scroll to position [405, 0]
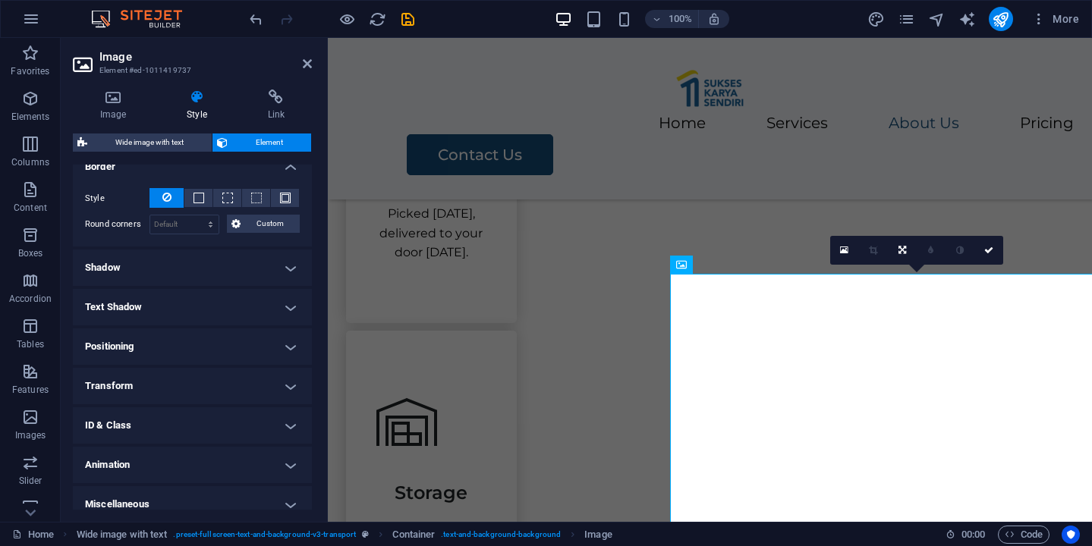
click at [285, 350] on h4 "Positioning" at bounding box center [192, 347] width 239 height 36
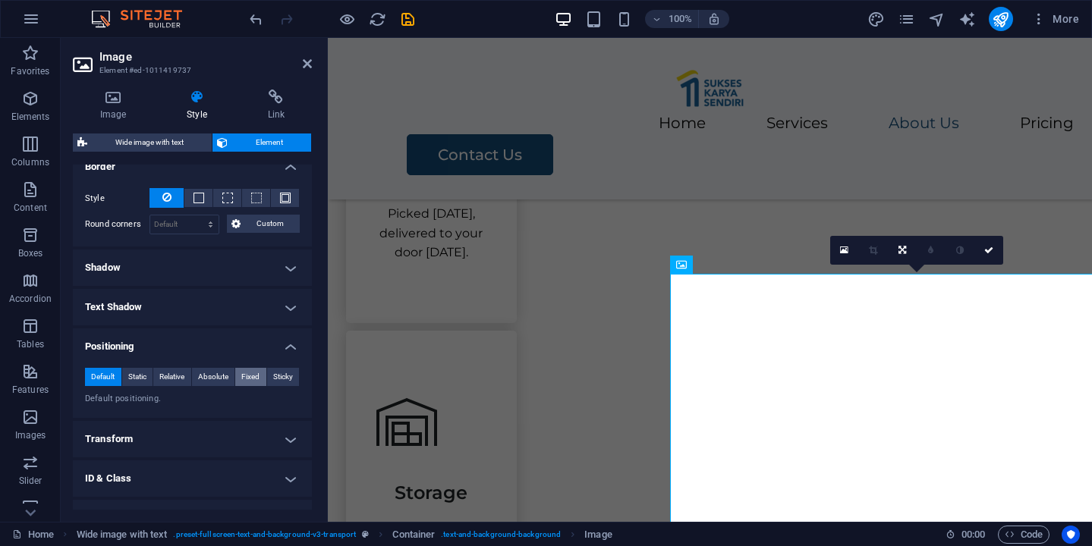
click at [244, 377] on span "Fixed" at bounding box center [250, 377] width 18 height 18
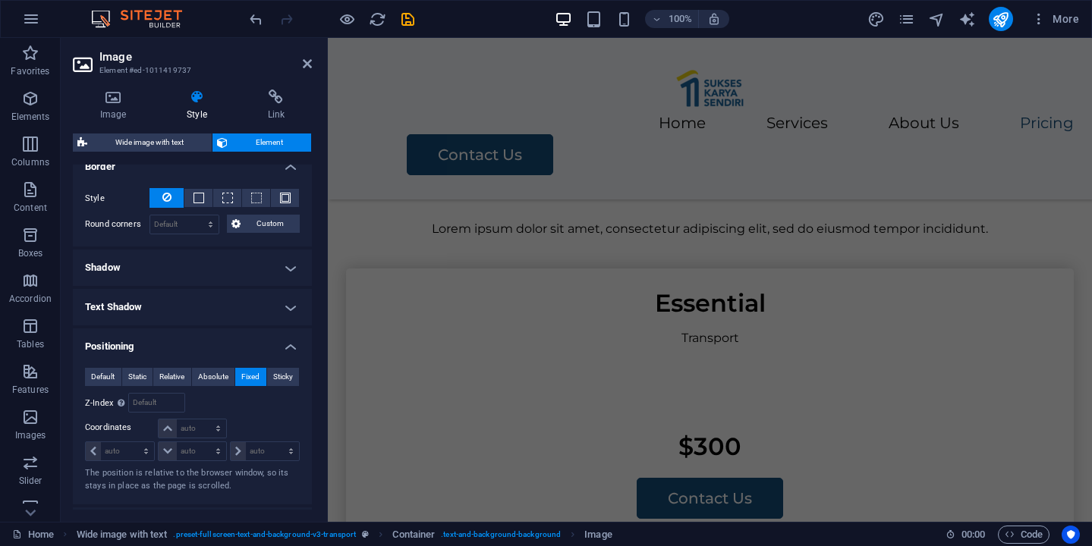
scroll to position [3005, 0]
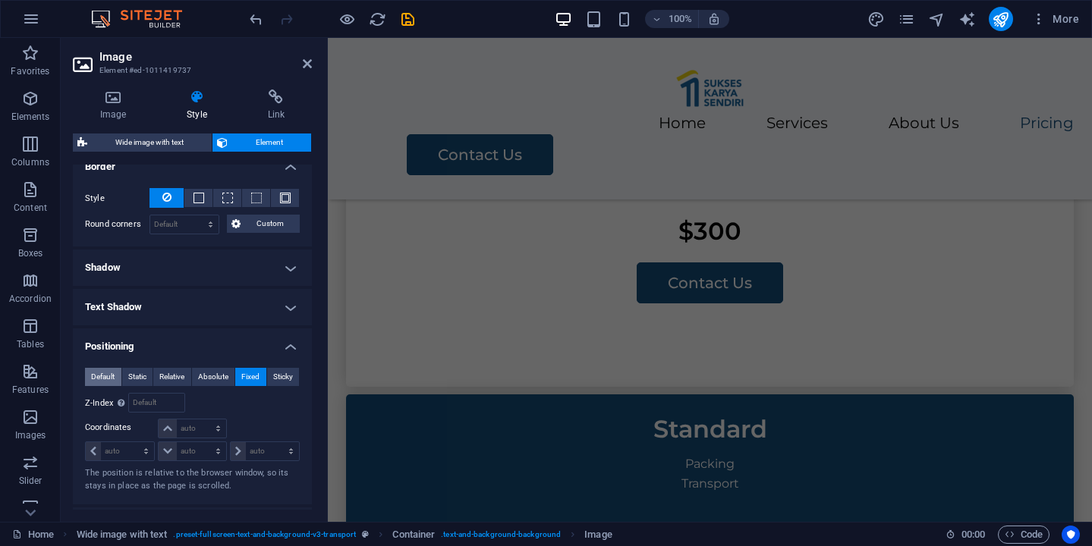
click at [111, 378] on span "Default" at bounding box center [103, 377] width 24 height 18
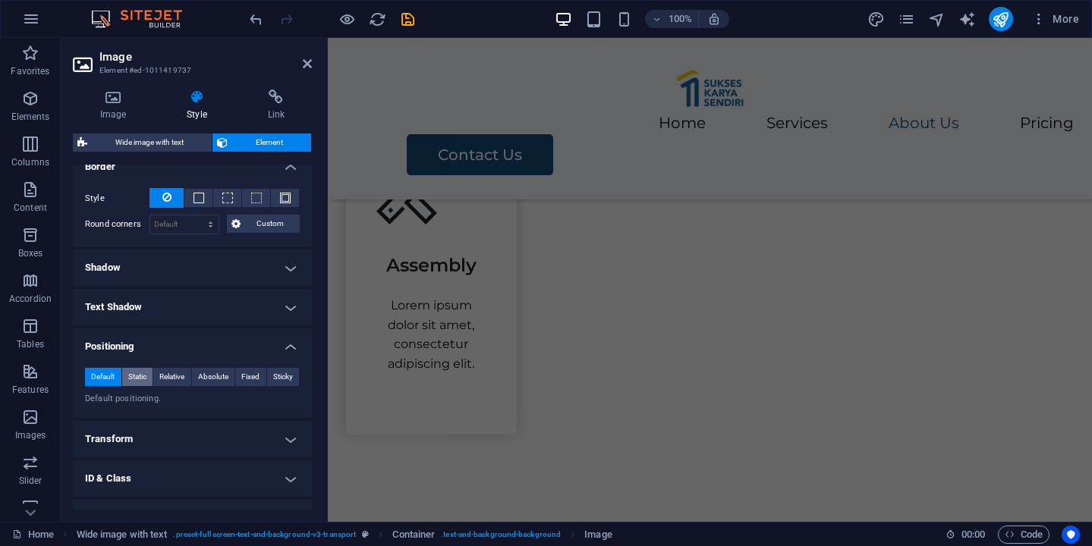
scroll to position [1368, 0]
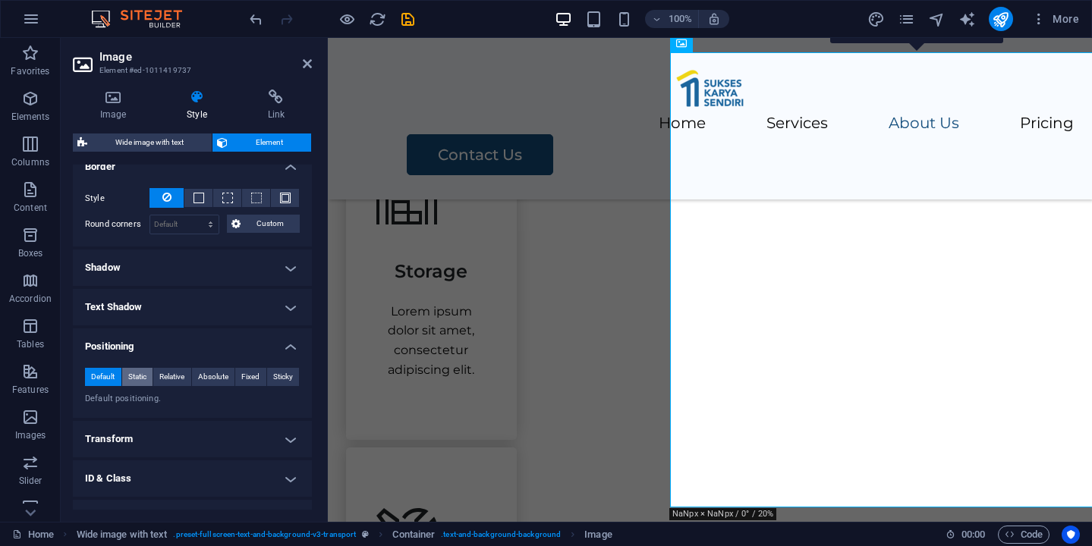
click at [146, 379] on button "Static" at bounding box center [137, 377] width 31 height 18
click at [164, 379] on span "Relative" at bounding box center [171, 377] width 25 height 18
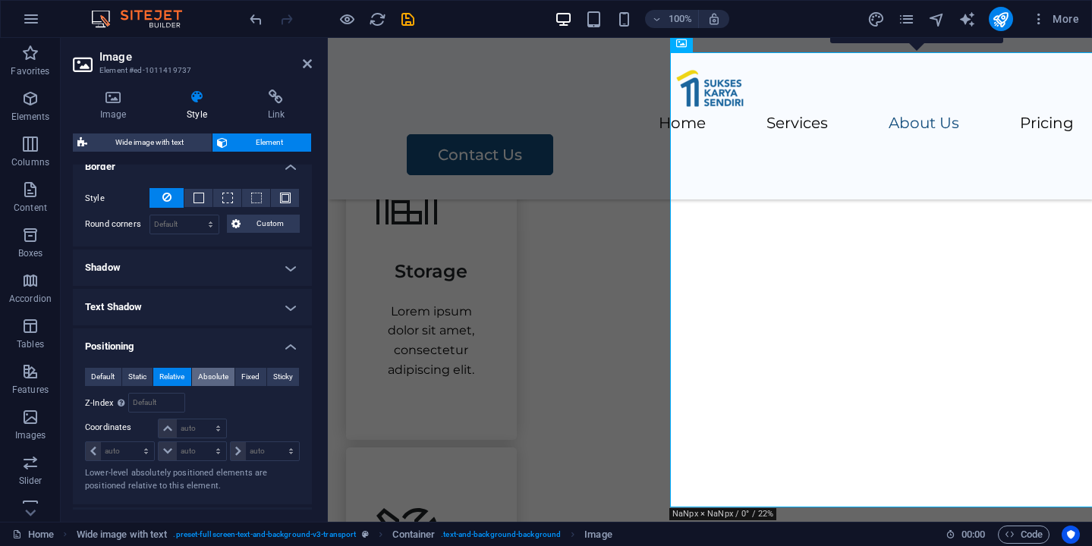
click at [200, 377] on span "Absolute" at bounding box center [213, 377] width 30 height 18
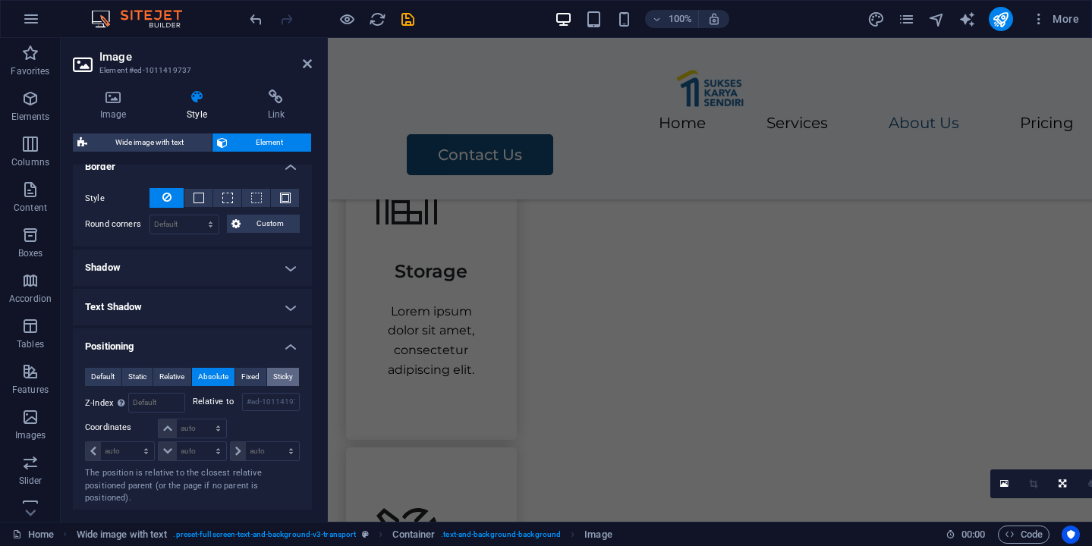
click at [276, 379] on span "Sticky" at bounding box center [283, 377] width 20 height 18
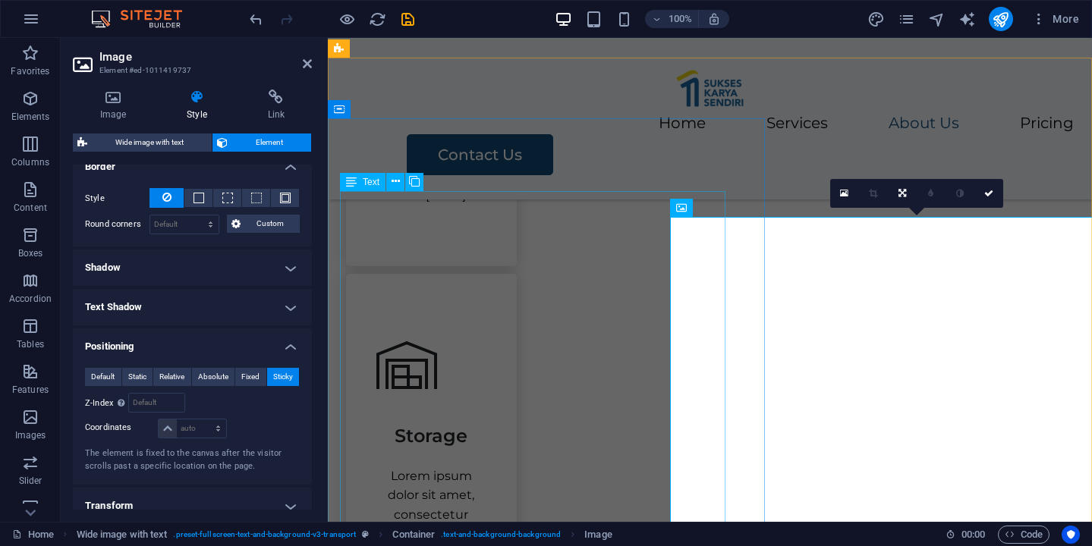
scroll to position [1197, 0]
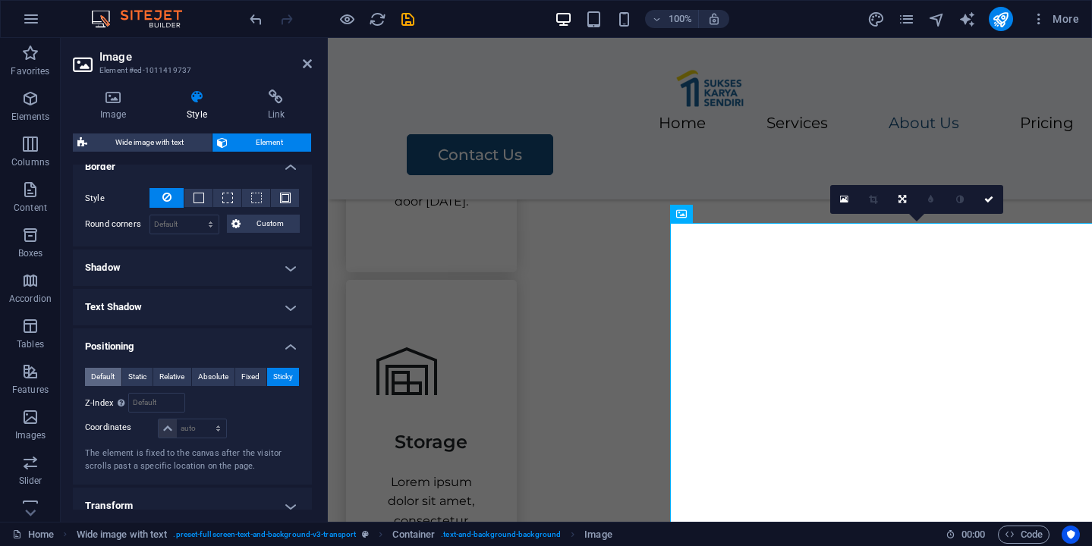
click at [98, 379] on span "Default" at bounding box center [103, 377] width 24 height 18
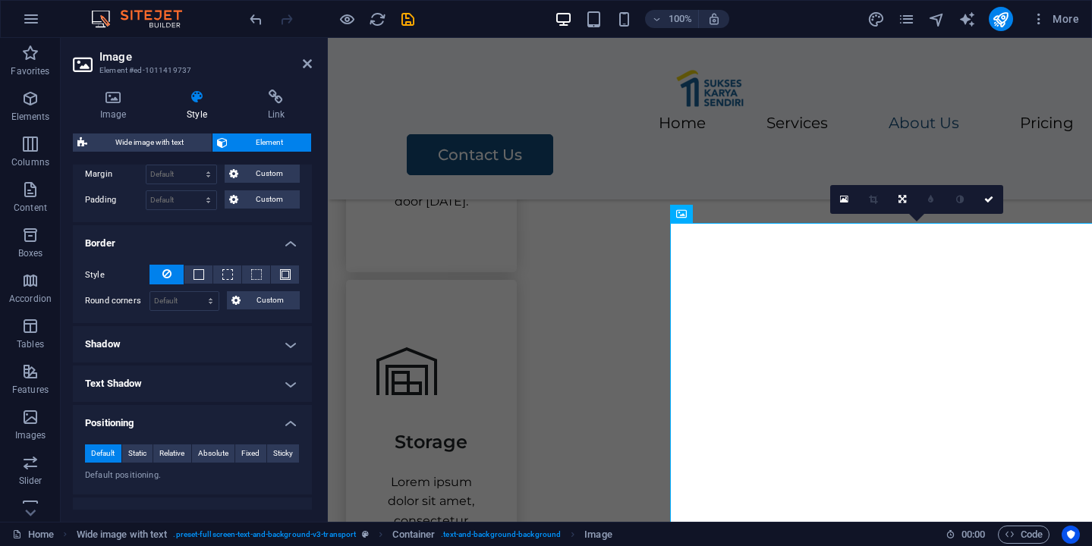
scroll to position [0, 0]
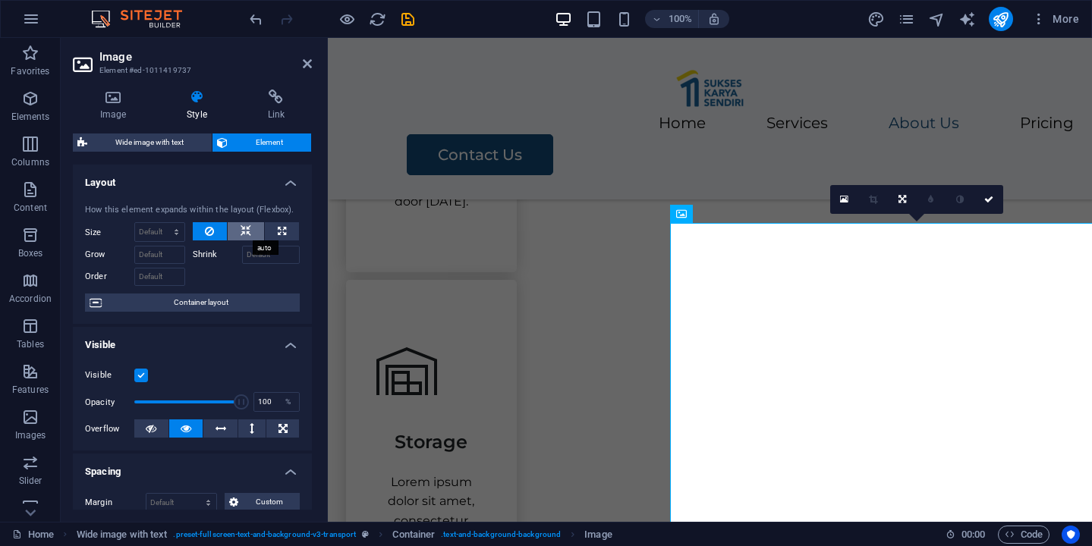
click at [253, 228] on button at bounding box center [246, 231] width 36 height 18
click at [208, 231] on icon at bounding box center [209, 231] width 9 height 18
click at [281, 235] on icon at bounding box center [282, 231] width 8 height 18
type input "100"
select select "%"
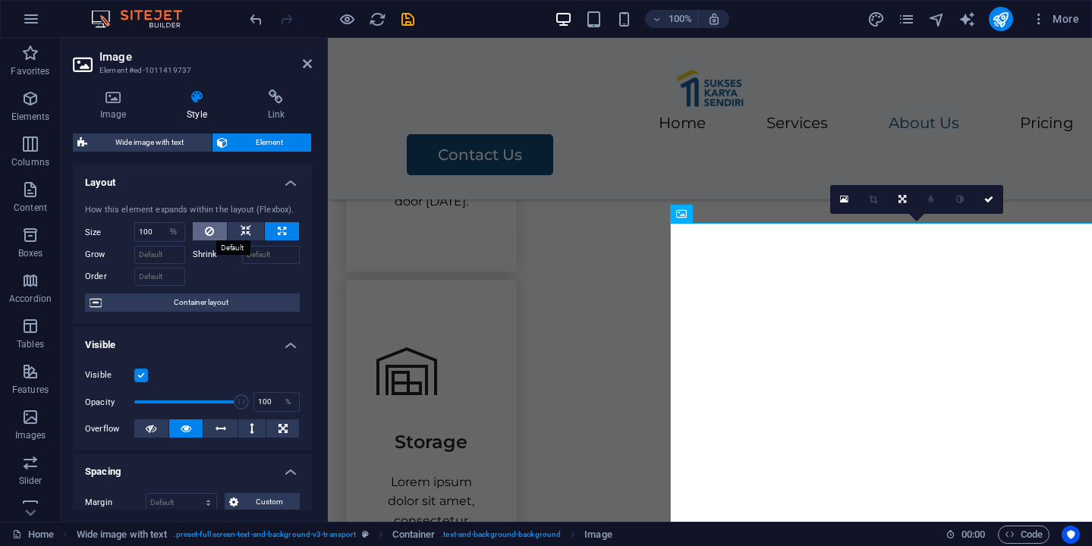
click at [212, 236] on icon at bounding box center [209, 231] width 9 height 18
select select "DISABLED_OPTION_VALUE"
click at [290, 178] on h4 "Layout" at bounding box center [192, 178] width 239 height 27
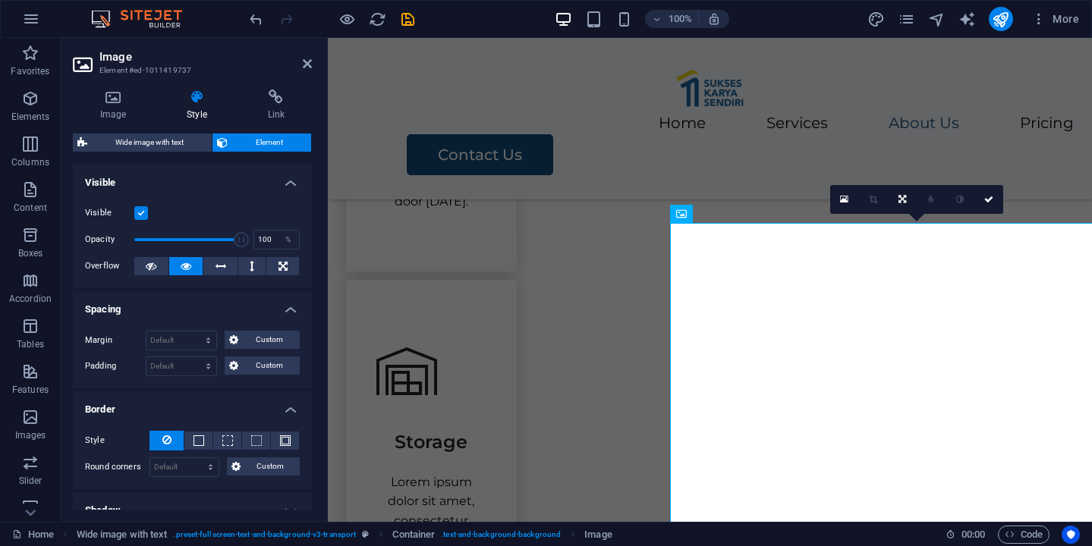
scroll to position [35, 0]
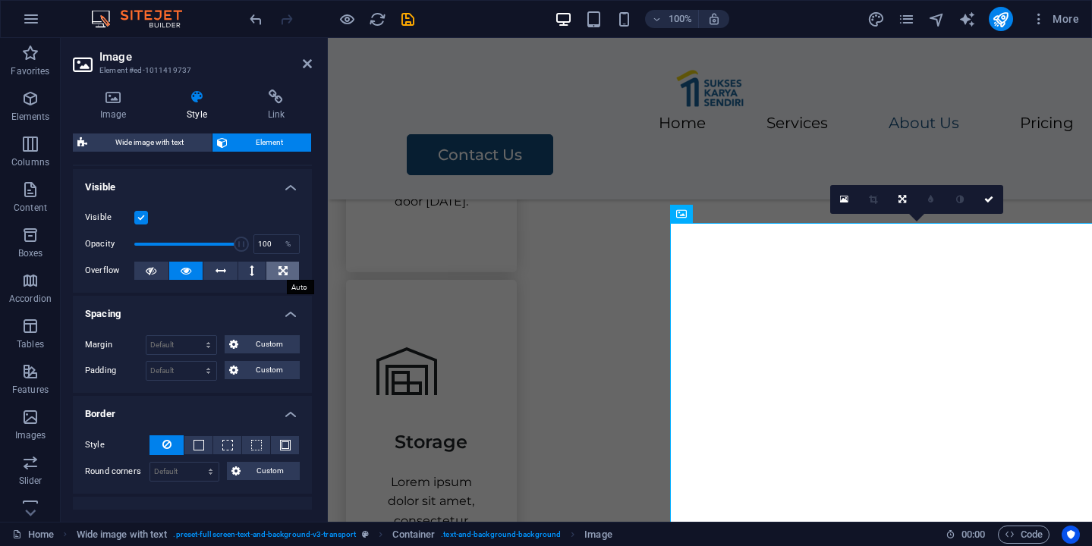
click at [278, 268] on icon at bounding box center [282, 271] width 9 height 18
click at [187, 277] on icon at bounding box center [186, 271] width 11 height 18
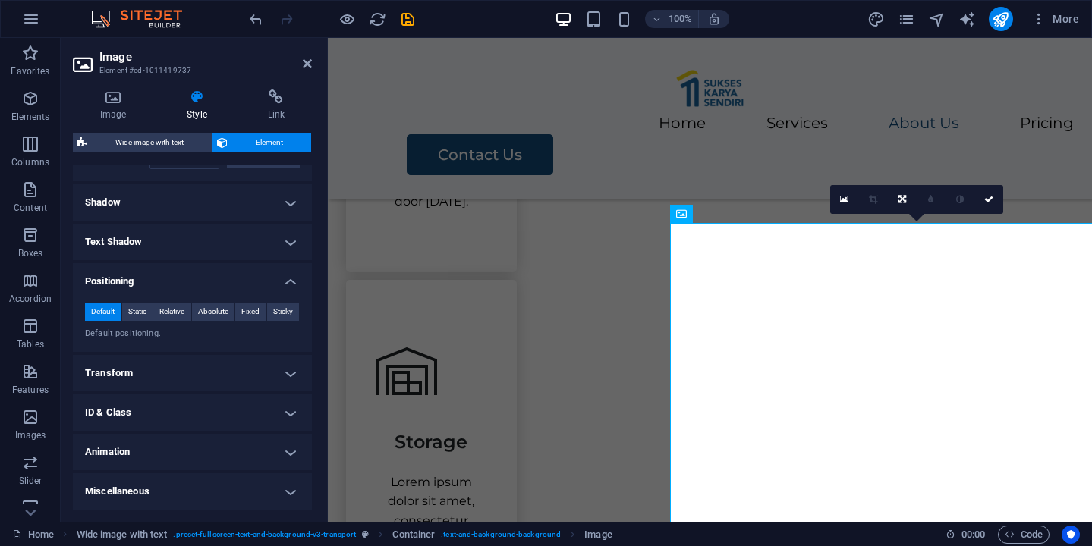
scroll to position [0, 0]
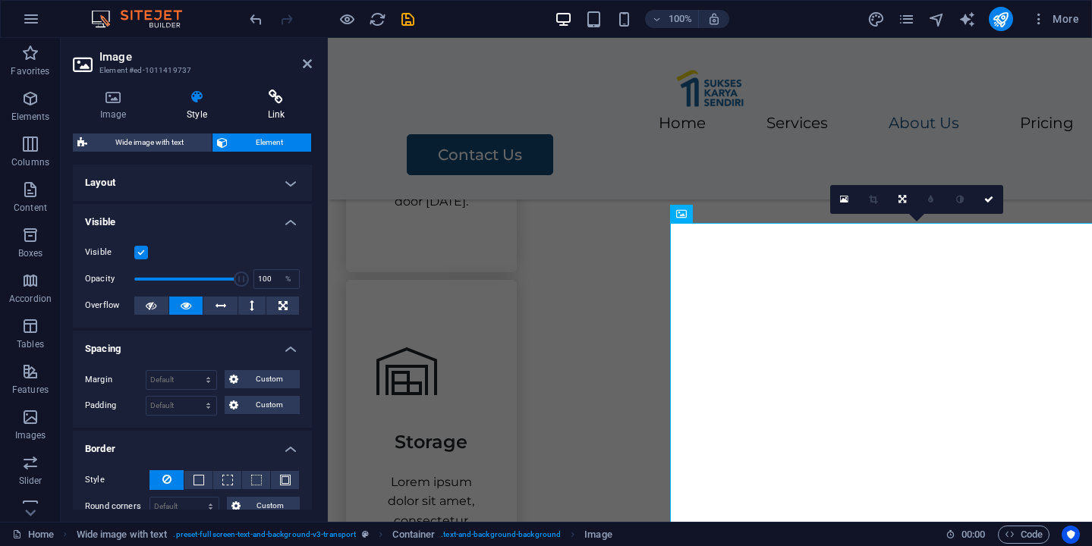
click at [271, 101] on icon at bounding box center [276, 97] width 71 height 15
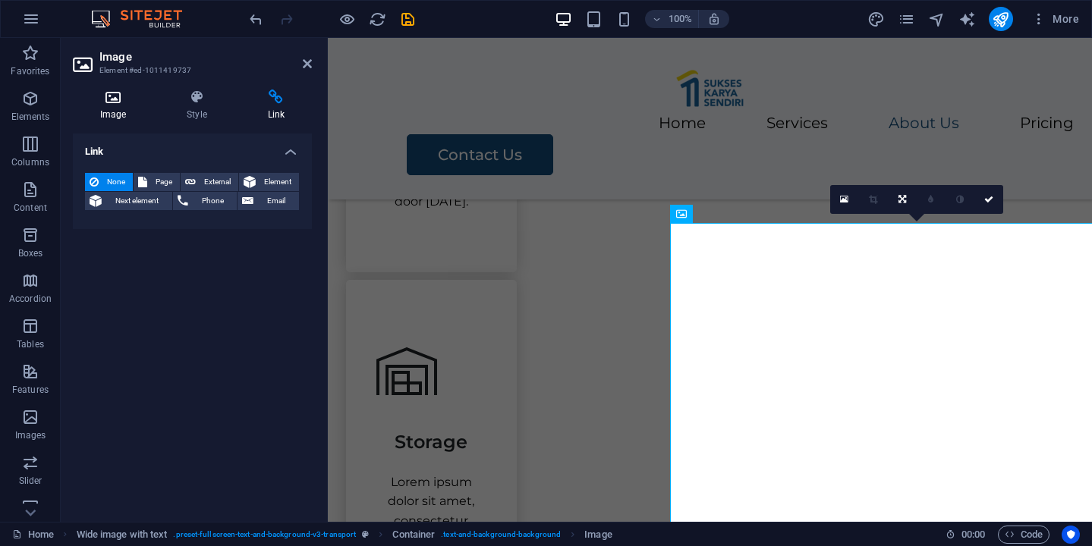
click at [108, 90] on icon at bounding box center [113, 97] width 80 height 15
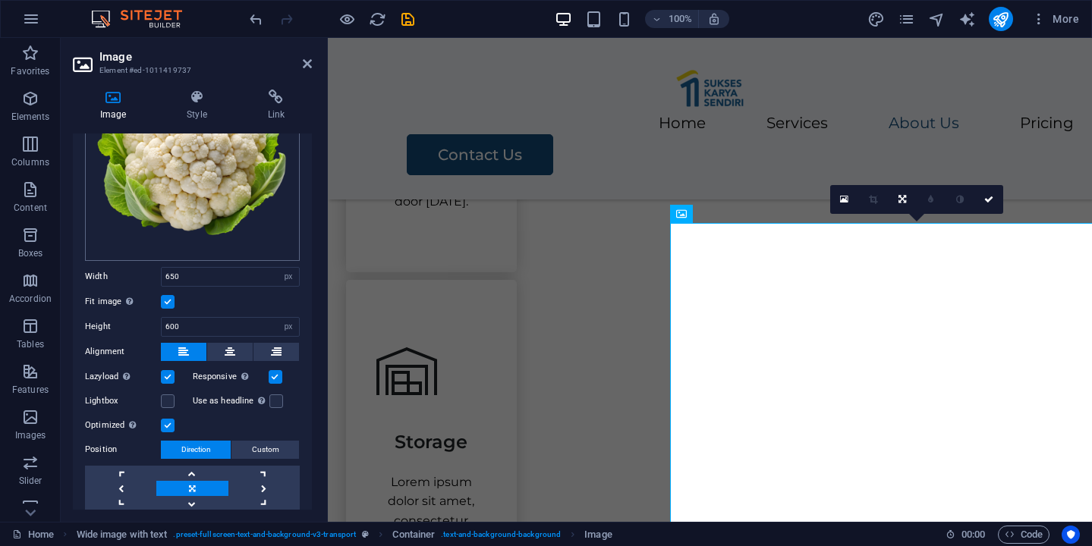
scroll to position [174, 0]
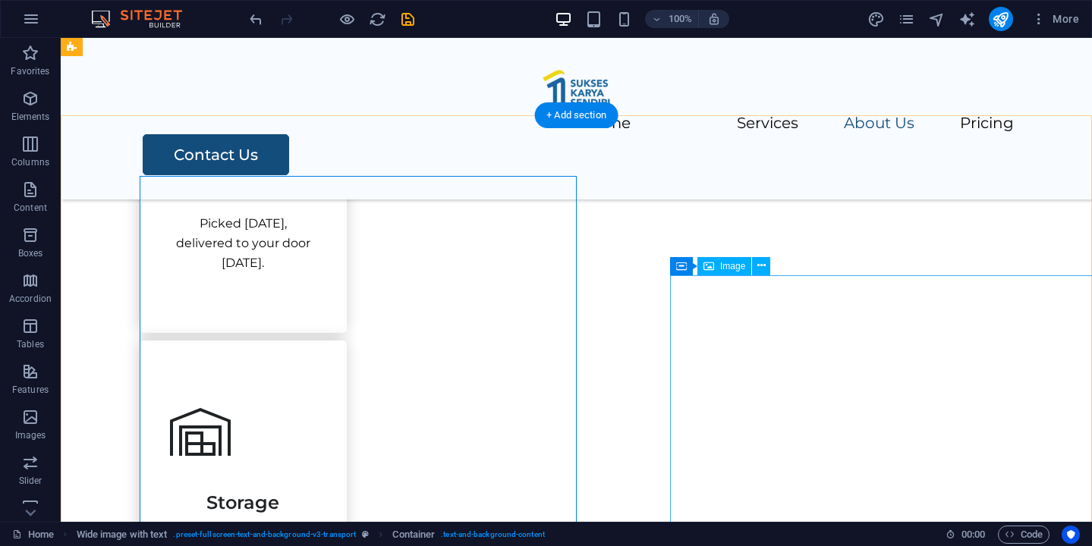
scroll to position [1116, 0]
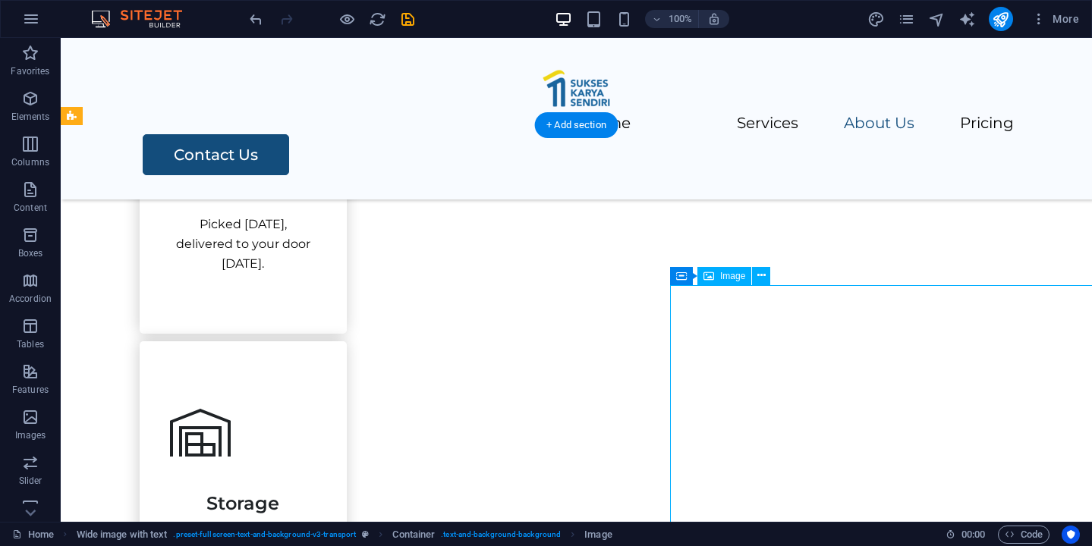
select select "px"
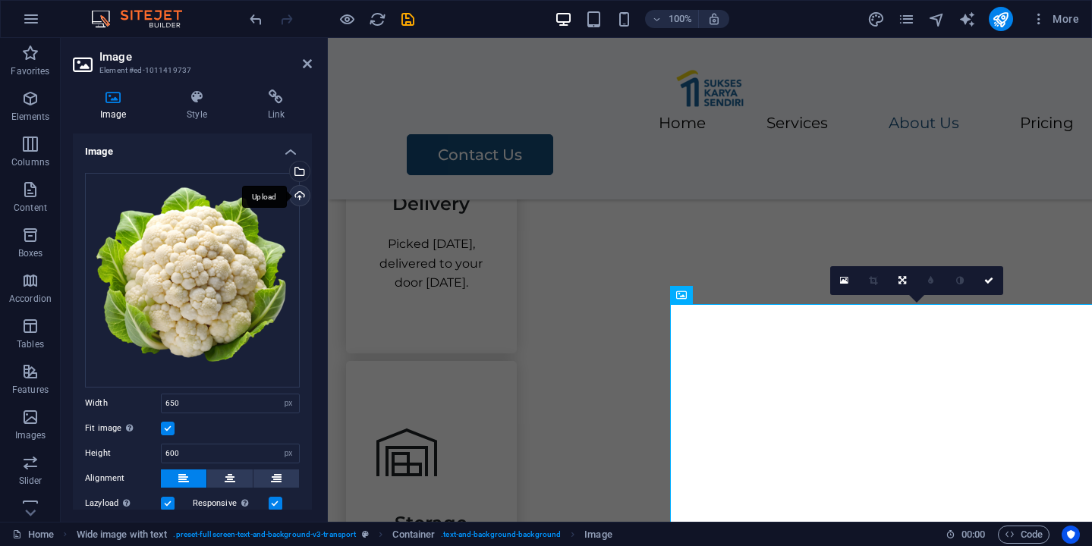
click at [296, 193] on div "Upload" at bounding box center [298, 197] width 23 height 23
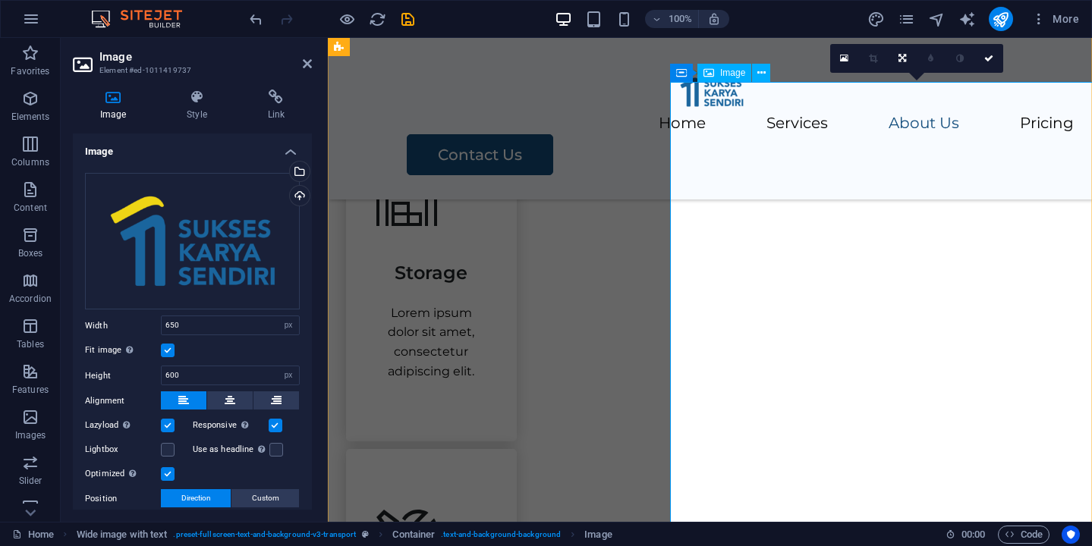
scroll to position [1374, 0]
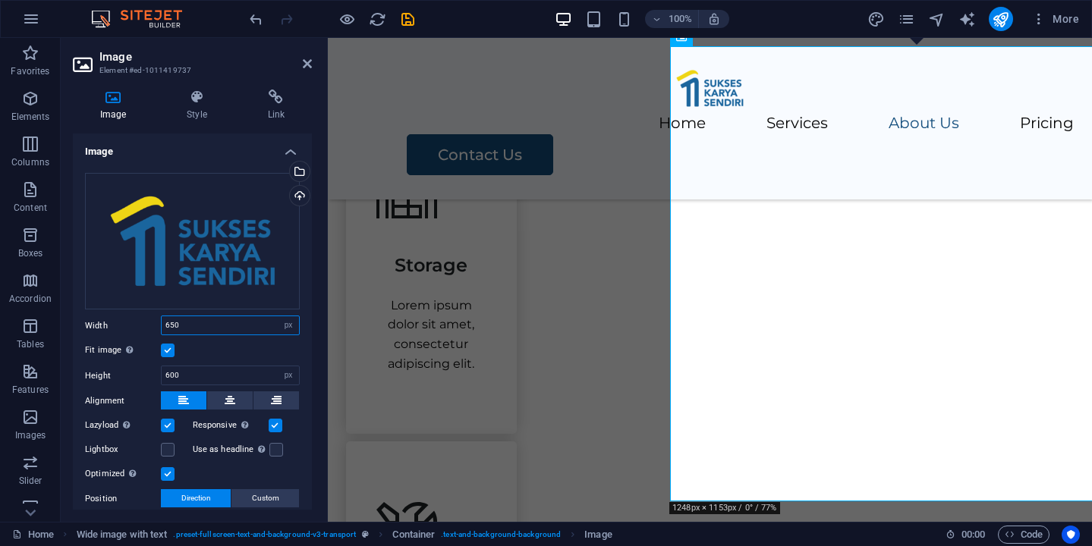
click at [172, 329] on input "650" at bounding box center [230, 325] width 137 height 18
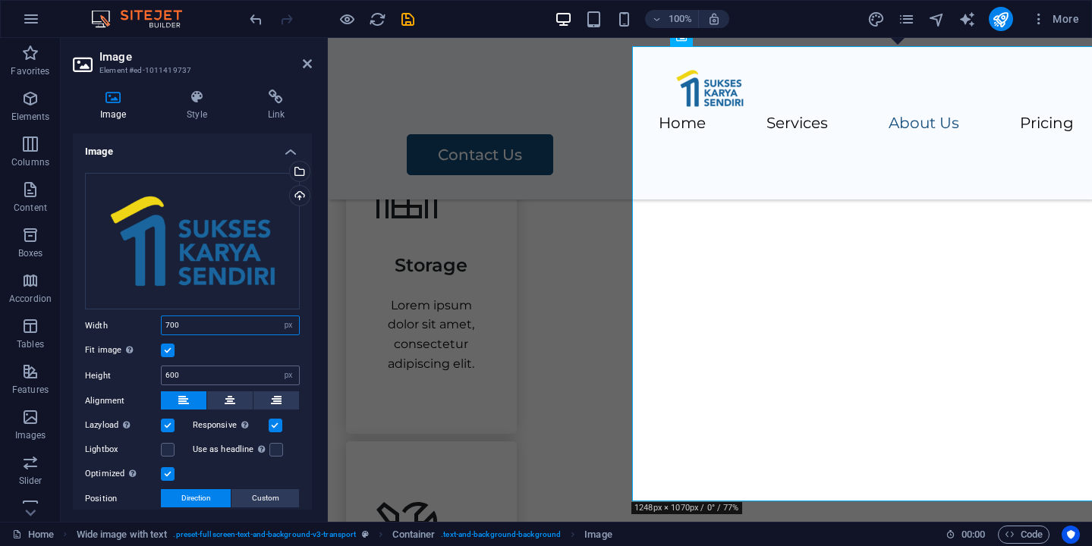
type input "700"
click at [168, 376] on input "600" at bounding box center [230, 375] width 137 height 18
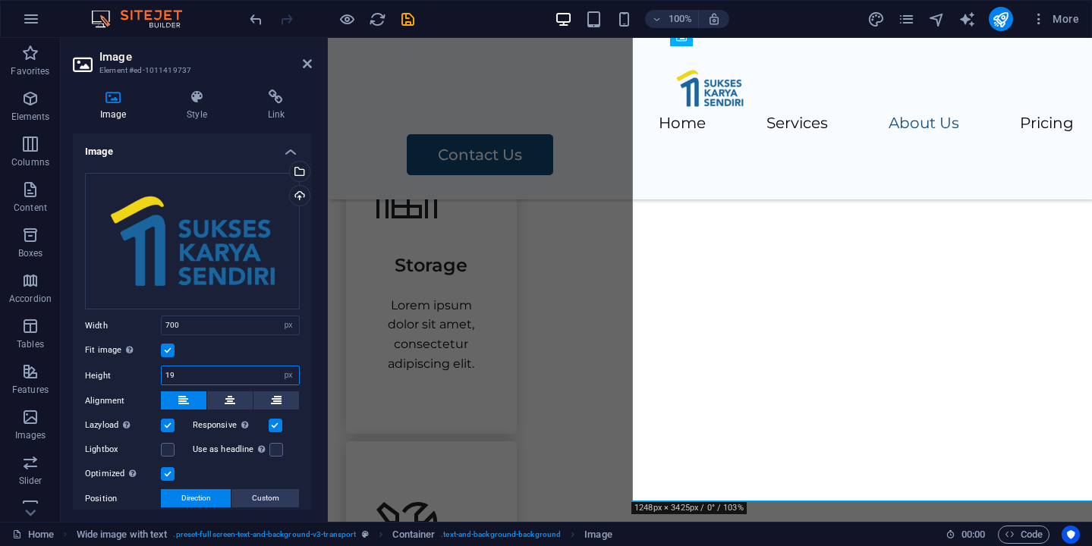
type input "1"
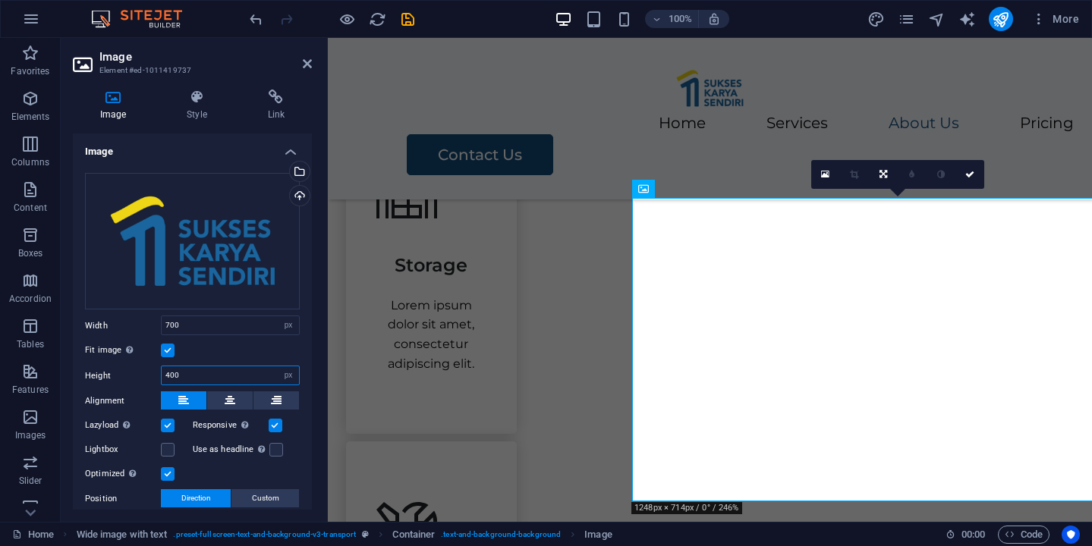
type input "400"
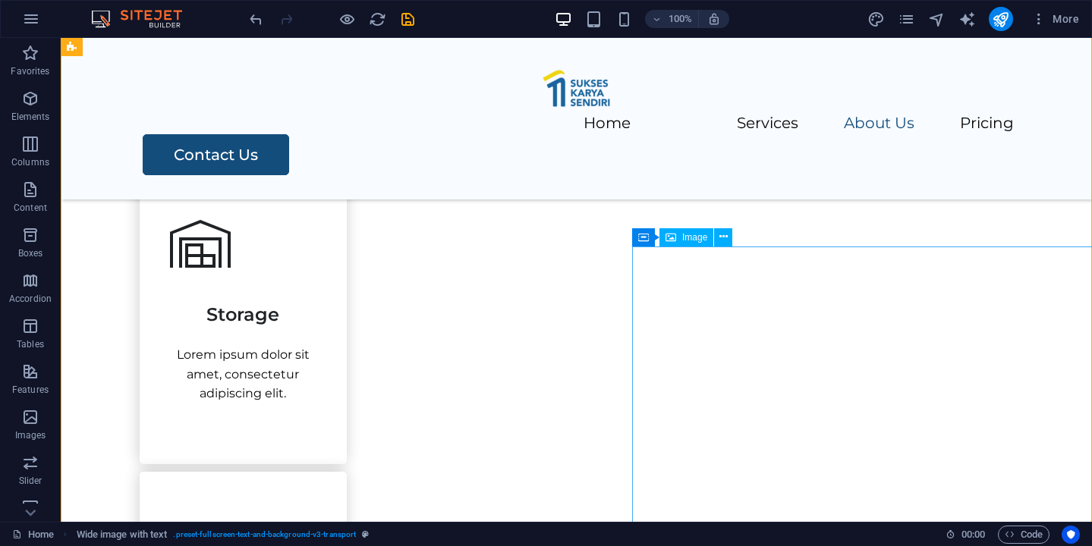
scroll to position [1301, 0]
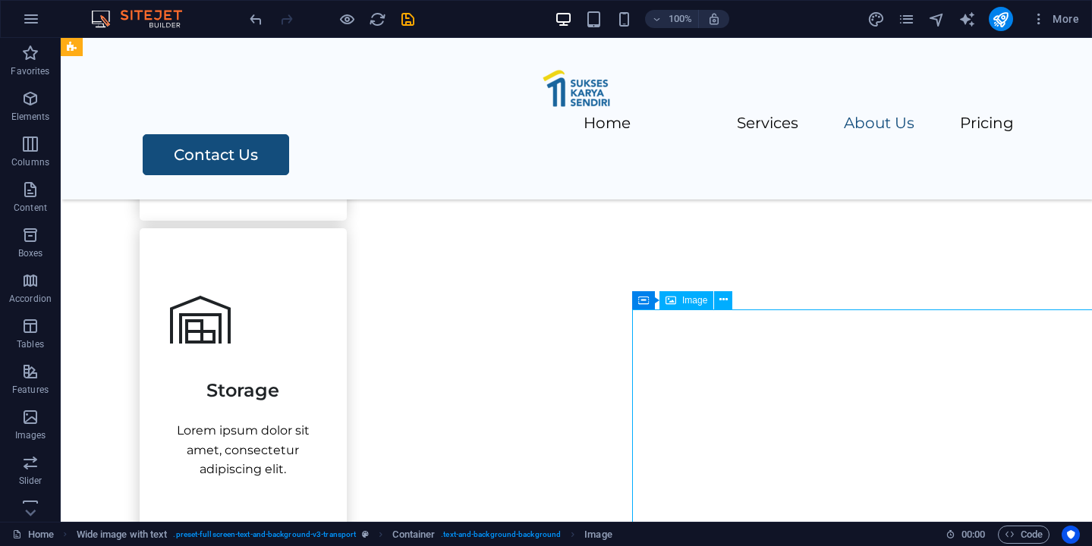
scroll to position [1228, 0]
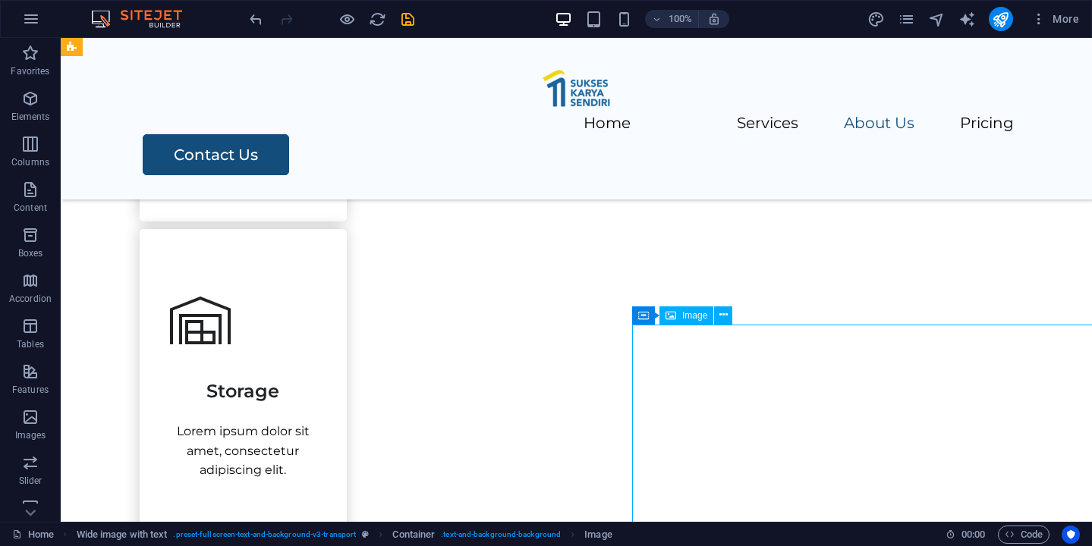
select select "px"
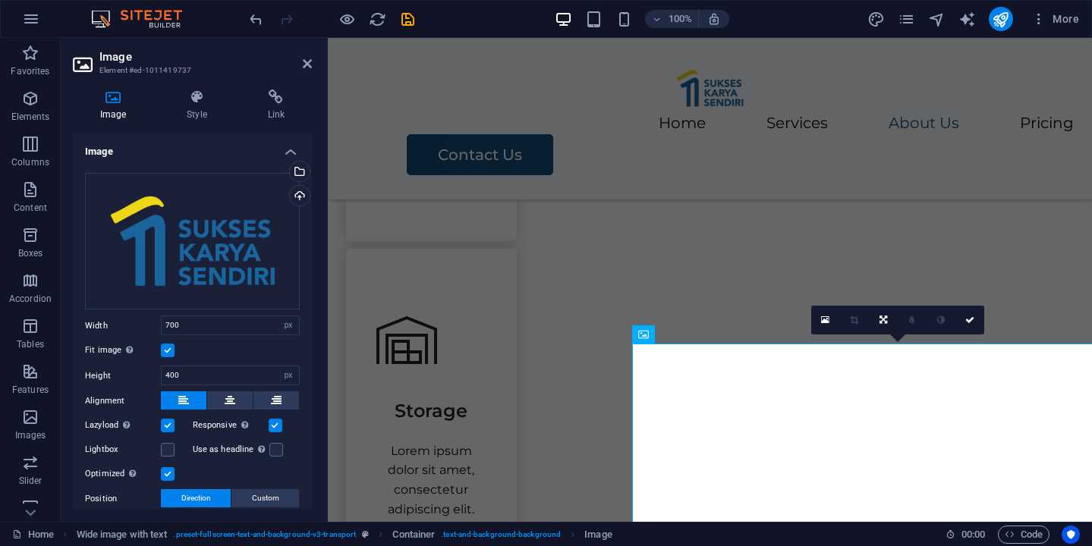
scroll to position [97, 0]
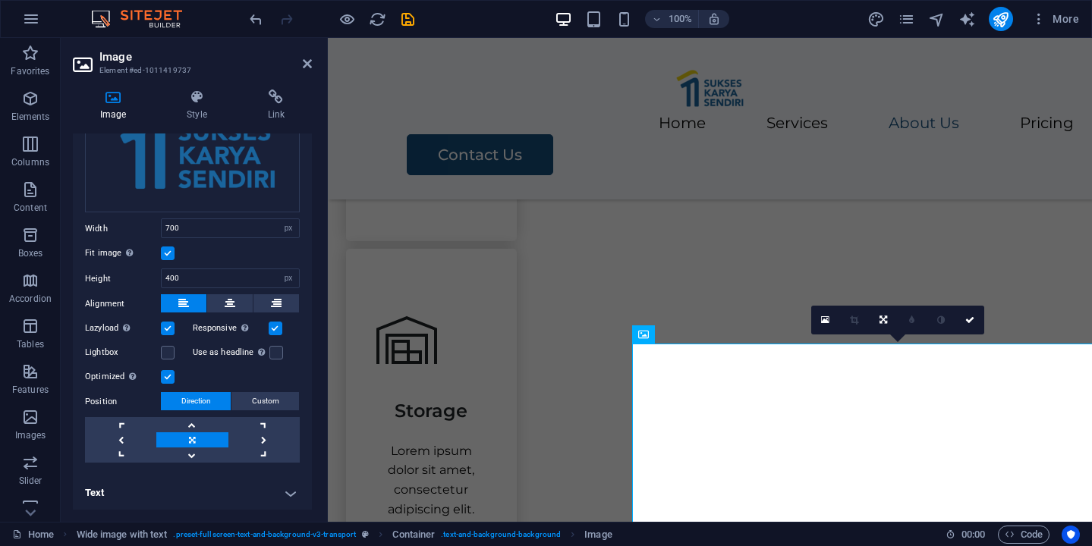
click at [165, 374] on label at bounding box center [168, 377] width 14 height 14
click at [0, 0] on input "Optimized Images are compressed to improve page speed." at bounding box center [0, 0] width 0 height 0
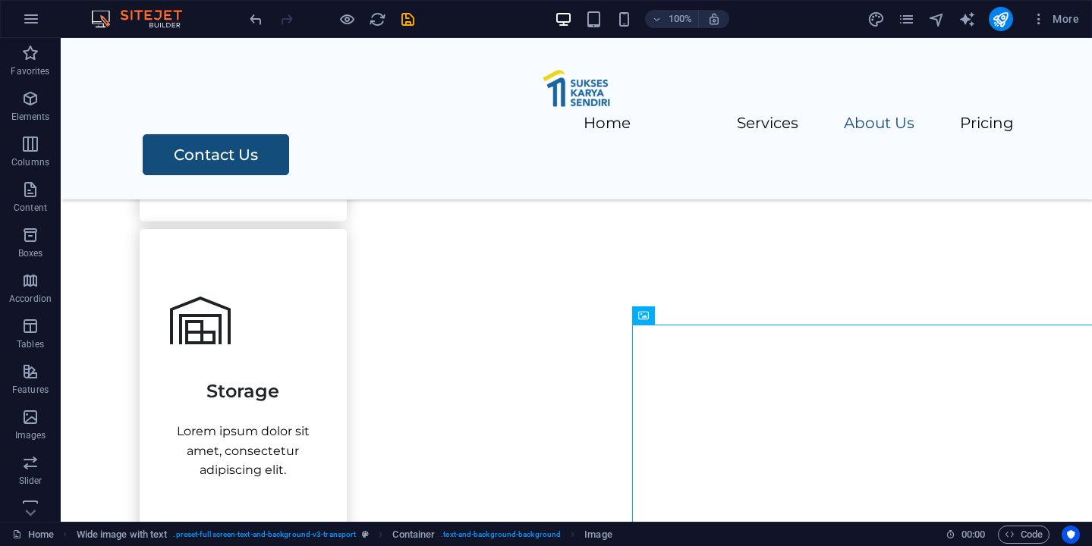
drag, startPoint x: 768, startPoint y: 410, endPoint x: 708, endPoint y: 298, distance: 126.6
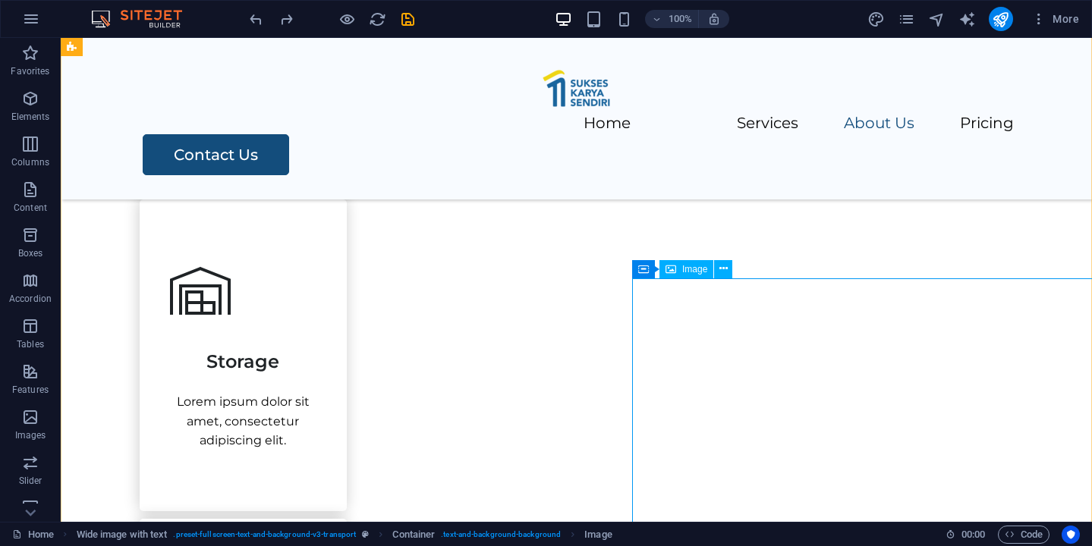
scroll to position [1275, 0]
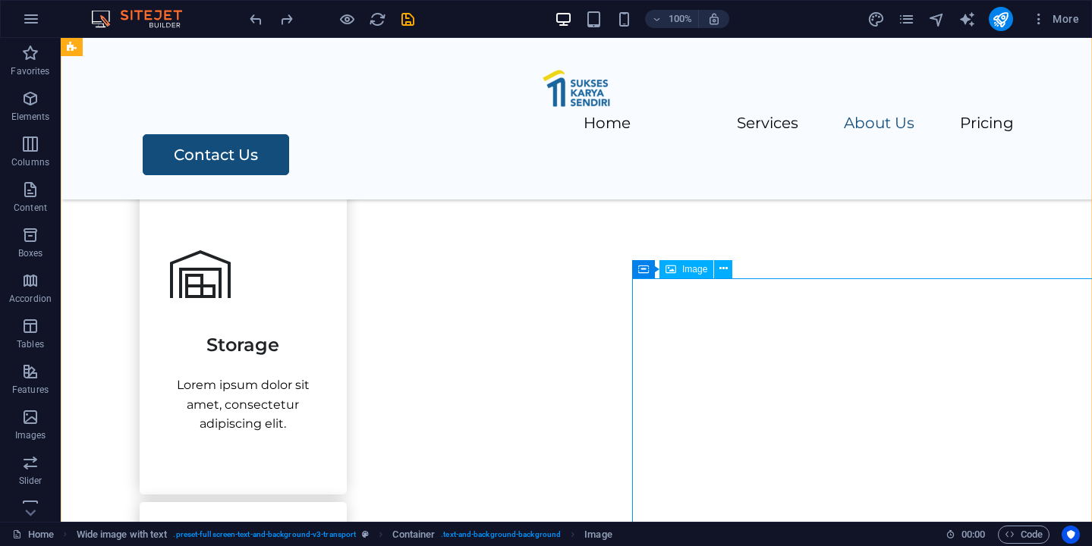
select select "px"
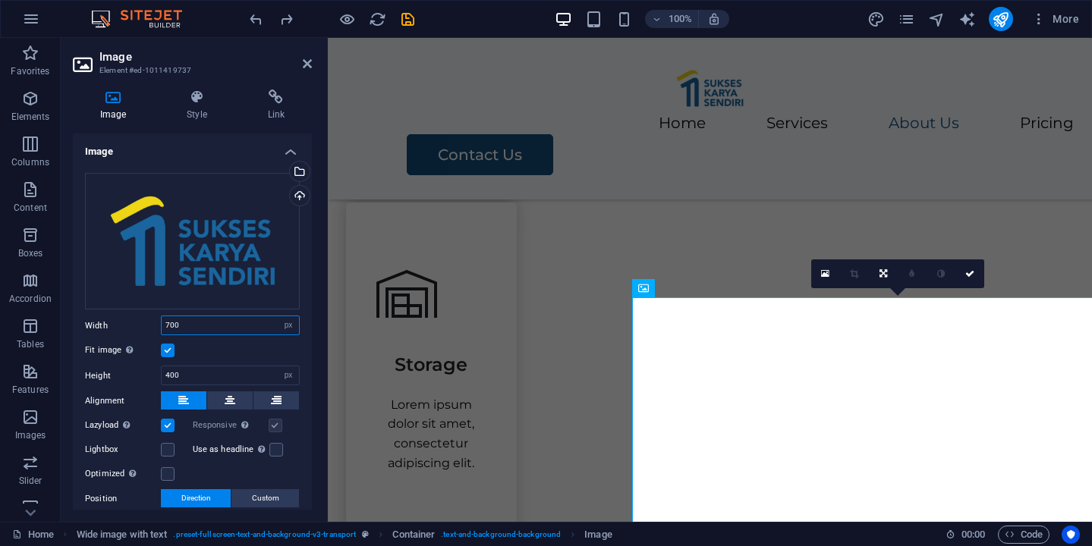
click at [218, 323] on input "700" at bounding box center [230, 325] width 137 height 18
click at [171, 329] on input "700" at bounding box center [230, 325] width 137 height 18
type input "500"
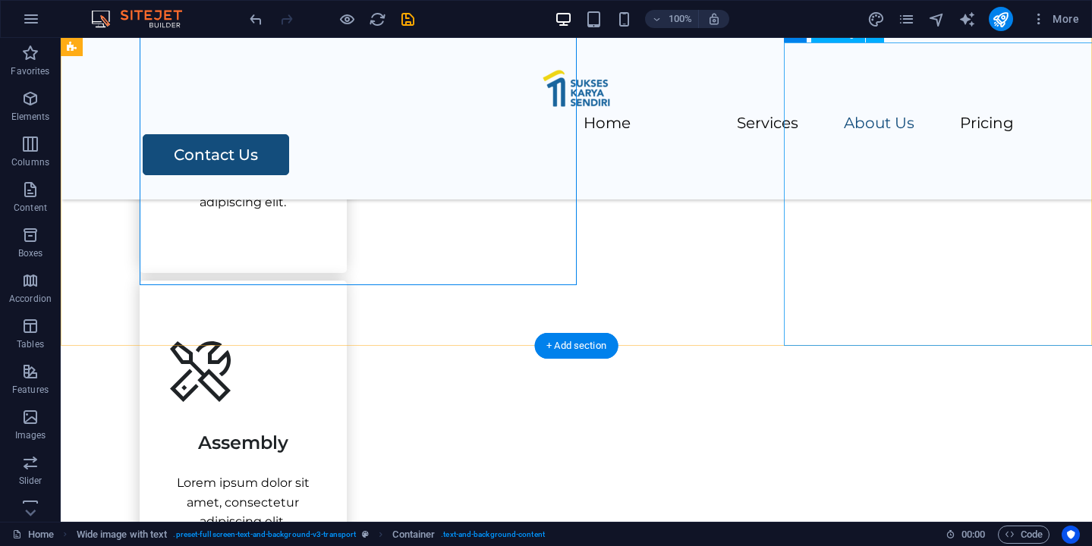
scroll to position [1478, 0]
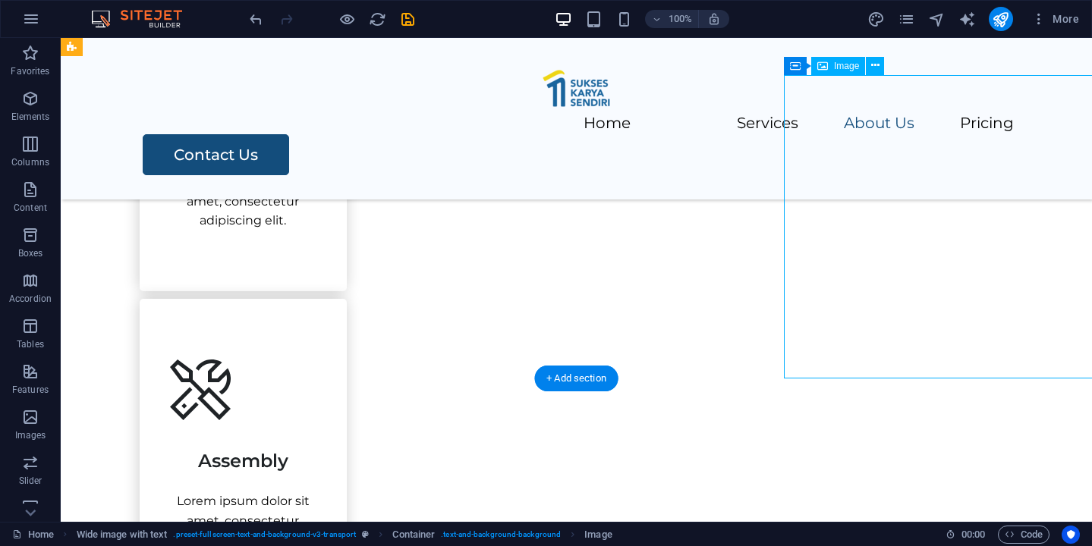
select select "px"
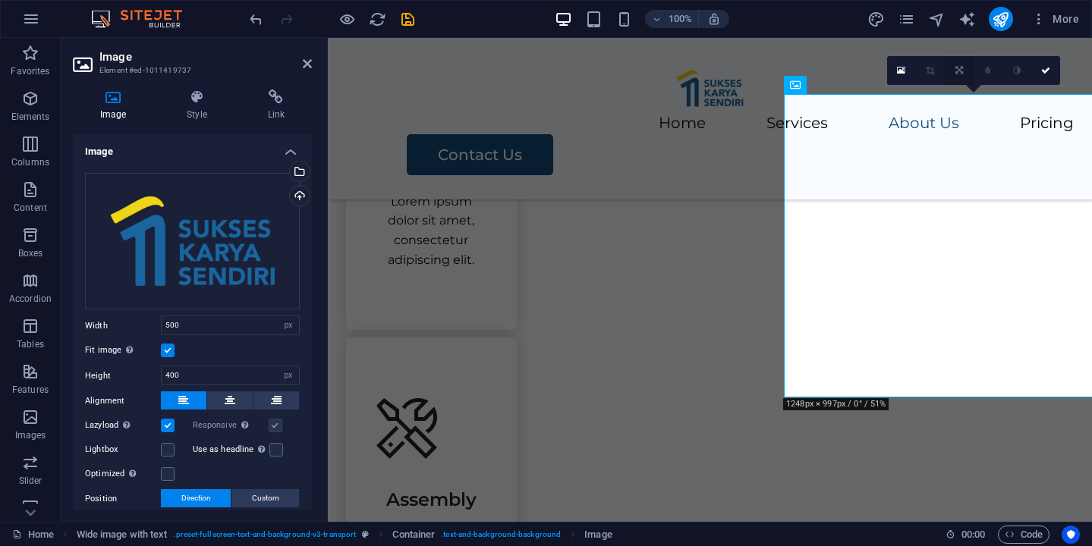
click at [953, 71] on link at bounding box center [959, 70] width 29 height 29
click at [924, 40] on icon at bounding box center [929, 42] width 13 height 13
click at [957, 68] on icon at bounding box center [958, 70] width 13 height 13
click at [963, 74] on link at bounding box center [959, 70] width 29 height 29
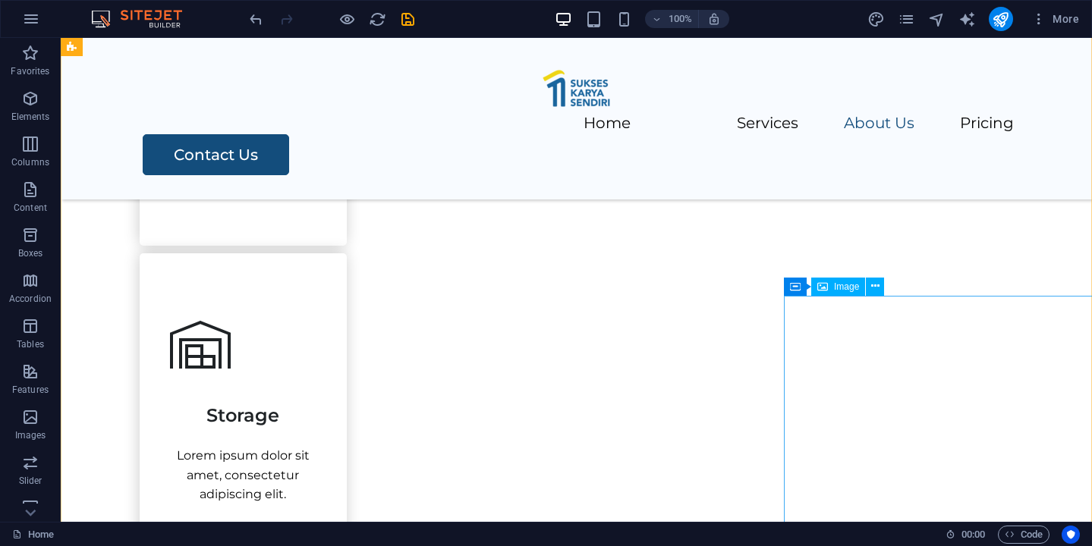
scroll to position [1266, 0]
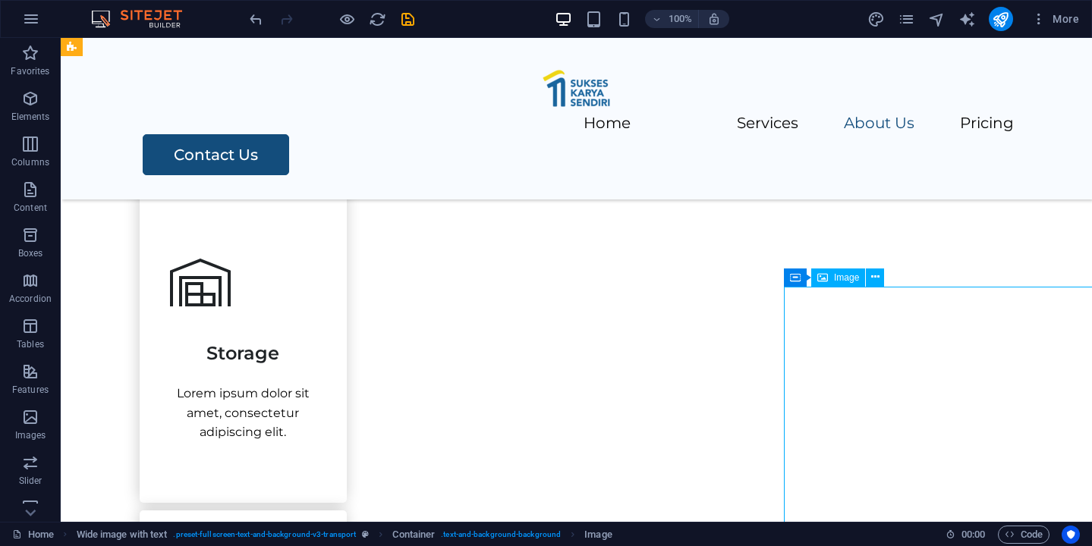
select select "px"
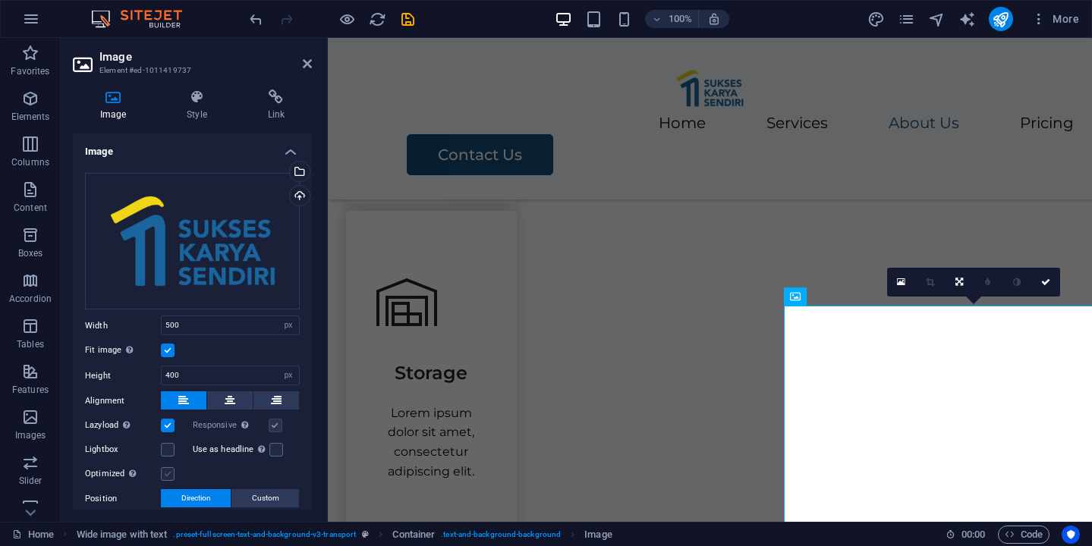
click at [167, 470] on label at bounding box center [168, 474] width 14 height 14
click at [0, 0] on input "Optimized Images are compressed to improve page speed." at bounding box center [0, 0] width 0 height 0
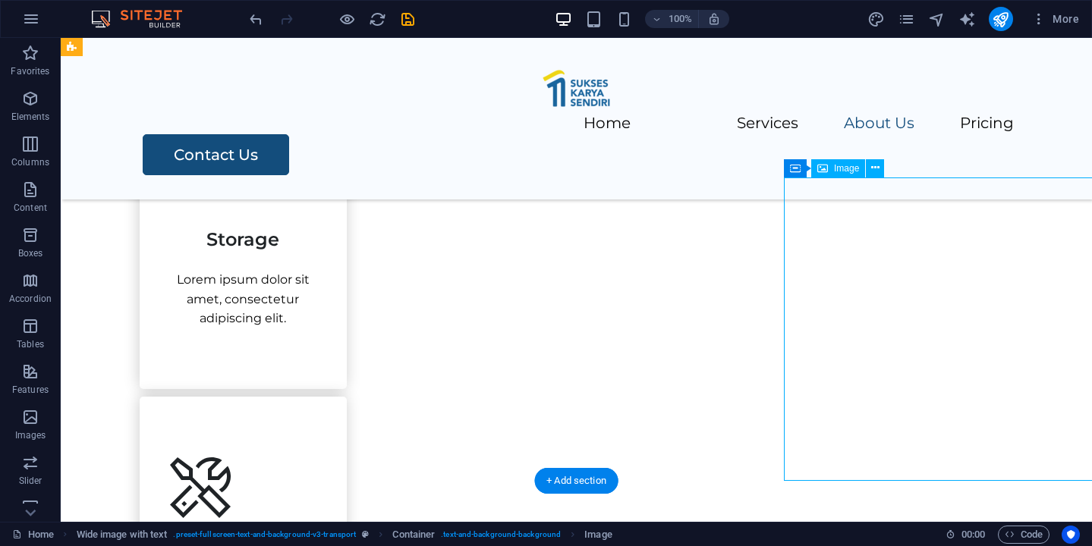
scroll to position [1383, 0]
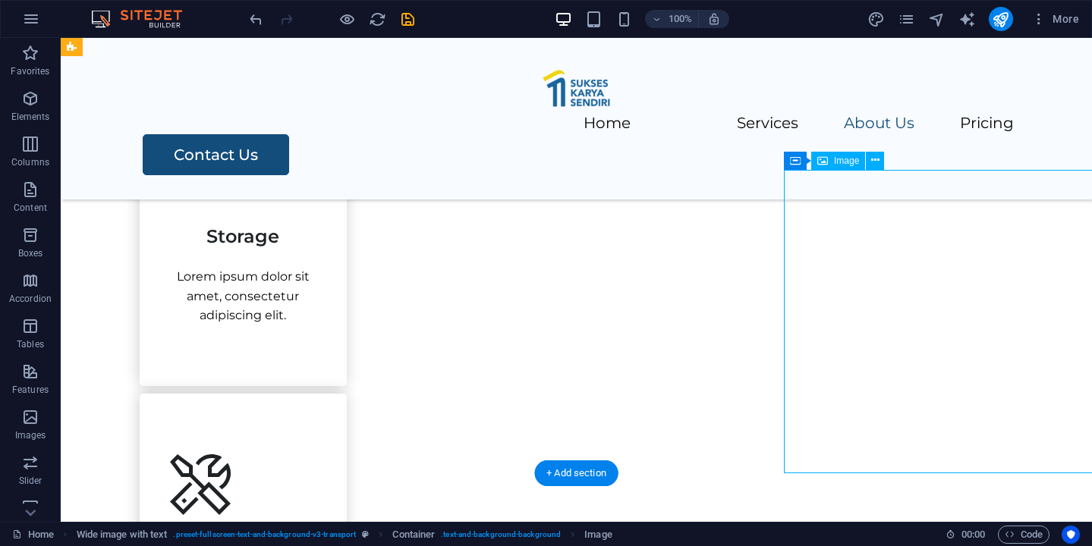
select select "px"
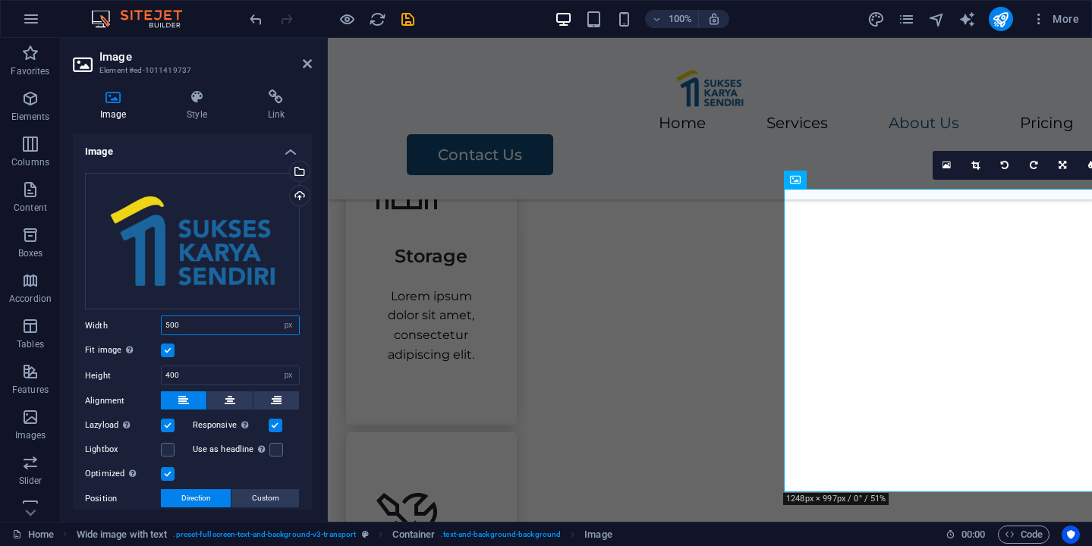
click at [169, 325] on input "500" at bounding box center [230, 325] width 137 height 18
type input "800"
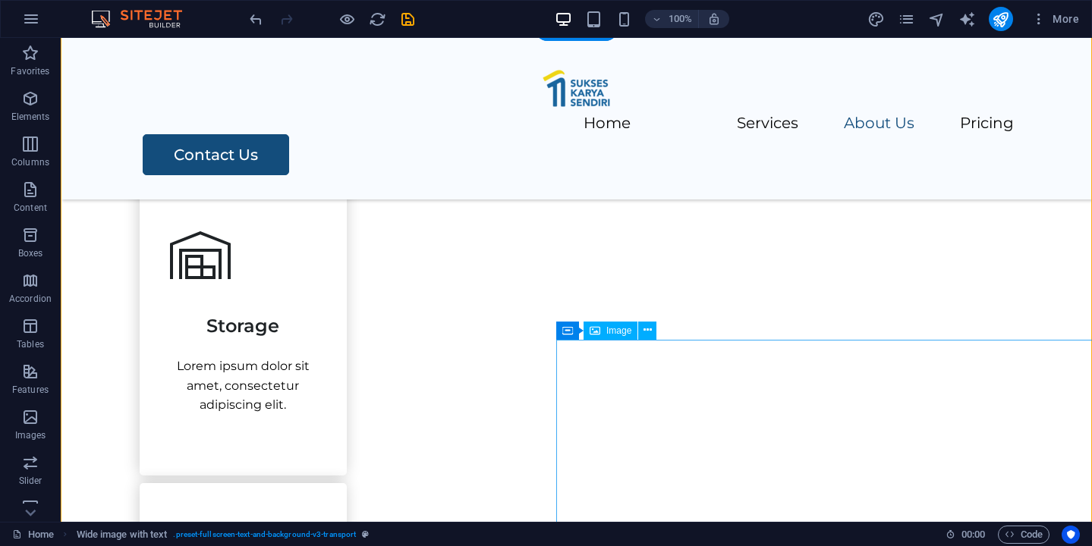
scroll to position [1315, 0]
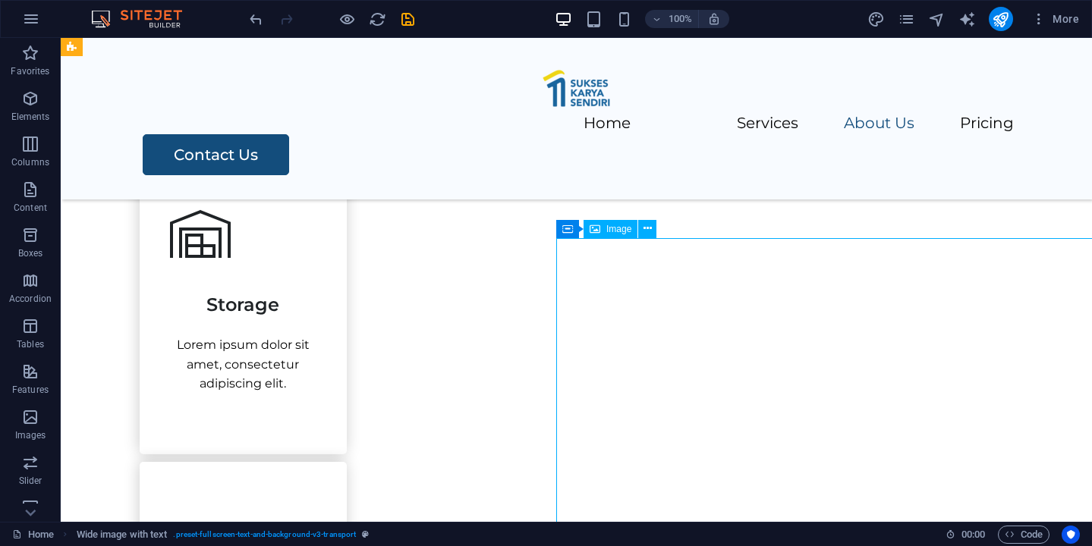
select select "px"
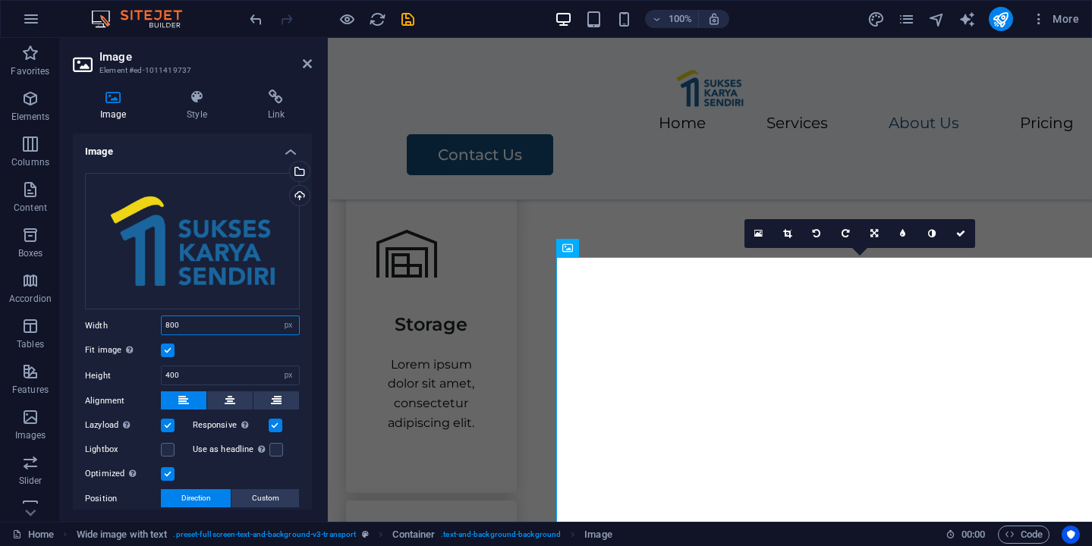
click at [168, 323] on input "800" at bounding box center [230, 325] width 137 height 18
type input "900"
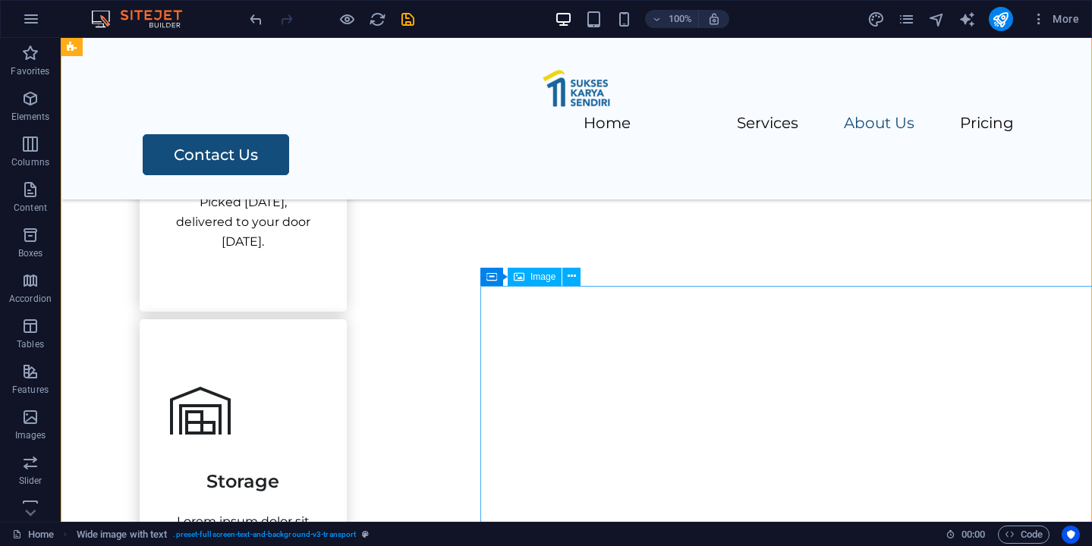
scroll to position [1267, 0]
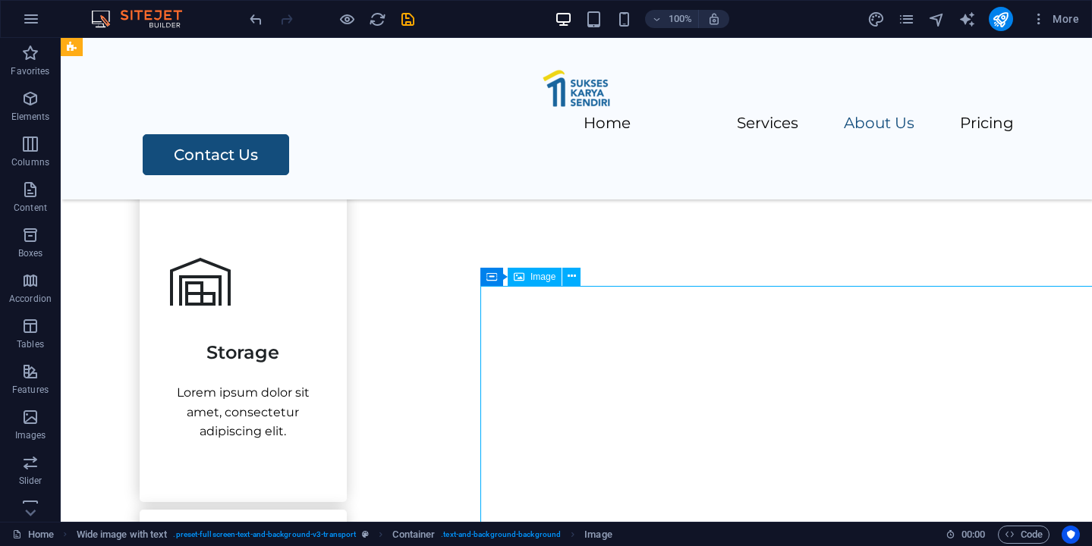
select select "px"
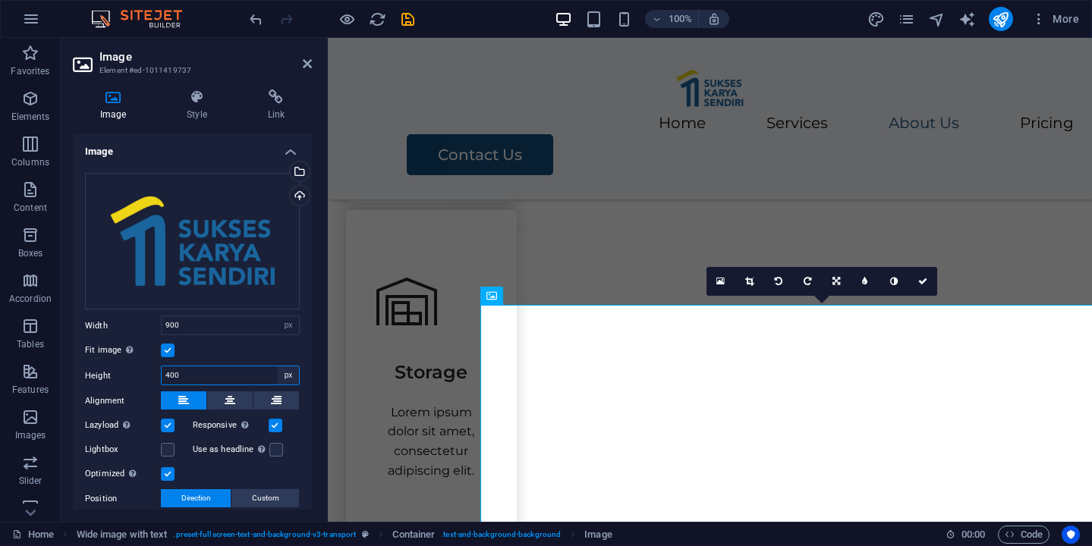
click at [282, 376] on select "Default auto px" at bounding box center [288, 375] width 21 height 18
select select "auto"
click at [278, 366] on select "Default auto px" at bounding box center [288, 375] width 21 height 18
select select "DISABLED_OPTION_VALUE"
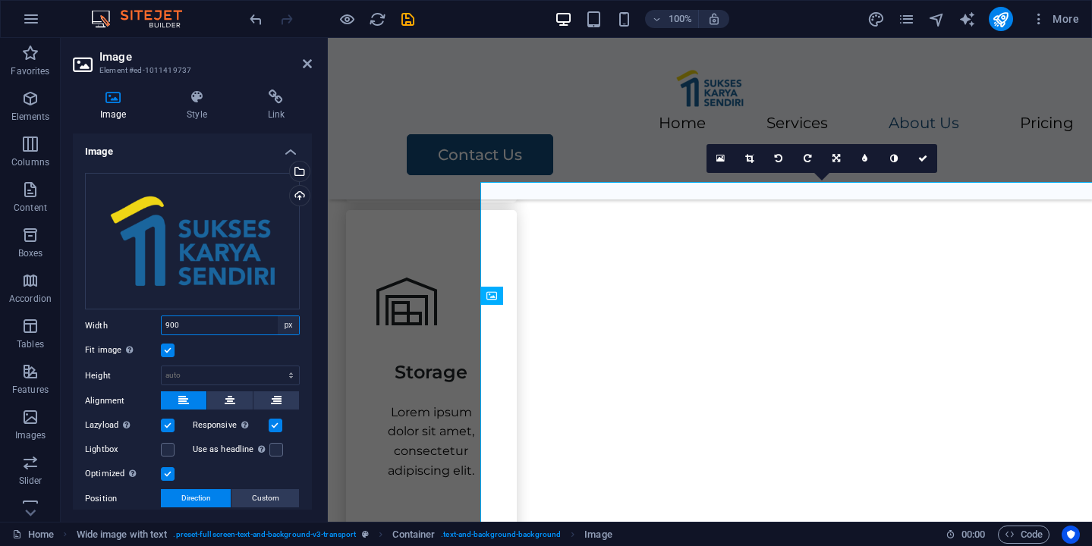
click at [285, 330] on select "Default auto px rem % em vh vw" at bounding box center [288, 325] width 21 height 18
select select "auto"
click at [278, 316] on select "Default auto px rem % em vh vw" at bounding box center [288, 325] width 21 height 18
select select "DISABLED_OPTION_VALUE"
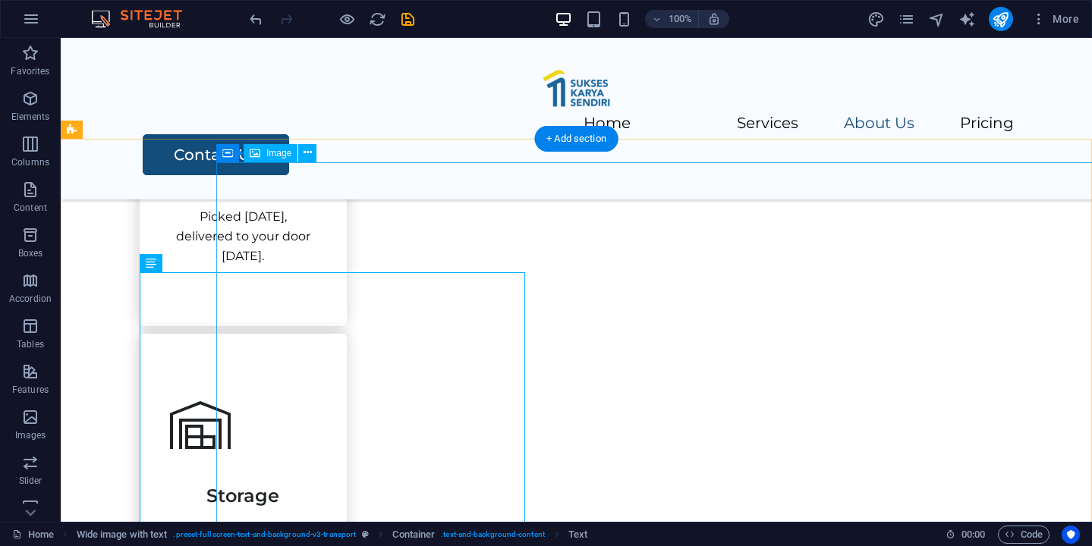
scroll to position [1127, 0]
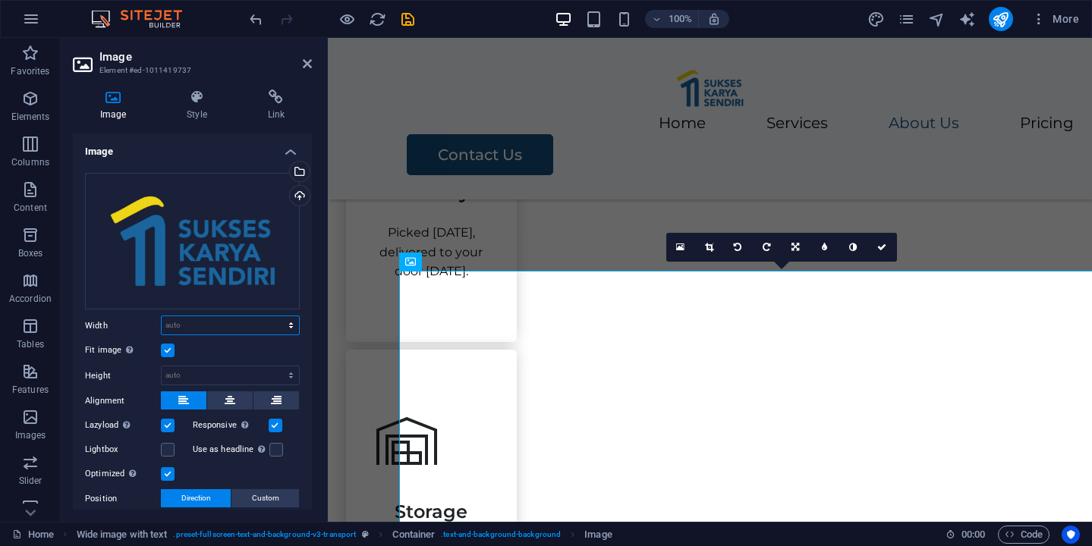
click at [289, 323] on select "Default auto px rem % em vh vw" at bounding box center [230, 325] width 137 height 18
select select "%"
click at [275, 316] on select "Default auto px rem % em vh vw" at bounding box center [230, 325] width 137 height 18
type input "100"
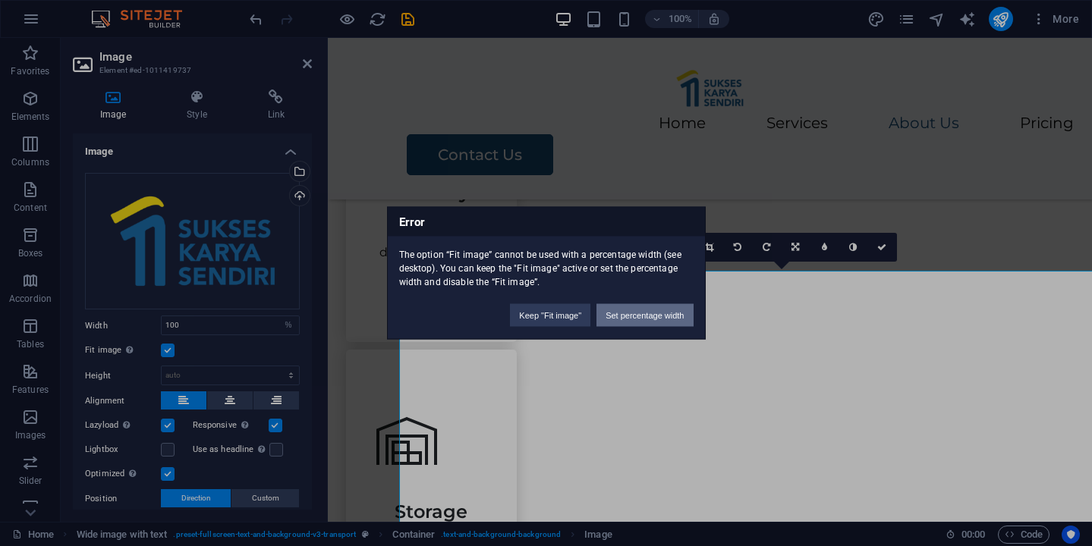
click at [626, 317] on button "Set percentage width" at bounding box center [644, 315] width 96 height 23
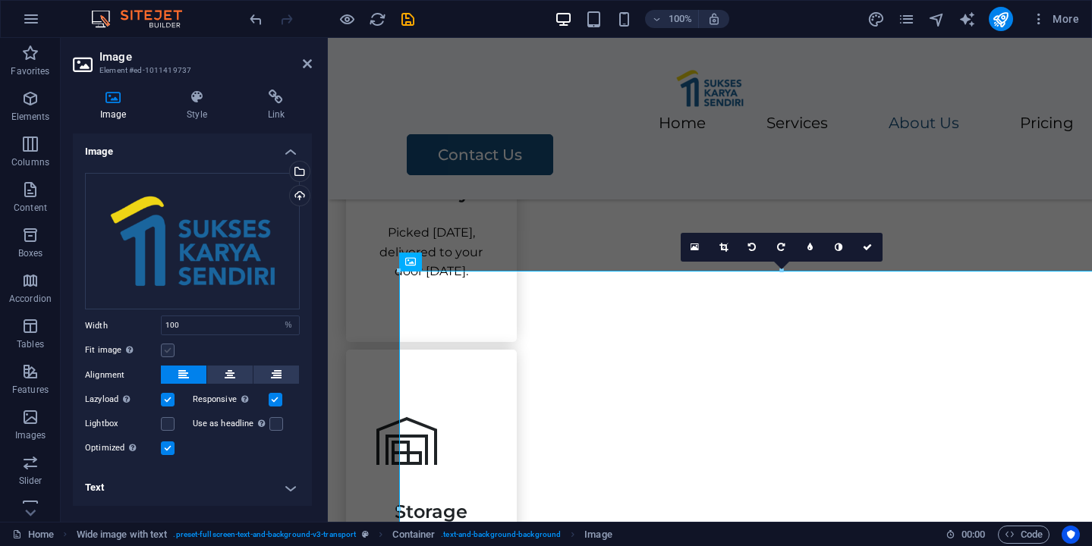
click at [163, 355] on label at bounding box center [168, 351] width 14 height 14
click at [0, 0] on input "Fit image Automatically fit image to a fixed width and height" at bounding box center [0, 0] width 0 height 0
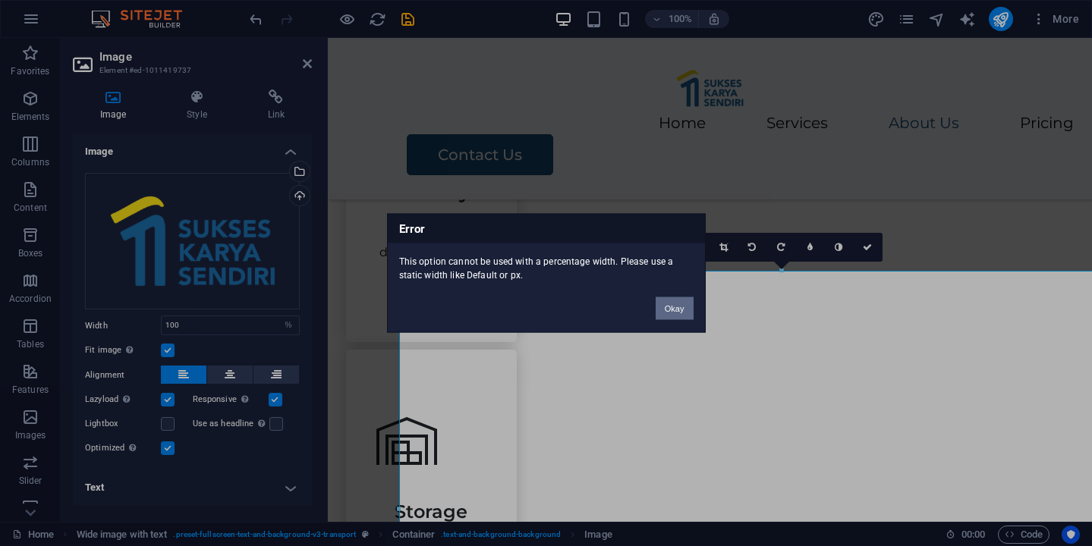
click at [677, 315] on button "Okay" at bounding box center [675, 308] width 38 height 23
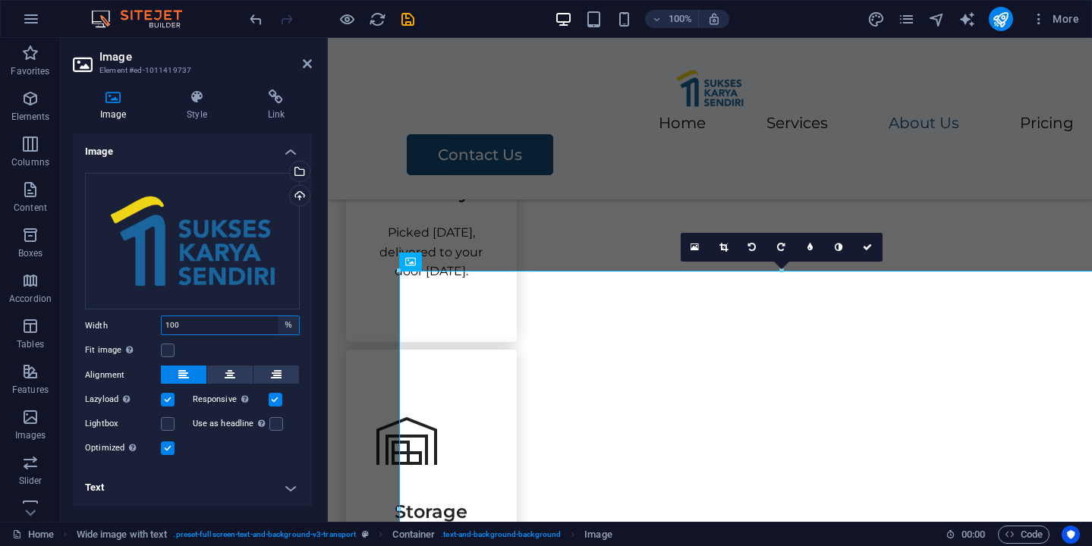
click at [287, 330] on select "Default auto px rem % em vh vw" at bounding box center [288, 325] width 21 height 18
select select "auto"
click at [278, 316] on select "Default auto px rem % em vh vw" at bounding box center [288, 325] width 21 height 18
select select "DISABLED_OPTION_VALUE"
click at [168, 351] on label at bounding box center [168, 351] width 14 height 14
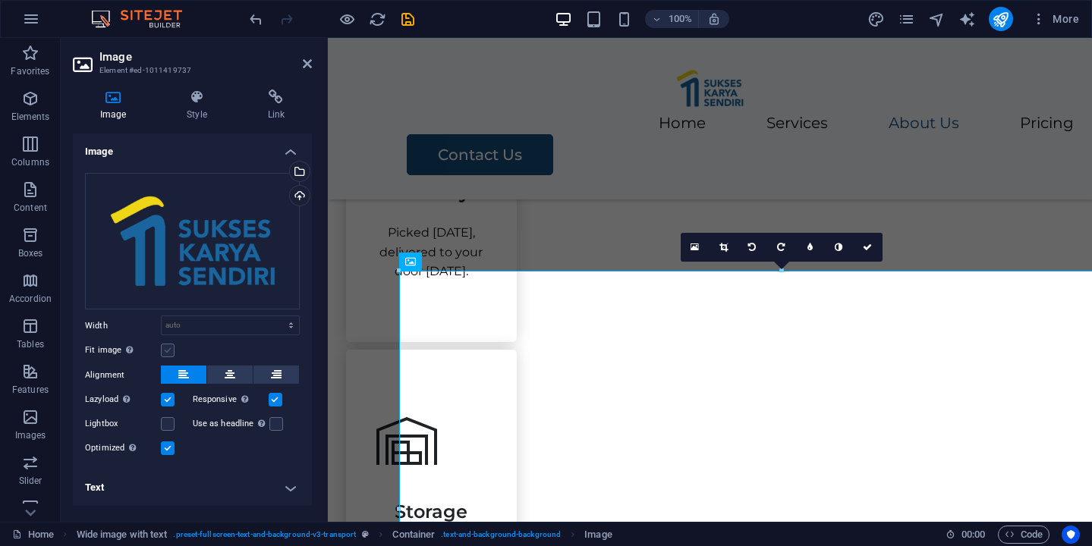
click at [0, 0] on input "Fit image Automatically fit image to a fixed width and height" at bounding box center [0, 0] width 0 height 0
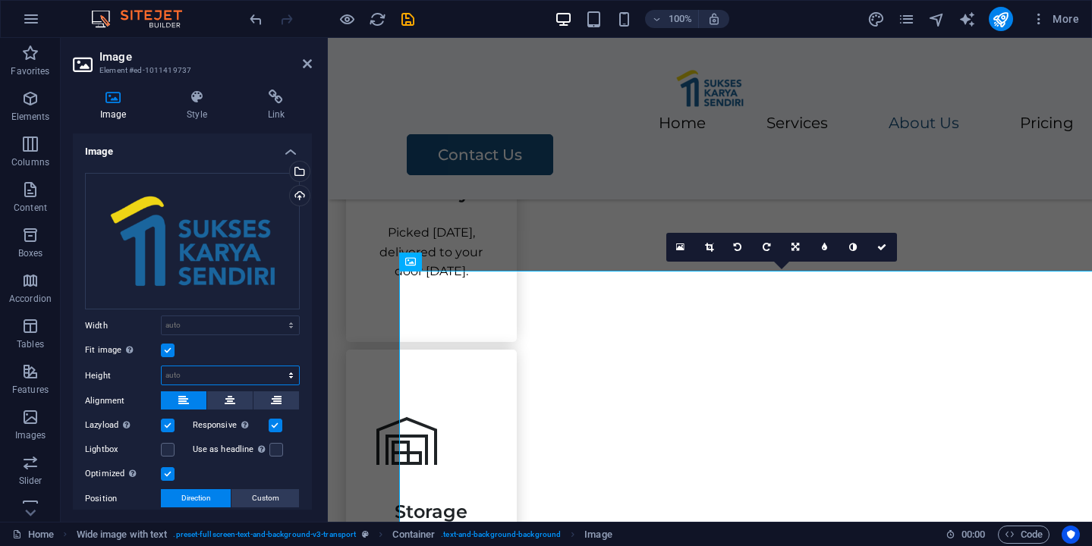
click at [286, 369] on select "Default auto px" at bounding box center [230, 375] width 137 height 18
click at [162, 366] on select "Default auto px" at bounding box center [230, 375] width 137 height 18
select select "DISABLED_OPTION_VALUE"
click at [291, 322] on select "Default auto px rem % em vh vw" at bounding box center [230, 325] width 137 height 18
select select "px"
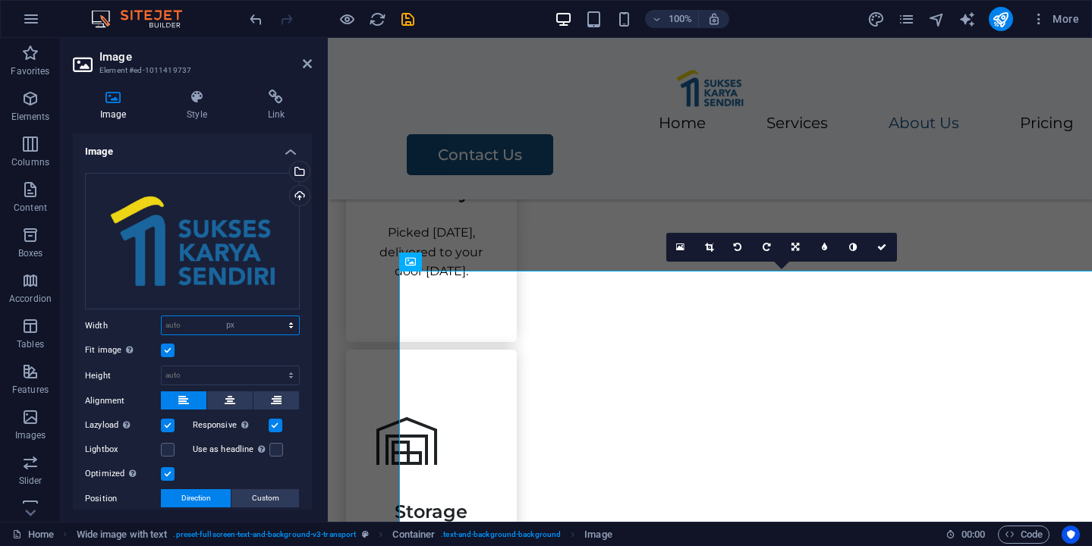
click at [275, 316] on select "Default auto px rem % em vh vw" at bounding box center [230, 325] width 137 height 18
type input "1"
type input "800"
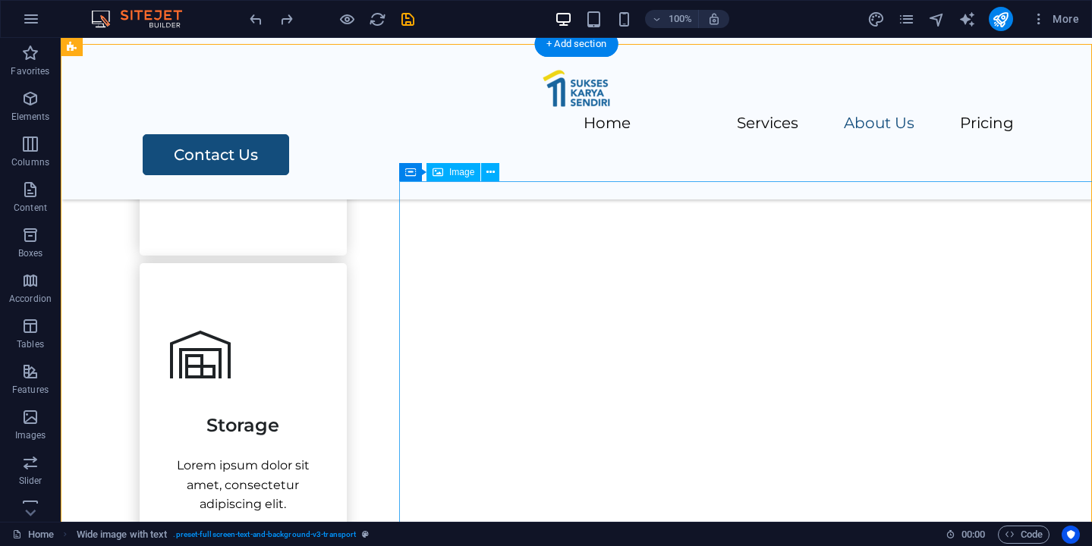
scroll to position [1193, 0]
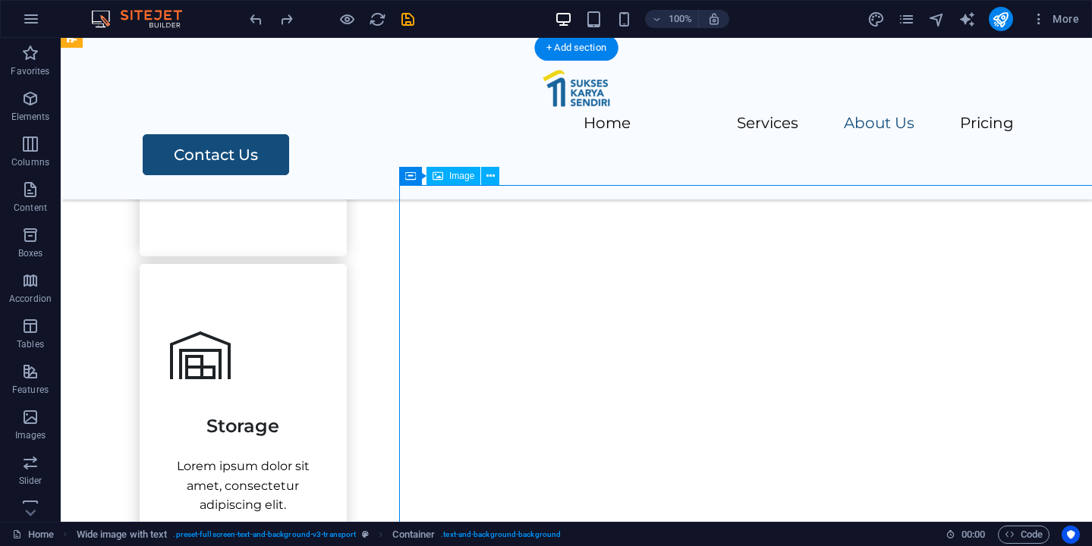
click at [410, 178] on icon at bounding box center [410, 176] width 11 height 18
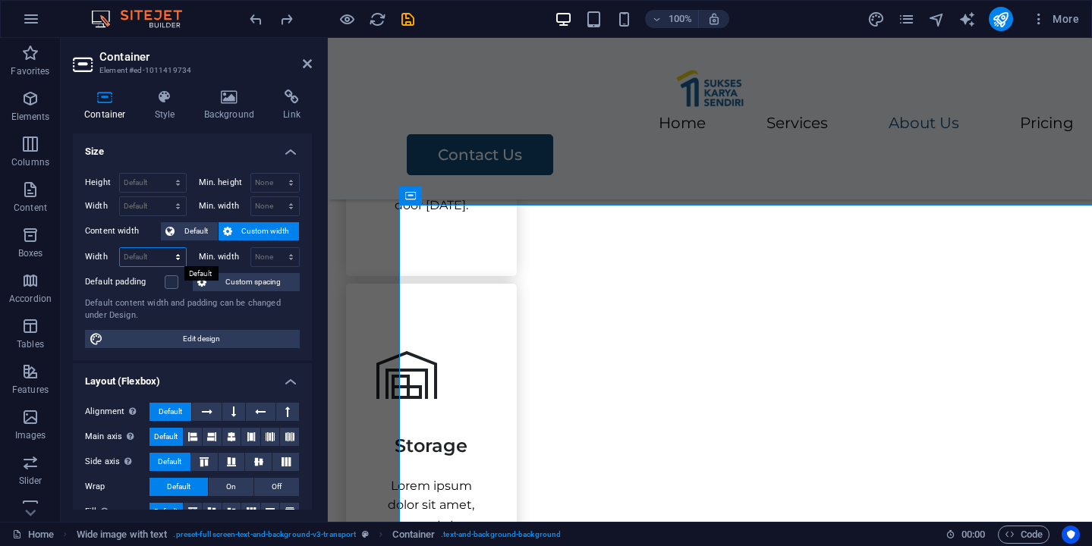
click at [172, 259] on select "Default px rem % em vh vw" at bounding box center [153, 257] width 66 height 18
select select "px"
click at [162, 248] on select "Default px rem % em vh vw" at bounding box center [153, 257] width 66 height 18
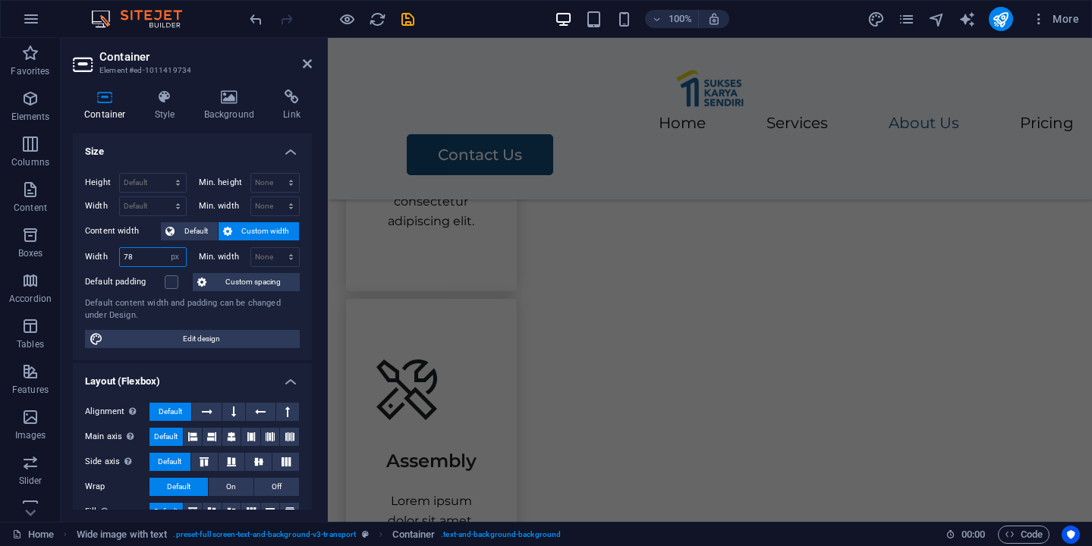
scroll to position [1586, 0]
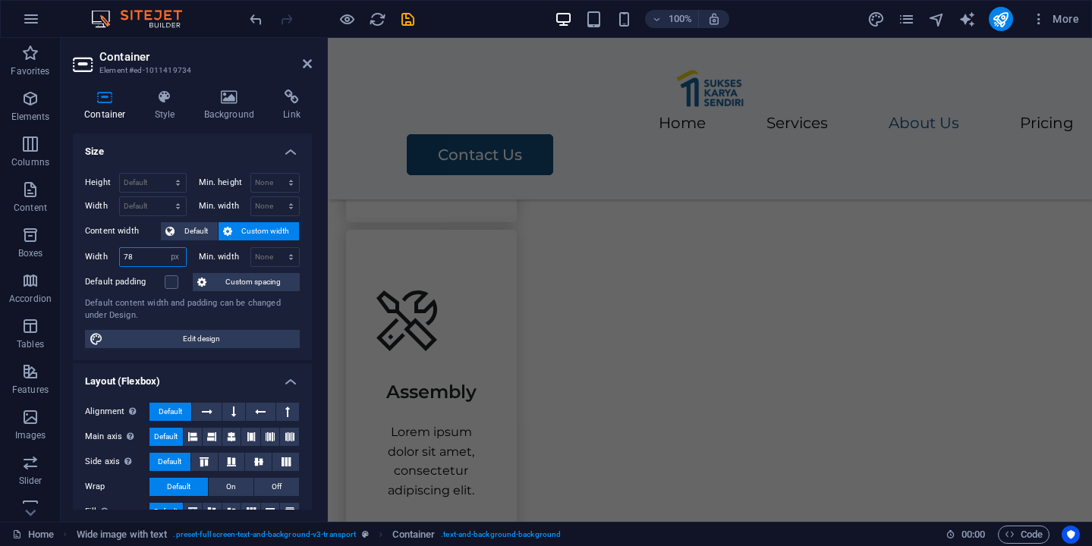
type input "7"
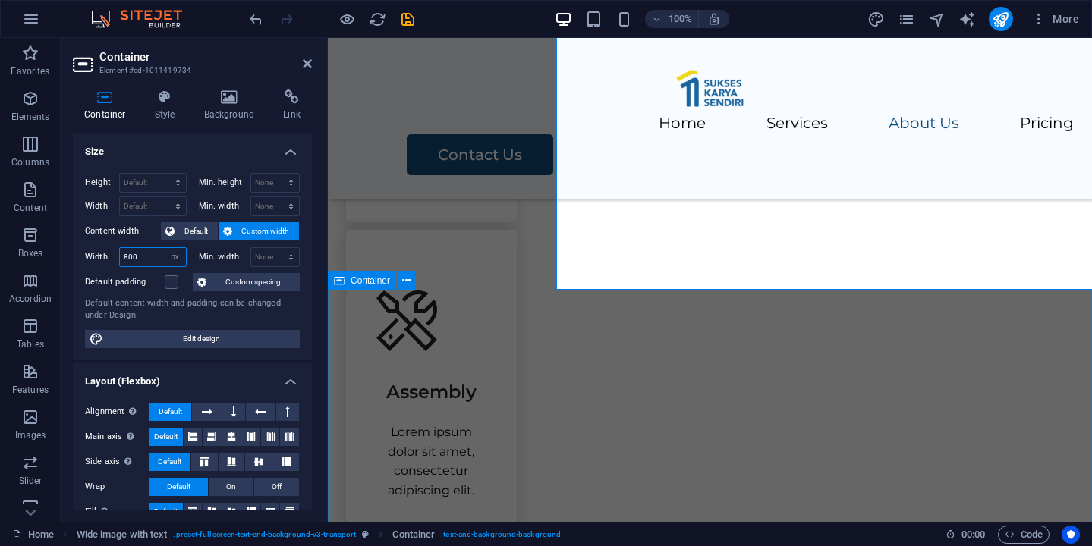
type input "800"
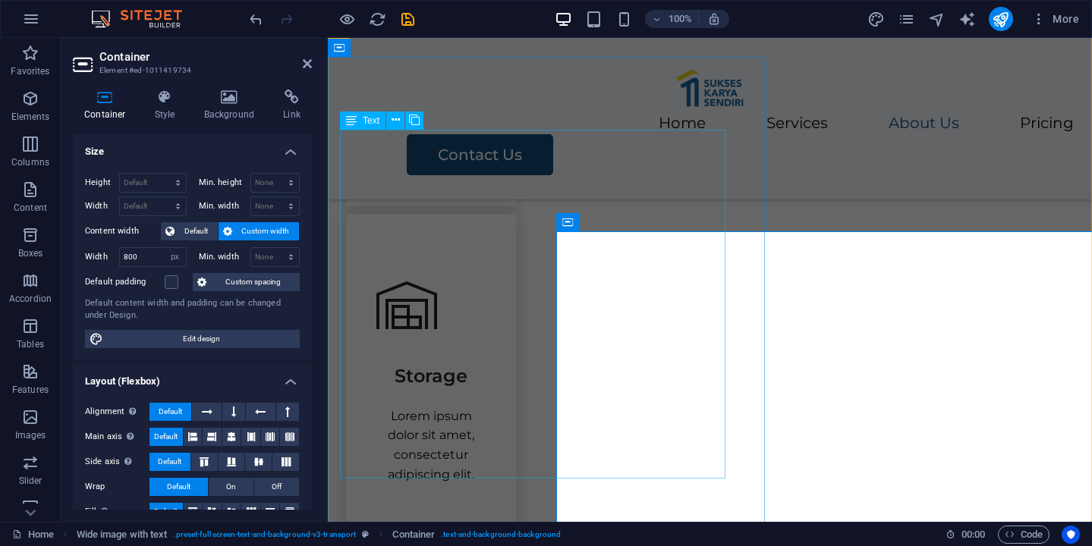
scroll to position [1265, 0]
click at [168, 284] on label at bounding box center [172, 282] width 14 height 14
click at [0, 0] on input "Default padding" at bounding box center [0, 0] width 0 height 0
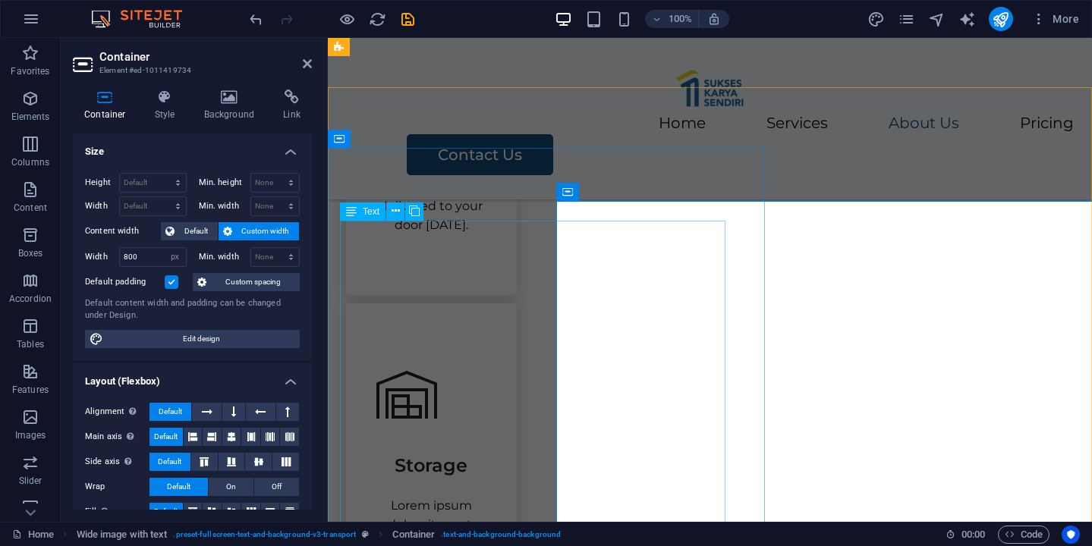
scroll to position [1172, 0]
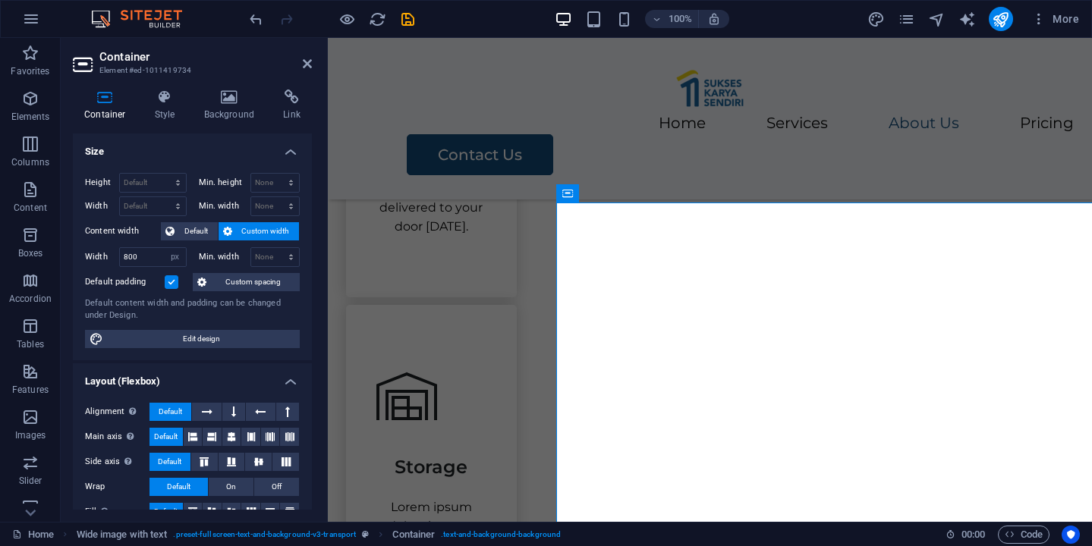
click at [166, 281] on label at bounding box center [172, 282] width 14 height 14
click at [0, 0] on input "Default padding" at bounding box center [0, 0] width 0 height 0
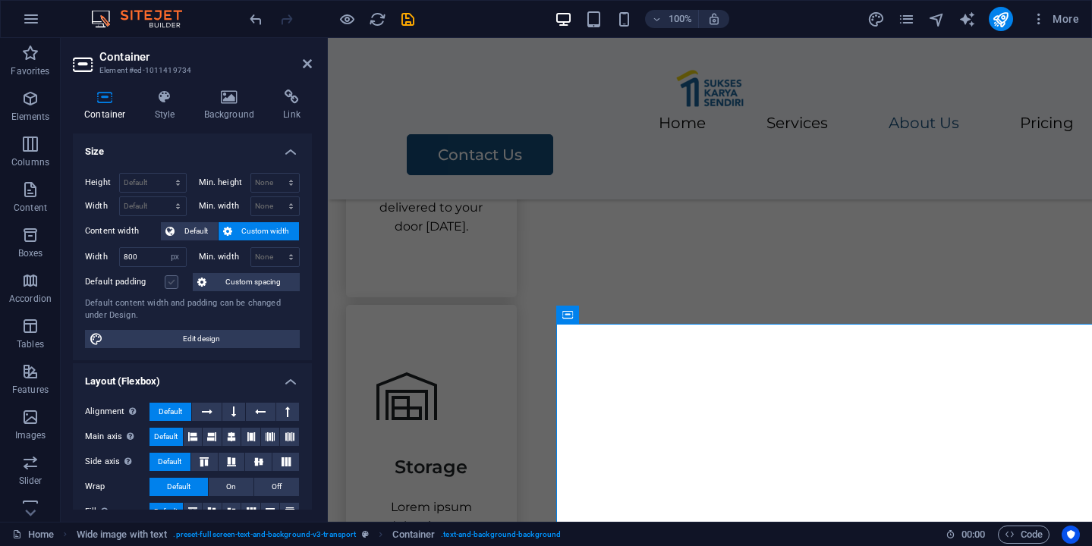
click at [165, 281] on label at bounding box center [172, 282] width 14 height 14
click at [0, 0] on input "Default padding" at bounding box center [0, 0] width 0 height 0
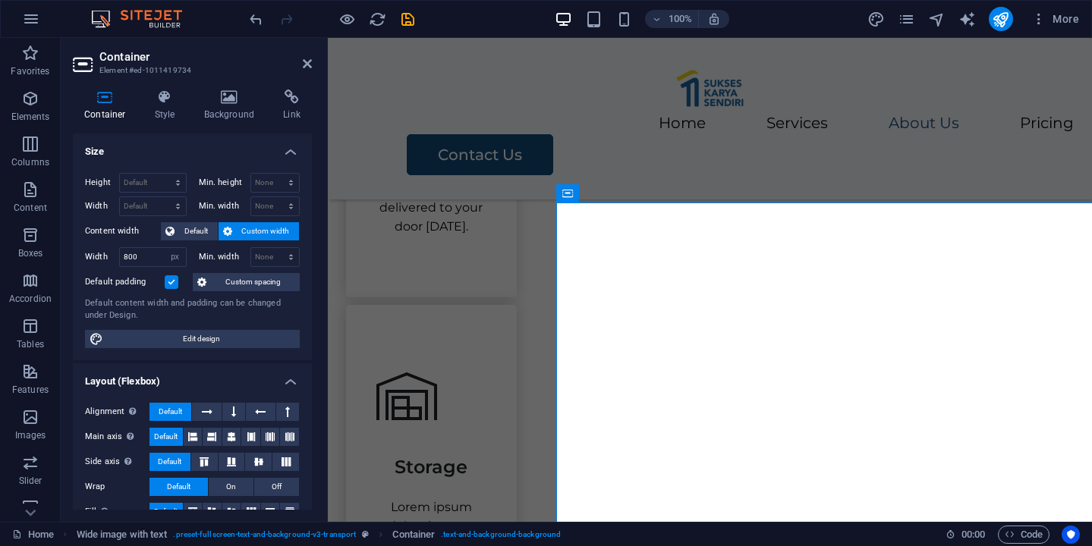
click at [165, 281] on label at bounding box center [172, 282] width 14 height 14
click at [0, 0] on input "Default padding" at bounding box center [0, 0] width 0 height 0
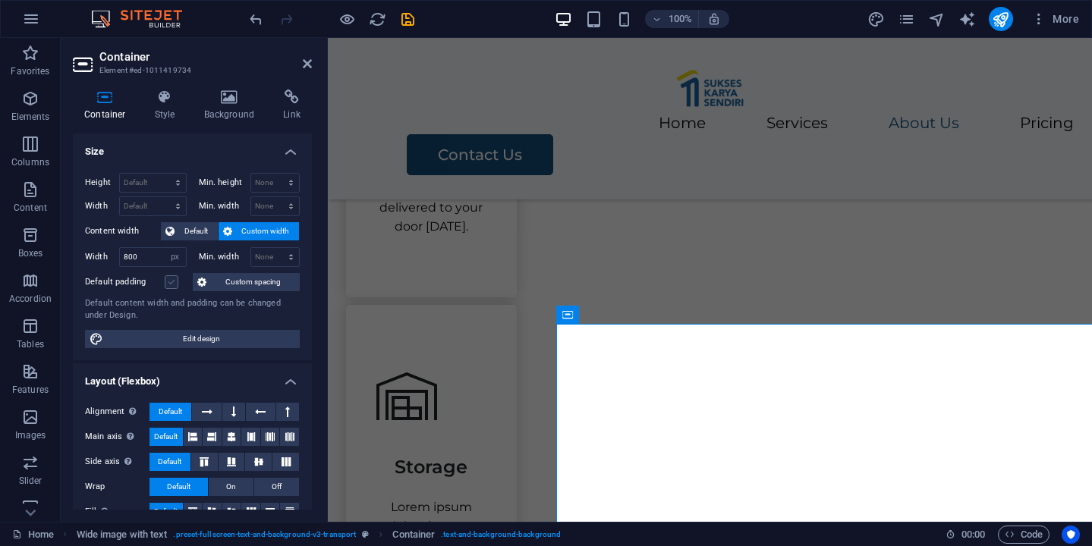
click at [165, 281] on label at bounding box center [172, 282] width 14 height 14
click at [0, 0] on input "Default padding" at bounding box center [0, 0] width 0 height 0
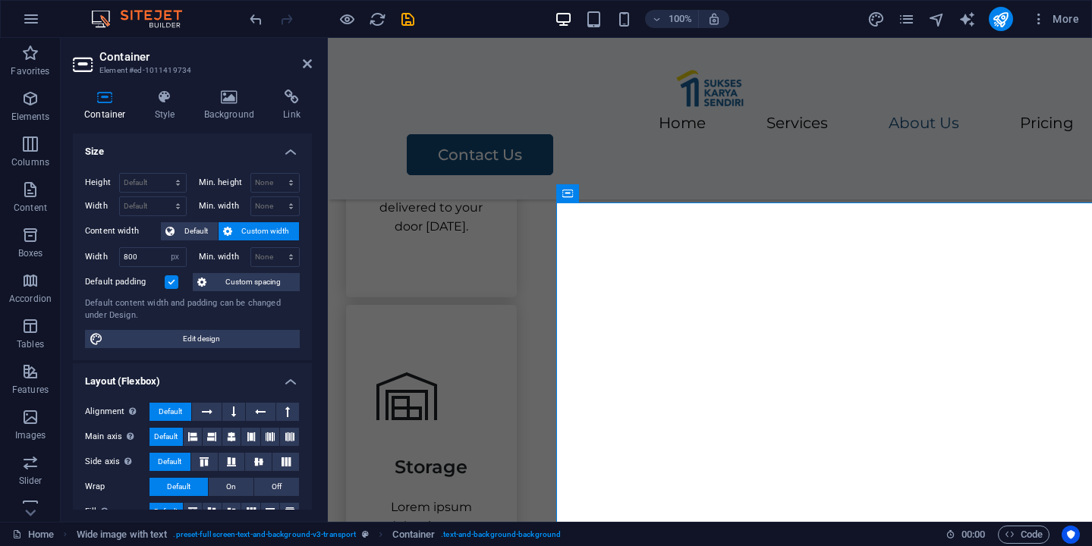
click at [165, 281] on label at bounding box center [172, 282] width 14 height 14
click at [0, 0] on input "Default padding" at bounding box center [0, 0] width 0 height 0
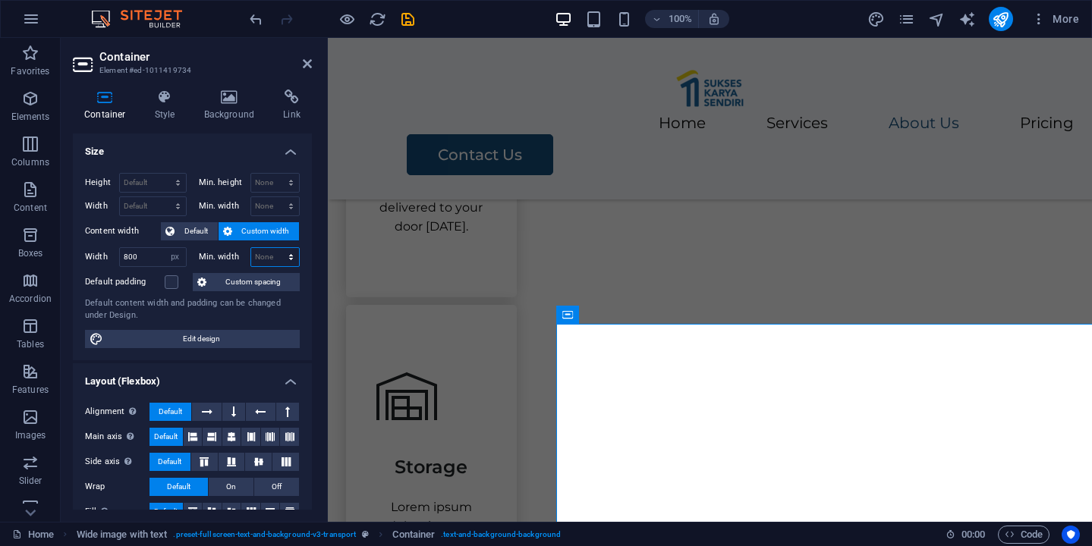
click at [269, 256] on select "None px rem % vh vw" at bounding box center [275, 257] width 49 height 18
select select "px"
click at [275, 248] on select "None px rem % vh vw" at bounding box center [275, 257] width 49 height 18
type input "500"
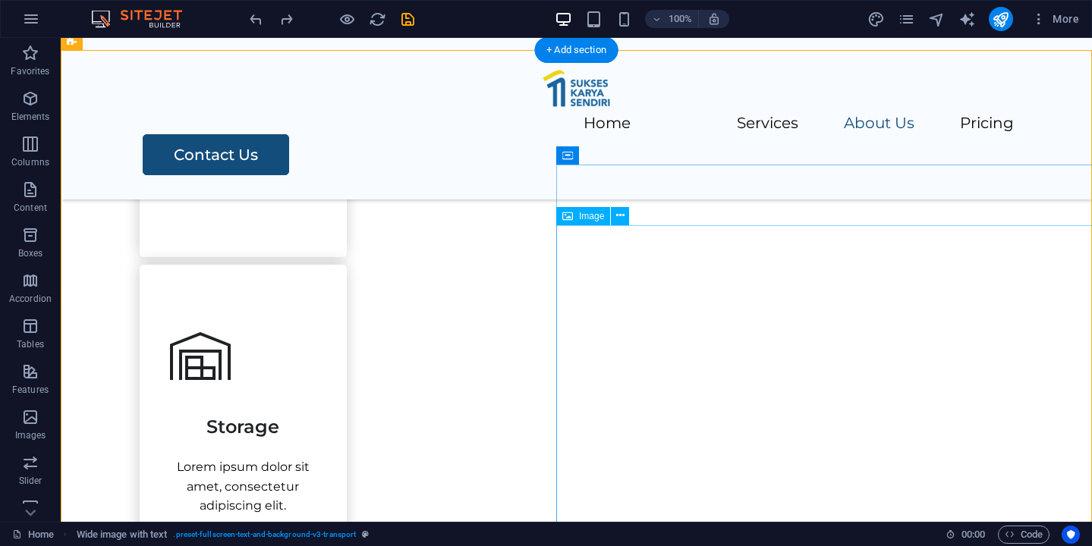
scroll to position [1222, 0]
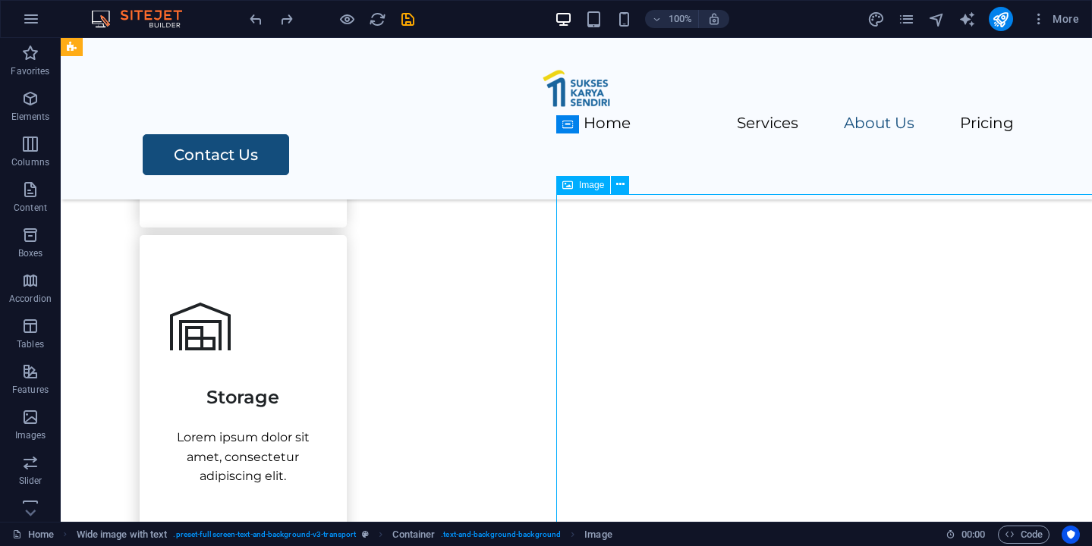
select select "px"
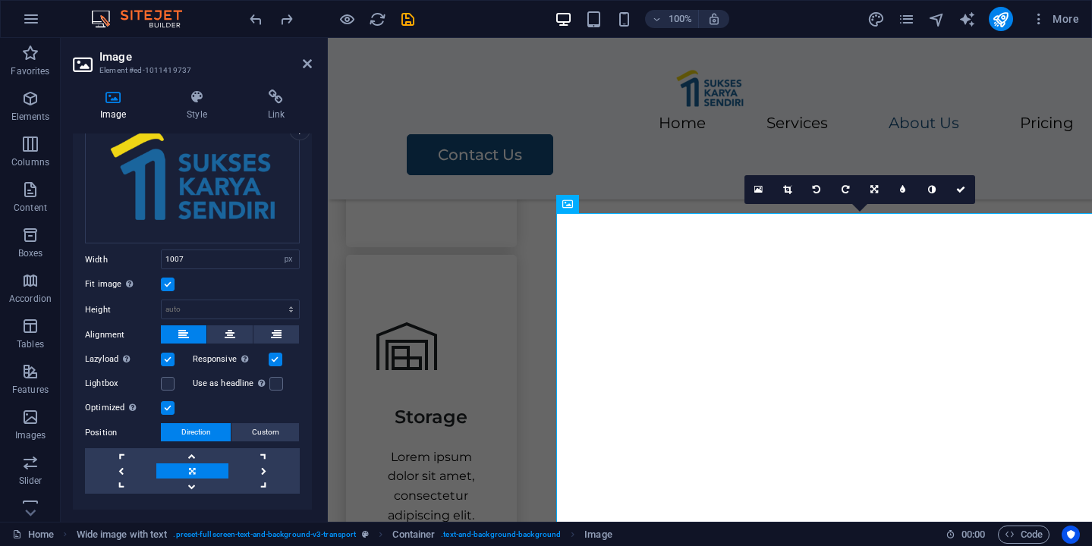
scroll to position [0, 0]
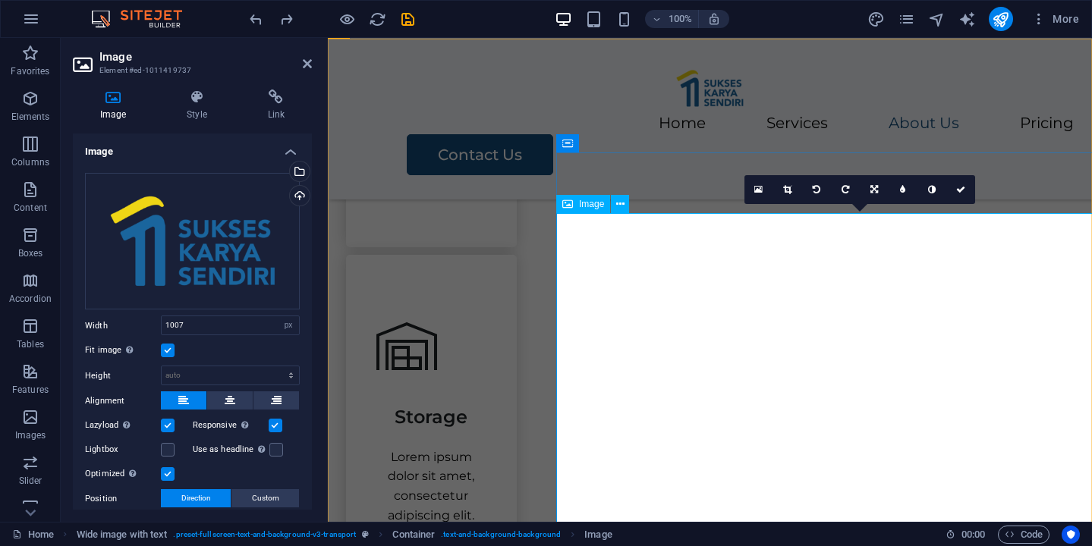
click at [572, 205] on icon at bounding box center [567, 204] width 11 height 18
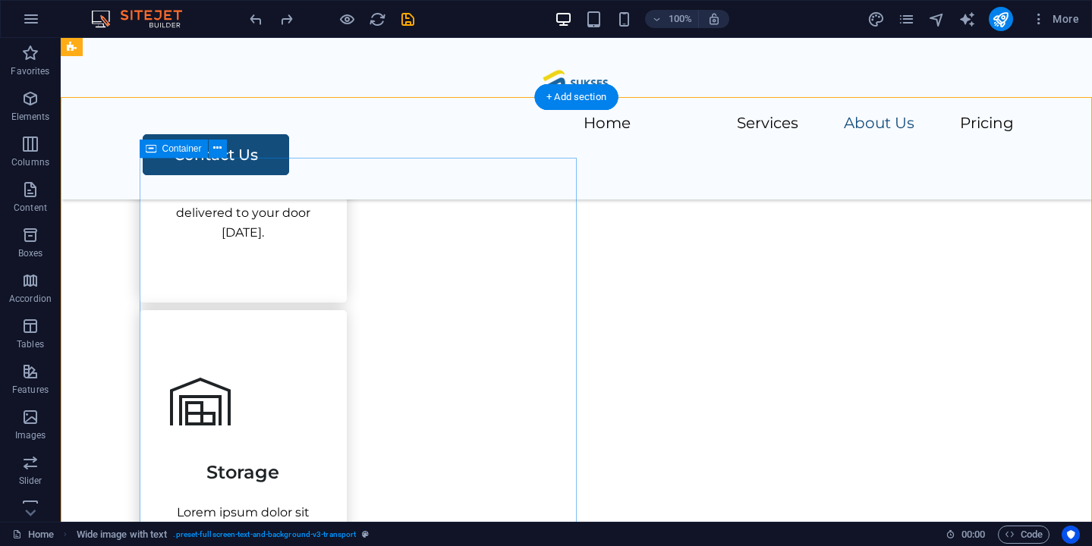
scroll to position [1142, 0]
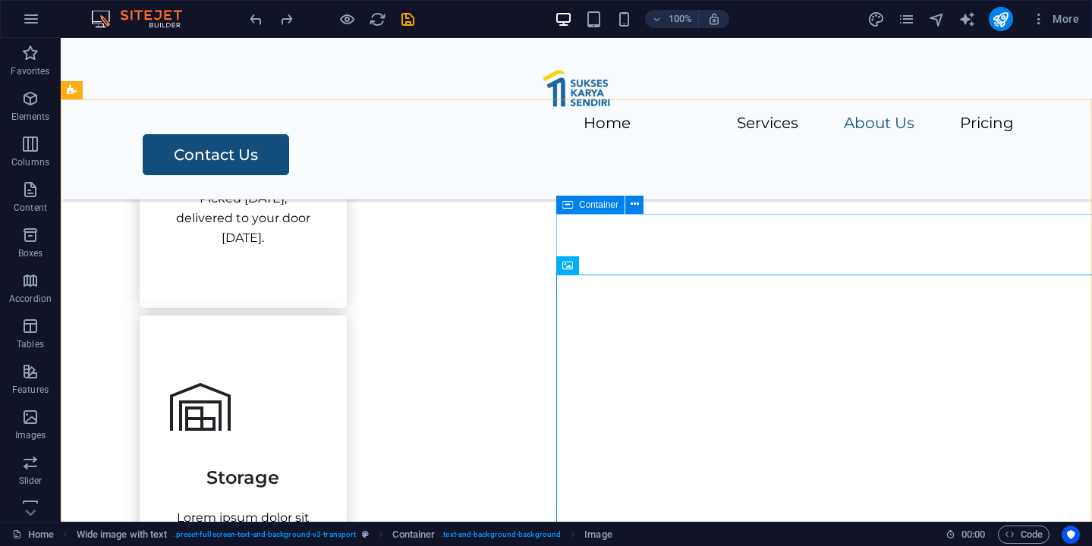
click at [605, 209] on span "Container" at bounding box center [598, 204] width 39 height 9
select select "px"
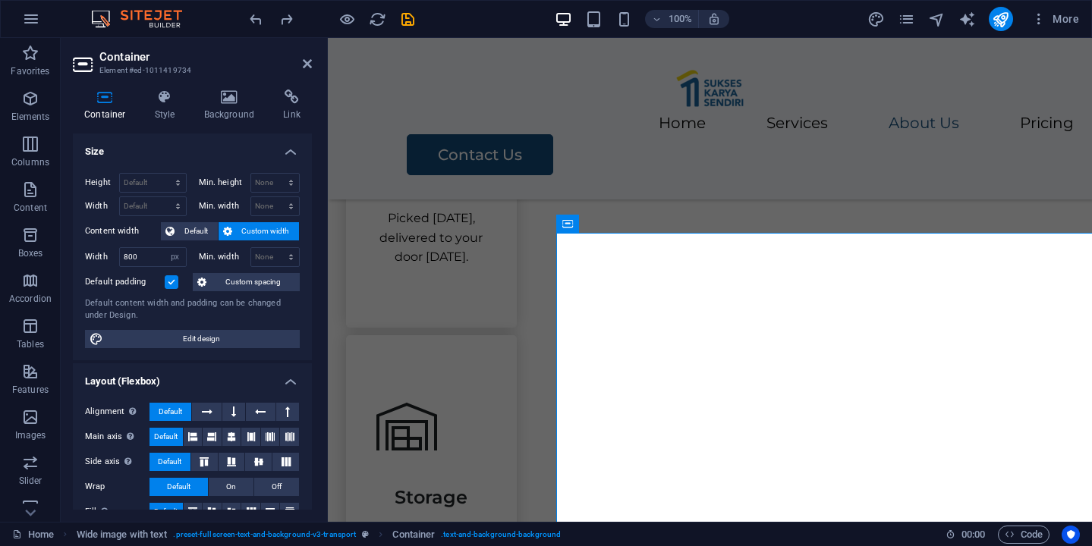
click at [171, 285] on label at bounding box center [172, 282] width 14 height 14
click at [0, 0] on input "Default padding" at bounding box center [0, 0] width 0 height 0
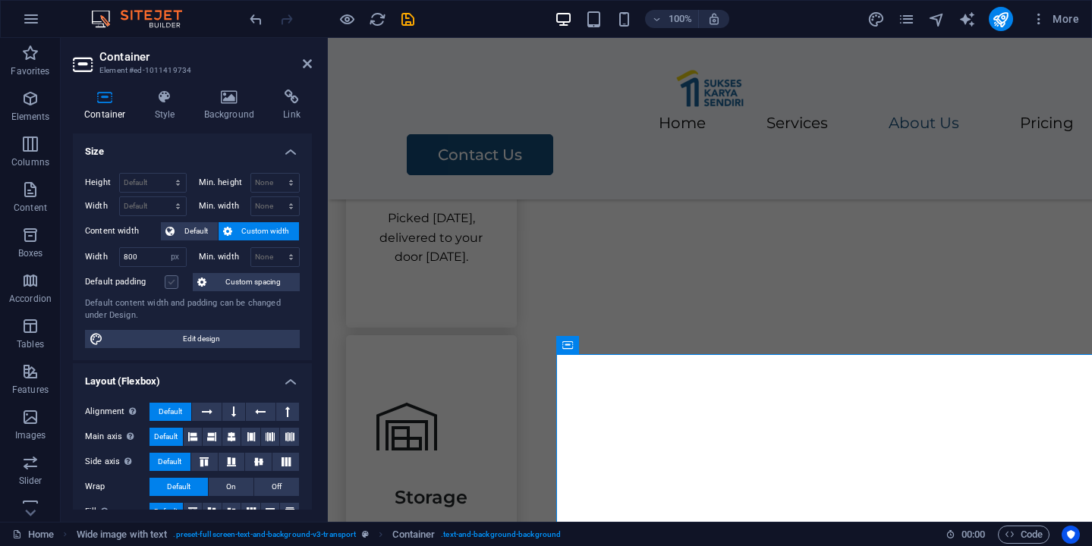
click at [171, 284] on label at bounding box center [172, 282] width 14 height 14
click at [0, 0] on input "Default padding" at bounding box center [0, 0] width 0 height 0
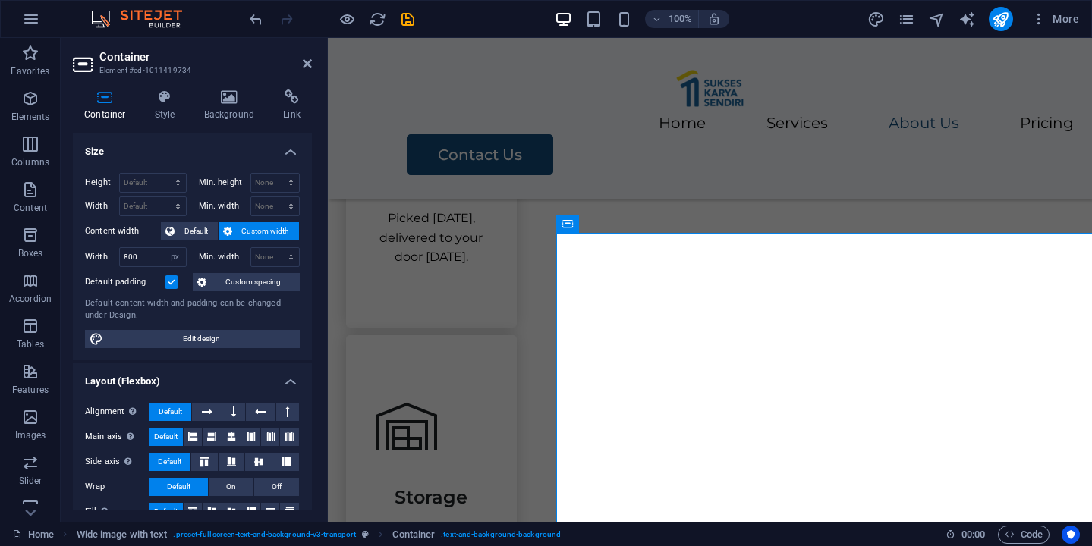
click at [171, 284] on label at bounding box center [172, 282] width 14 height 14
click at [0, 0] on input "Default padding" at bounding box center [0, 0] width 0 height 0
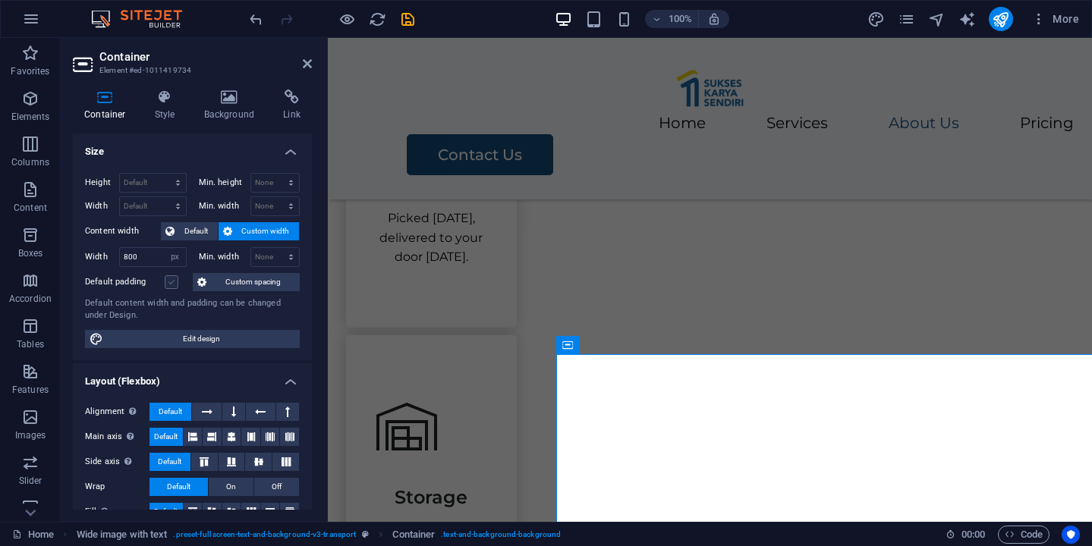
click at [171, 284] on label at bounding box center [172, 282] width 14 height 14
click at [0, 0] on input "Default padding" at bounding box center [0, 0] width 0 height 0
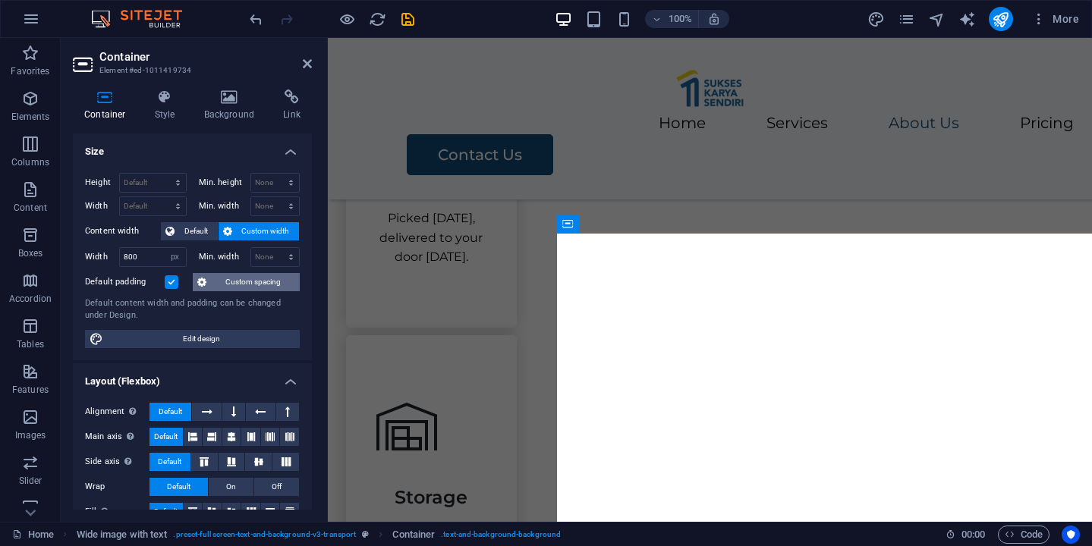
click at [241, 278] on span "Custom spacing" at bounding box center [253, 282] width 84 height 18
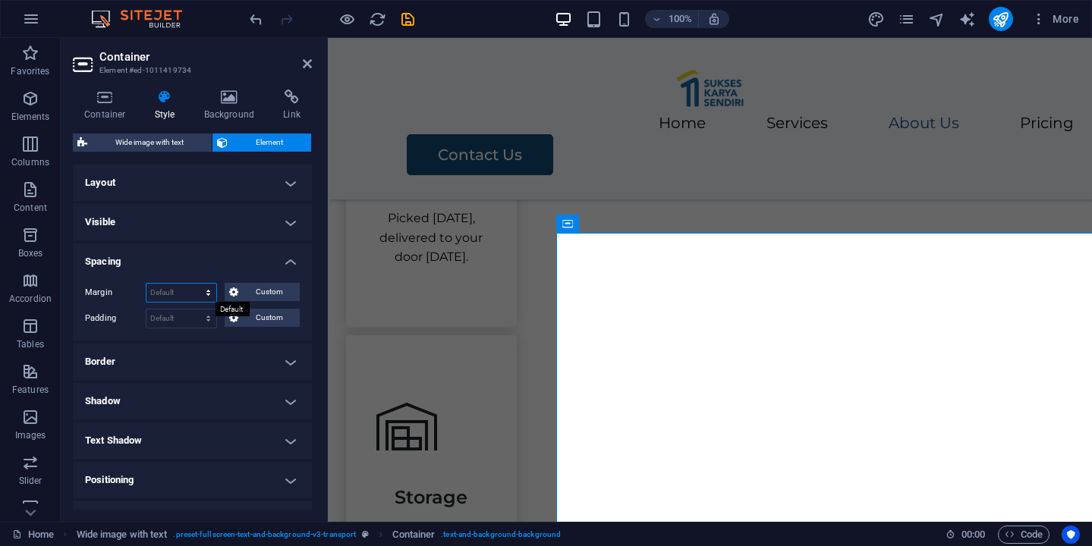
click at [206, 291] on select "Default auto px % rem vw vh Custom" at bounding box center [181, 293] width 70 height 18
click at [146, 284] on select "Default auto px % rem vw vh Custom" at bounding box center [181, 293] width 70 height 18
select select "DISABLED_OPTION_VALUE"
click at [208, 321] on select "Default px rem % vh vw Custom" at bounding box center [181, 319] width 70 height 18
select select "px"
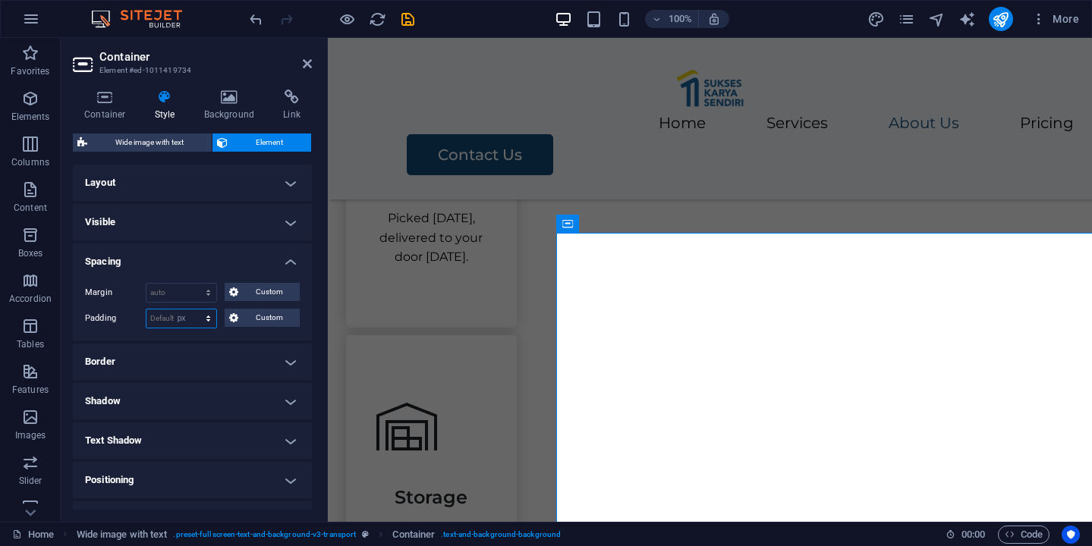
click at [193, 310] on select "Default px rem % vh vw Custom" at bounding box center [181, 319] width 70 height 18
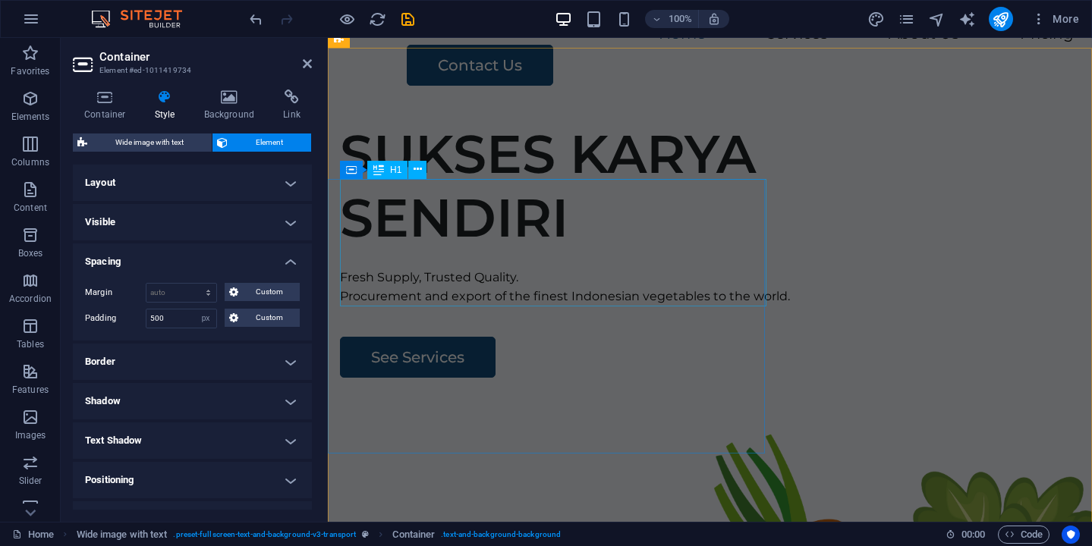
scroll to position [86, 0]
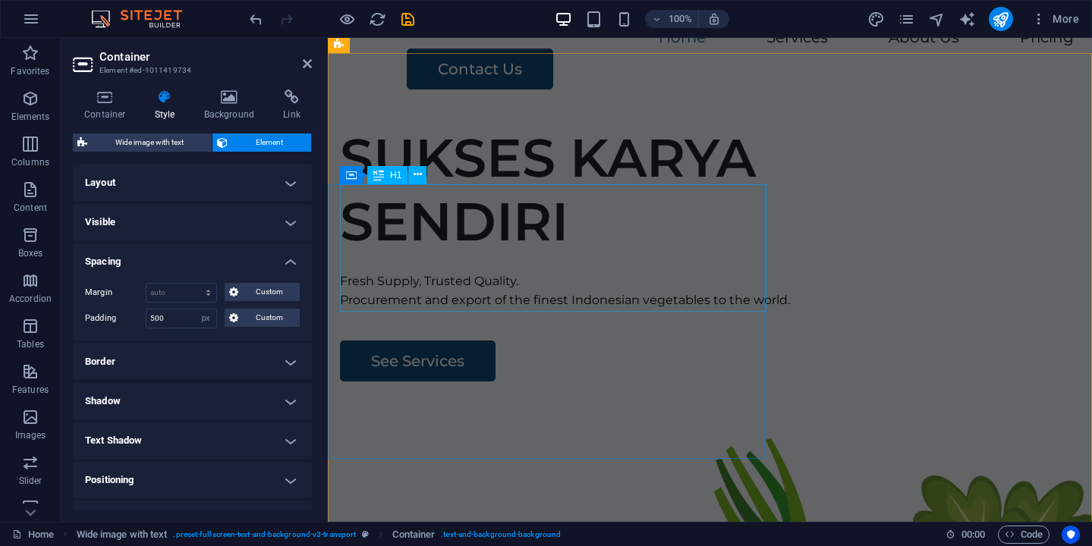
type input "0"
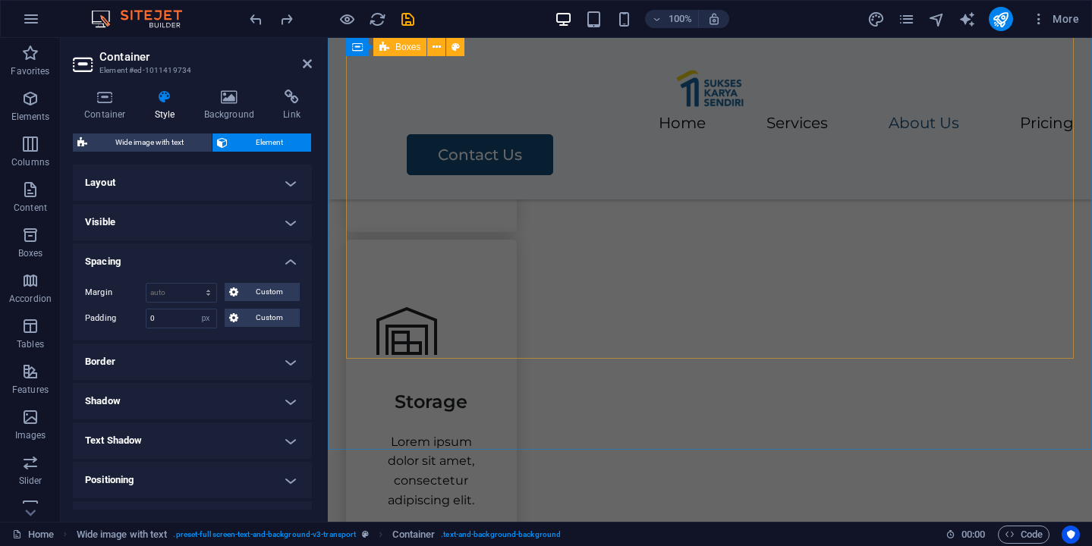
scroll to position [1406, 0]
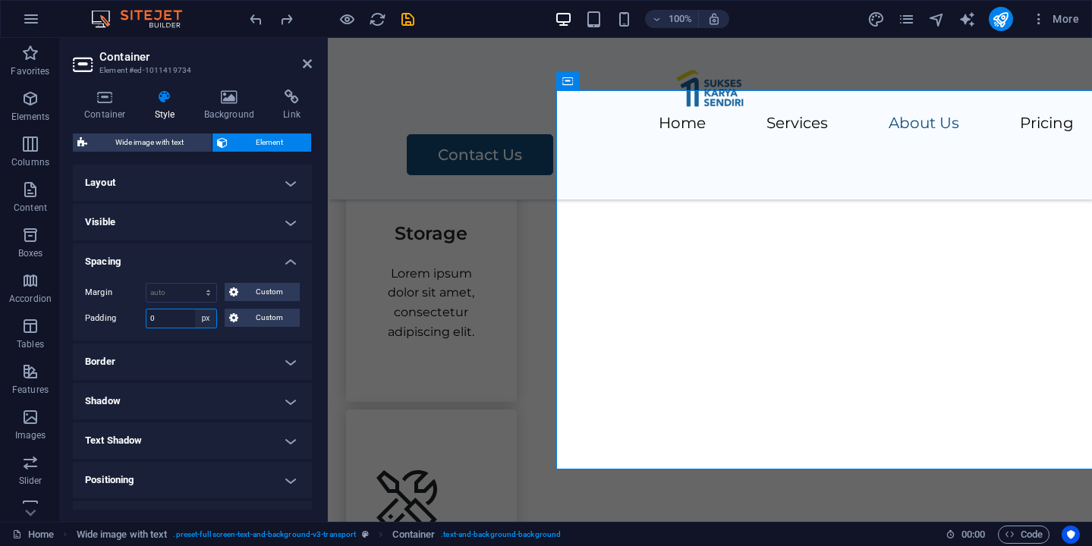
click at [209, 319] on select "Default px rem % vh vw Custom" at bounding box center [205, 319] width 21 height 18
select select "default"
click at [195, 310] on select "Default px rem % vh vw Custom" at bounding box center [205, 319] width 21 height 18
select select "DISABLED_OPTION_VALUE"
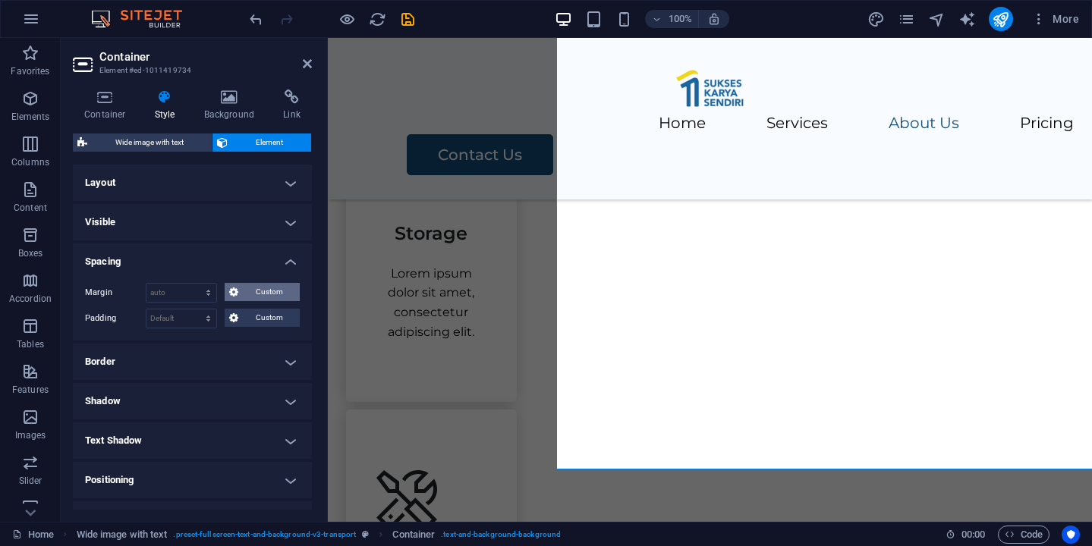
click at [247, 296] on span "Custom" at bounding box center [269, 292] width 52 height 18
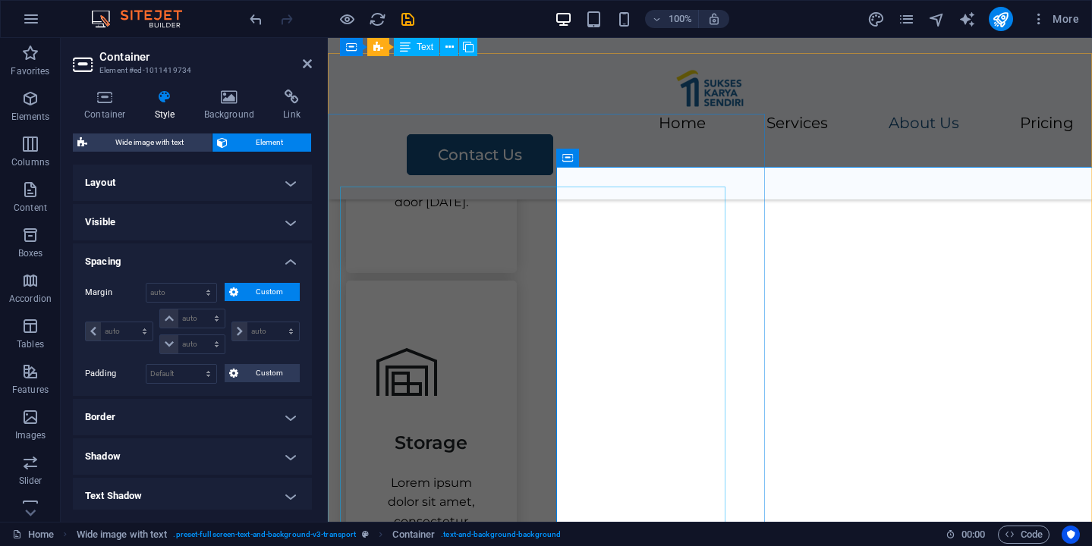
scroll to position [1184, 0]
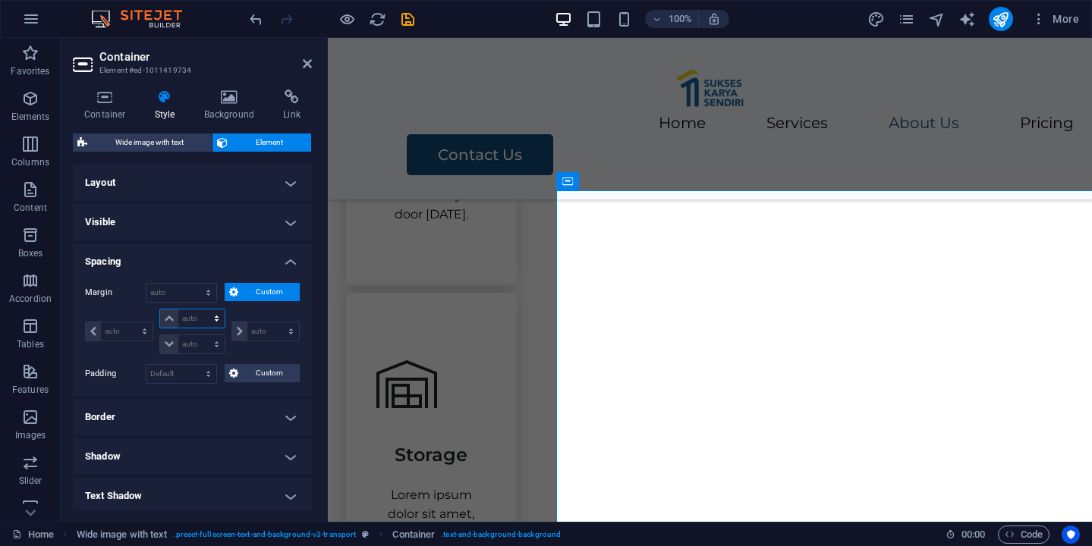
click at [206, 319] on select "auto px % rem vw vh" at bounding box center [192, 319] width 64 height 18
select select "px"
click at [201, 310] on select "auto px % rem vw vh" at bounding box center [192, 319] width 64 height 18
type input "9"
type input "500"
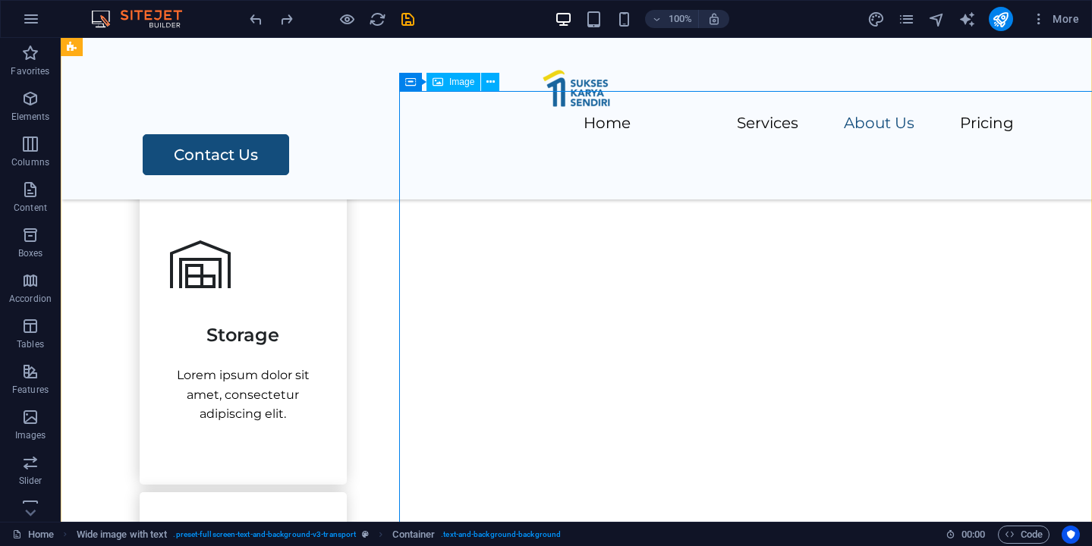
scroll to position [1288, 0]
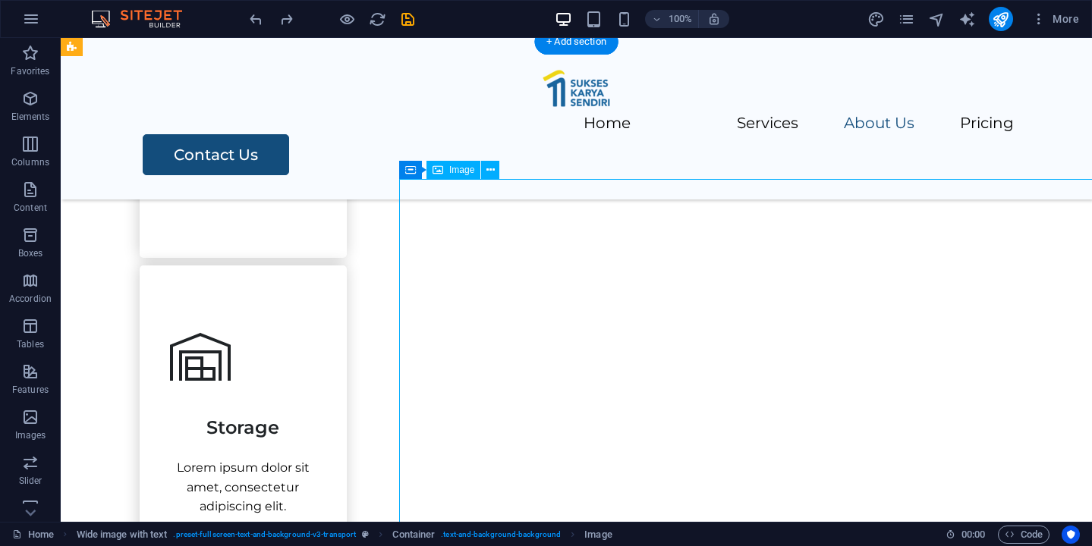
scroll to position [1187, 0]
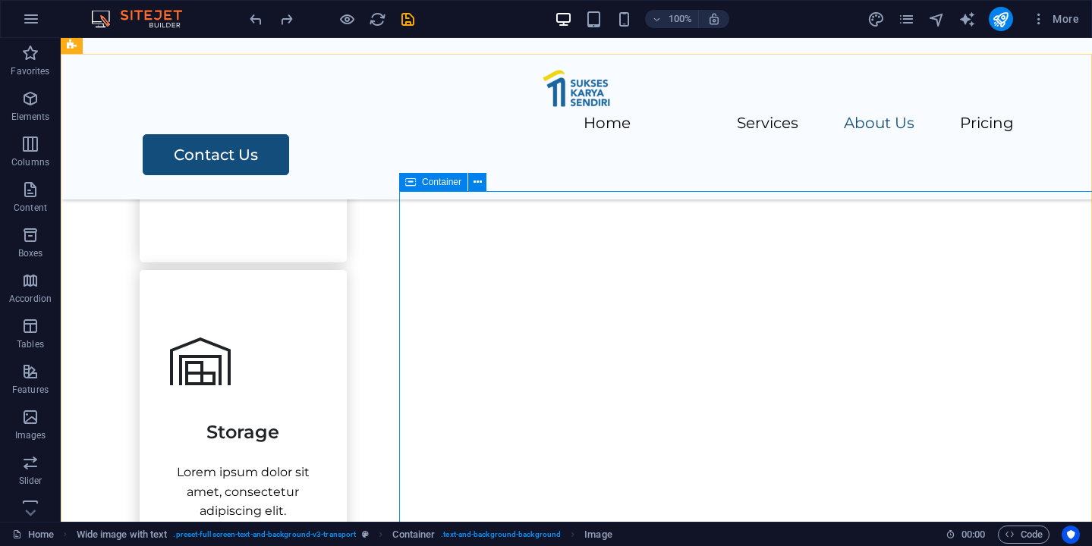
click at [410, 186] on icon at bounding box center [410, 182] width 11 height 18
click at [473, 183] on icon at bounding box center [477, 183] width 8 height 16
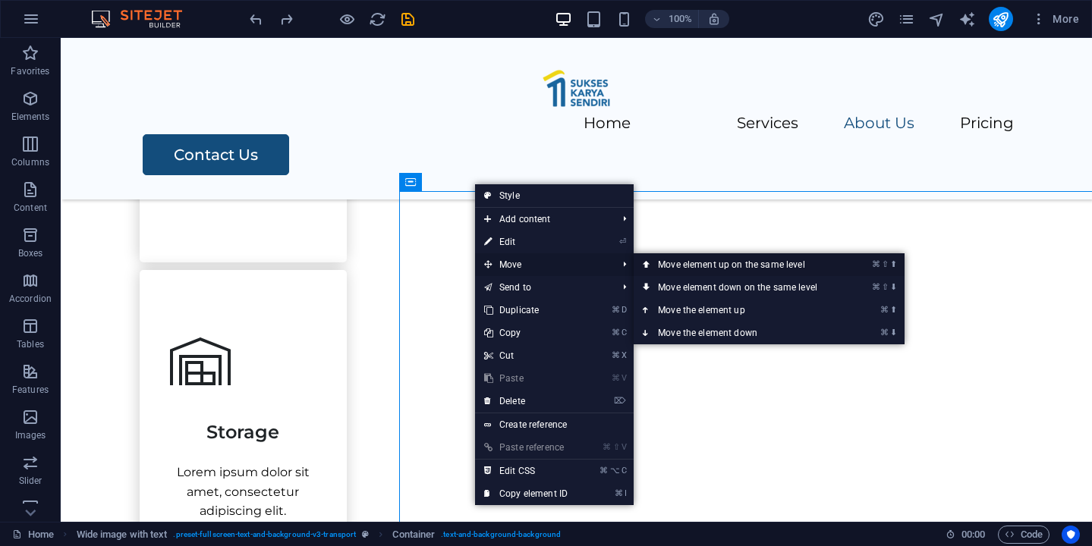
click at [696, 261] on link "⌘ ⇧ ⬆ Move element up on the same level" at bounding box center [741, 264] width 214 height 23
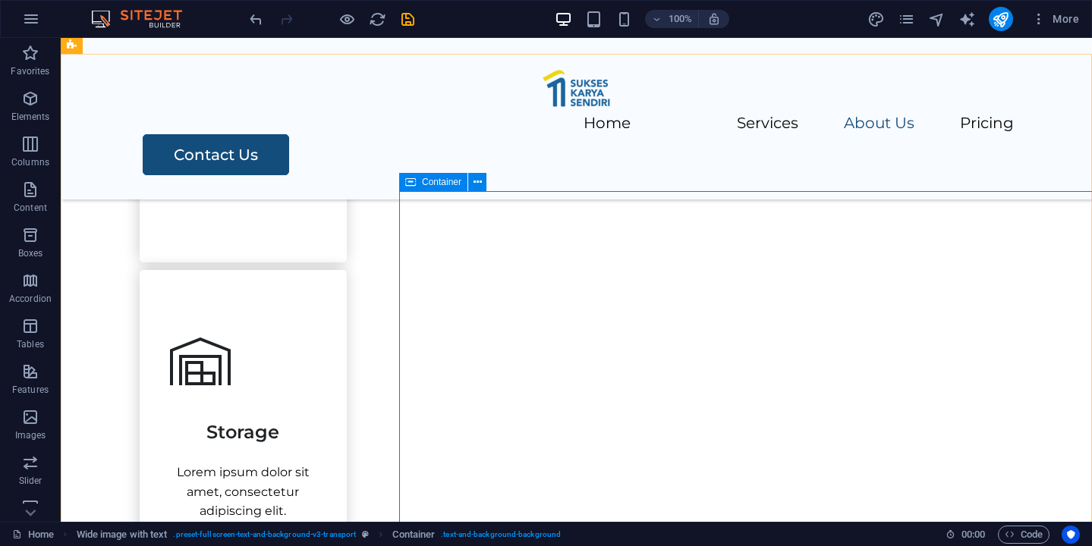
click at [410, 185] on icon at bounding box center [410, 182] width 11 height 18
click at [478, 183] on icon at bounding box center [477, 183] width 8 height 16
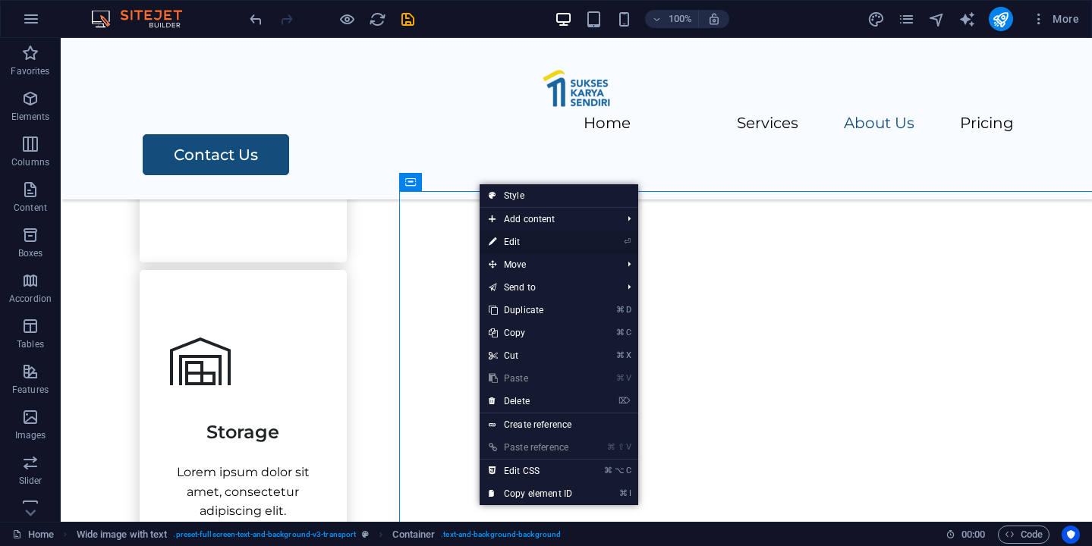
click at [581, 238] on link "⏎ Edit" at bounding box center [531, 242] width 102 height 23
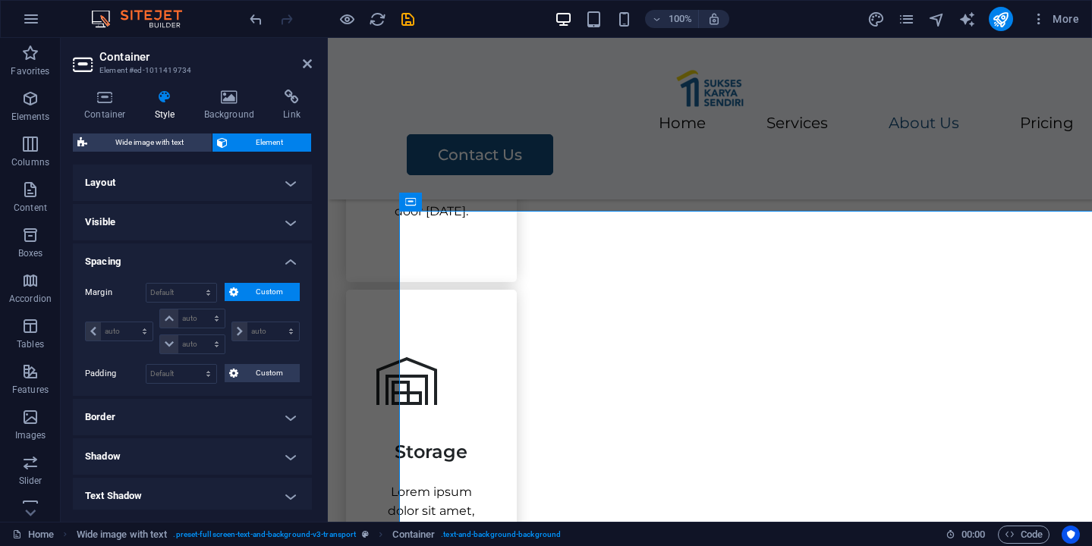
click at [291, 265] on h4 "Spacing" at bounding box center [192, 257] width 239 height 27
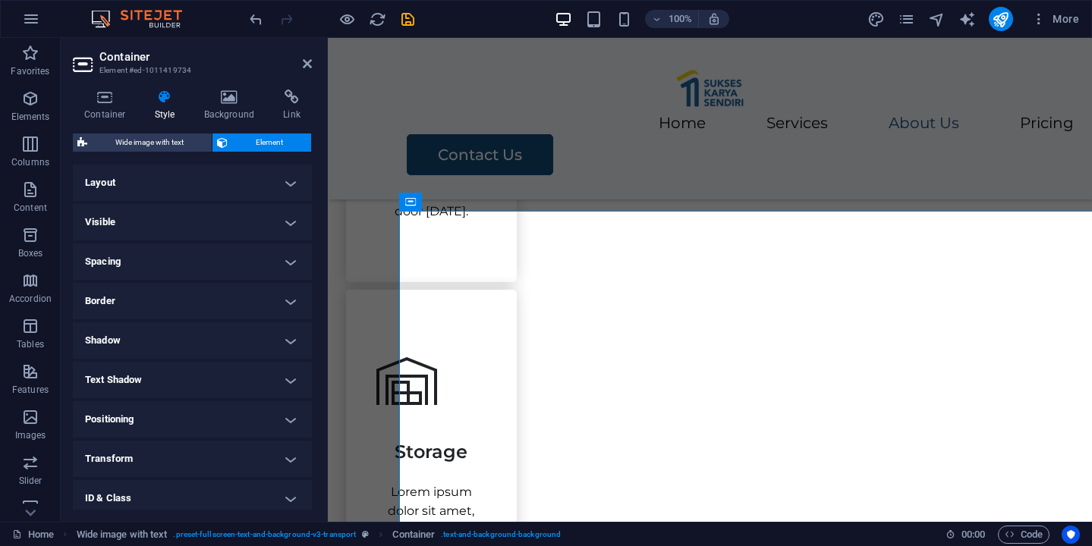
click at [281, 165] on h4 "Layout" at bounding box center [192, 183] width 239 height 36
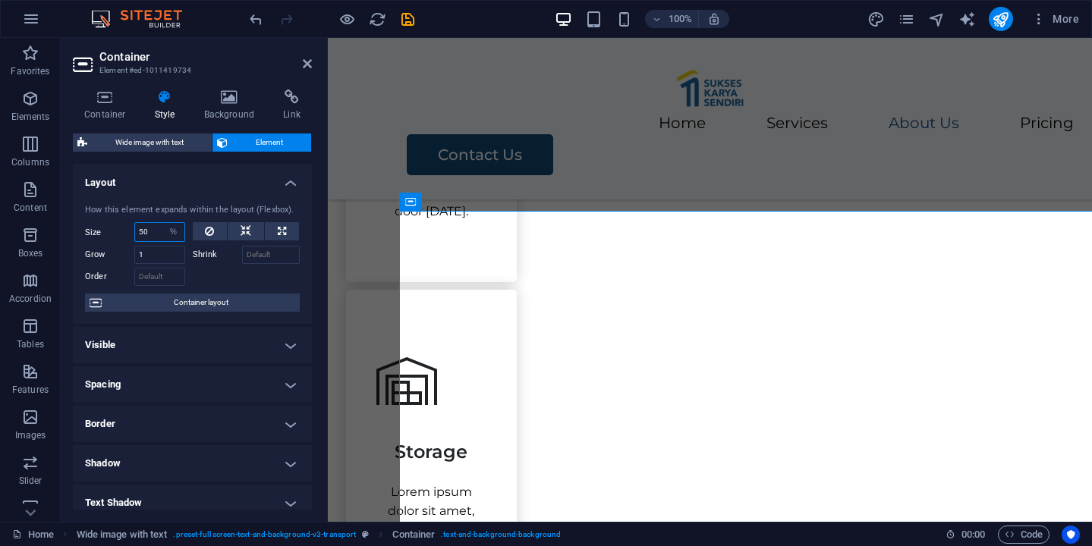
click at [144, 229] on input "50" at bounding box center [159, 232] width 49 height 18
type input "30"
click at [205, 228] on icon at bounding box center [209, 231] width 9 height 18
select select "DISABLED_OPTION_VALUE"
click at [176, 256] on input "1" at bounding box center [159, 255] width 51 height 18
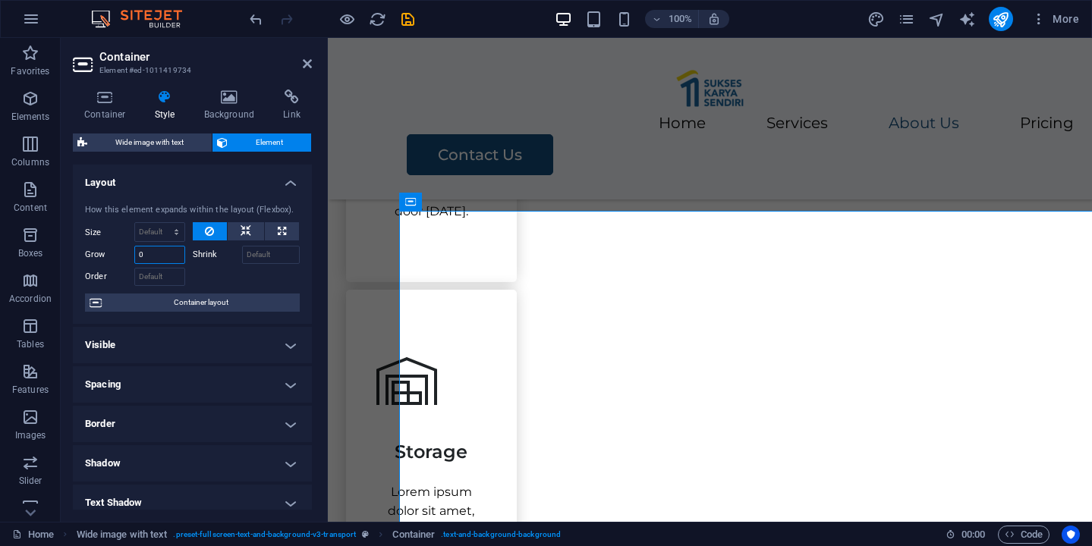
type input "0"
click at [238, 288] on div "How this element expands within the layout (Flexbox). Size Default auto px % 1/…" at bounding box center [192, 258] width 239 height 133
click at [160, 256] on input "0" at bounding box center [159, 255] width 51 height 18
type input "1"
click at [164, 302] on span "Container layout" at bounding box center [200, 303] width 189 height 18
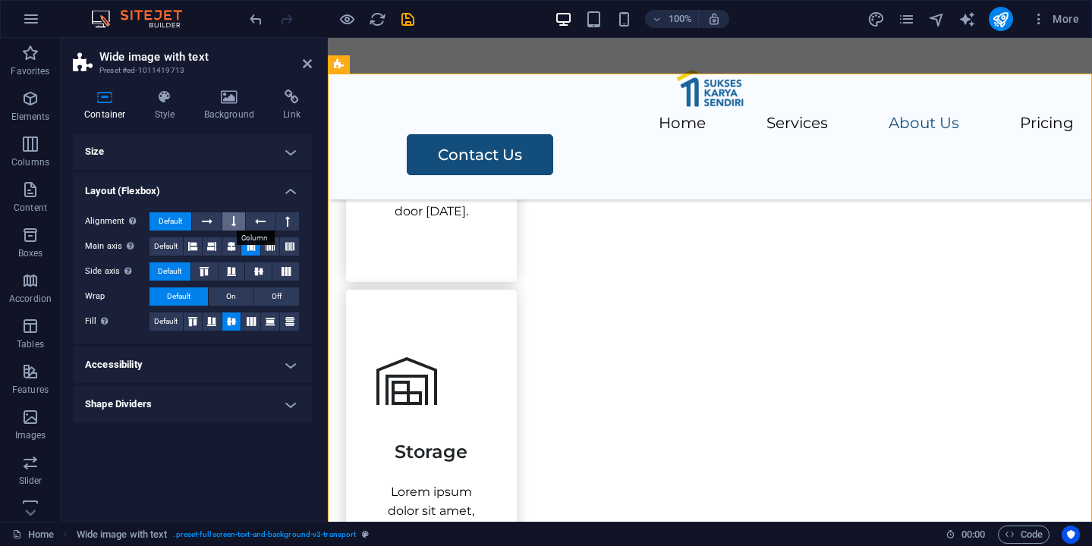
click at [234, 225] on icon at bounding box center [233, 221] width 5 height 18
click at [211, 223] on icon at bounding box center [207, 221] width 11 height 18
click at [285, 219] on icon at bounding box center [287, 221] width 5 height 18
click at [179, 219] on span "Default" at bounding box center [171, 221] width 24 height 18
click at [213, 322] on icon at bounding box center [211, 322] width 9 height 18
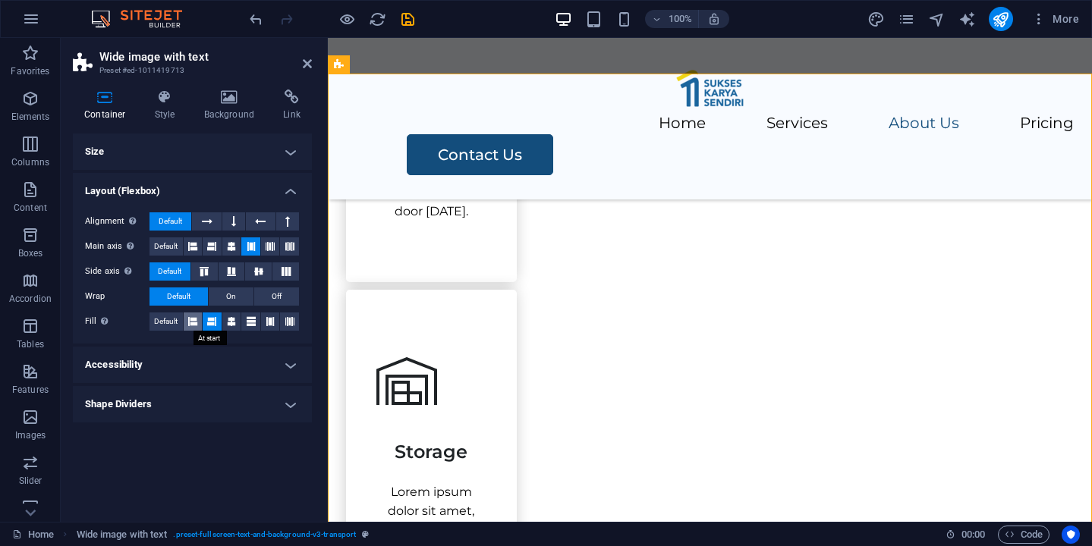
click at [187, 321] on button at bounding box center [193, 322] width 19 height 18
click at [234, 322] on icon at bounding box center [231, 322] width 9 height 18
click at [166, 319] on span "Default" at bounding box center [166, 322] width 24 height 18
click at [234, 320] on icon at bounding box center [231, 322] width 9 height 18
click at [252, 360] on h4 "Accessibility" at bounding box center [192, 365] width 239 height 36
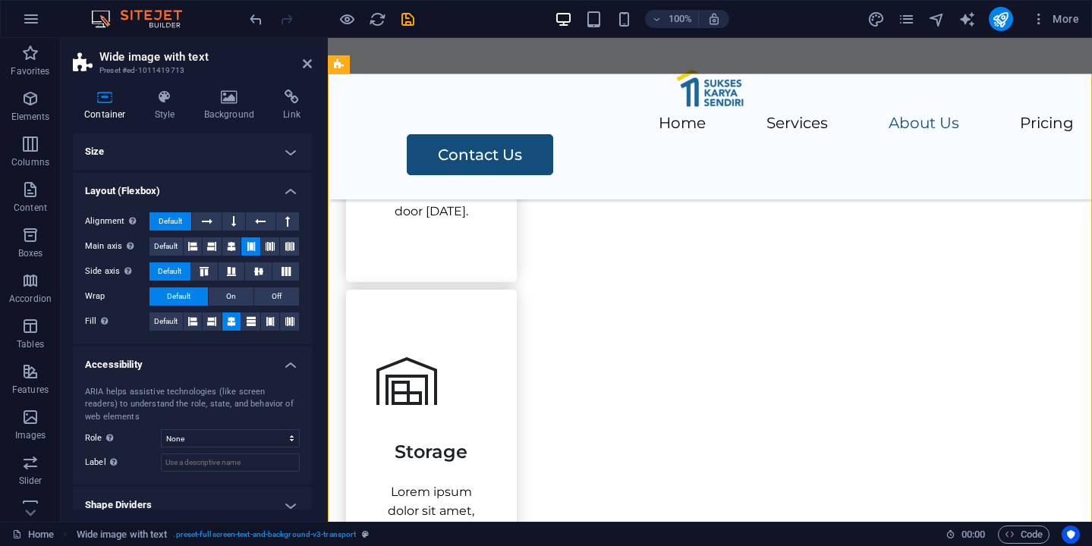
click at [252, 360] on h4 "Accessibility" at bounding box center [192, 360] width 239 height 27
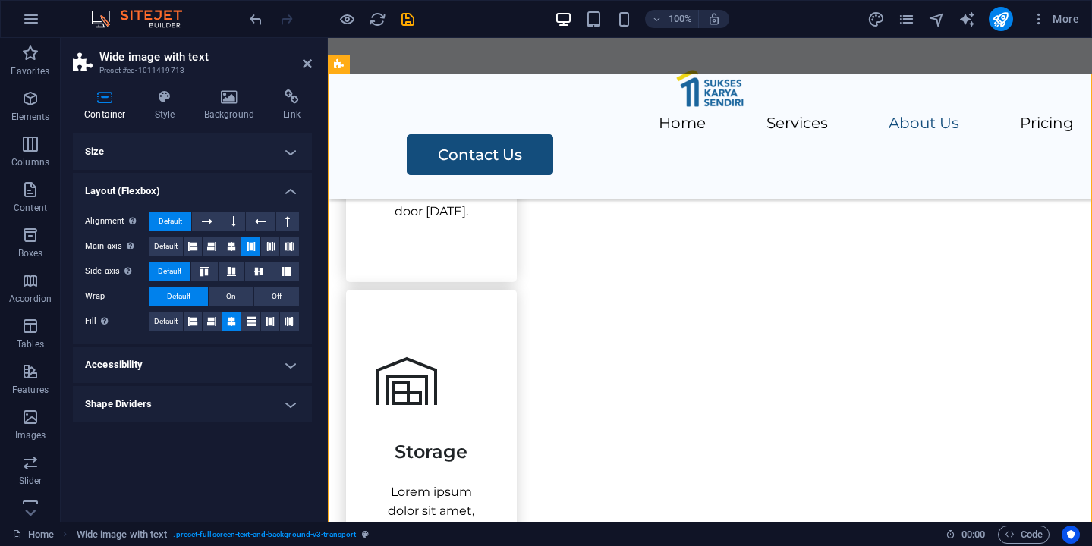
click at [273, 152] on h4 "Size" at bounding box center [192, 152] width 239 height 36
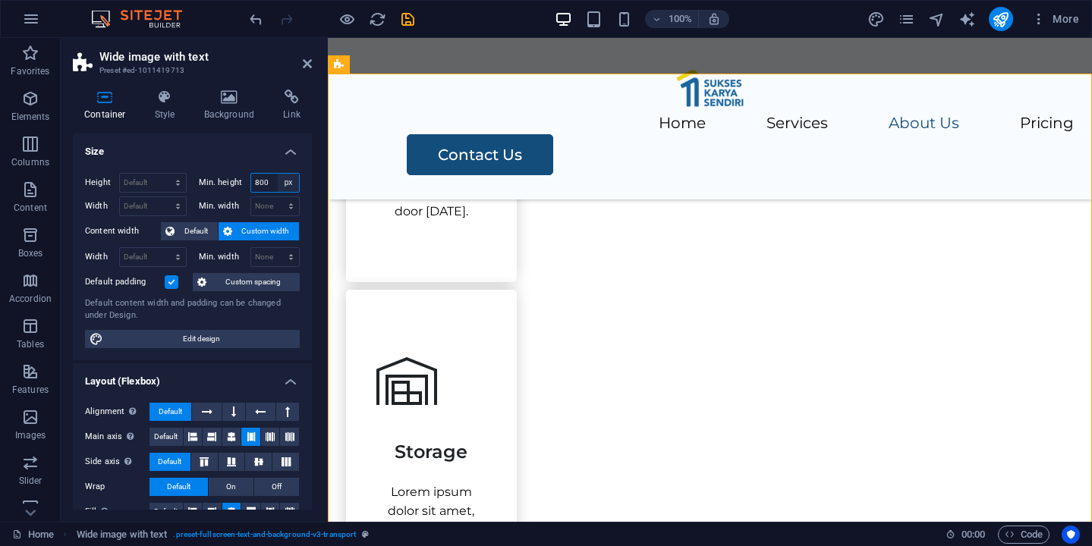
click at [288, 182] on select "None px rem % vh vw" at bounding box center [288, 183] width 21 height 18
select select "a0vnlqie1kc"
click at [278, 174] on select "None px rem % vh vw" at bounding box center [288, 183] width 21 height 18
select select "DISABLED_OPTION_VALUE"
click at [203, 228] on span "Default" at bounding box center [196, 231] width 34 height 18
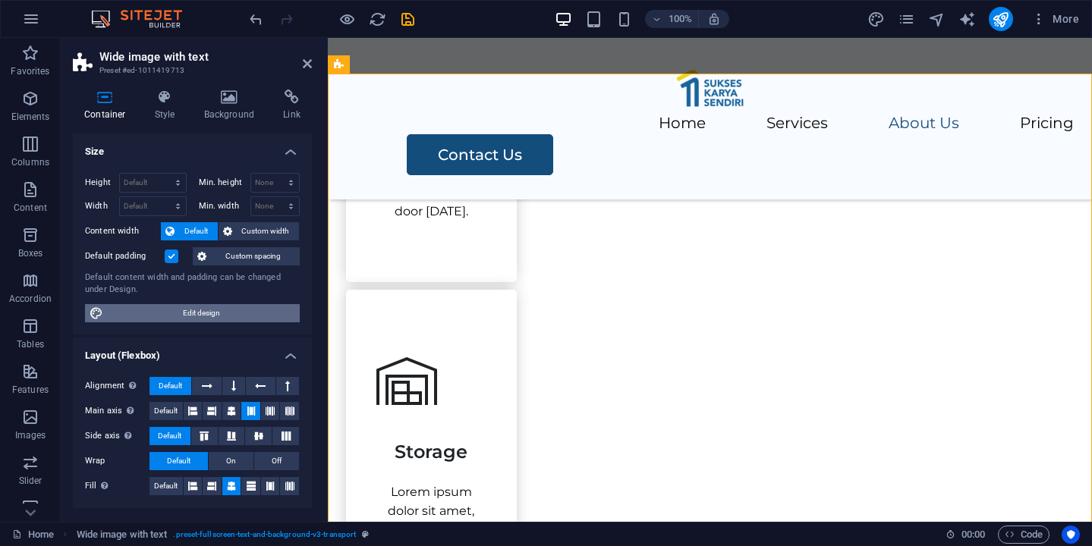
click at [234, 310] on span "Edit design" at bounding box center [201, 313] width 187 height 18
select select "rem"
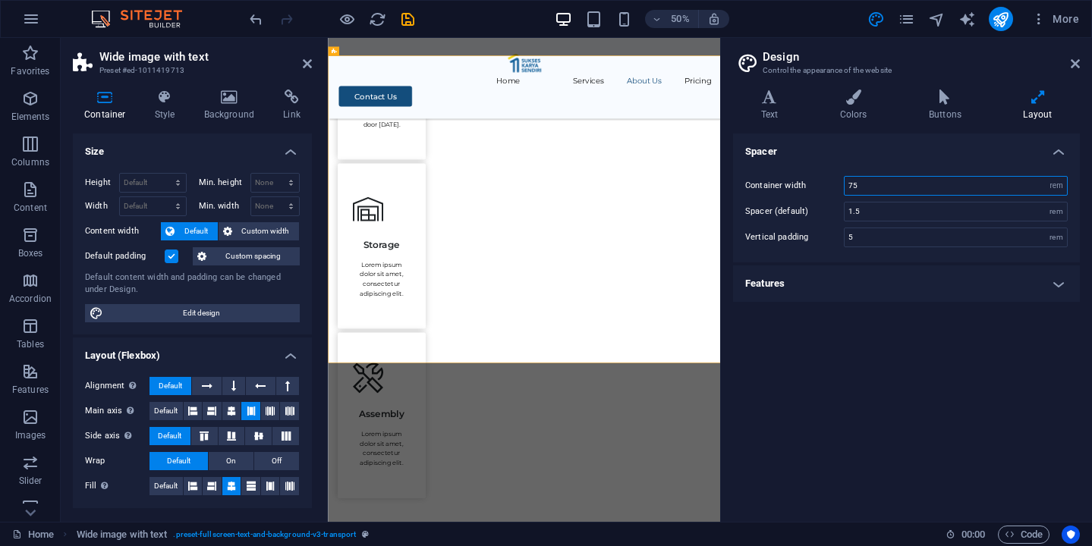
click at [910, 187] on input "75" at bounding box center [955, 186] width 222 height 18
type input "75"
click at [977, 282] on h4 "Features" at bounding box center [906, 284] width 347 height 36
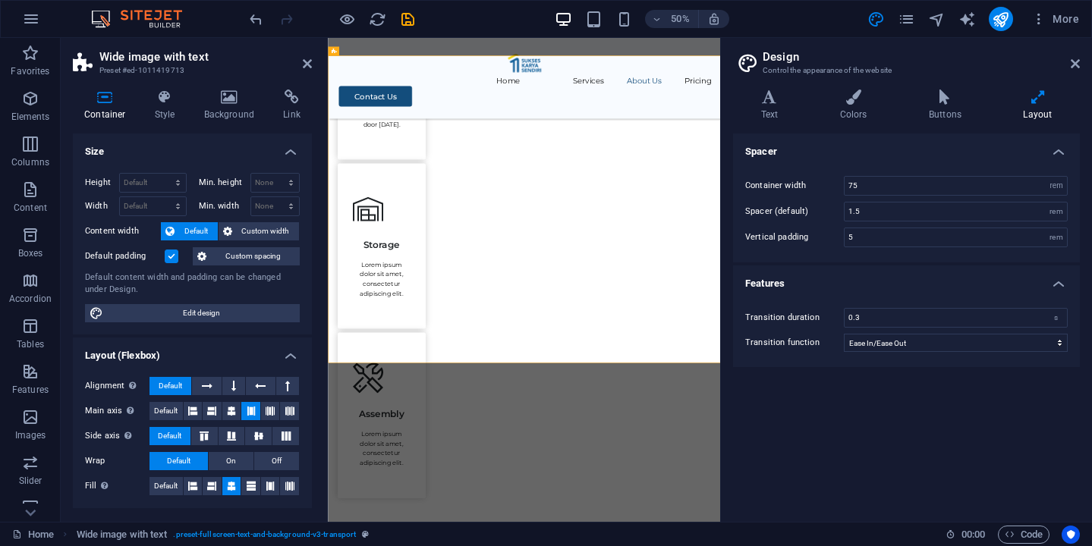
click at [977, 282] on h4 "Features" at bounding box center [906, 279] width 347 height 27
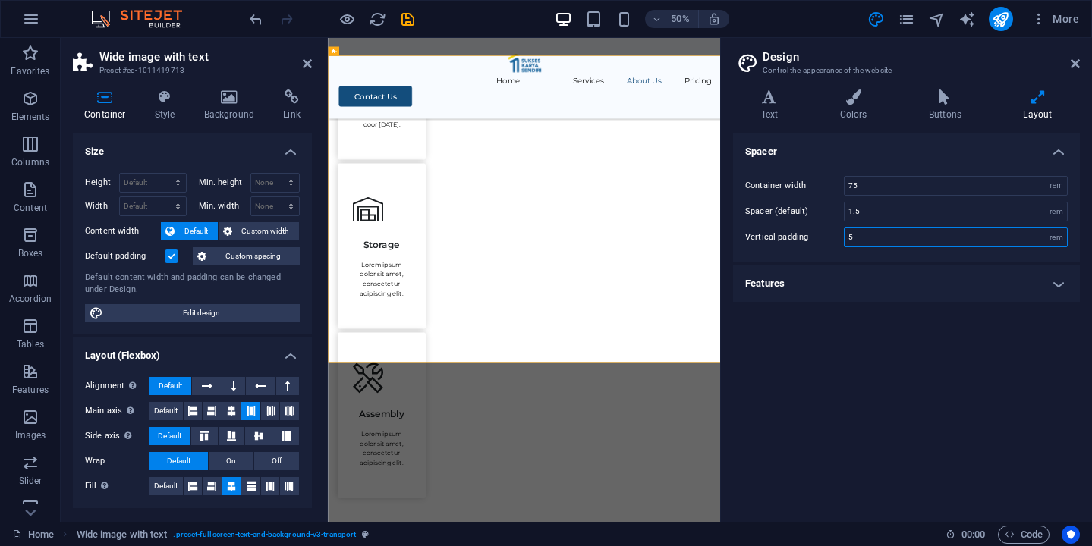
click at [980, 241] on input "5" at bounding box center [955, 237] width 222 height 18
type input "5"
type input "3"
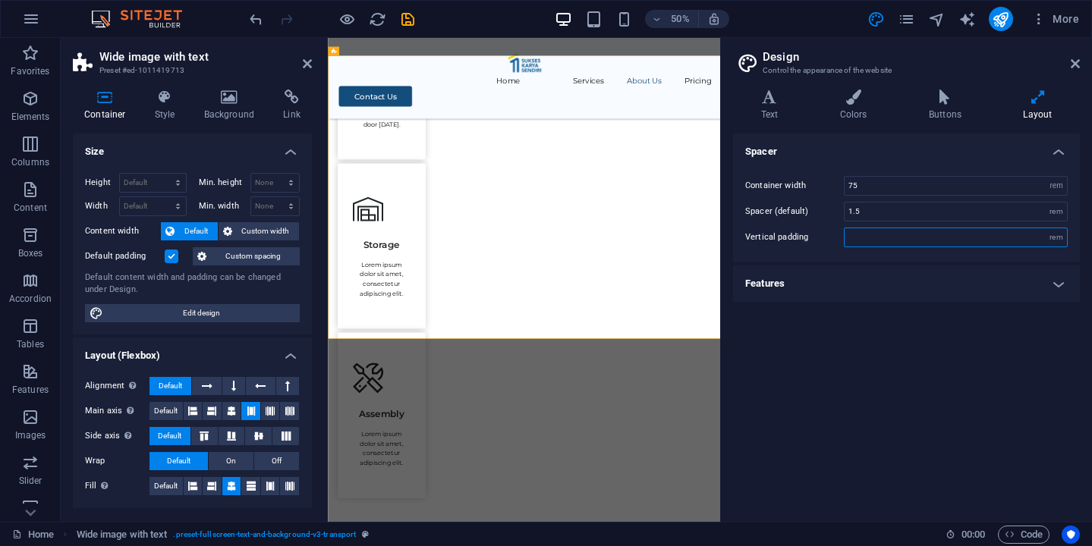
type input "4"
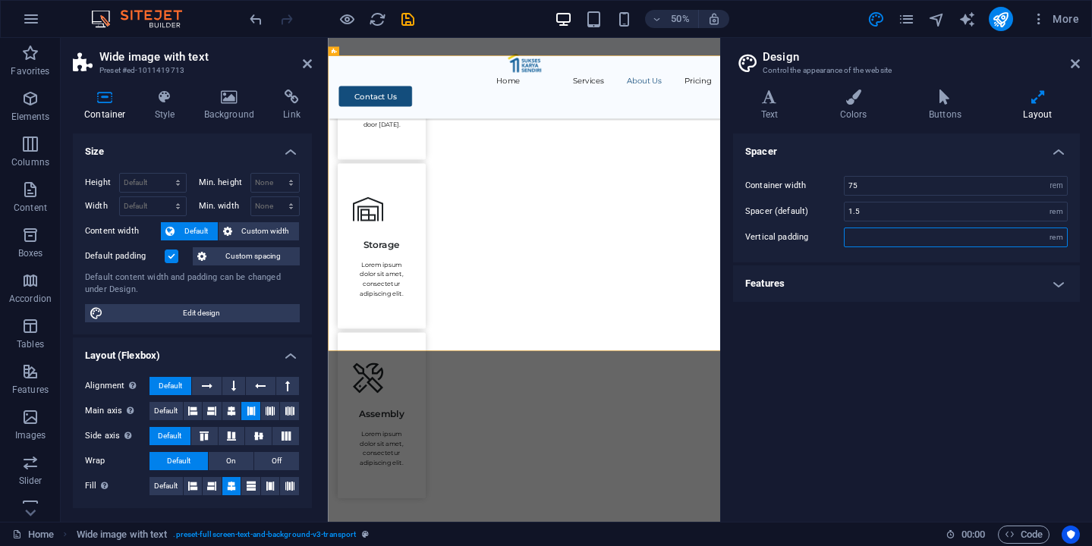
type input "3"
type input "6"
click at [823, 253] on div "Container width 75 rem px Spacer (default) 1.5 rem Vertical padding 7 rem" at bounding box center [906, 212] width 353 height 102
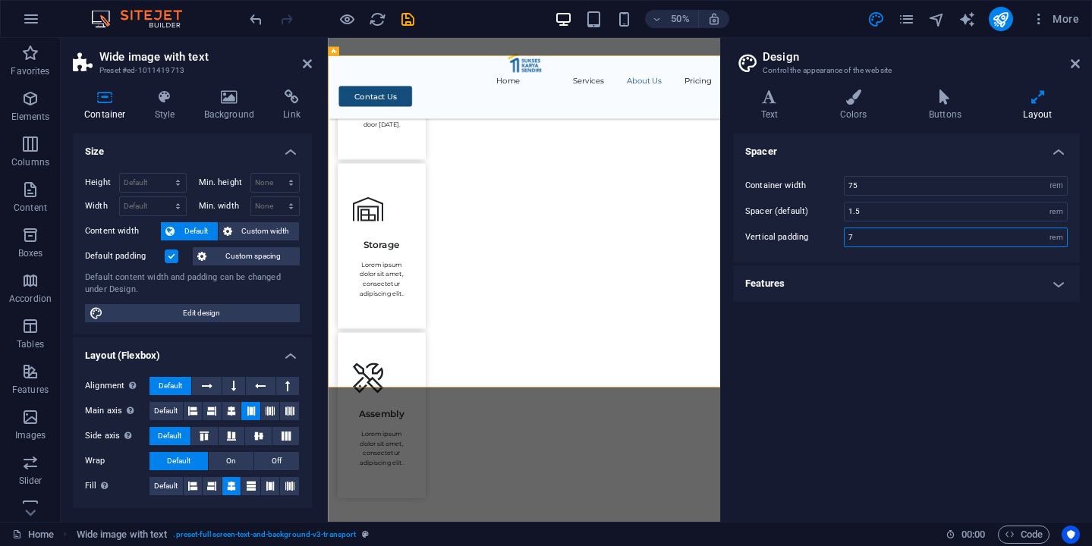
click at [863, 239] on input "7" at bounding box center [955, 237] width 222 height 18
type input "7"
type input "4"
click at [805, 263] on ul "Spacer Container width 75 rem px Spacer (default) 1.5 rem Vertical padding 4 re…" at bounding box center [906, 218] width 347 height 168
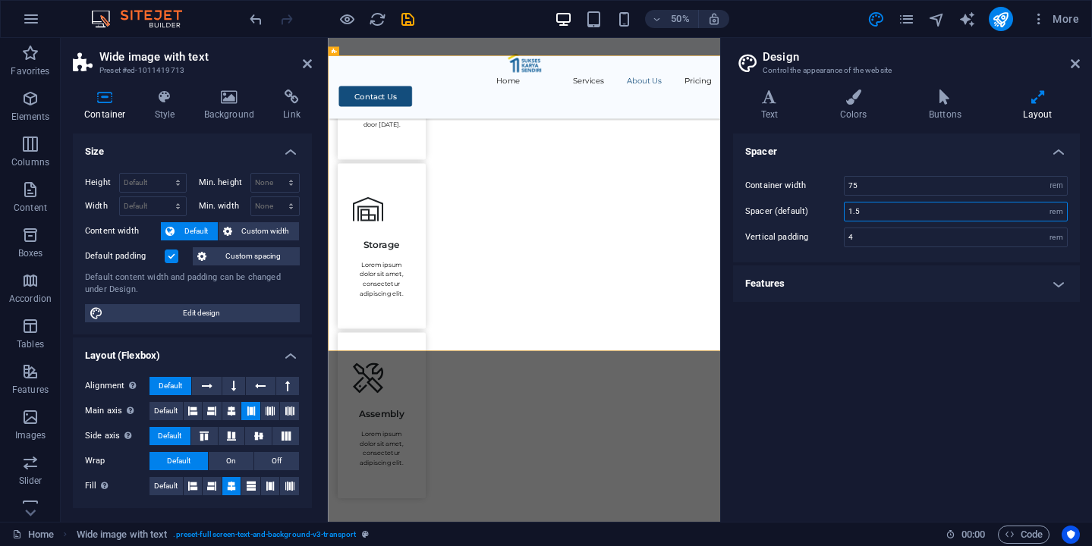
click at [876, 215] on input "1.5" at bounding box center [955, 212] width 222 height 18
type input "1"
click at [819, 181] on label "Container width" at bounding box center [794, 185] width 99 height 8
click at [867, 184] on input "75" at bounding box center [955, 186] width 222 height 18
type input "7"
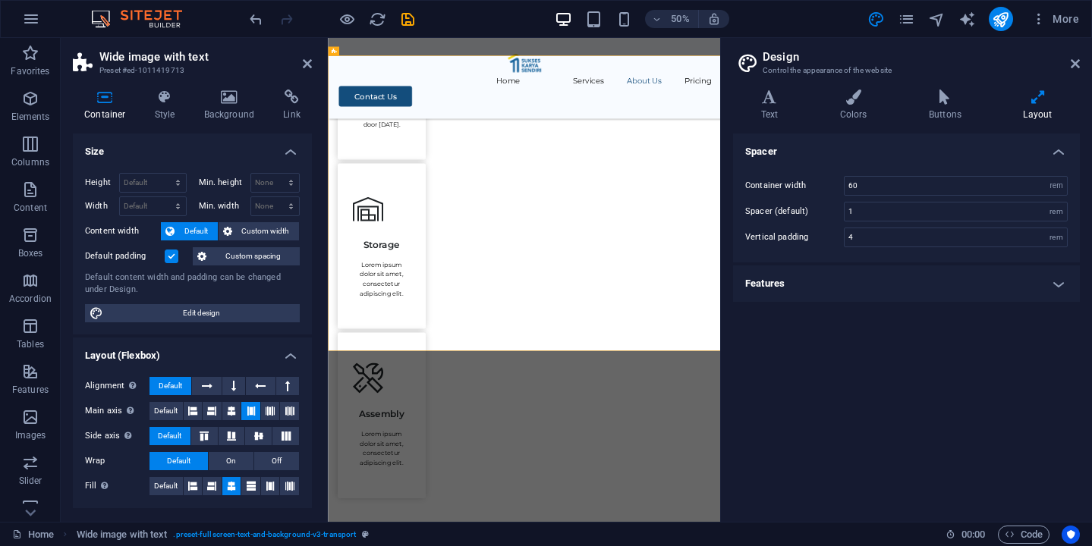
click at [810, 167] on div "Container width 60 rem px Spacer (default) 1 rem Vertical padding 4 rem" at bounding box center [906, 212] width 353 height 102
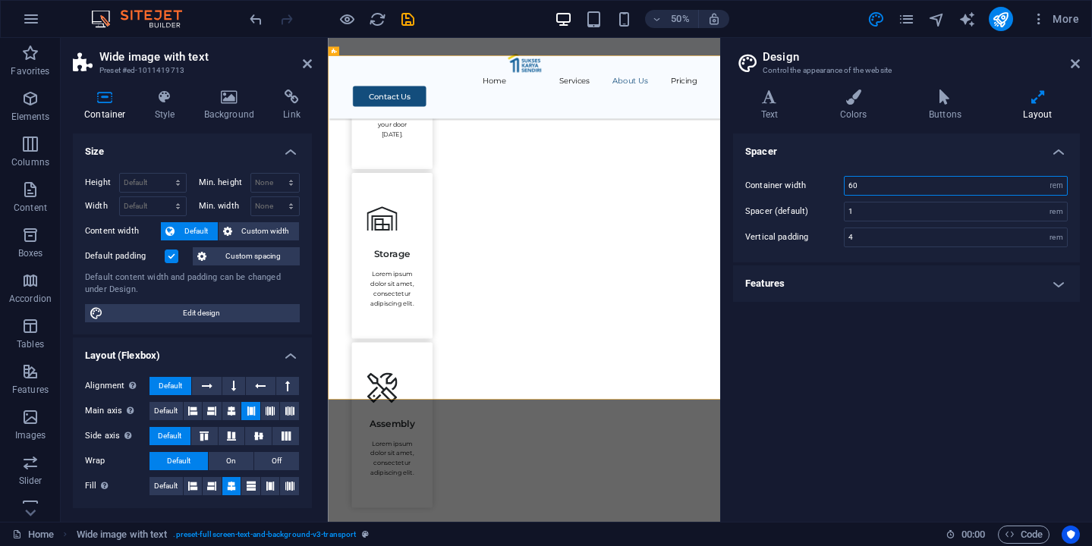
click at [868, 193] on input "60" at bounding box center [955, 186] width 222 height 18
type input "6"
click at [819, 165] on div "Container width 100 rem px Spacer (default) 1 rem Vertical padding 4 rem" at bounding box center [906, 212] width 353 height 102
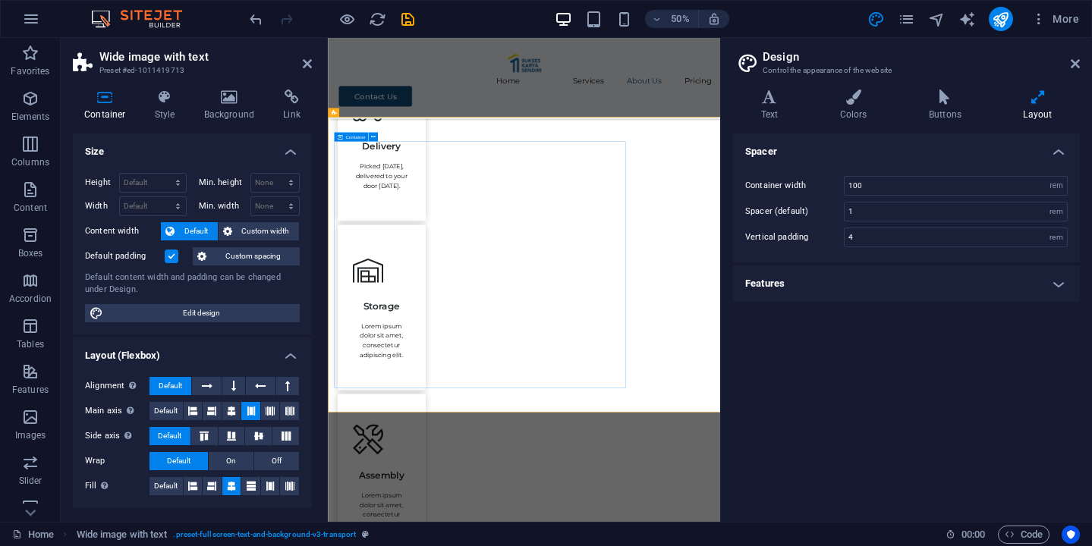
scroll to position [1005, 0]
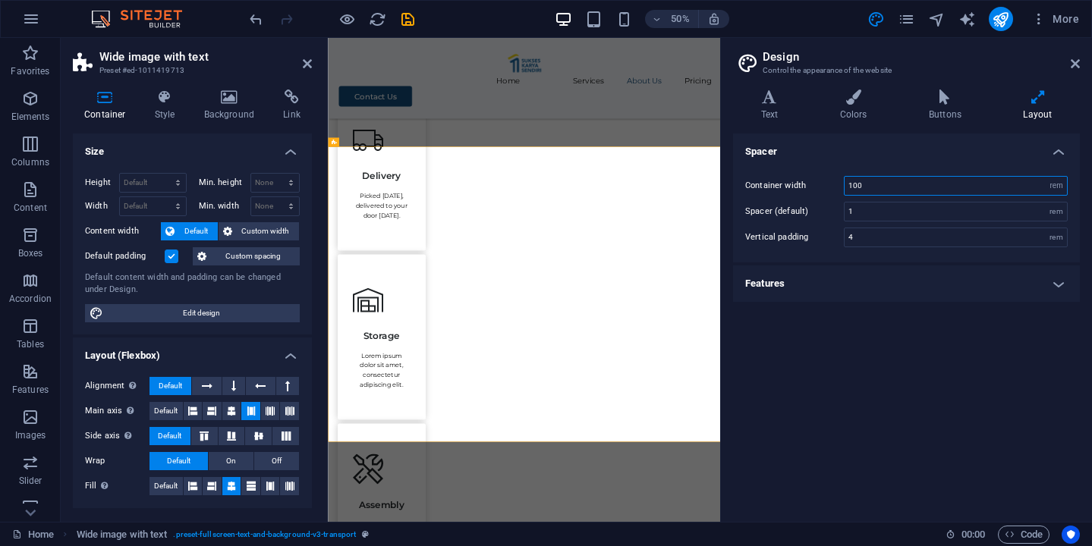
click at [951, 193] on input "100" at bounding box center [955, 186] width 222 height 18
type input "1"
type input "600"
click at [877, 155] on h4 "Spacer" at bounding box center [906, 147] width 347 height 27
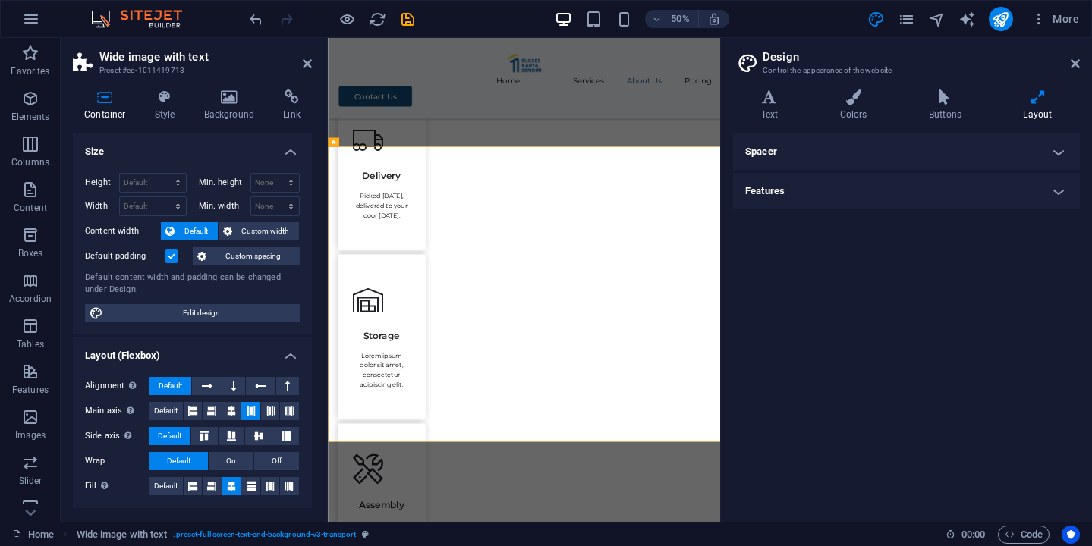
click at [877, 155] on h4 "Spacer" at bounding box center [906, 152] width 347 height 36
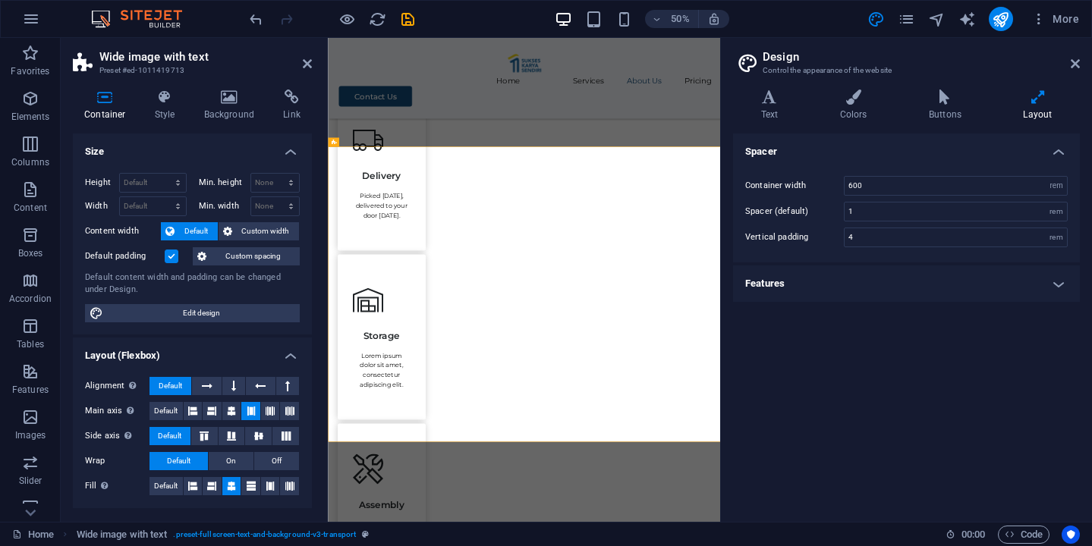
click at [815, 193] on div "Container width 600 rem px" at bounding box center [906, 186] width 322 height 20
click at [1056, 178] on select "rem px" at bounding box center [1056, 186] width 21 height 18
select select "px"
click at [1046, 177] on select "rem px" at bounding box center [1056, 186] width 21 height 18
type input "400"
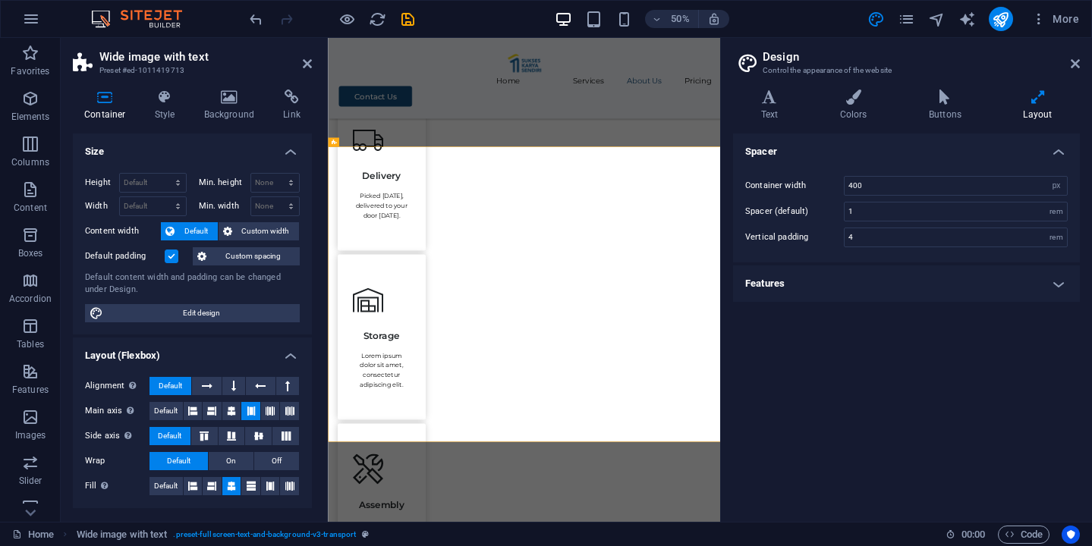
click at [815, 174] on div "Container width 400 rem px Spacer (default) 1 rem Vertical padding 4 rem" at bounding box center [906, 212] width 353 height 102
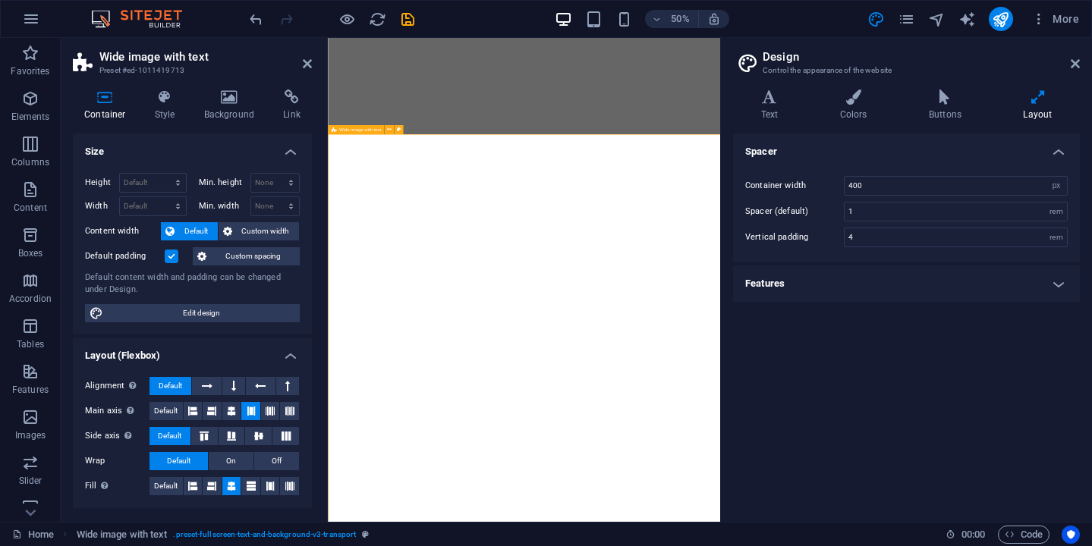
select select "px"
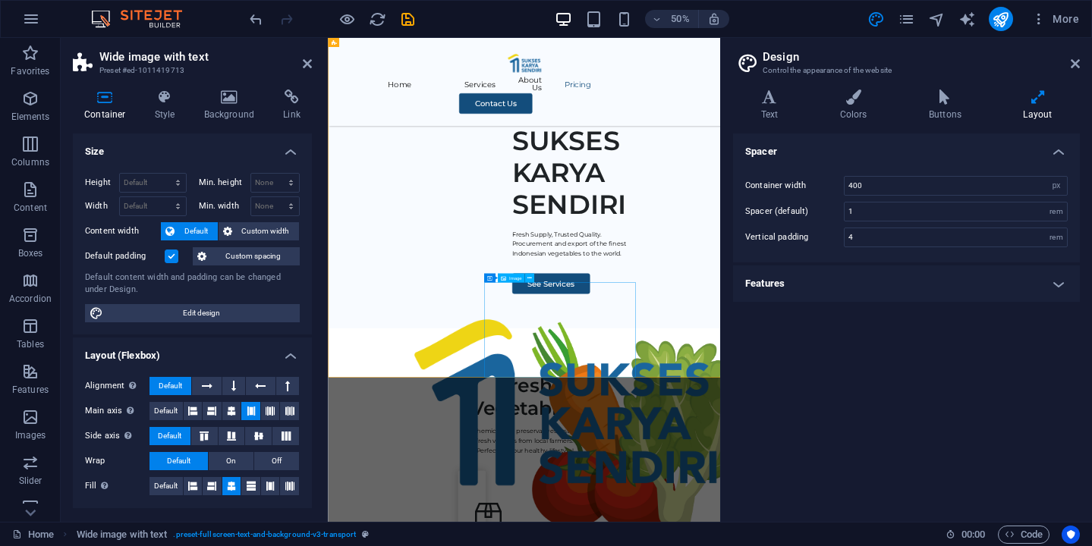
scroll to position [1706, 0]
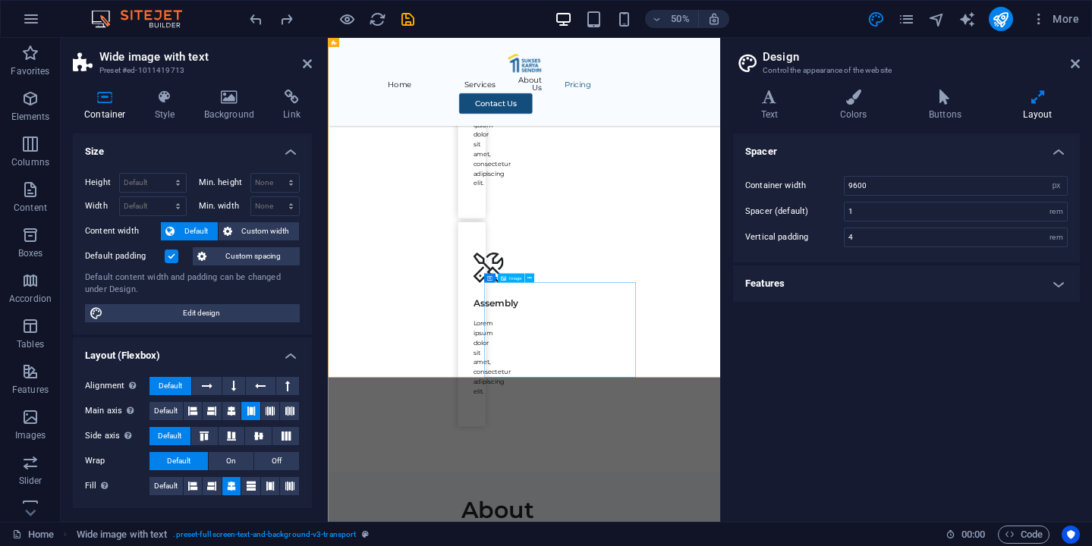
type input "600"
select select "rem"
type input "75"
type input "1.5"
type input "5"
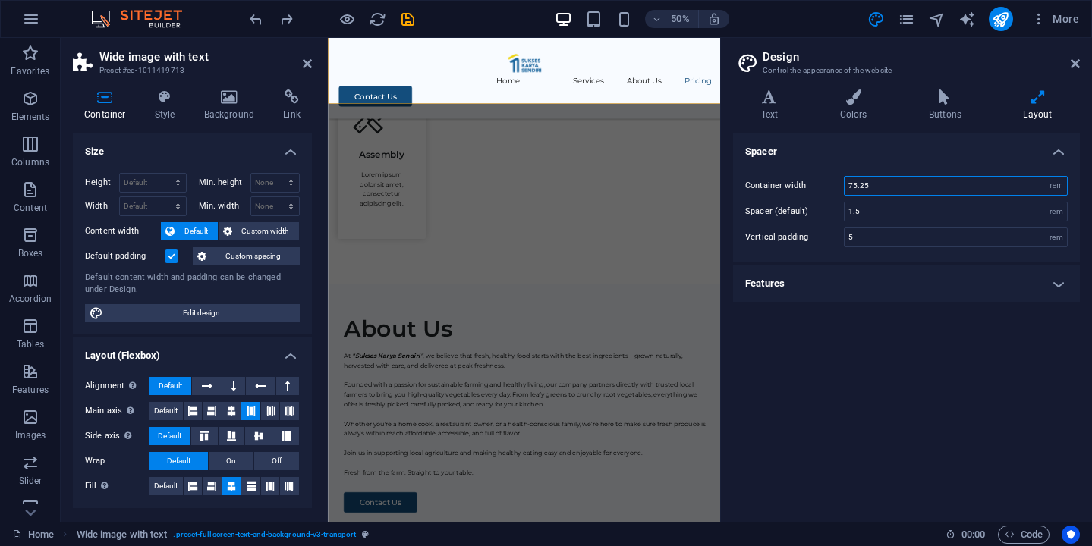
click at [871, 186] on input "75.25" at bounding box center [955, 186] width 222 height 18
type input "75"
click at [779, 166] on div "Container width 75 rem px Spacer (default) 1.5 rem Vertical padding 5 rem" at bounding box center [906, 212] width 353 height 102
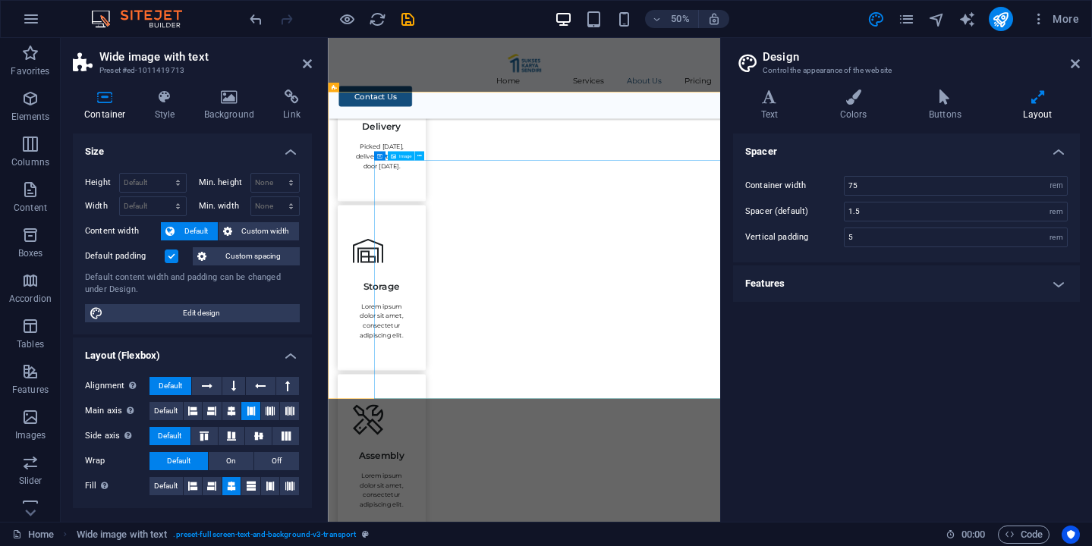
scroll to position [1103, 0]
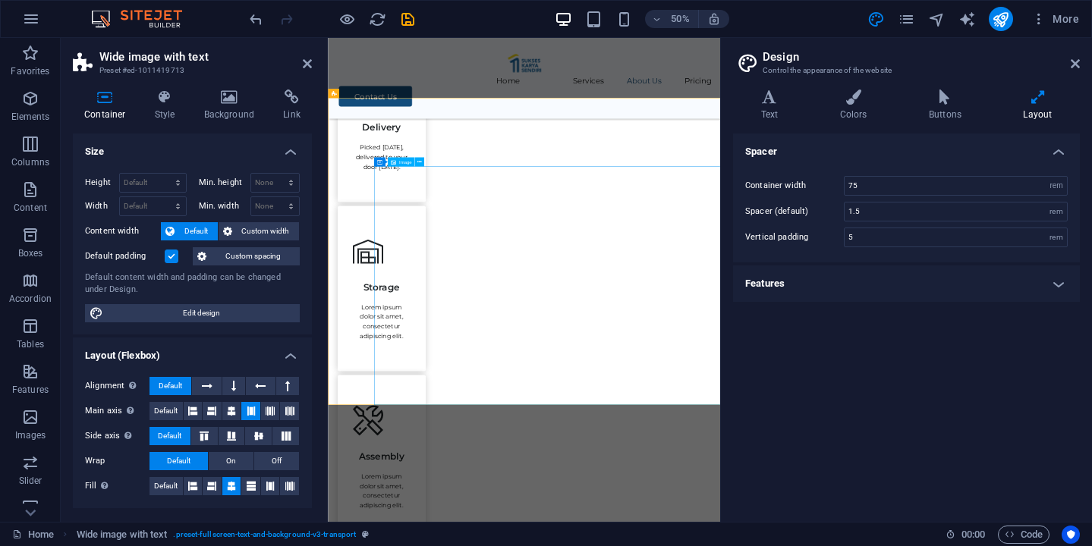
click at [380, 161] on icon at bounding box center [379, 161] width 5 height 9
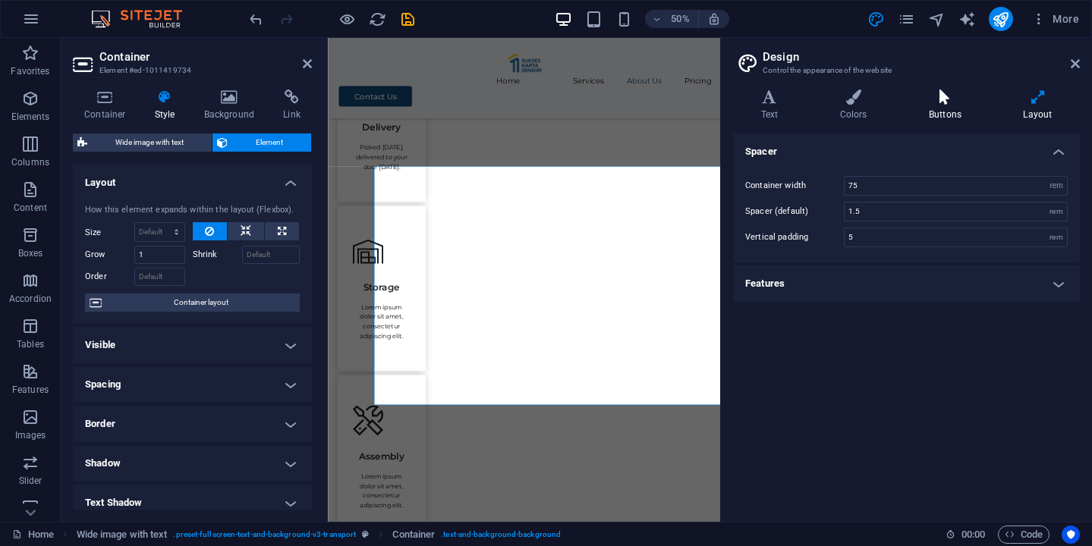
click at [949, 116] on h4 "Buttons" at bounding box center [948, 106] width 94 height 32
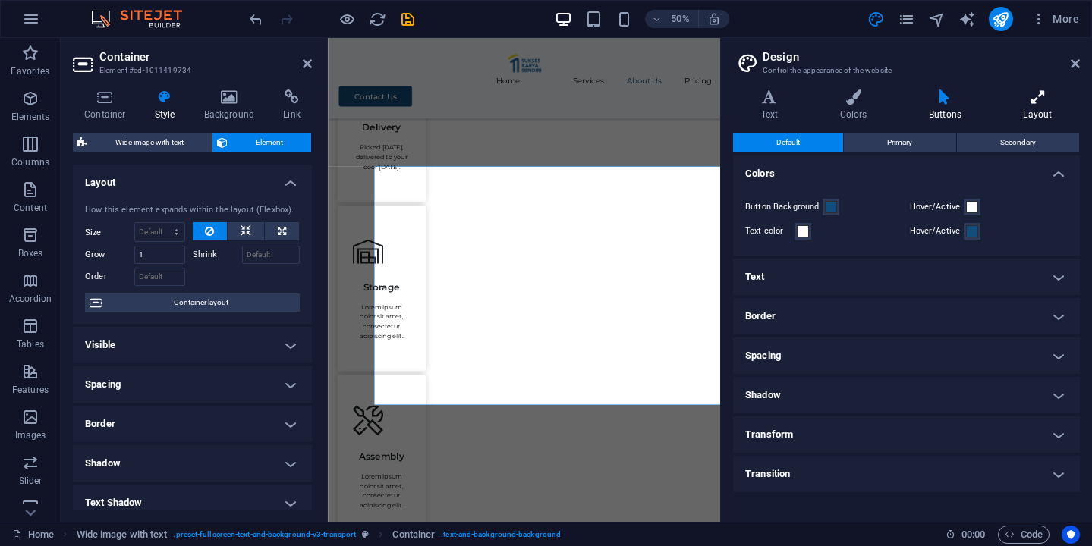
click at [1046, 108] on h4 "Layout" at bounding box center [1037, 106] width 84 height 32
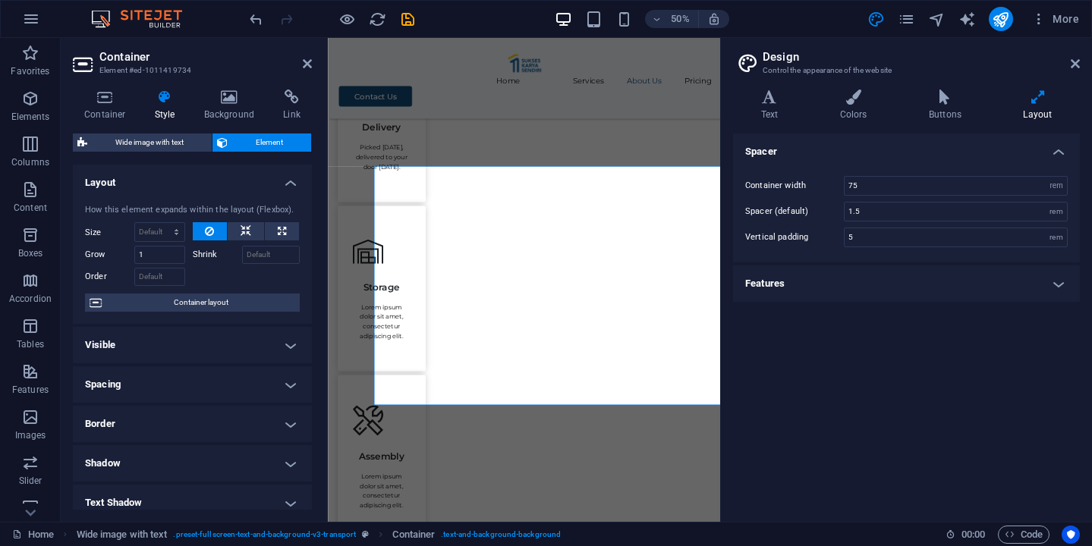
click at [1056, 288] on h4 "Features" at bounding box center [906, 284] width 347 height 36
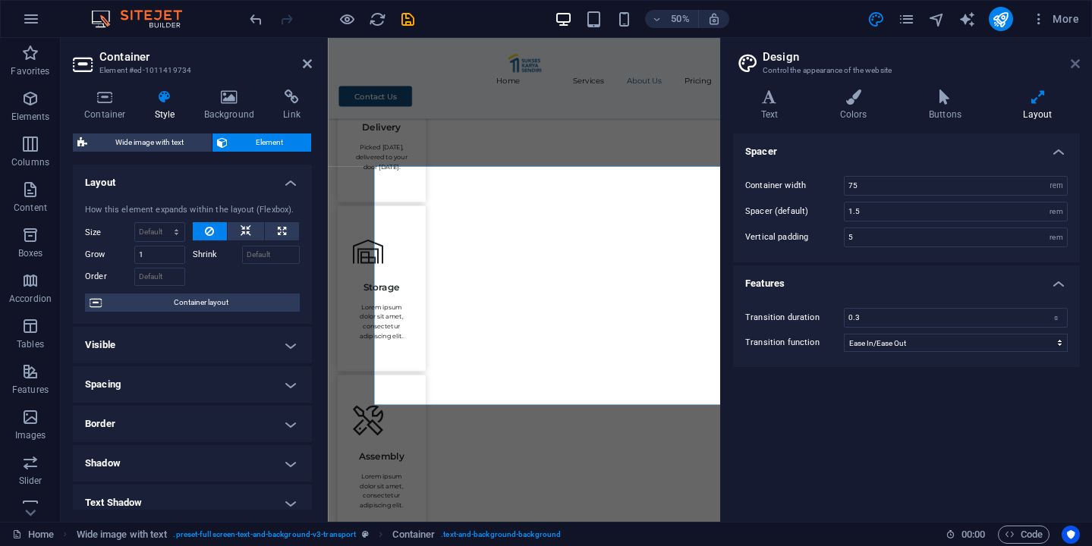
click at [1077, 61] on icon at bounding box center [1075, 64] width 9 height 12
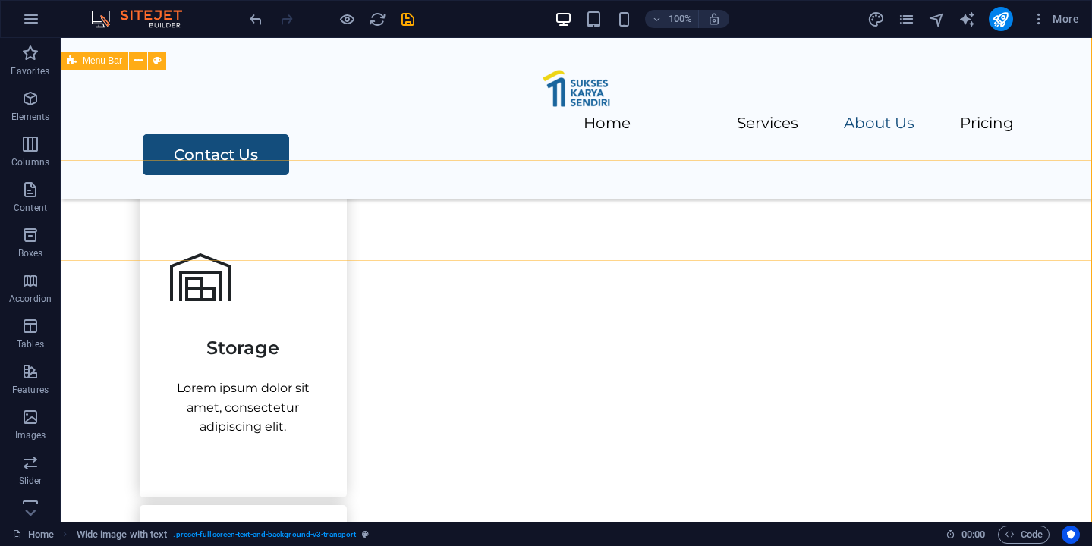
scroll to position [1271, 0]
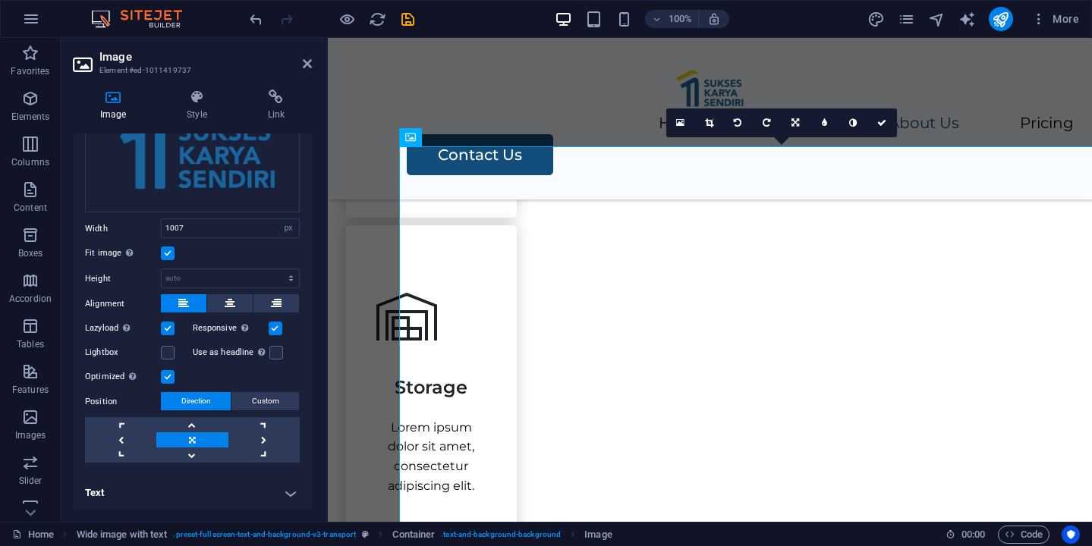
scroll to position [0, 0]
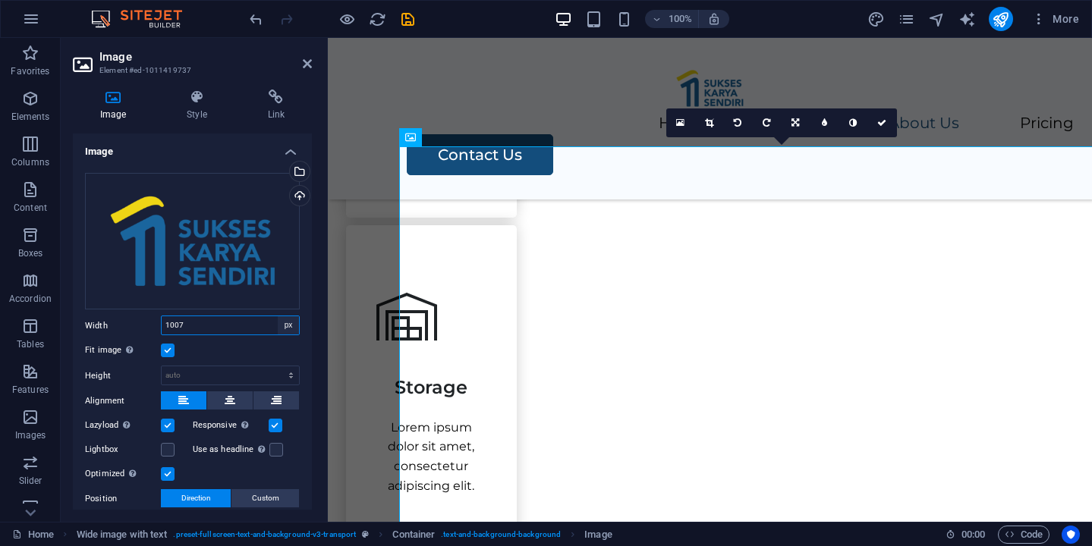
click at [285, 319] on select "Default auto px rem % em vh vw" at bounding box center [288, 325] width 21 height 18
select select "auto"
click at [278, 316] on select "Default auto px rem % em vh vw" at bounding box center [288, 325] width 21 height 18
select select "DISABLED_OPTION_VALUE"
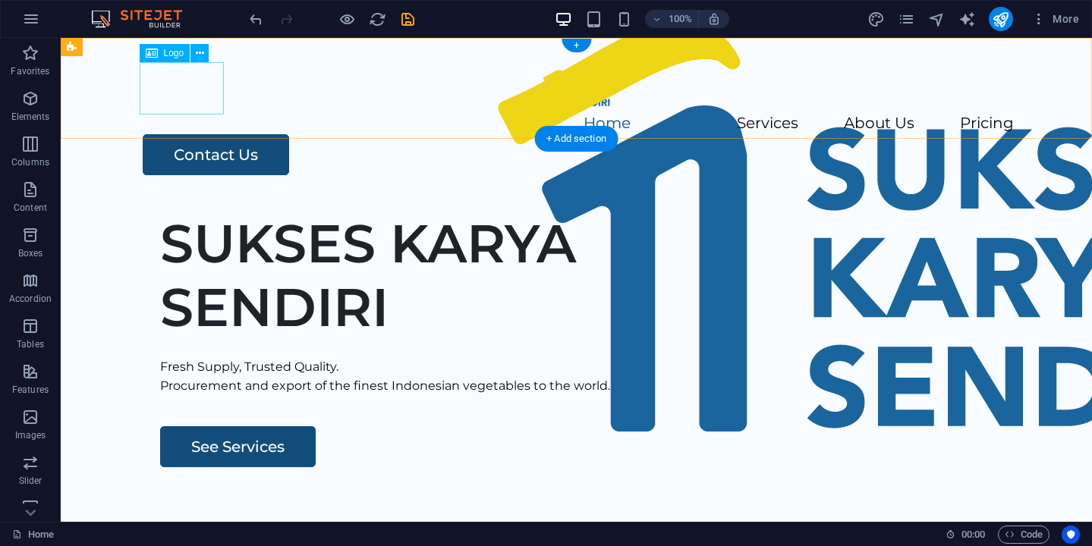
click at [208, 83] on div at bounding box center [577, 88] width 874 height 52
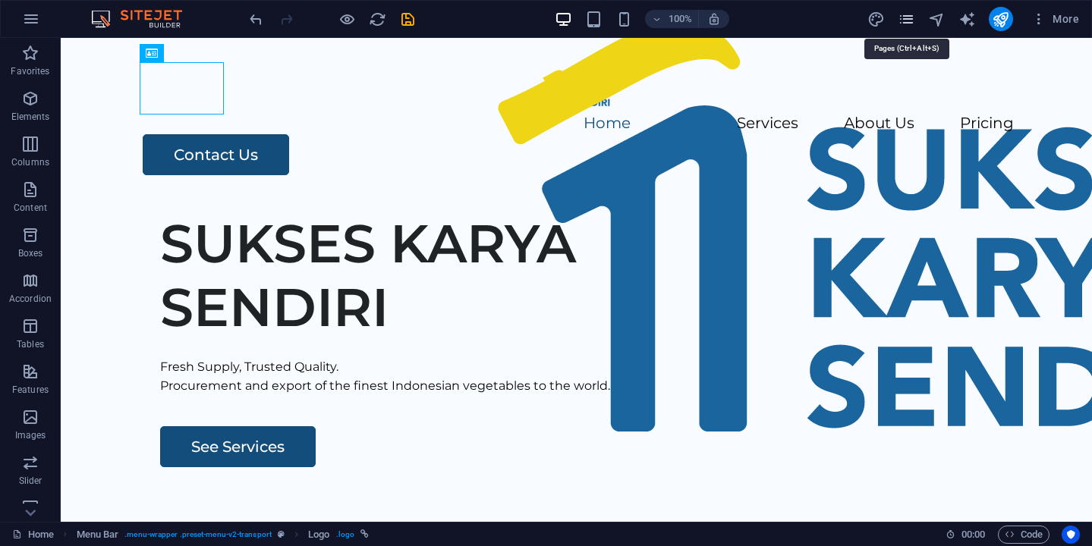
click at [907, 16] on icon "pages" at bounding box center [906, 19] width 17 height 17
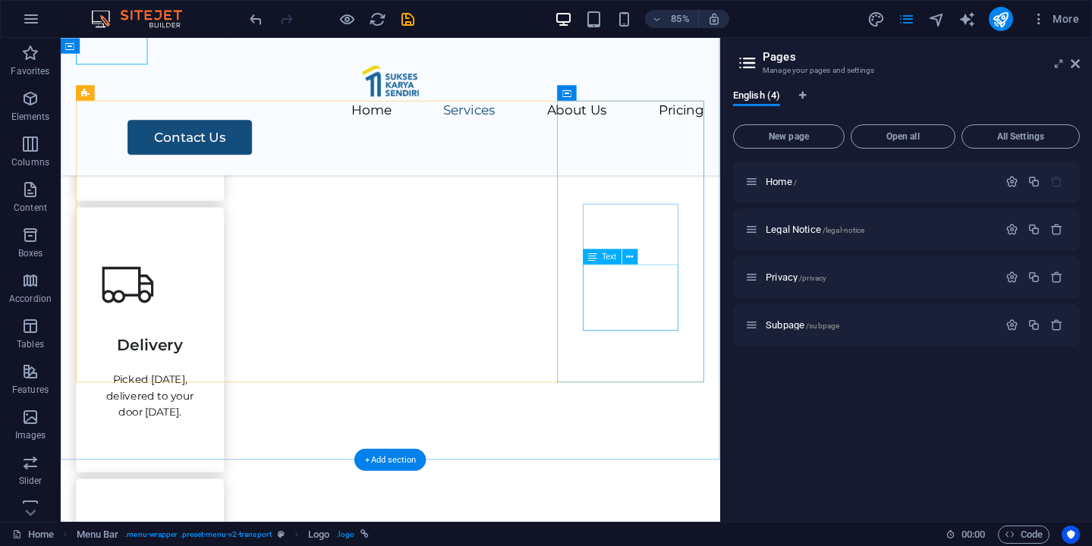
scroll to position [1059, 0]
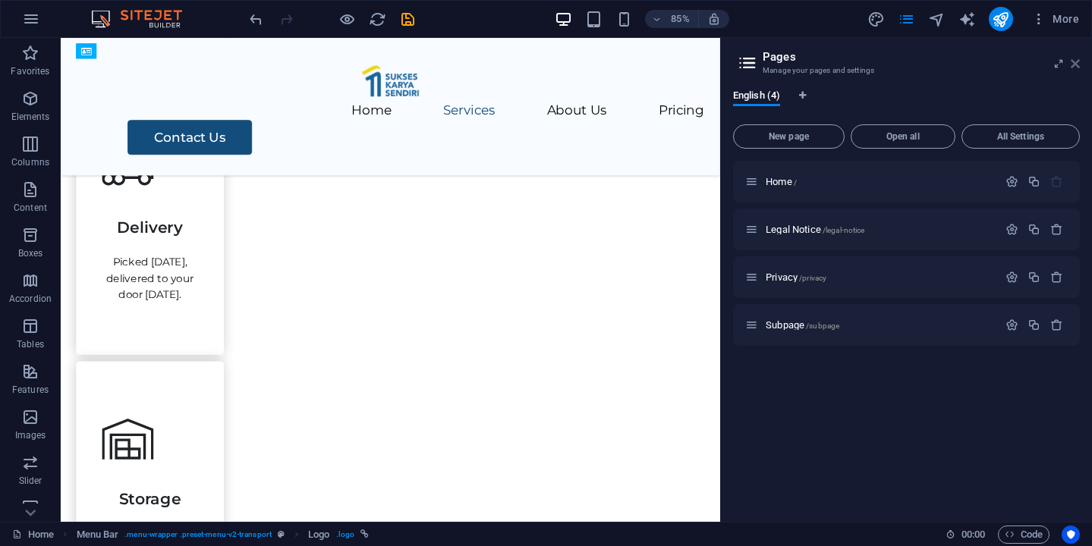
click at [1075, 61] on icon at bounding box center [1075, 64] width 9 height 12
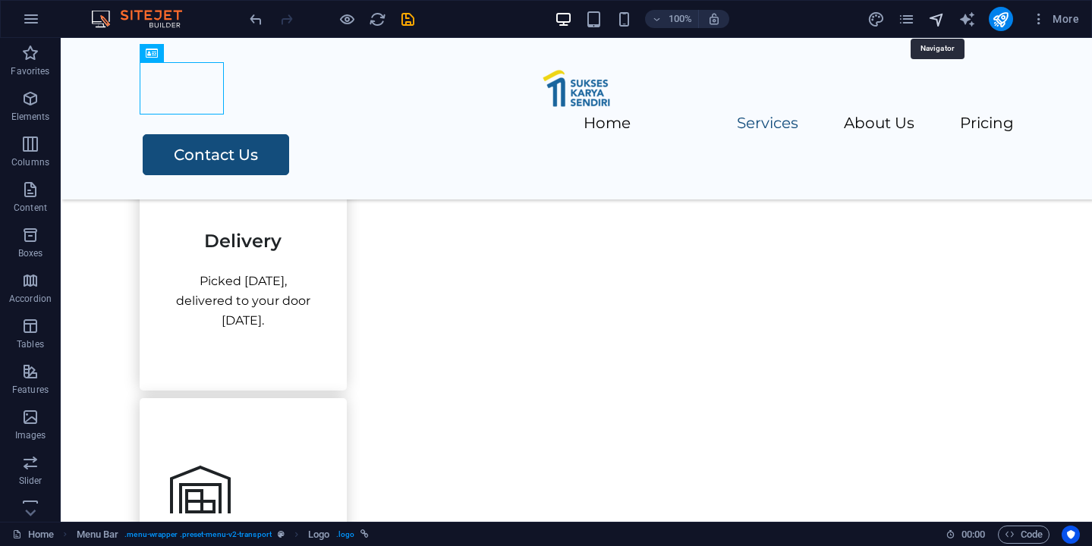
click at [935, 22] on icon "navigator" at bounding box center [936, 19] width 17 height 17
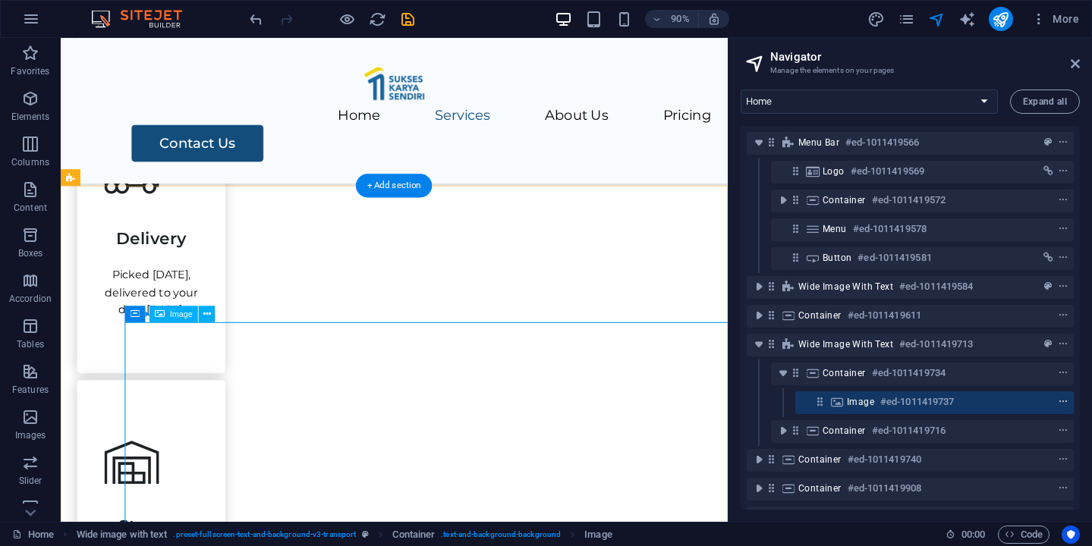
click at [1059, 398] on icon "context-menu" at bounding box center [1063, 402] width 11 height 11
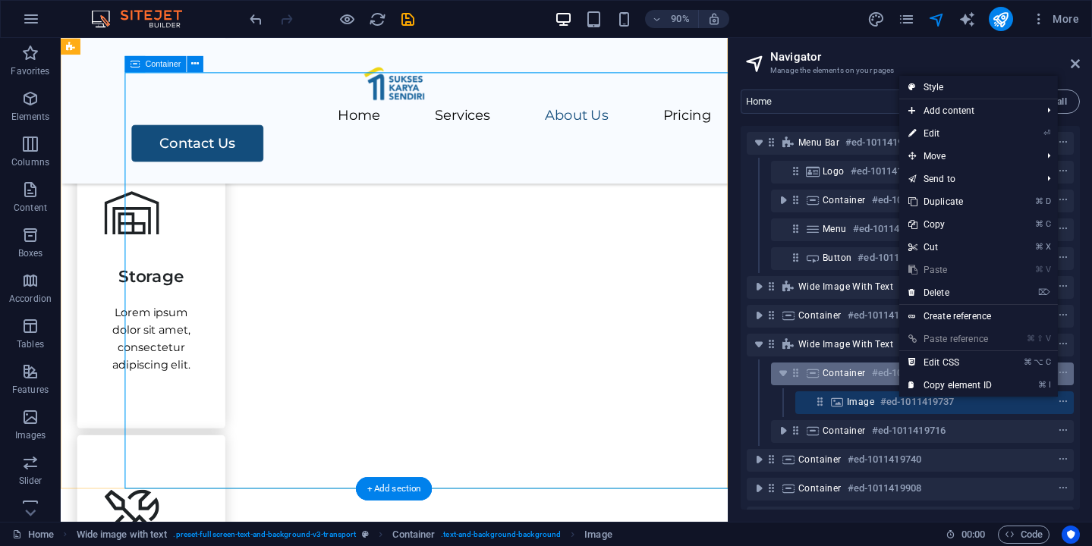
click at [833, 380] on div "Container #ed-1011419734" at bounding box center [909, 373] width 175 height 18
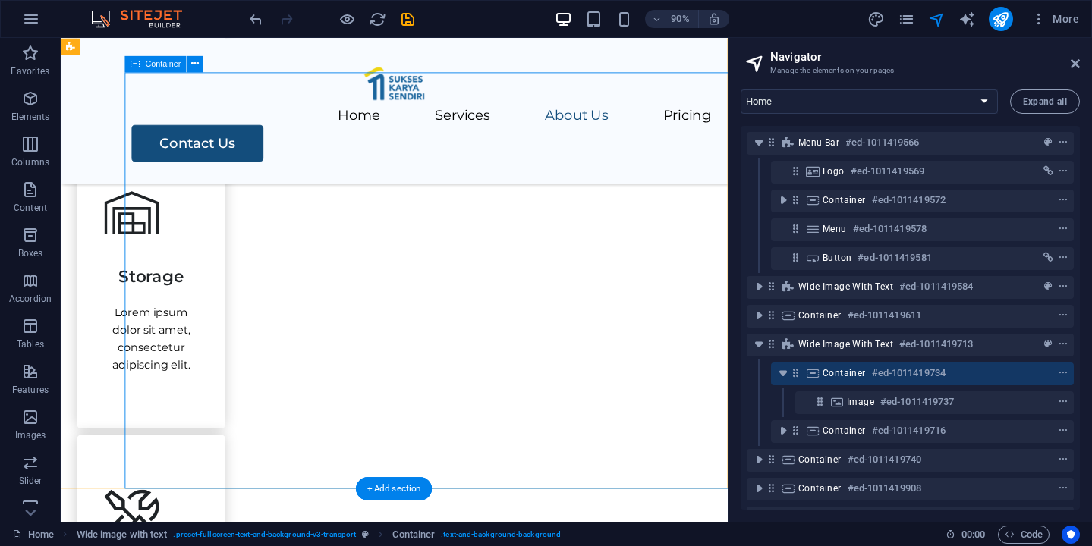
click at [852, 369] on span "Container" at bounding box center [843, 373] width 43 height 12
click at [1060, 374] on icon "context-menu" at bounding box center [1063, 373] width 11 height 11
click at [872, 374] on h6 "#ed-1011419734" at bounding box center [909, 373] width 74 height 18
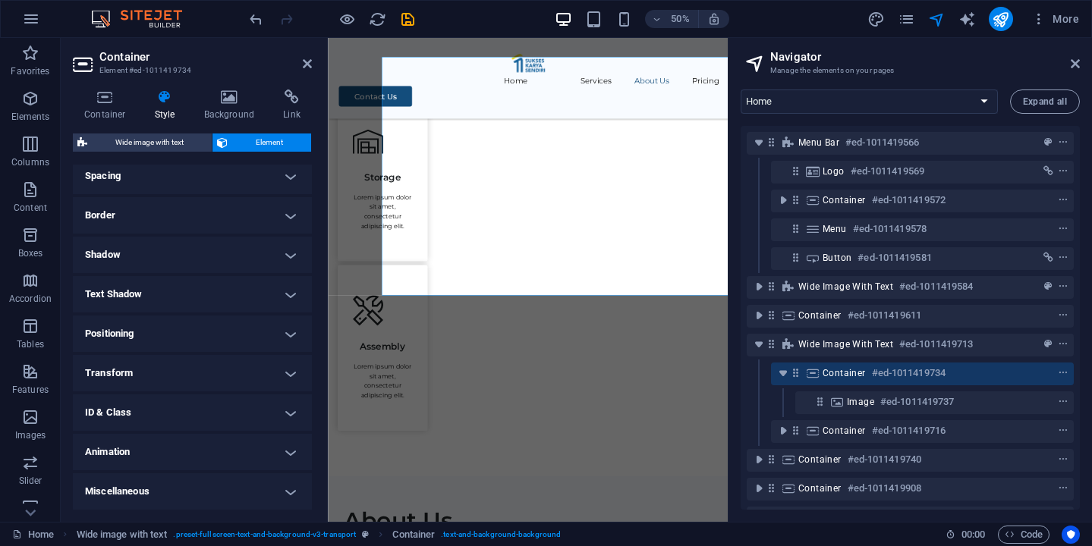
scroll to position [0, 0]
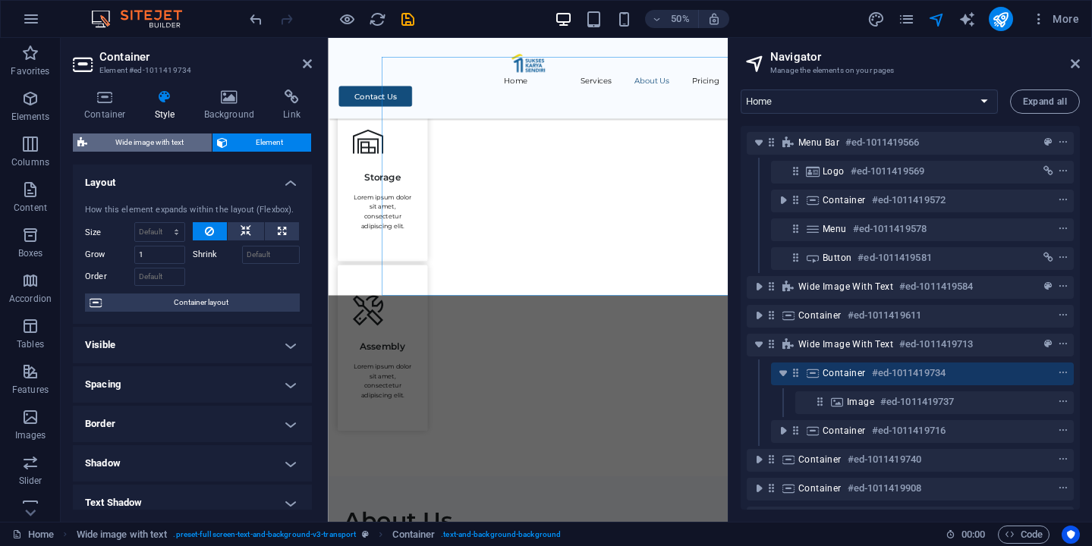
click at [197, 146] on span "Wide image with text" at bounding box center [149, 143] width 115 height 18
select select "%"
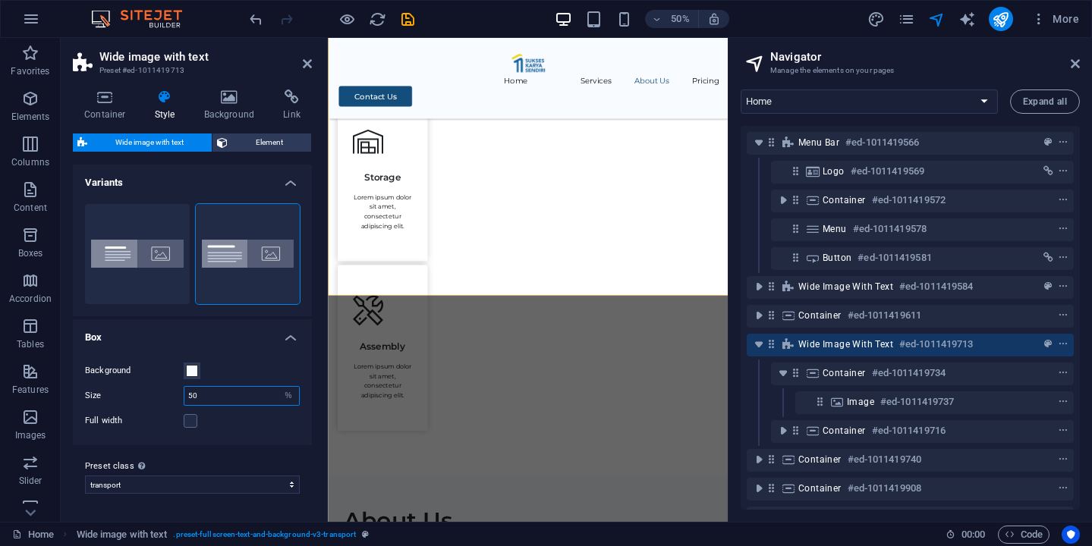
click at [259, 397] on input "50" at bounding box center [241, 396] width 115 height 18
click at [263, 364] on div "Background" at bounding box center [192, 371] width 215 height 18
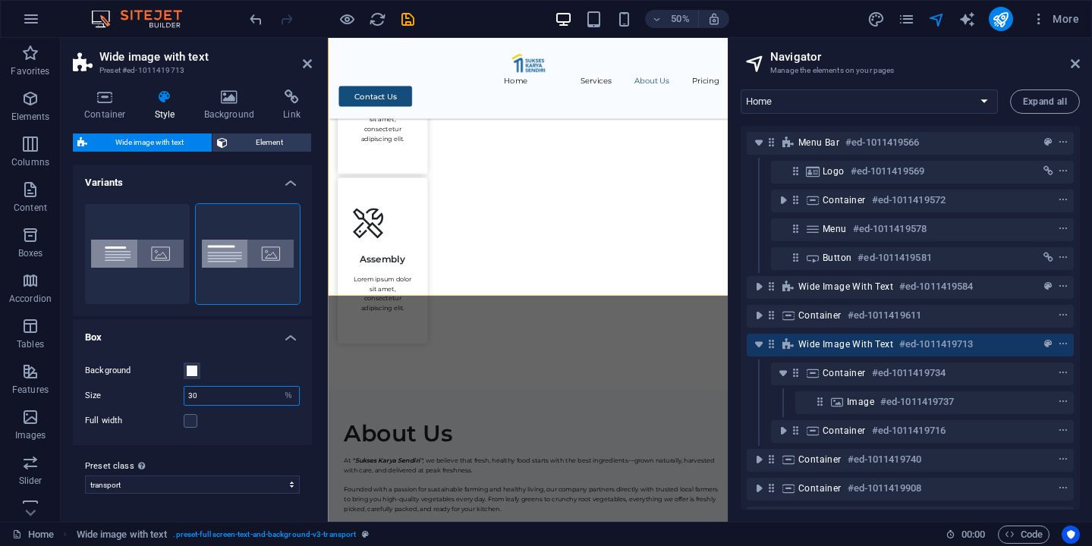
click at [193, 395] on input "30" at bounding box center [241, 396] width 115 height 18
click at [268, 376] on div "Background" at bounding box center [192, 371] width 215 height 18
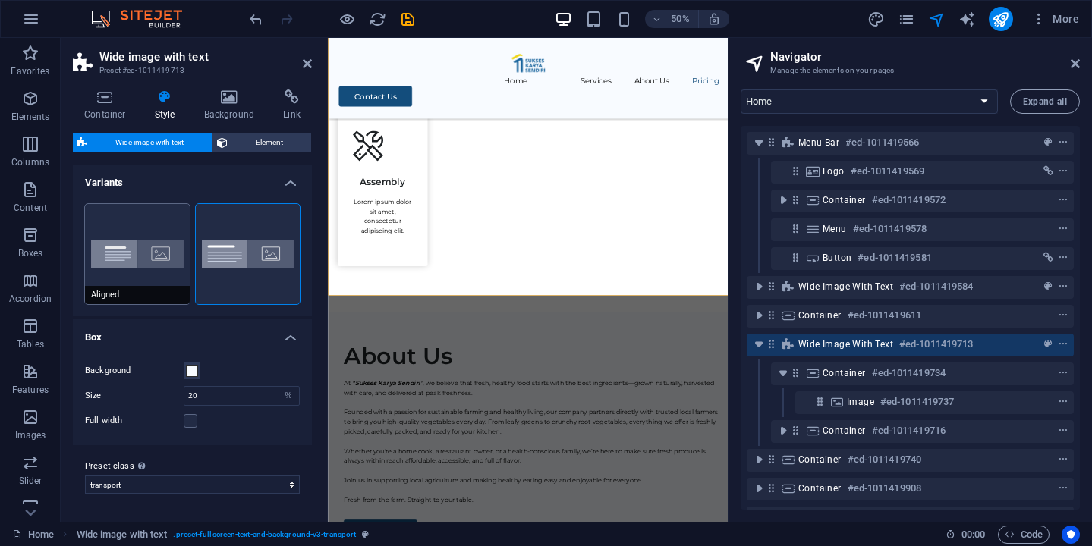
click at [168, 272] on button "Aligned" at bounding box center [137, 254] width 105 height 100
type input "50"
click at [241, 280] on button "Default" at bounding box center [248, 254] width 105 height 100
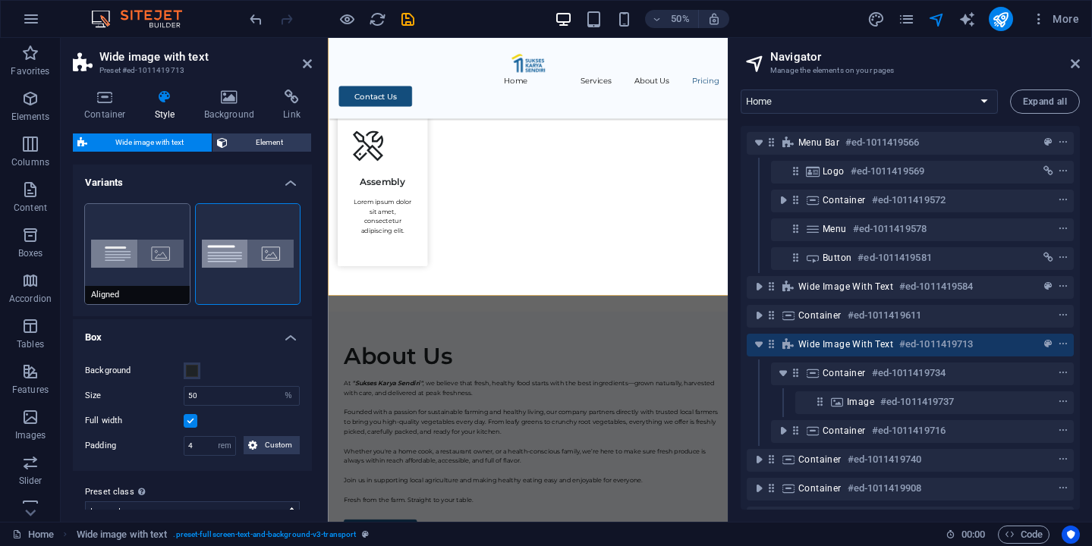
click at [140, 281] on button "Aligned" at bounding box center [137, 254] width 105 height 100
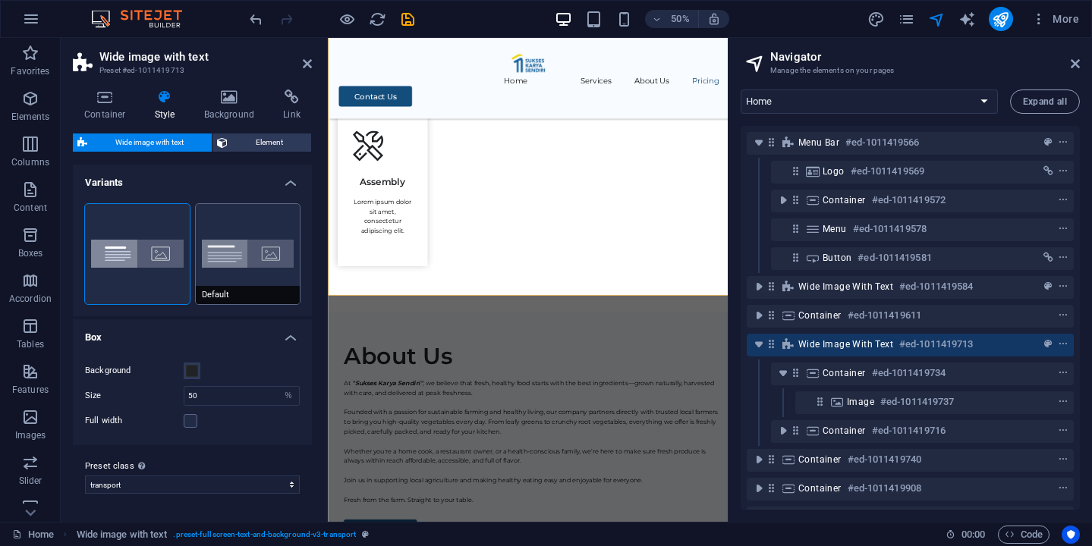
click at [219, 291] on span "Default" at bounding box center [248, 295] width 105 height 18
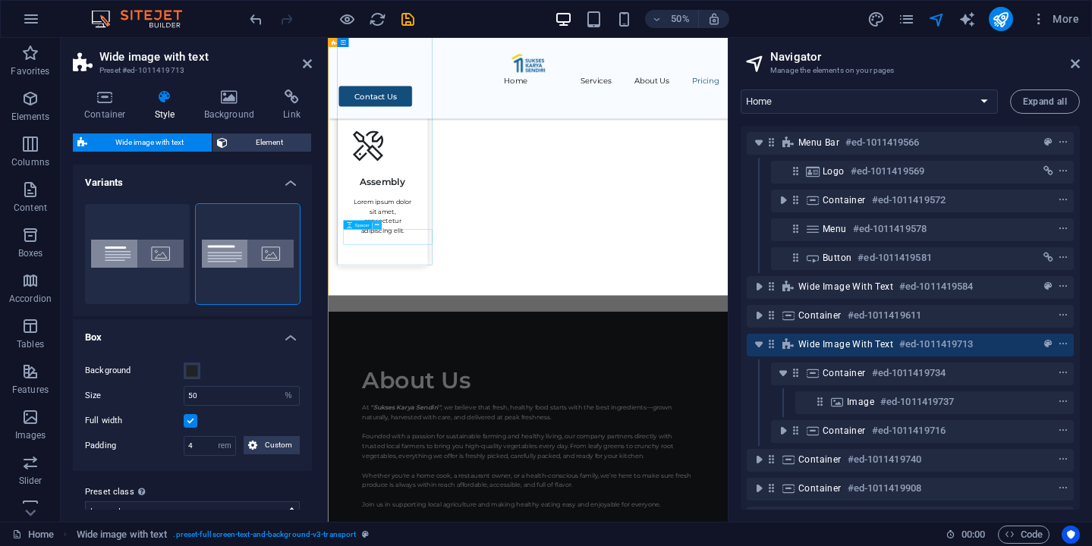
scroll to position [1517, 0]
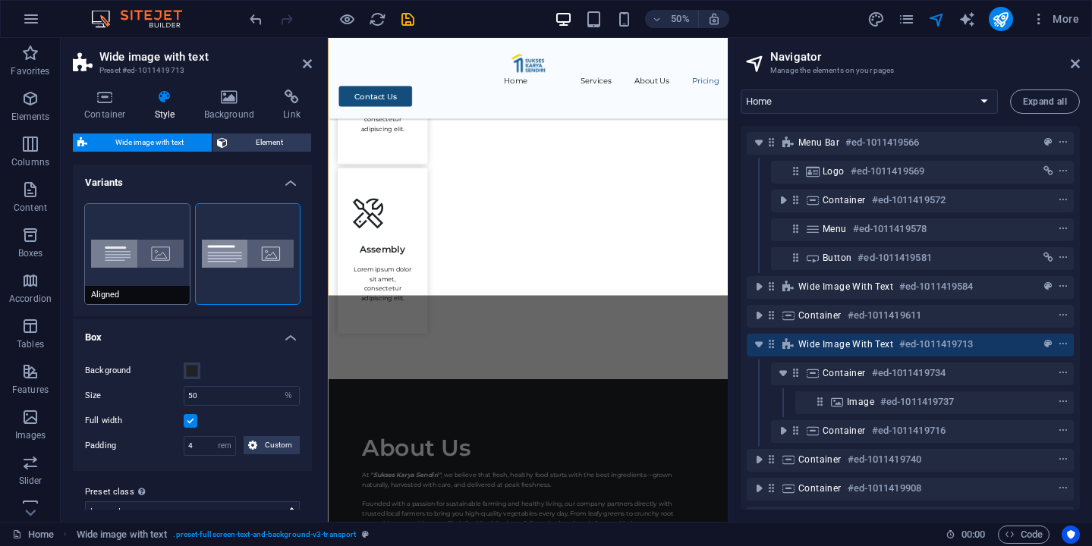
click at [149, 291] on span "Aligned" at bounding box center [137, 295] width 105 height 18
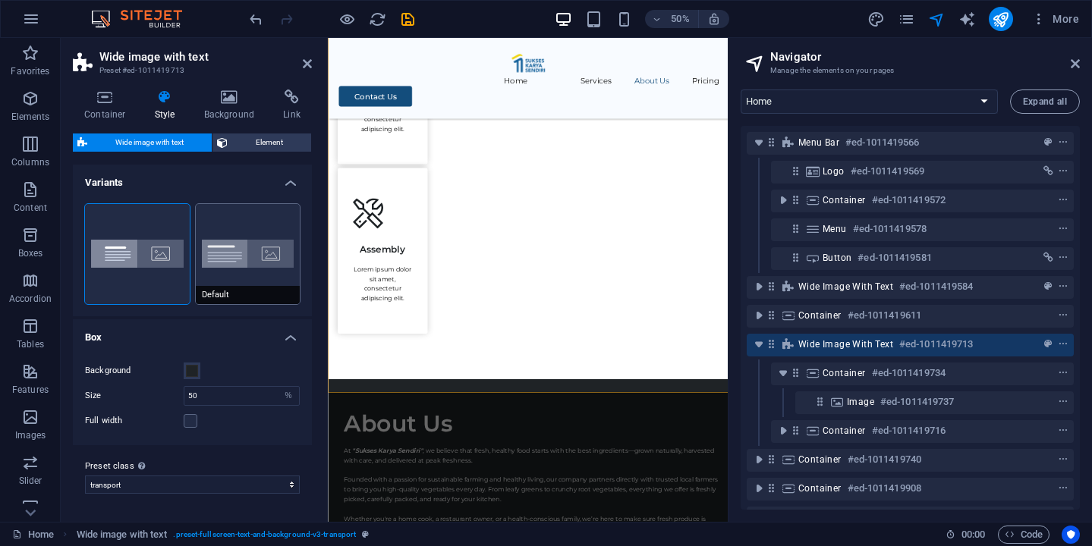
scroll to position [1322, 0]
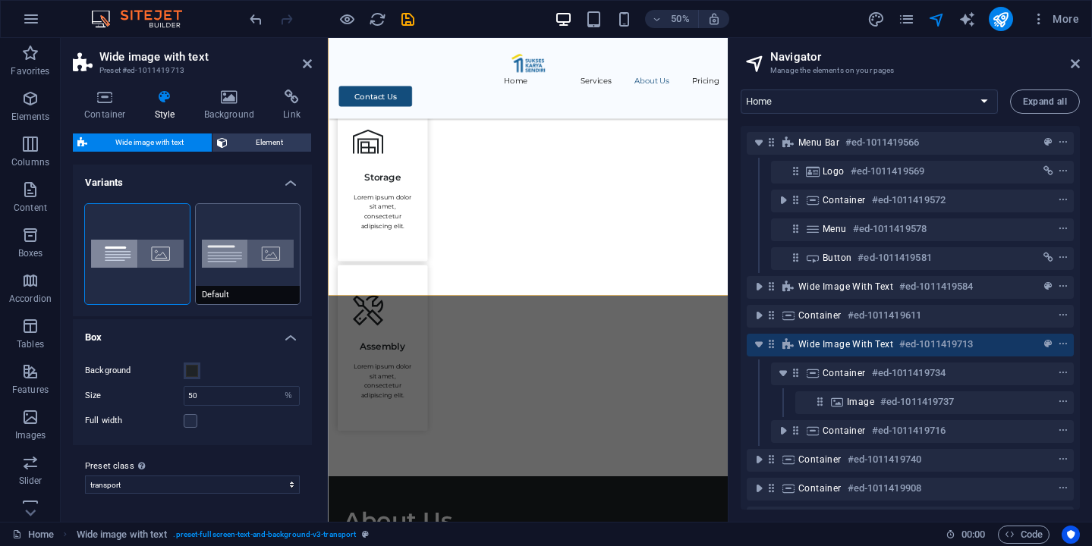
click at [250, 275] on button "Default" at bounding box center [248, 254] width 105 height 100
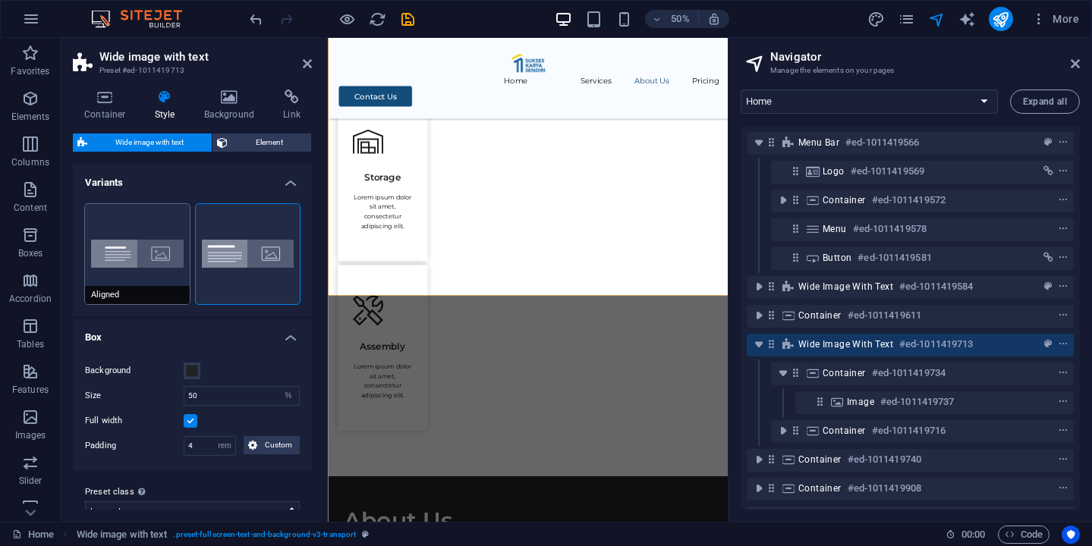
click at [159, 280] on button "Aligned" at bounding box center [137, 254] width 105 height 100
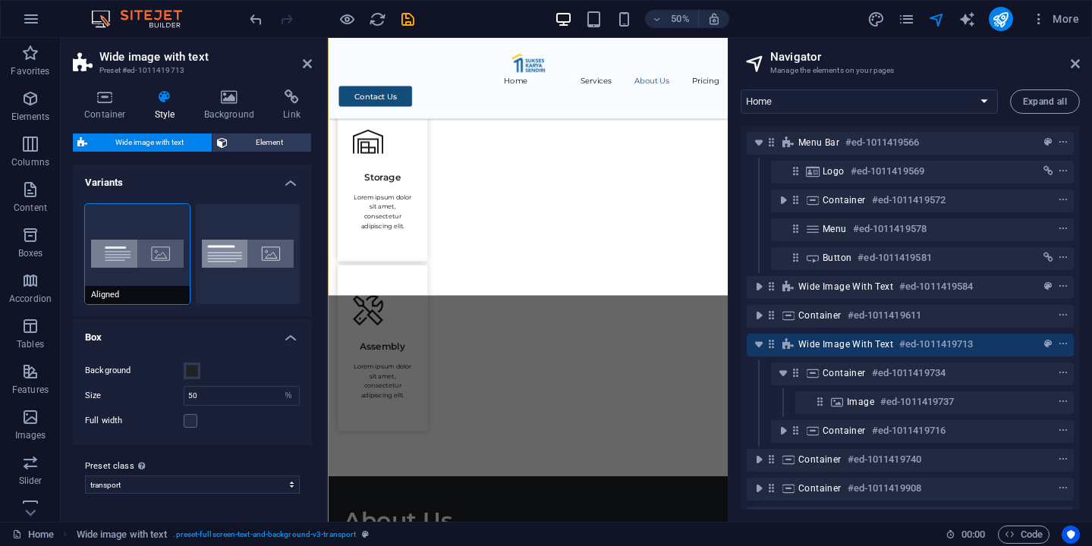
scroll to position [1517, 0]
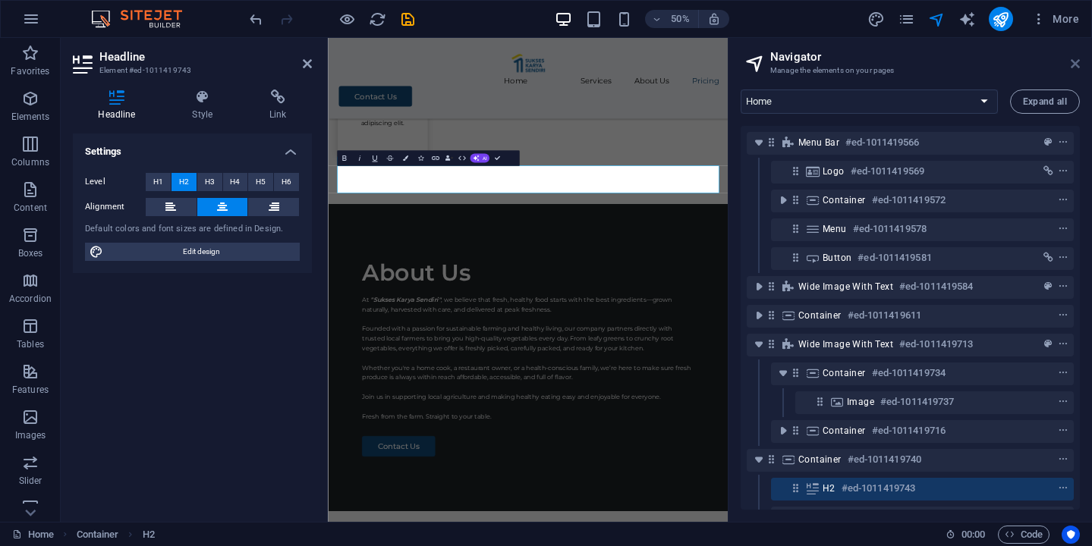
click at [1077, 70] on link at bounding box center [1075, 64] width 9 height 13
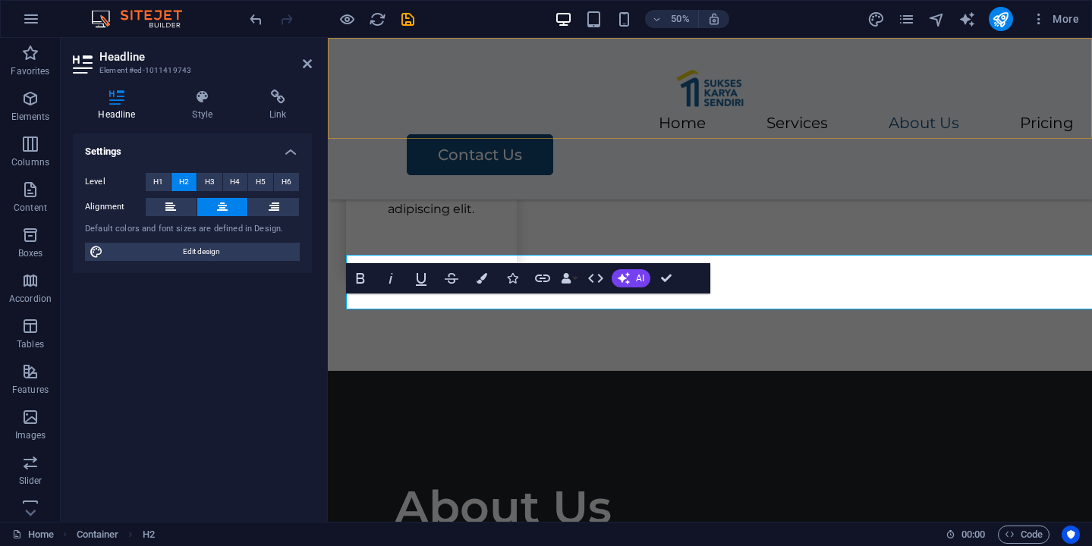
scroll to position [1906, 0]
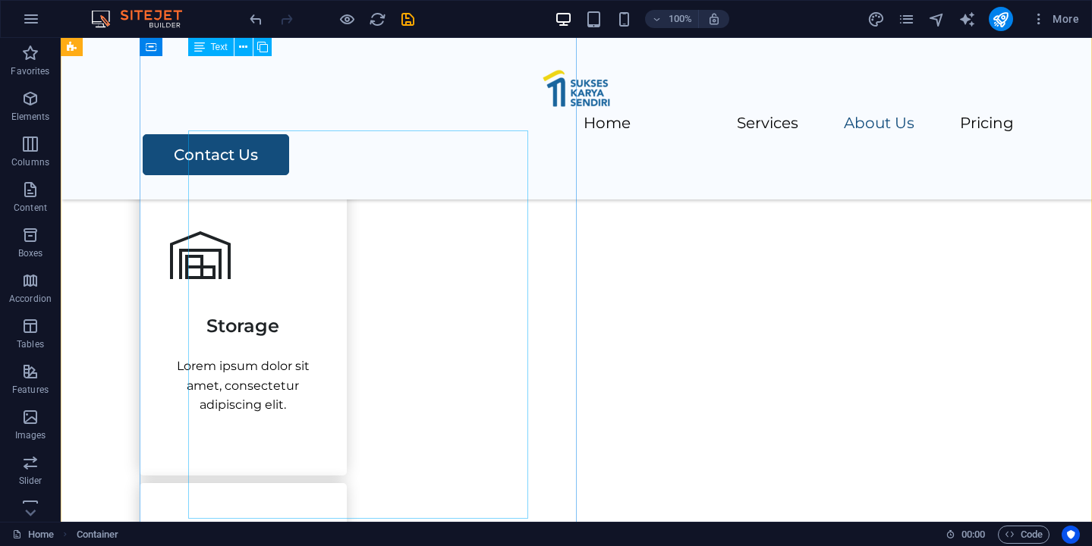
scroll to position [1290, 0]
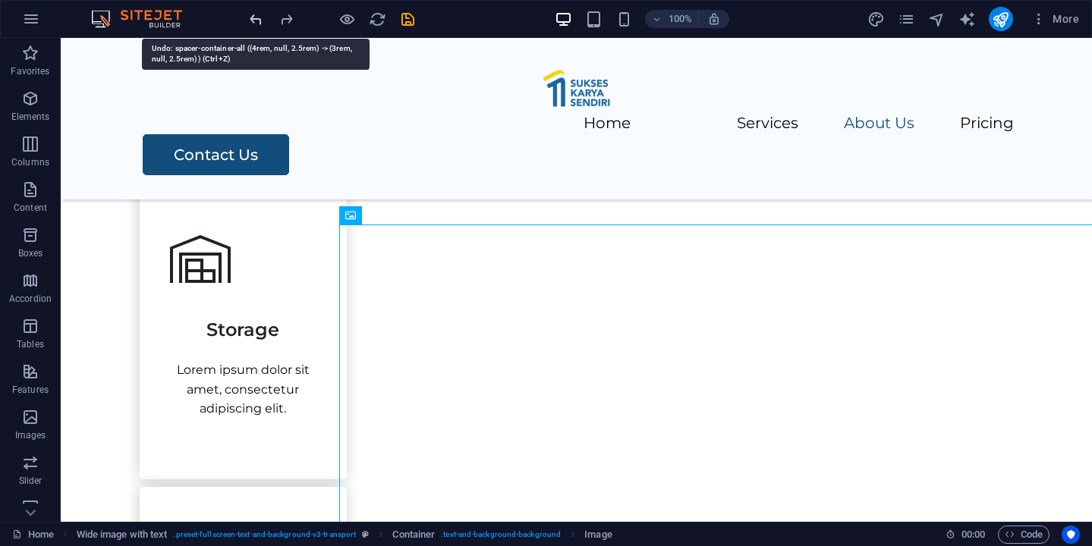
click at [259, 27] on icon "undo" at bounding box center [255, 19] width 17 height 17
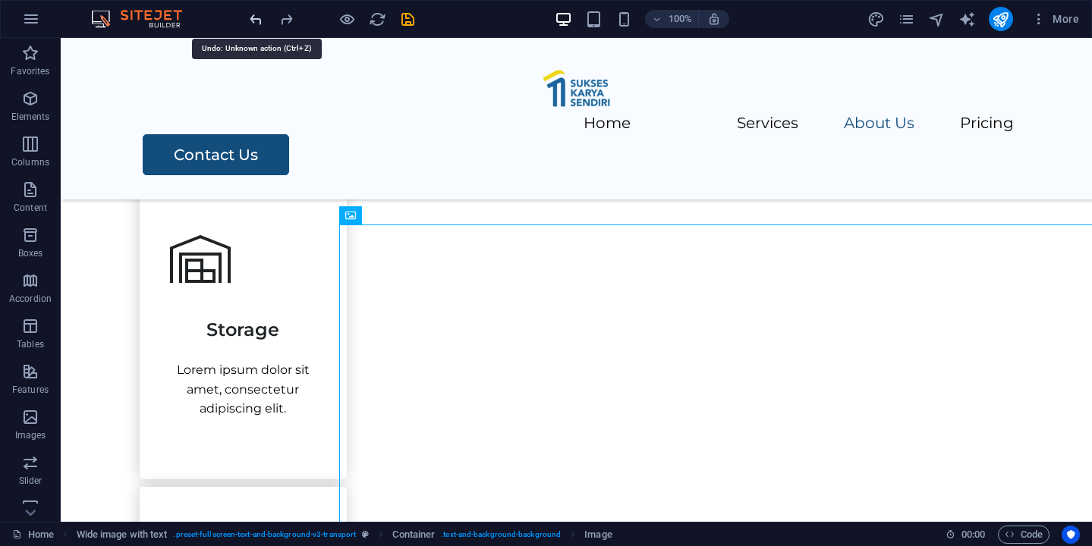
click at [259, 27] on icon "undo" at bounding box center [255, 19] width 17 height 17
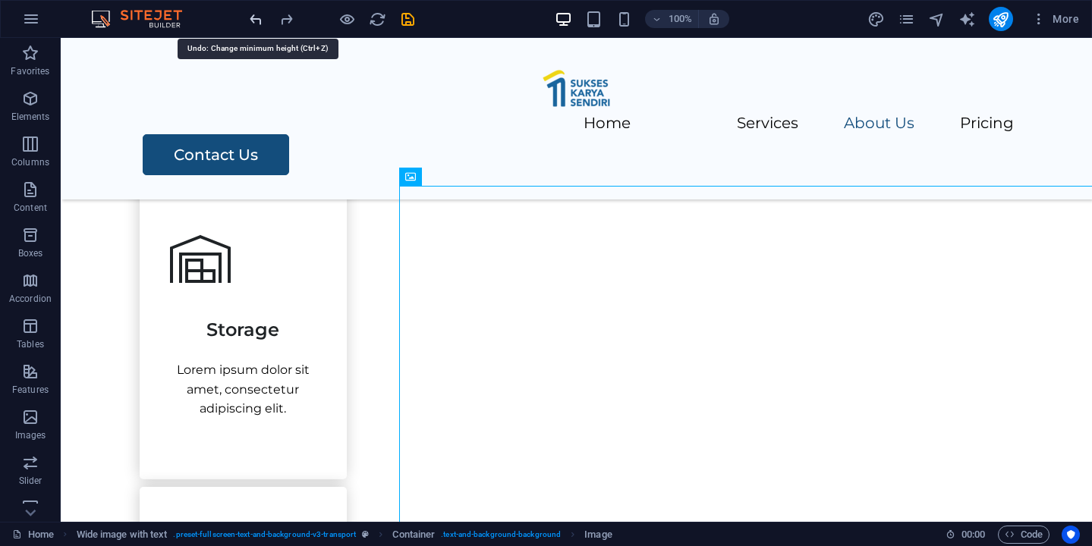
click at [259, 27] on icon "undo" at bounding box center [255, 19] width 17 height 17
click at [263, 11] on icon "undo" at bounding box center [255, 19] width 17 height 17
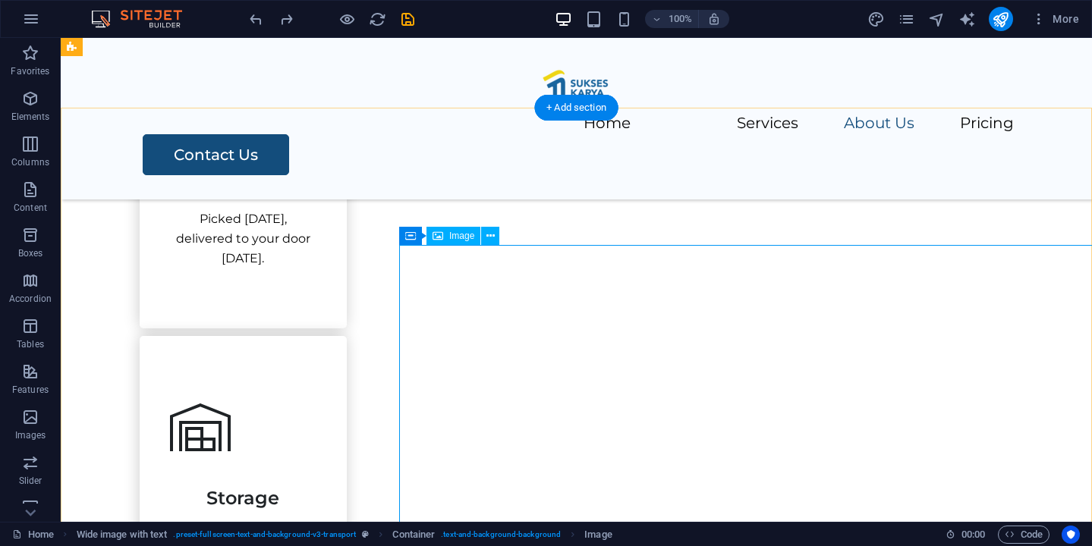
scroll to position [1113, 0]
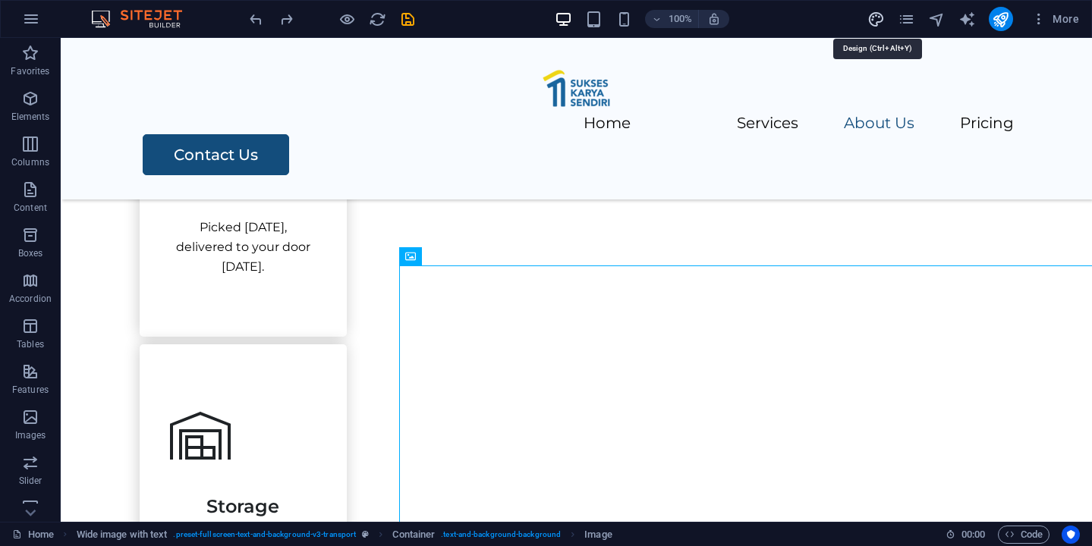
click at [871, 12] on icon "design" at bounding box center [875, 19] width 17 height 17
select select "rem"
select select "ease-in-out"
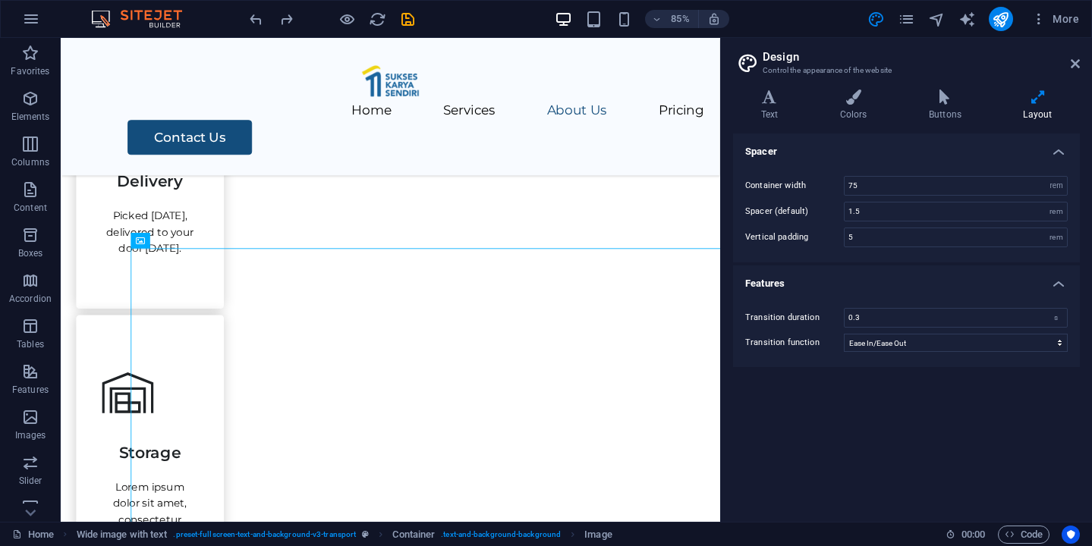
click at [1074, 73] on header "Design Control the appearance of the website" at bounding box center [908, 57] width 344 height 39
click at [1075, 68] on icon at bounding box center [1075, 64] width 9 height 12
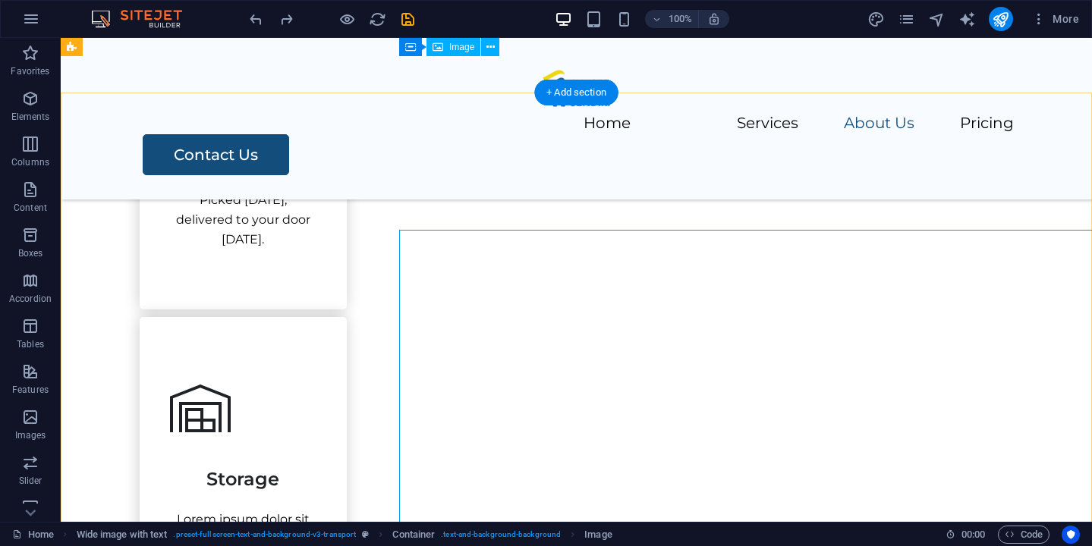
scroll to position [1137, 0]
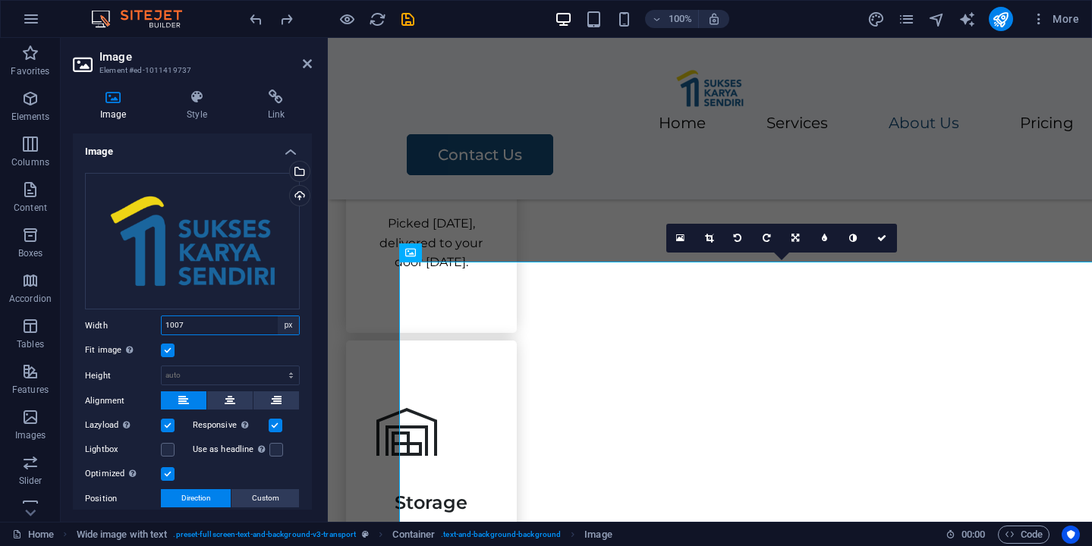
click at [288, 325] on select "Default auto px rem % em vh vw" at bounding box center [288, 325] width 21 height 18
select select "auto"
click at [278, 316] on select "Default auto px rem % em vh vw" at bounding box center [288, 325] width 21 height 18
select select "DISABLED_OPTION_VALUE"
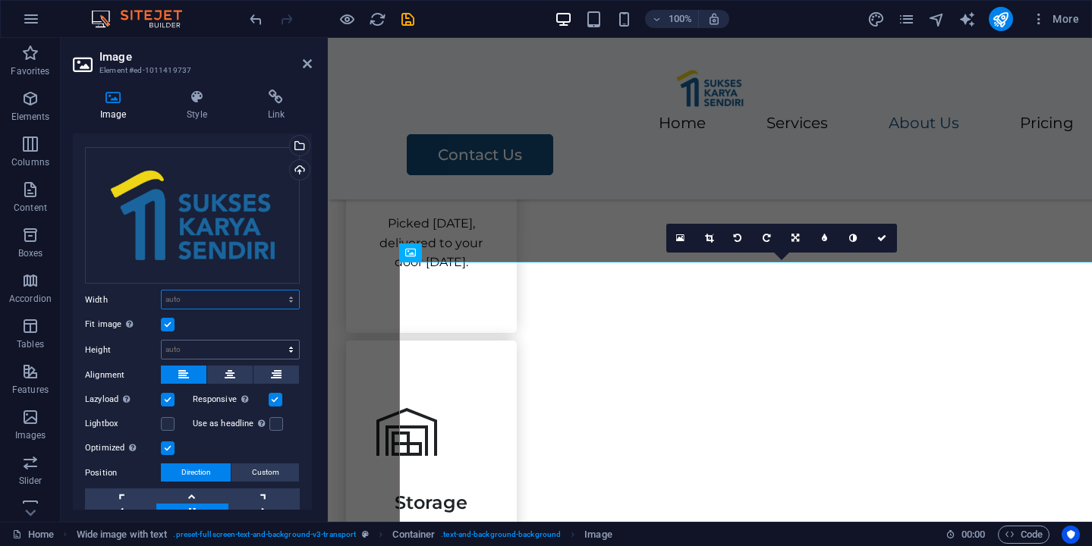
scroll to position [0, 0]
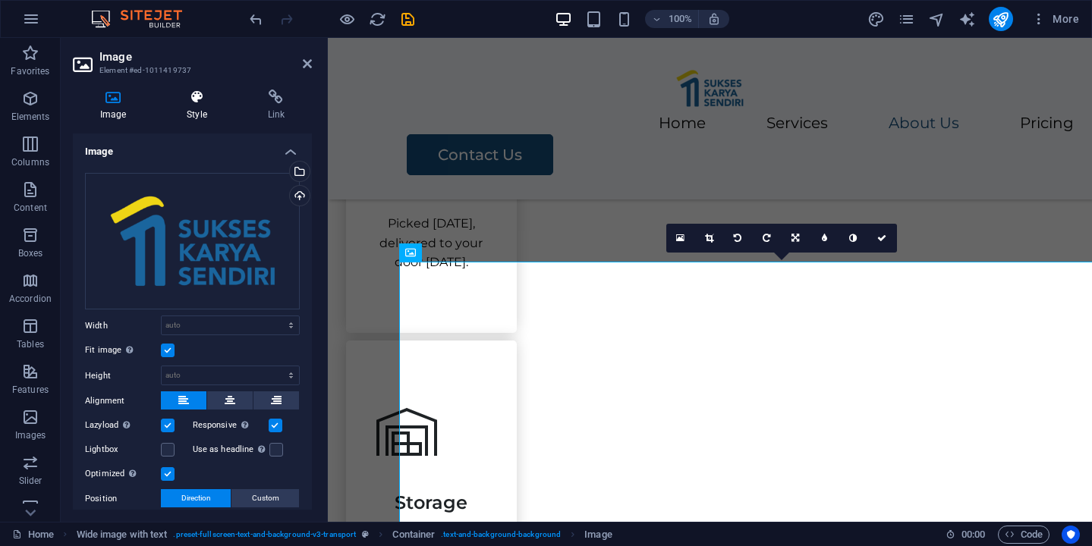
click at [198, 109] on h4 "Style" at bounding box center [199, 106] width 80 height 32
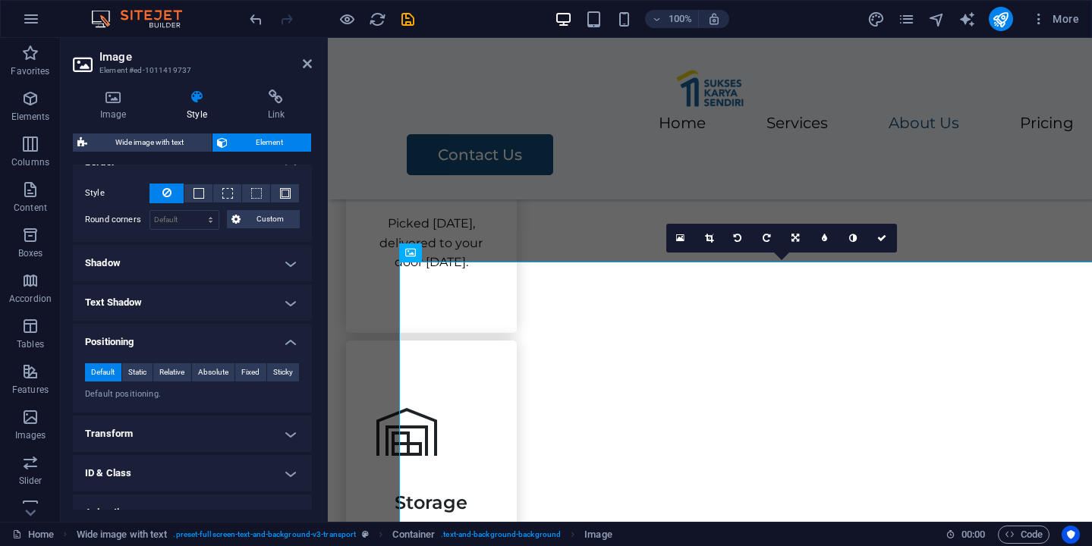
scroll to position [347, 0]
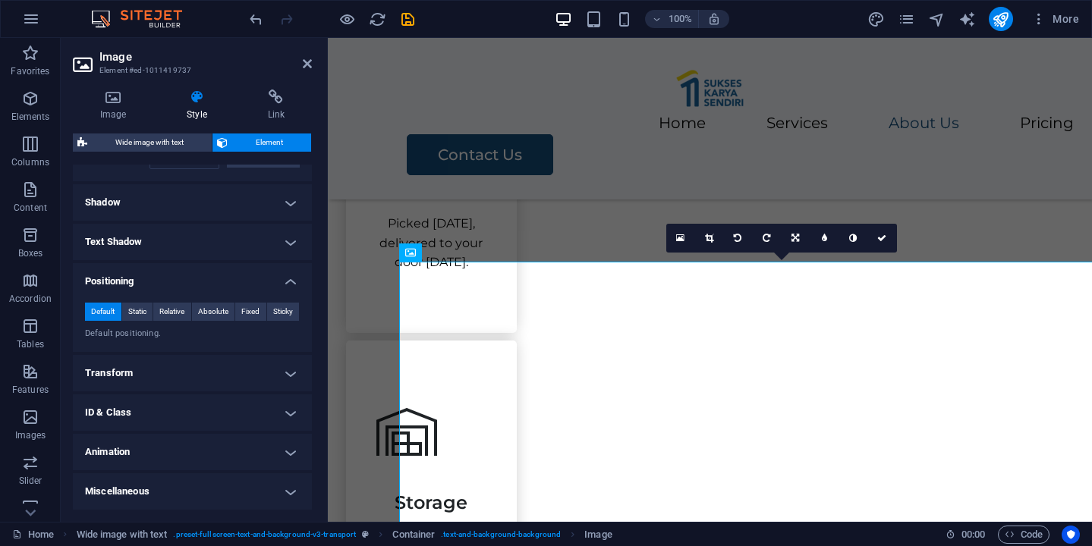
click at [288, 416] on h4 "ID & Class" at bounding box center [192, 413] width 239 height 36
click at [288, 415] on h4 "ID & Class" at bounding box center [192, 408] width 239 height 27
click at [288, 415] on h4 "ID & Class" at bounding box center [192, 413] width 239 height 36
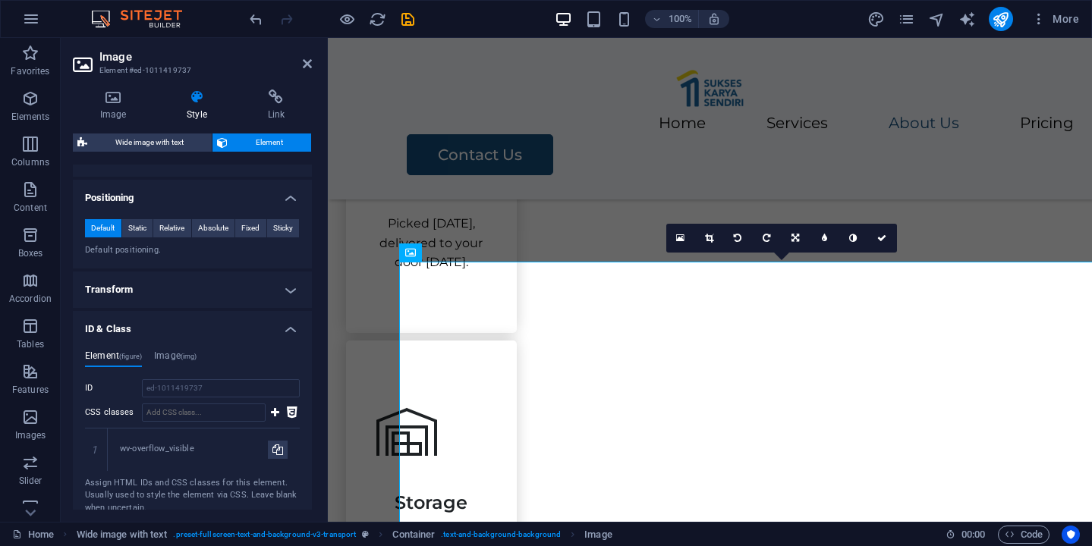
scroll to position [435, 0]
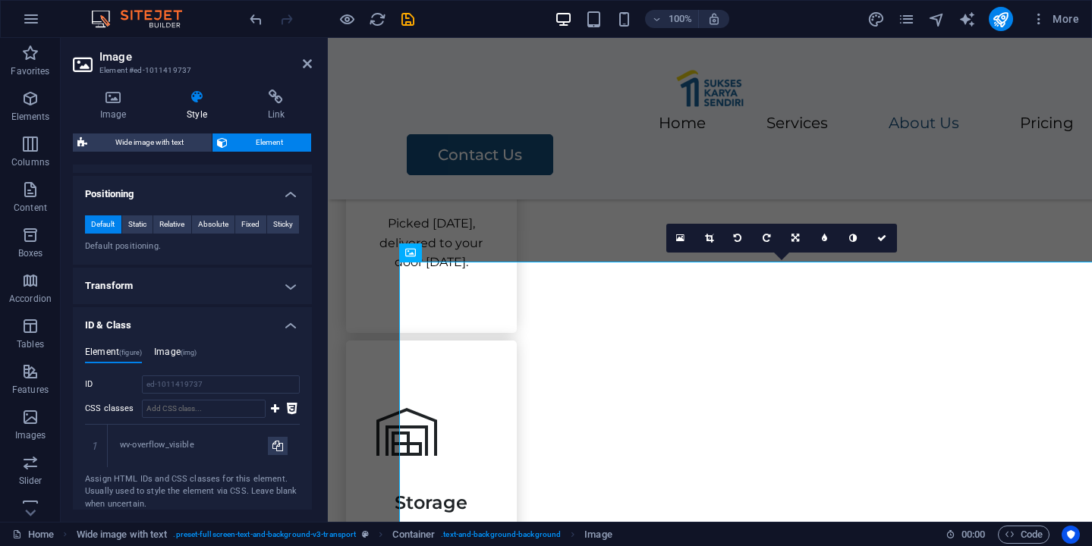
click at [181, 353] on h4 "Image (img)" at bounding box center [175, 355] width 42 height 17
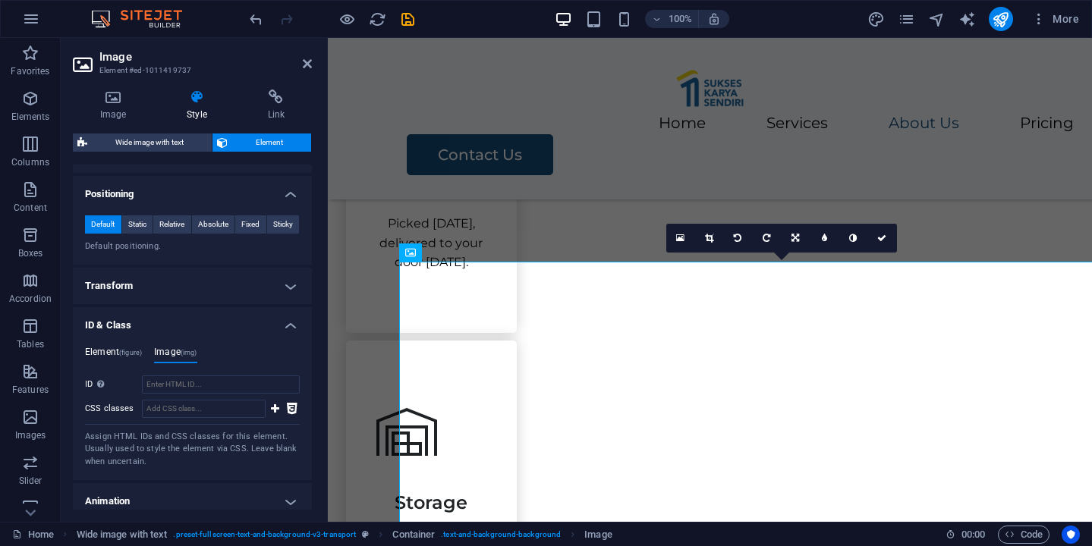
click at [116, 353] on h4 "Element (figure)" at bounding box center [113, 355] width 57 height 17
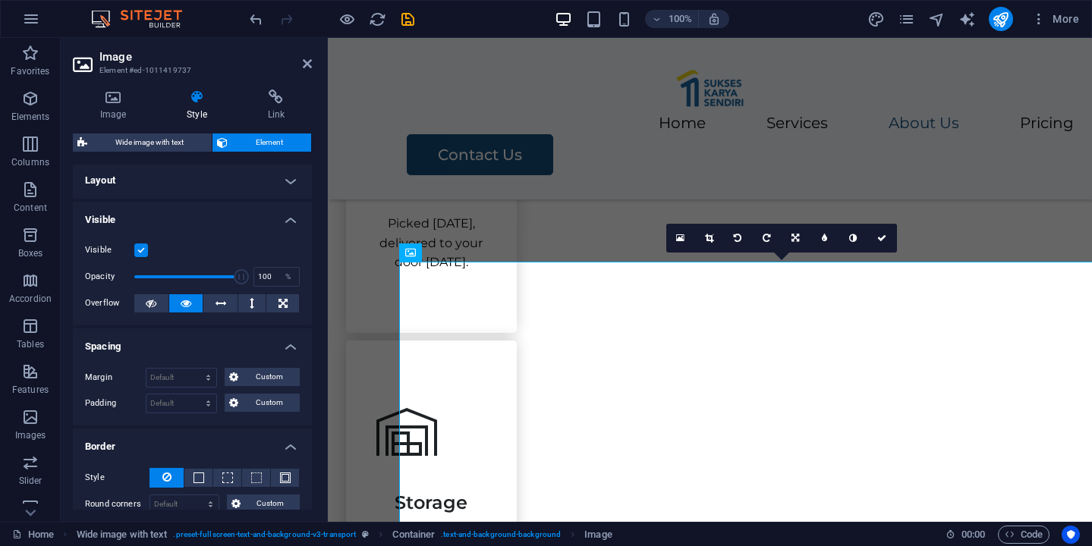
scroll to position [0, 0]
